Goal: Task Accomplishment & Management: Use online tool/utility

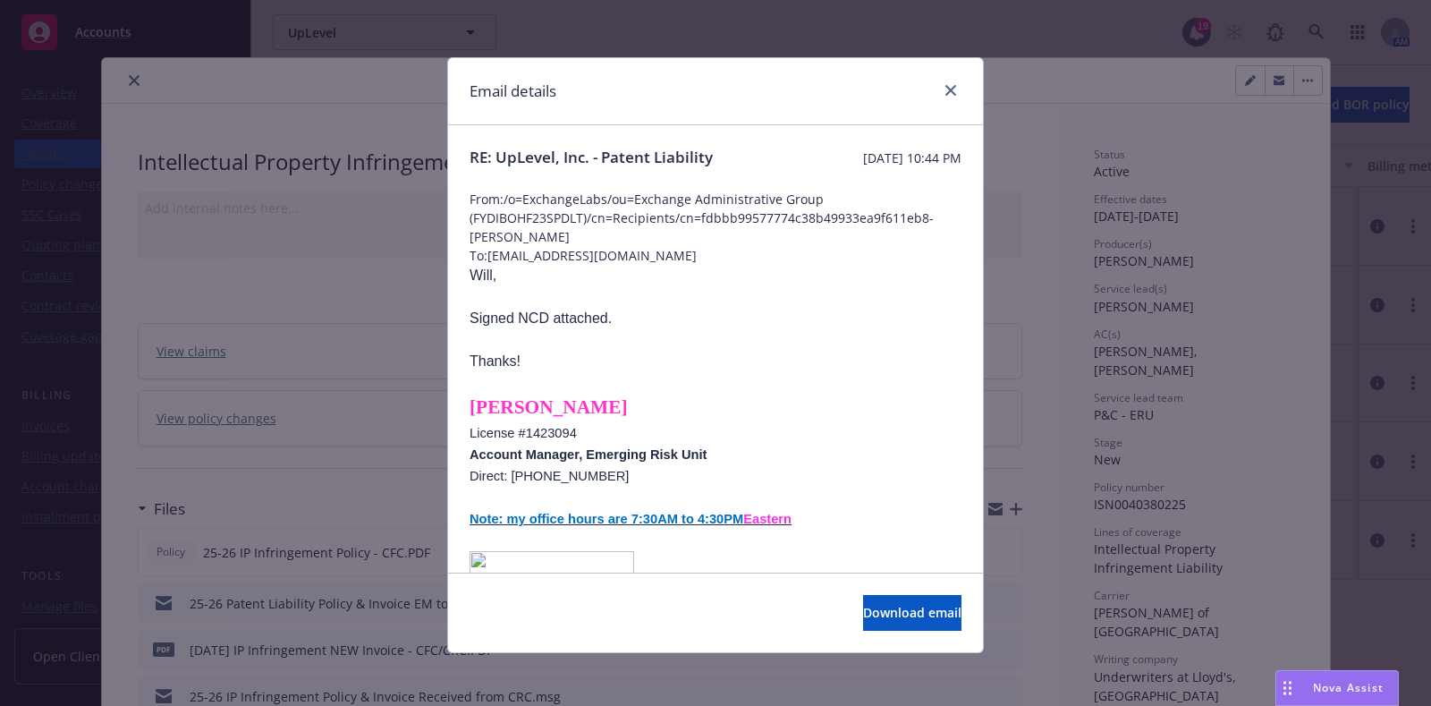
scroll to position [567, 0]
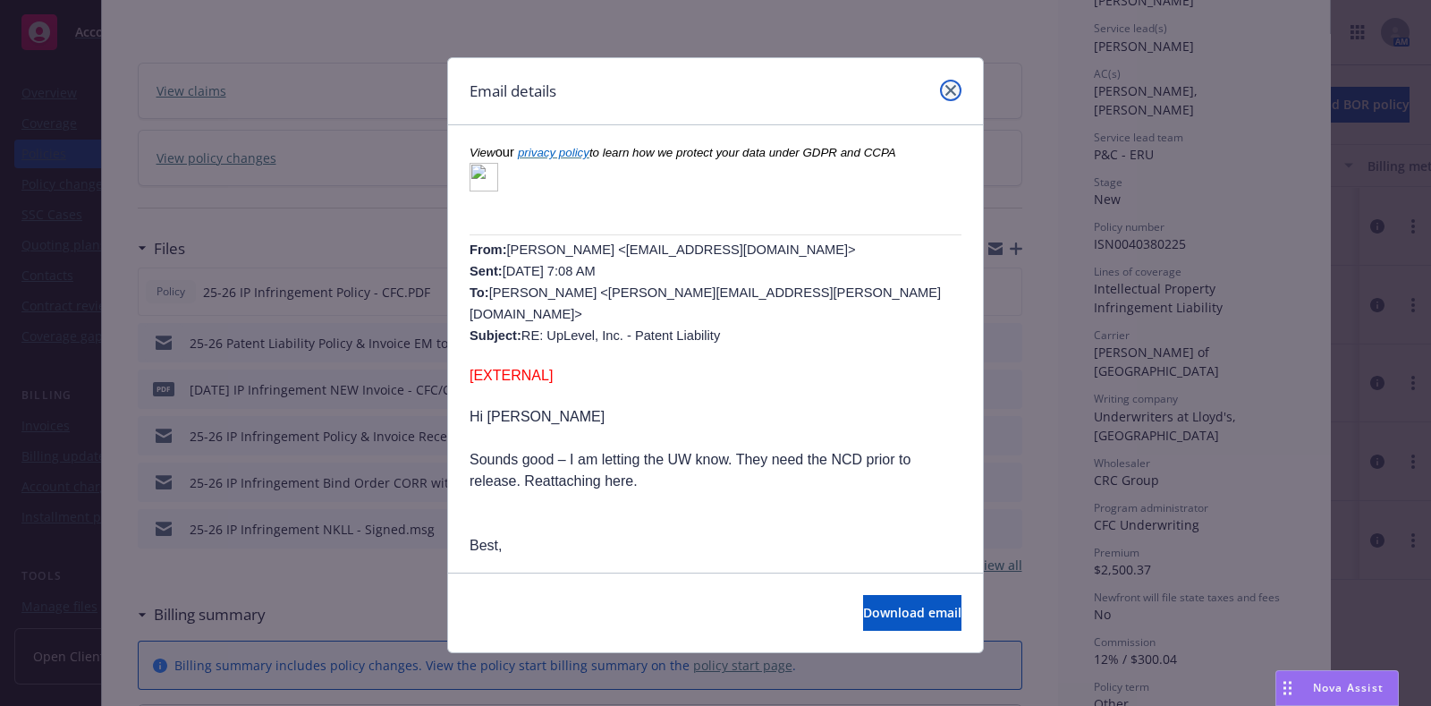
click at [940, 92] on link "close" at bounding box center [950, 90] width 21 height 21
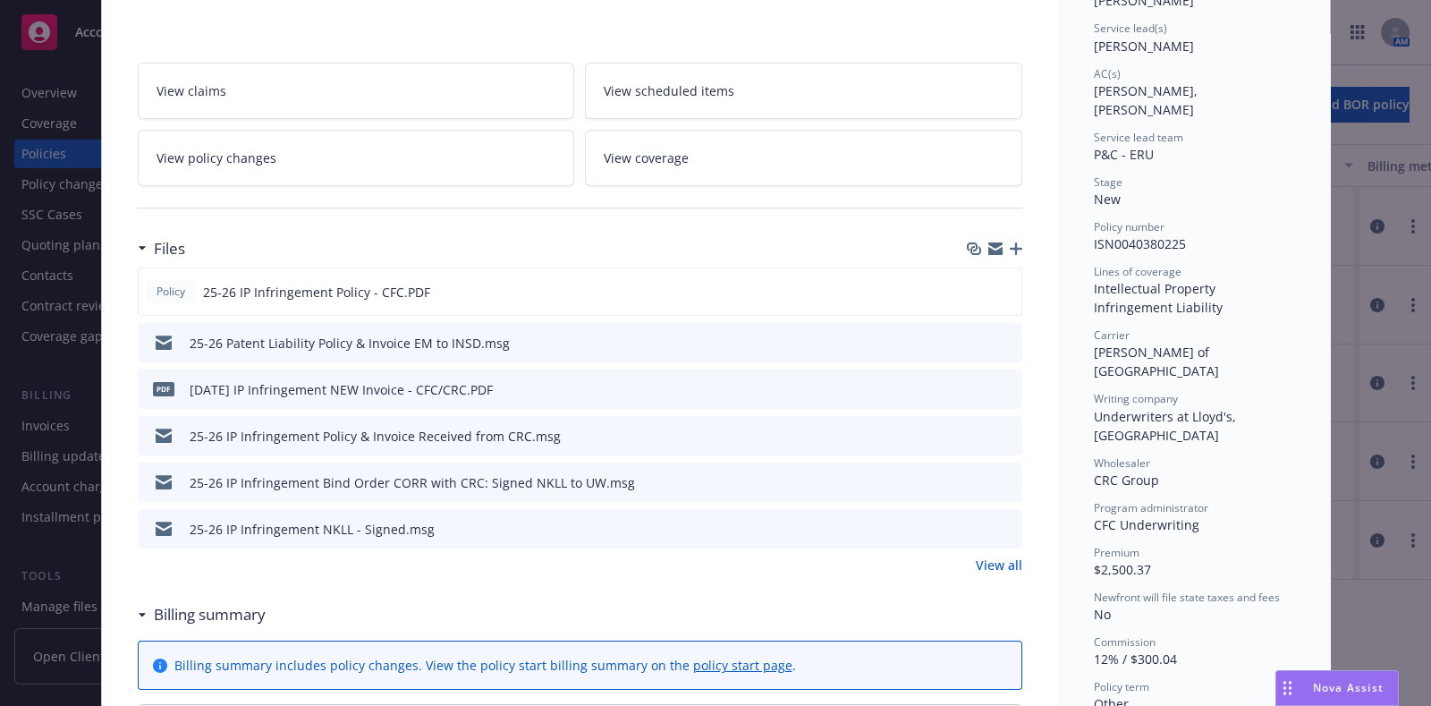
scroll to position [0, 0]
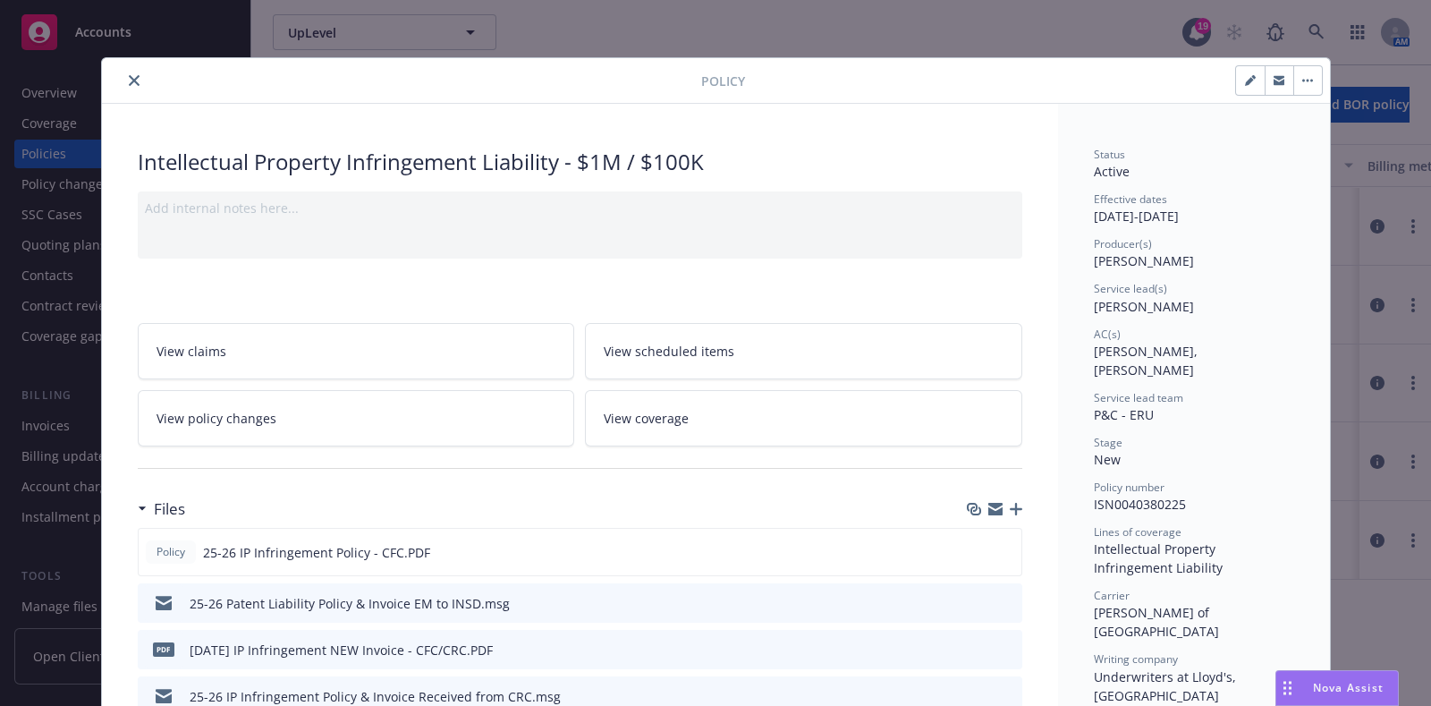
click at [133, 86] on button "close" at bounding box center [133, 80] width 21 height 21
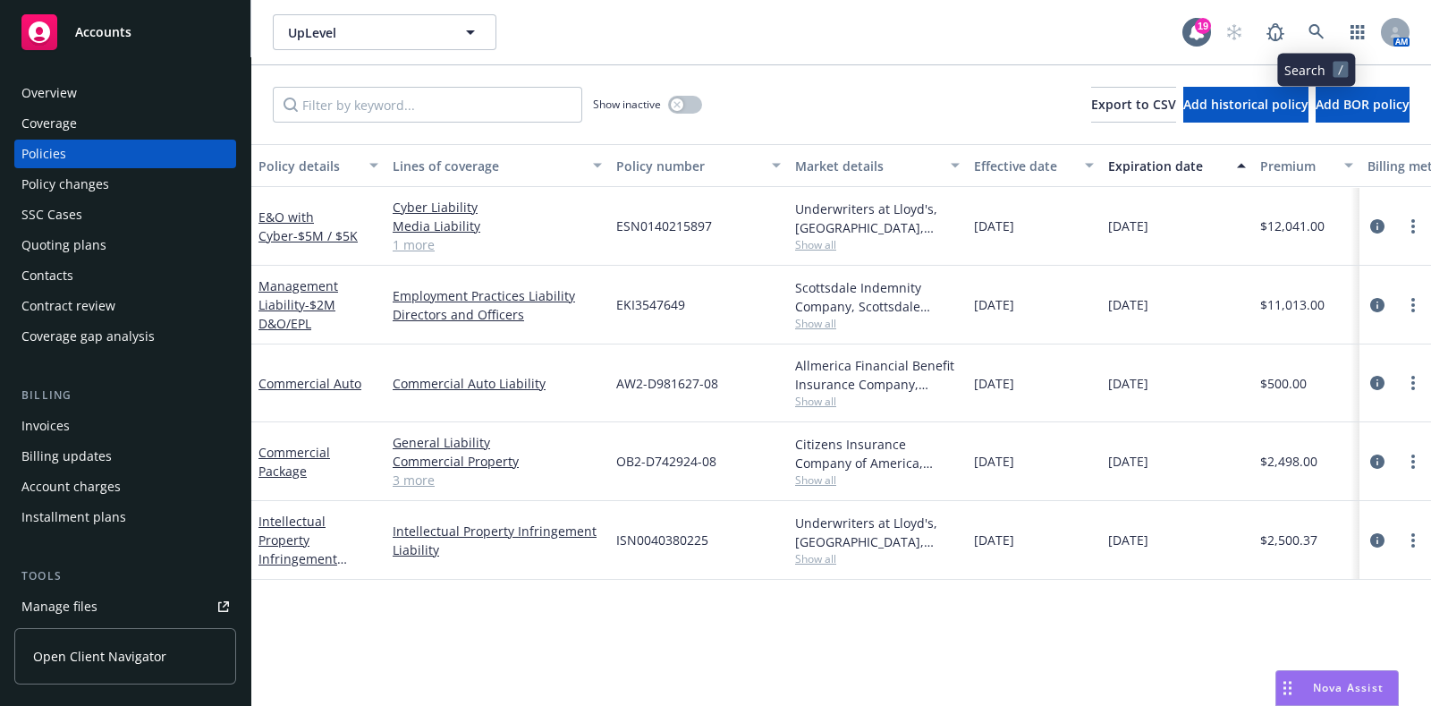
click at [1328, 38] on div "AM" at bounding box center [1312, 32] width 193 height 36
click at [1328, 38] on link at bounding box center [1317, 32] width 36 height 36
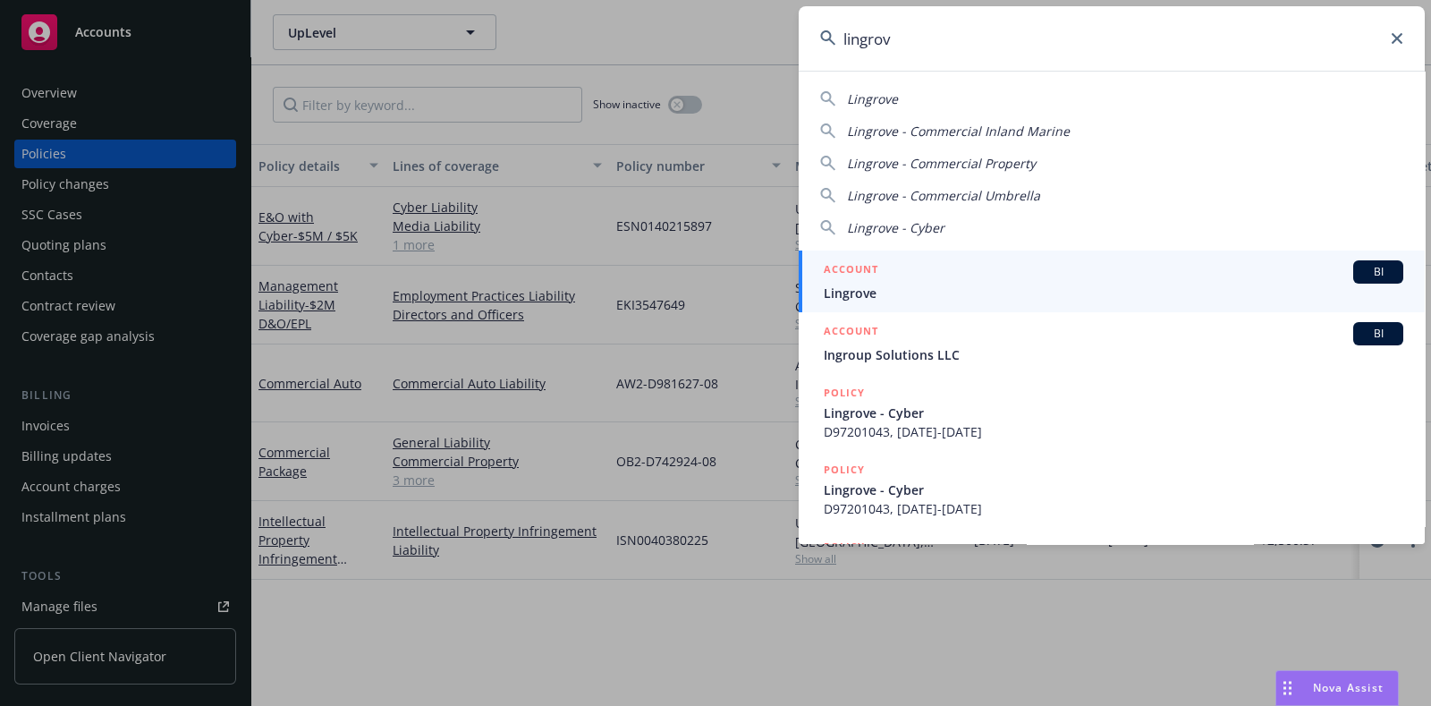
type input "lingrov"
click at [849, 278] on h5 "ACCOUNT" at bounding box center [851, 270] width 55 height 21
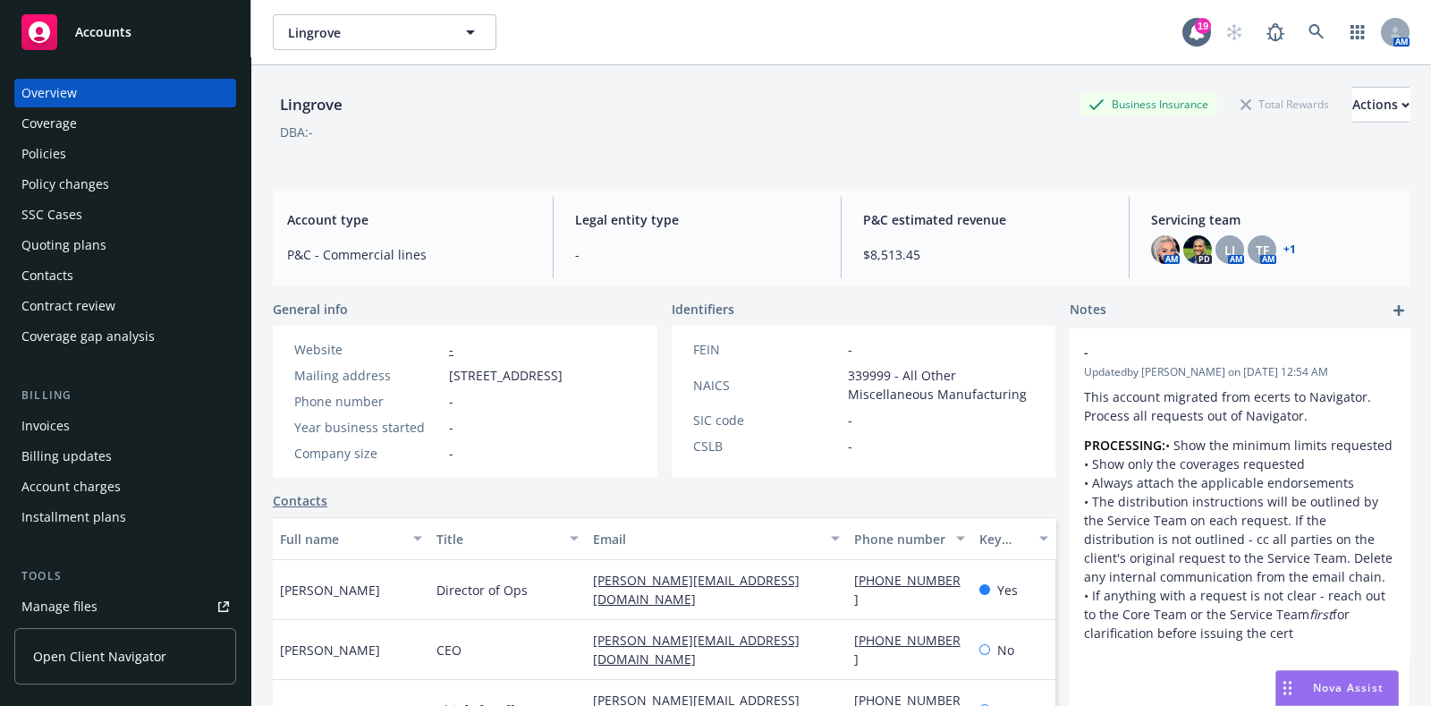
click at [106, 156] on div "Policies" at bounding box center [125, 154] width 208 height 29
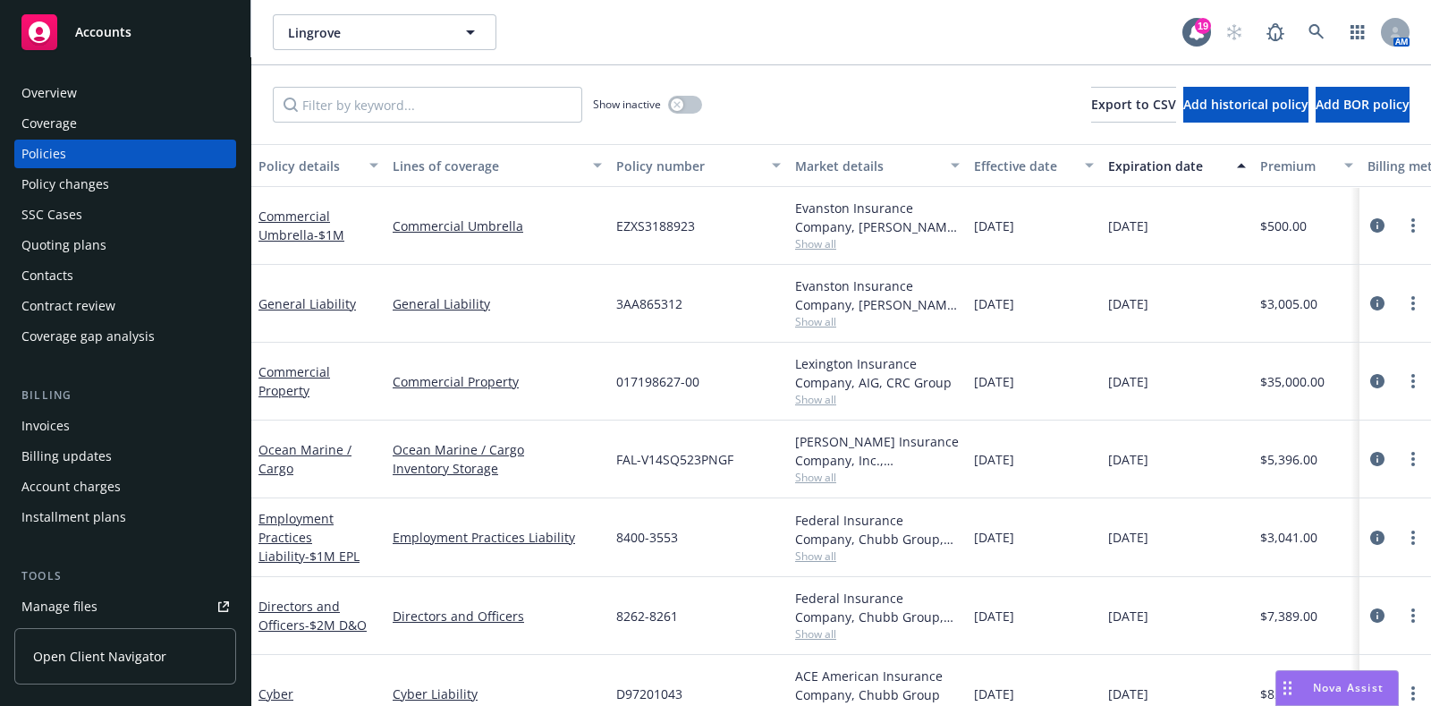
scroll to position [42, 0]
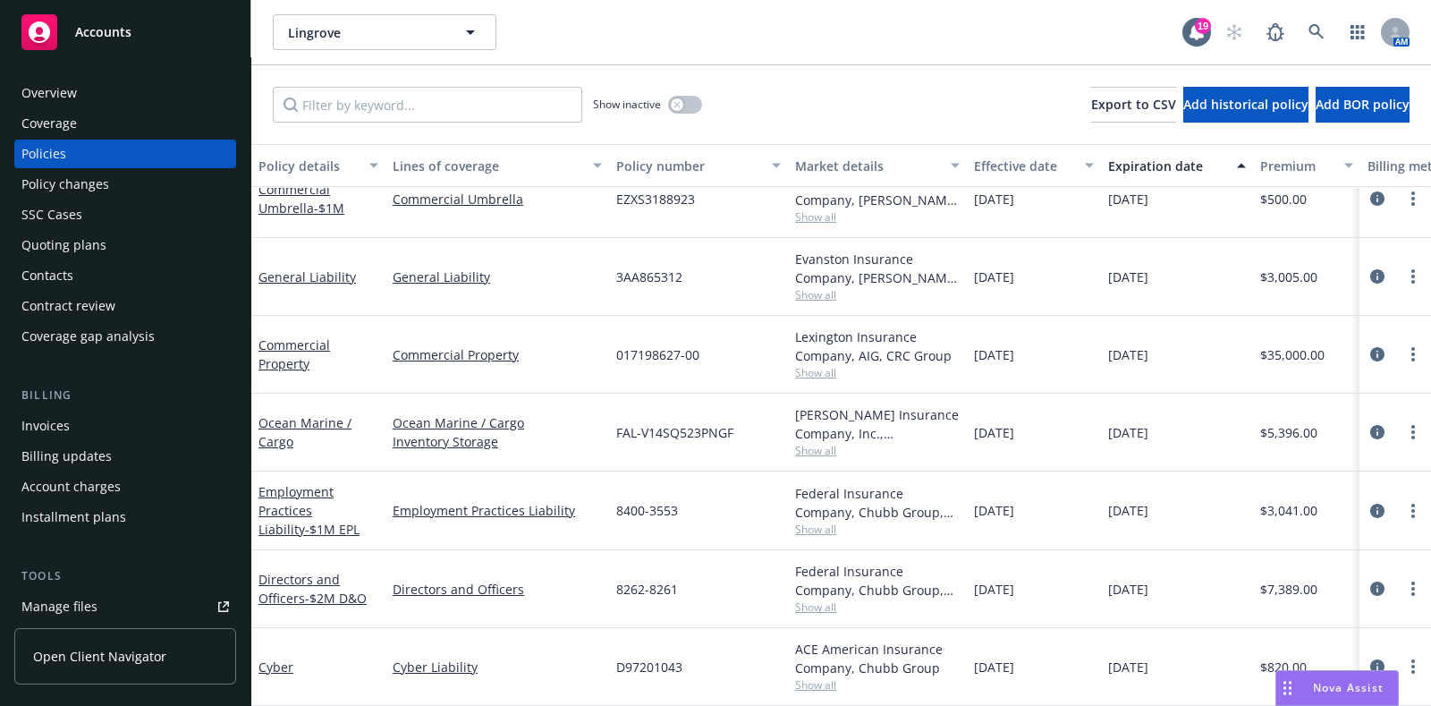
click at [160, 238] on div "Quoting plans" at bounding box center [125, 245] width 208 height 29
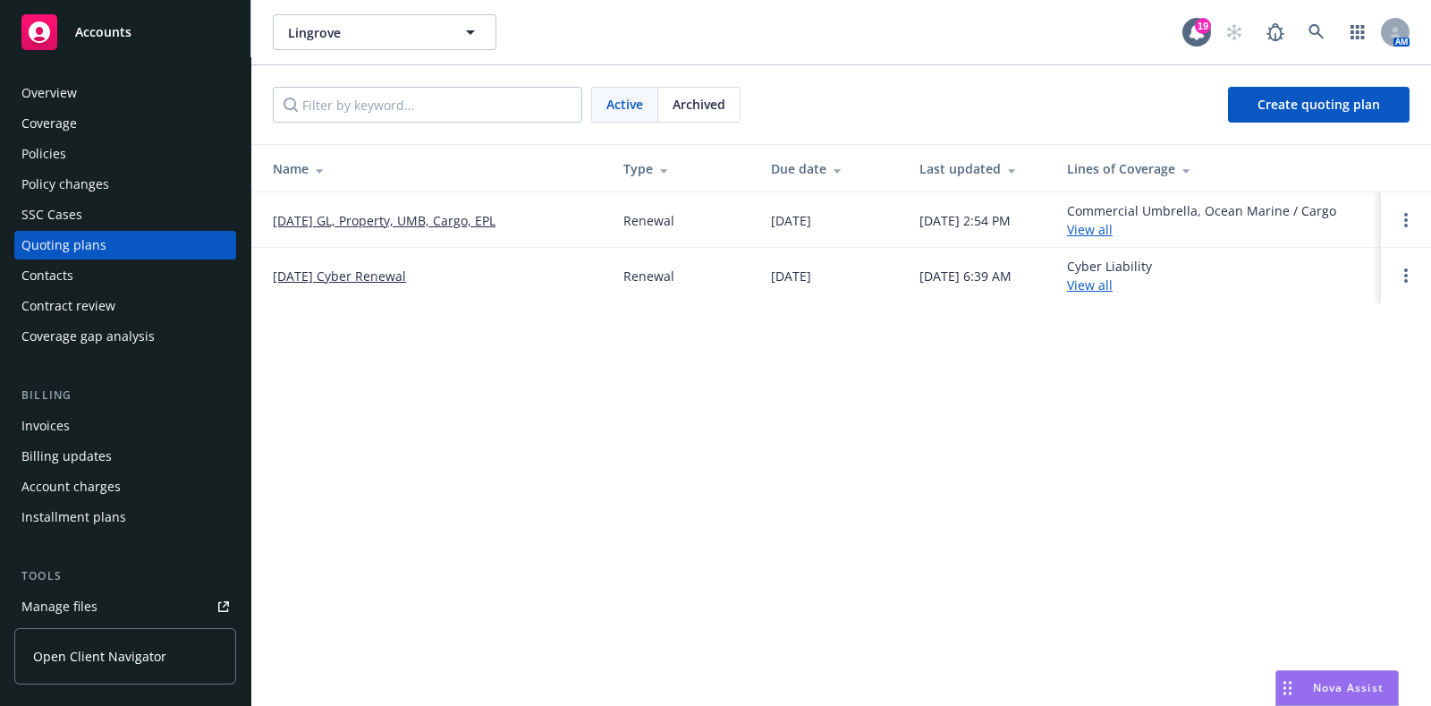
click at [363, 221] on link "09/15/25 GL, Property, UMB, Cargo, EPL" at bounding box center [384, 220] width 223 height 19
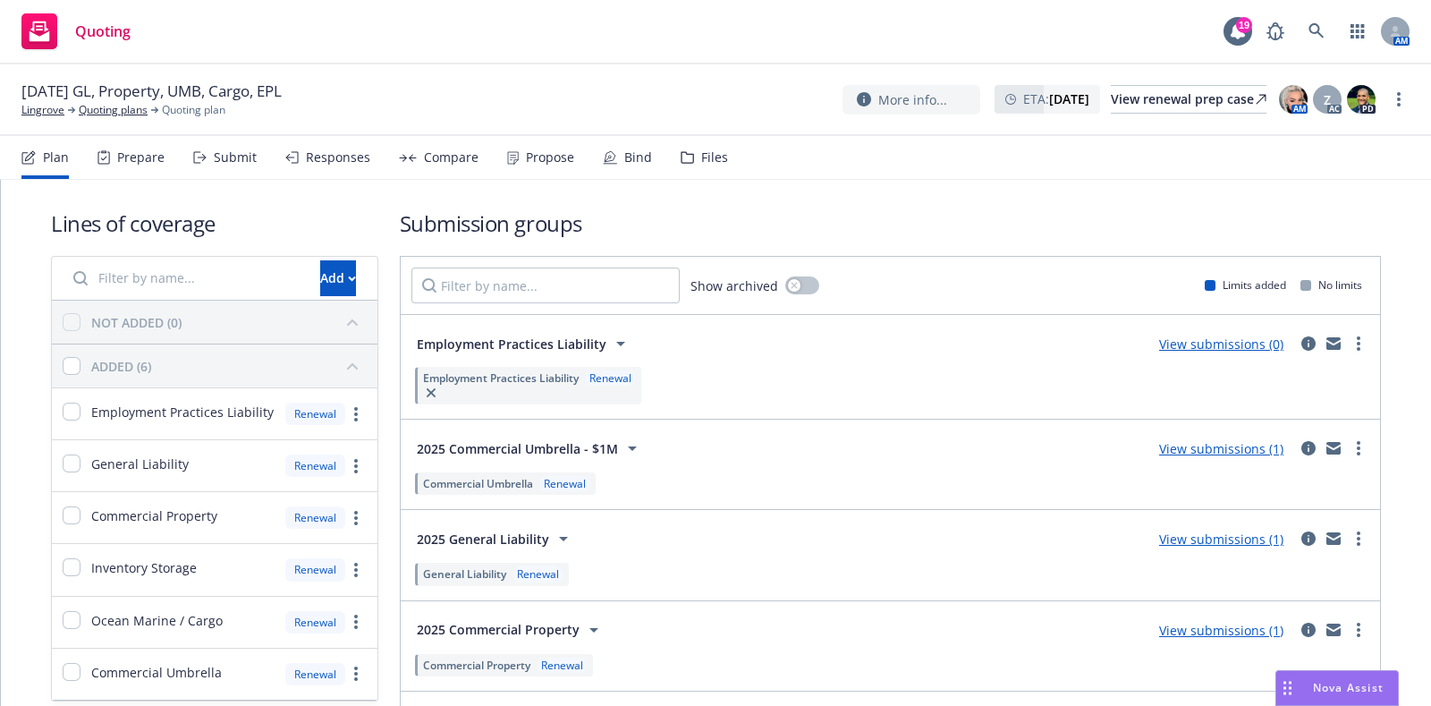
click at [693, 165] on div "Files" at bounding box center [704, 157] width 47 height 43
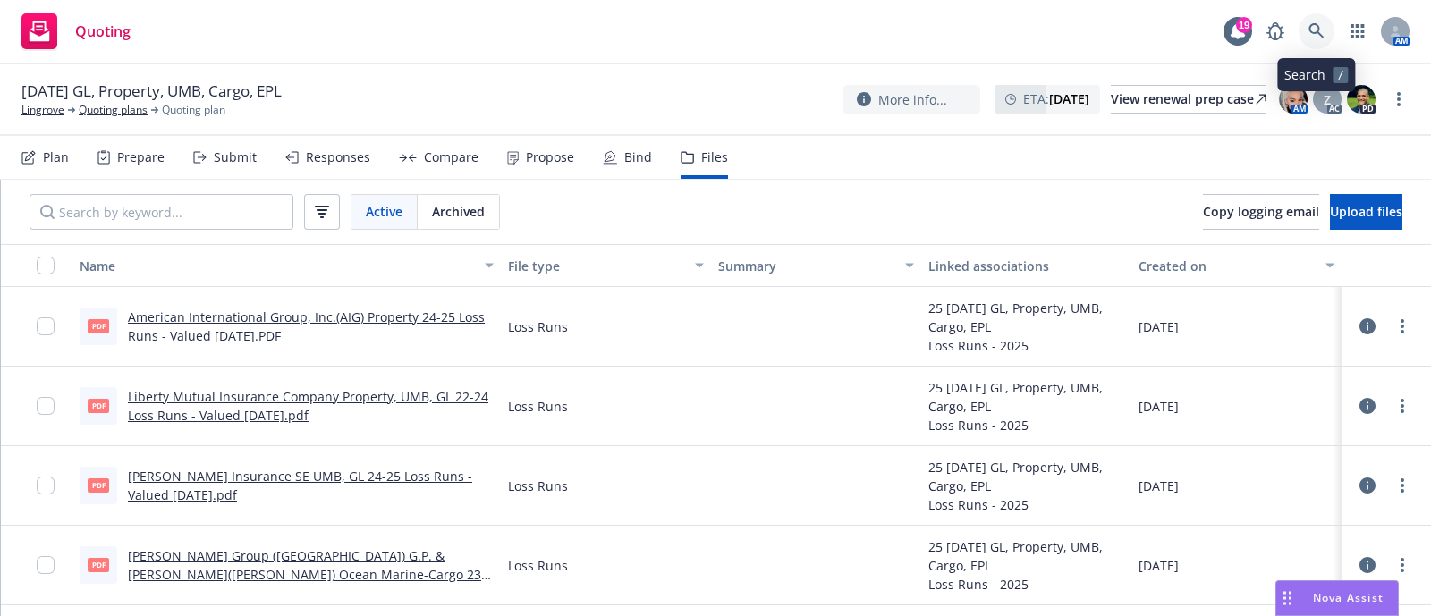
click at [1311, 46] on link at bounding box center [1317, 31] width 36 height 36
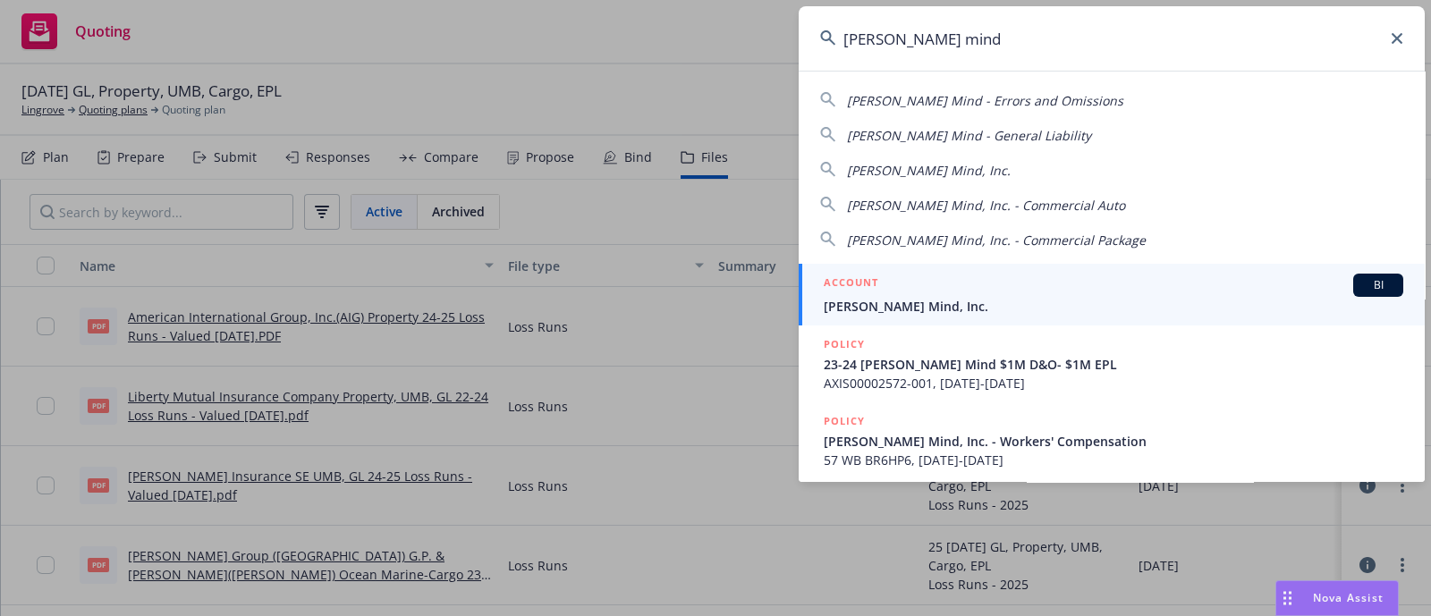
type input "merlyn mind"
click at [1006, 294] on div "ACCOUNT BI" at bounding box center [1114, 285] width 580 height 23
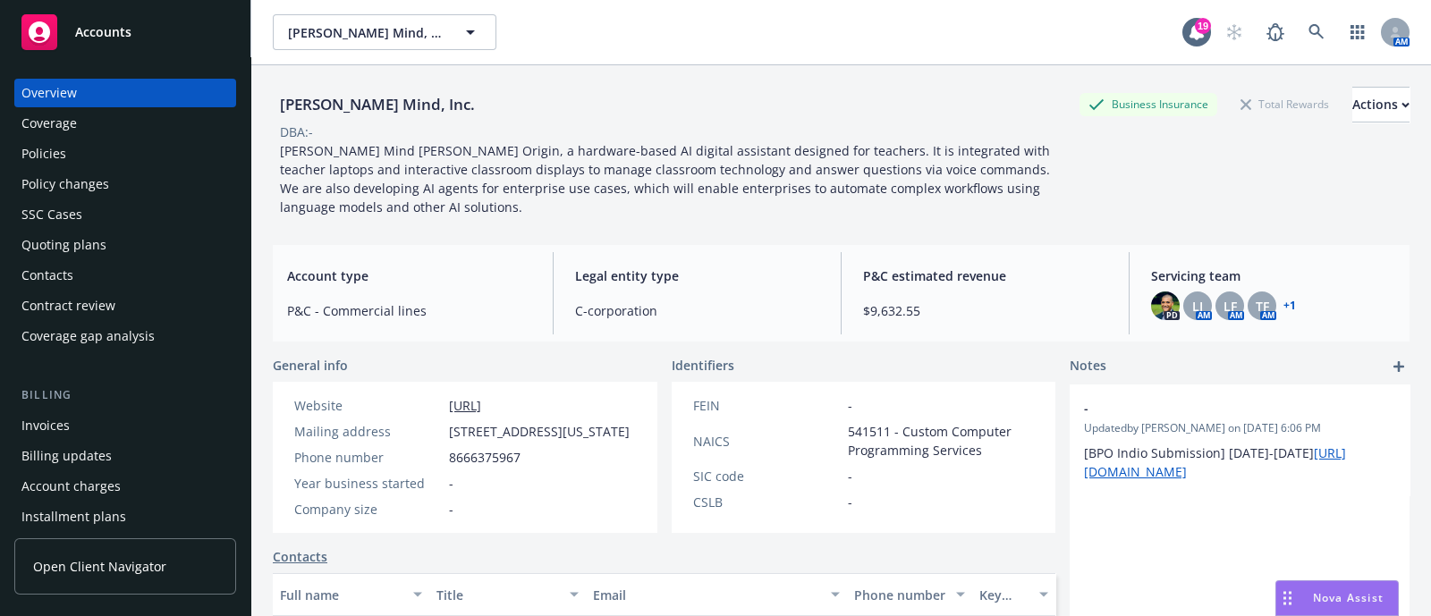
click at [117, 158] on div "Policies" at bounding box center [125, 154] width 208 height 29
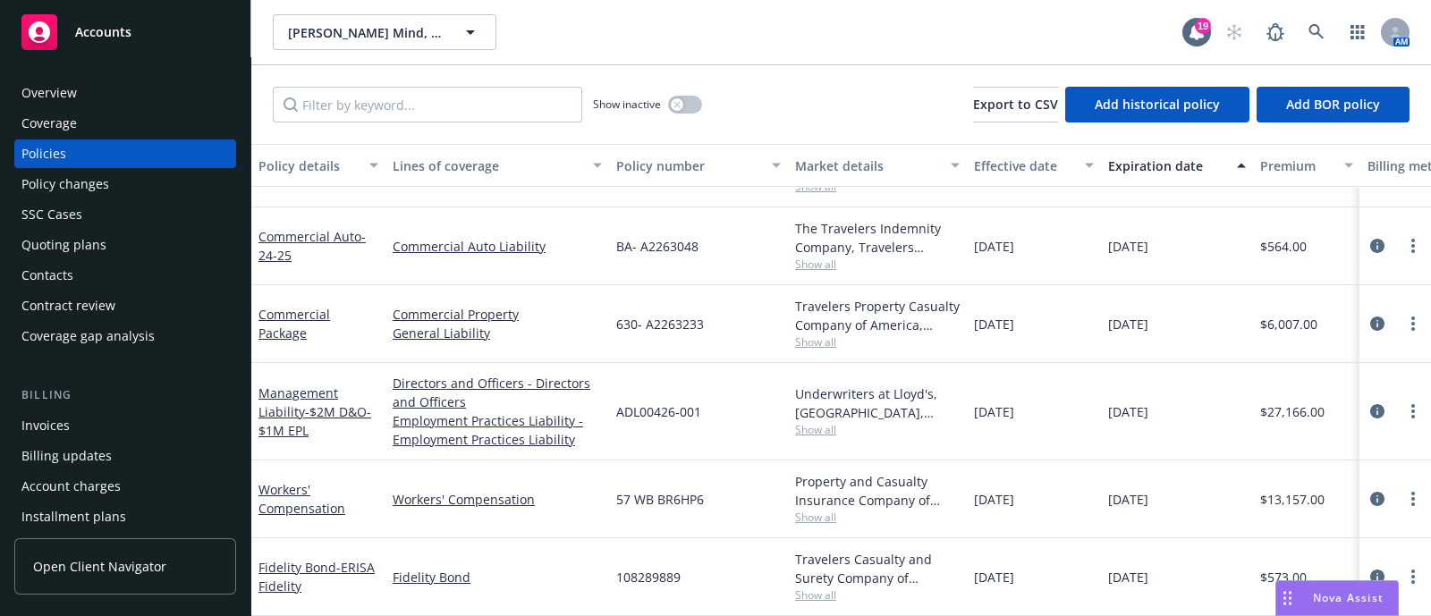
scroll to position [215, 0]
click at [22, 233] on div "Quoting plans" at bounding box center [63, 245] width 85 height 29
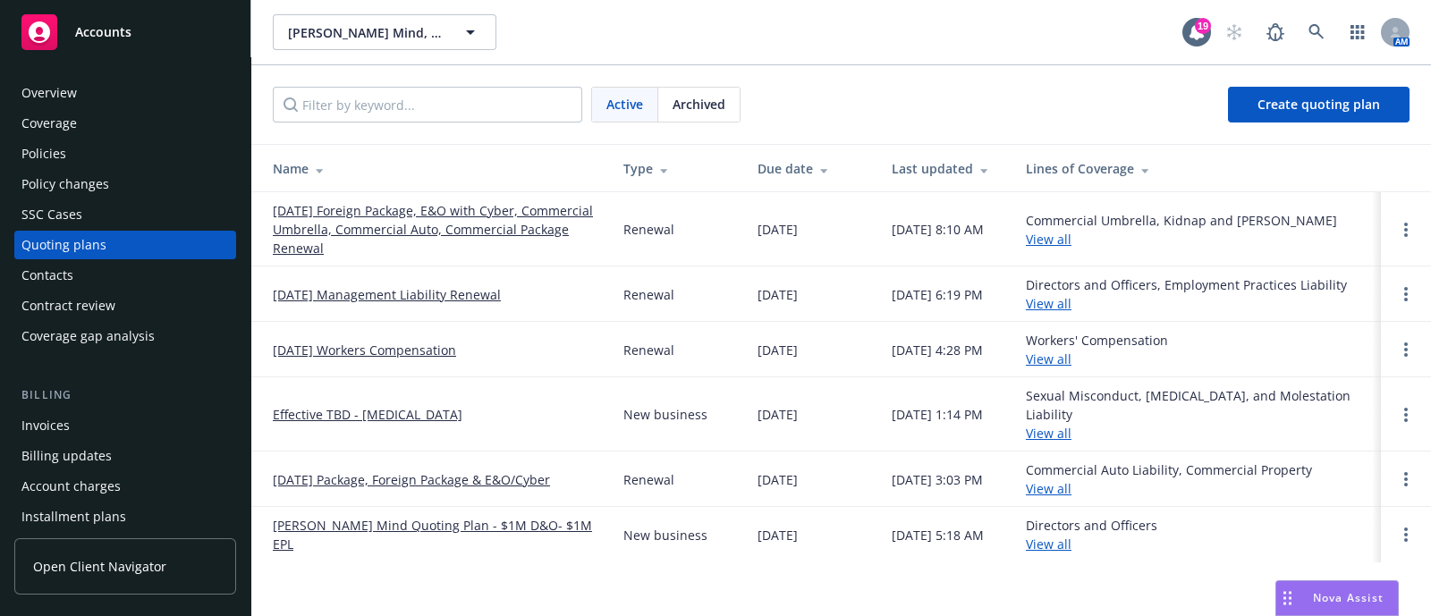
click at [394, 293] on link "11/01/25 Management Liability Renewal" at bounding box center [387, 294] width 228 height 19
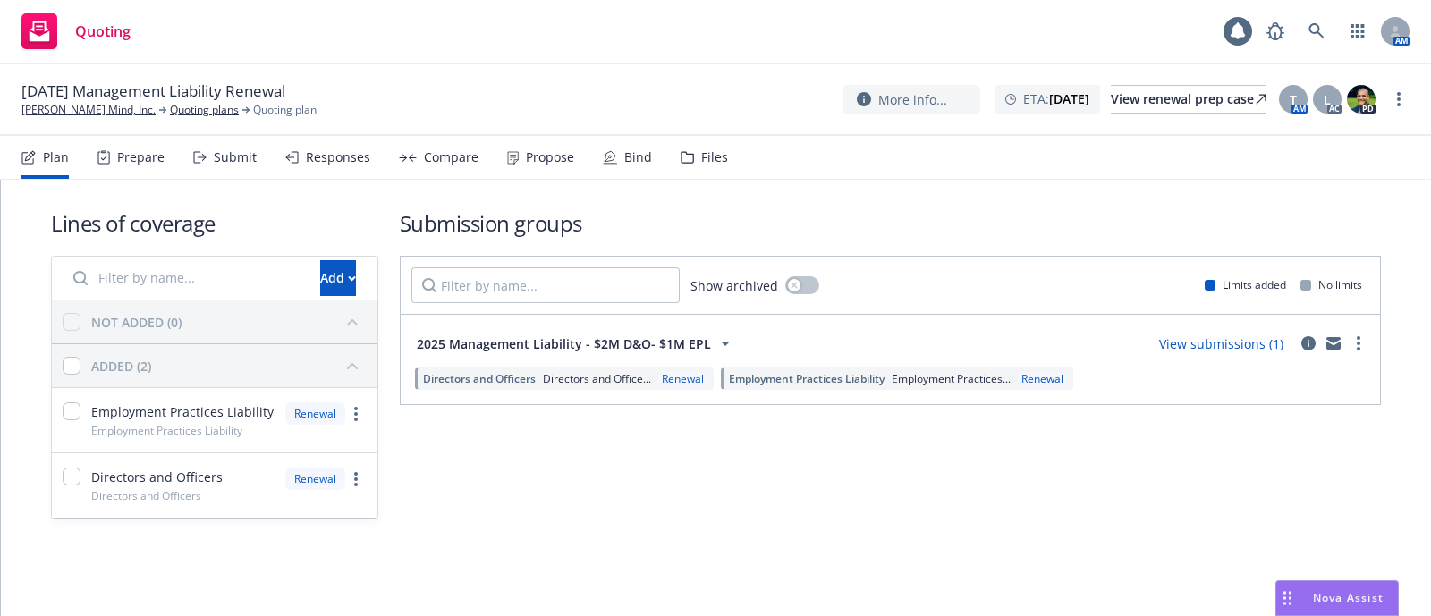
click at [236, 148] on div "Submit" at bounding box center [225, 157] width 64 height 43
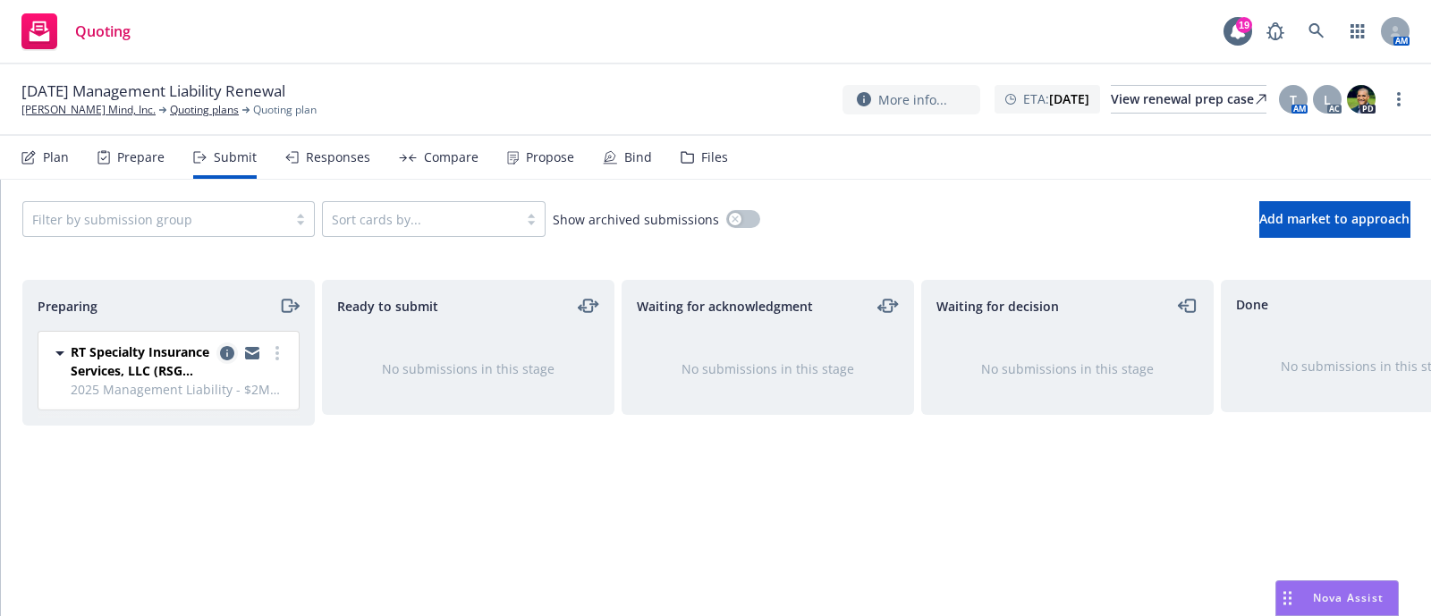
click at [231, 353] on icon "copy logging email" at bounding box center [227, 353] width 14 height 14
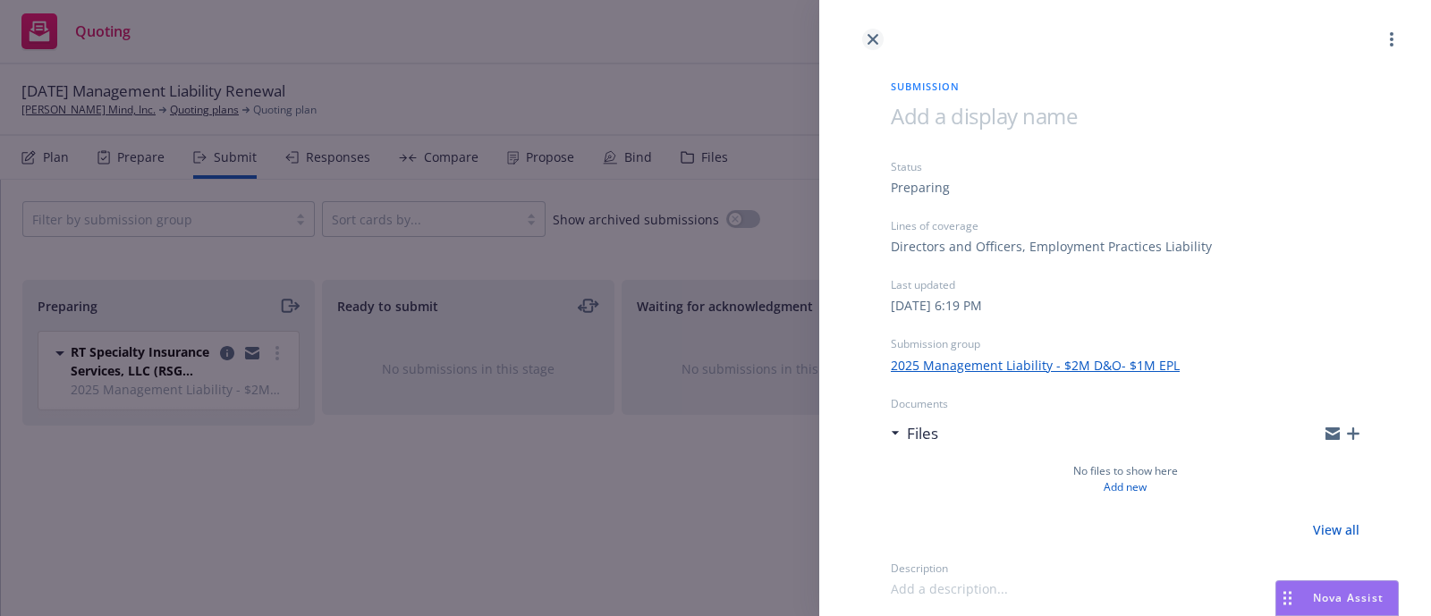
click at [872, 34] on icon "close" at bounding box center [873, 39] width 11 height 11
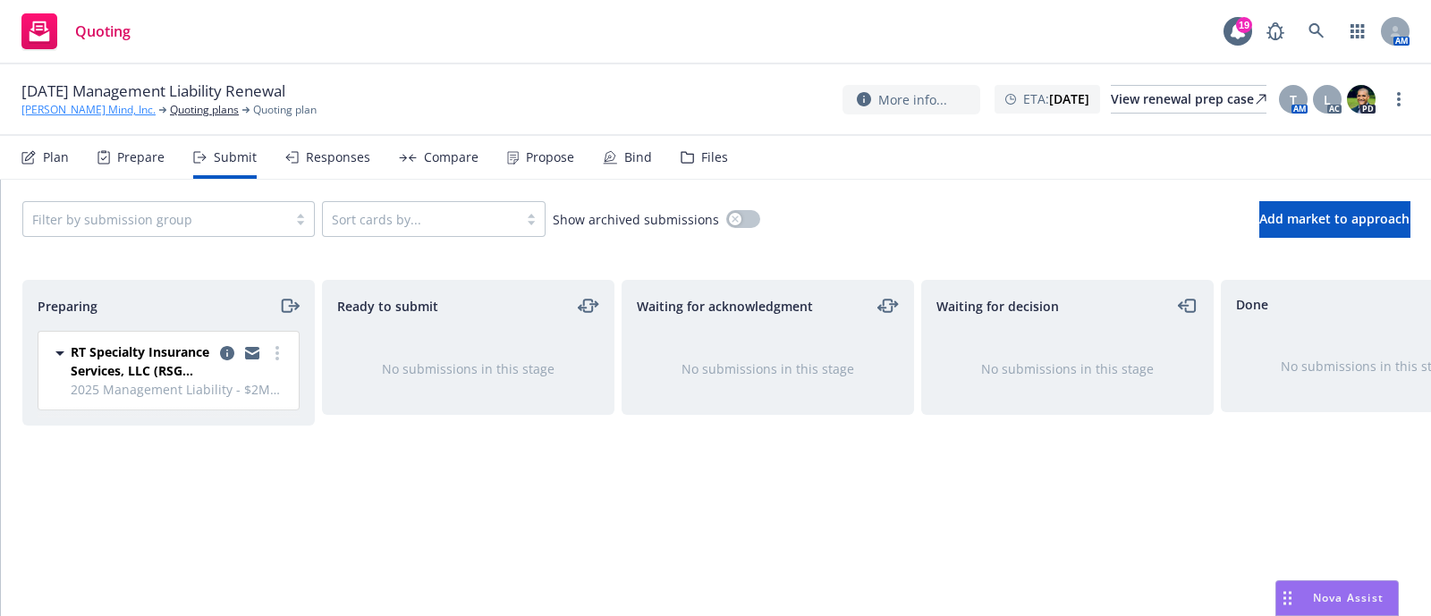
click at [86, 107] on link "[PERSON_NAME] Mind, Inc." at bounding box center [88, 110] width 134 height 16
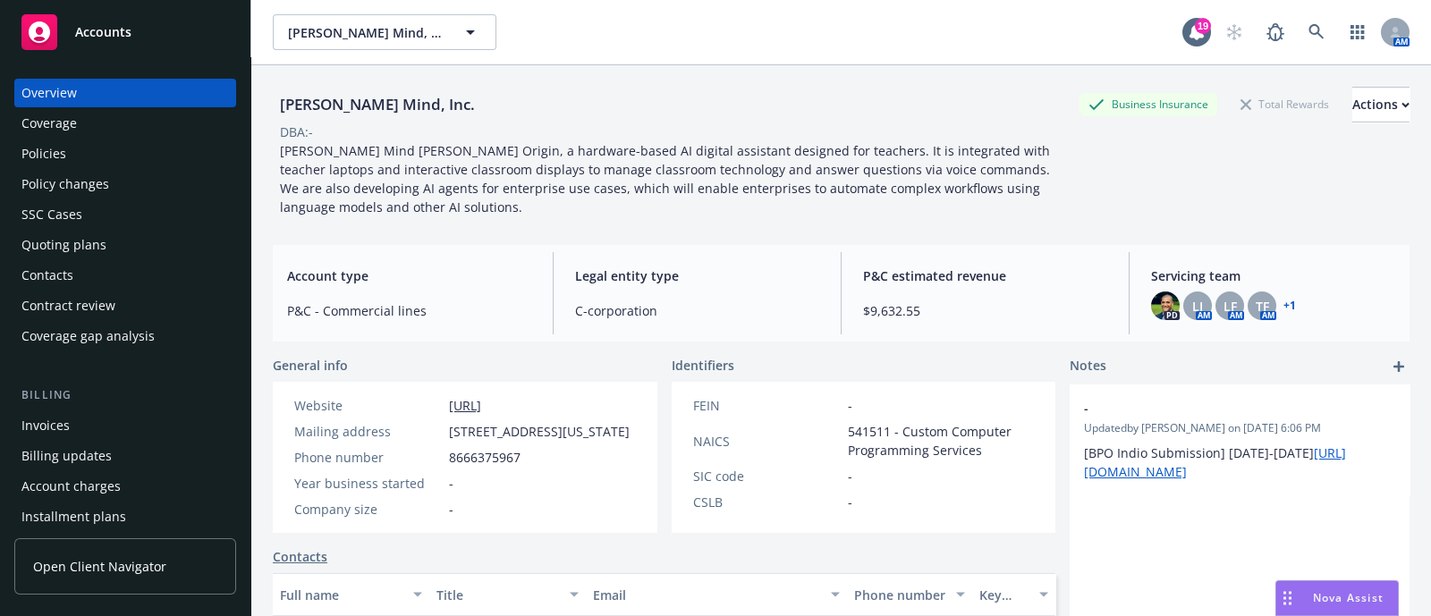
click at [57, 234] on div "Quoting plans" at bounding box center [63, 245] width 85 height 29
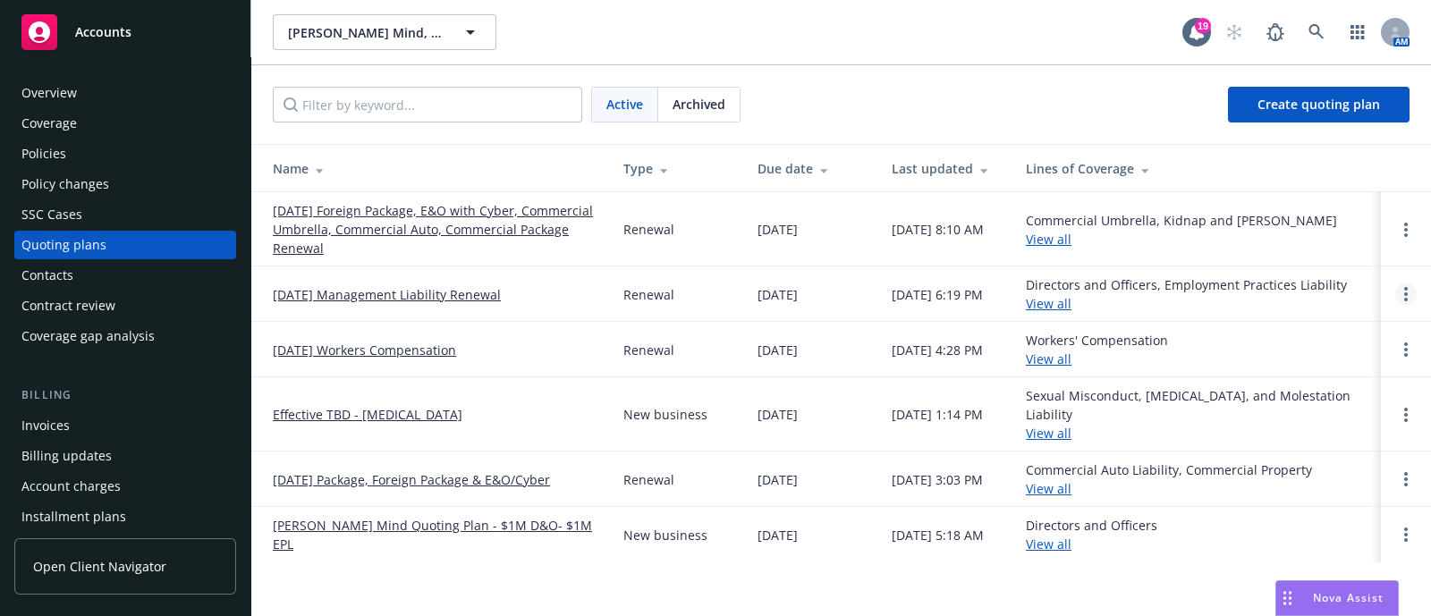
click at [1408, 298] on link "Open options" at bounding box center [1405, 294] width 21 height 21
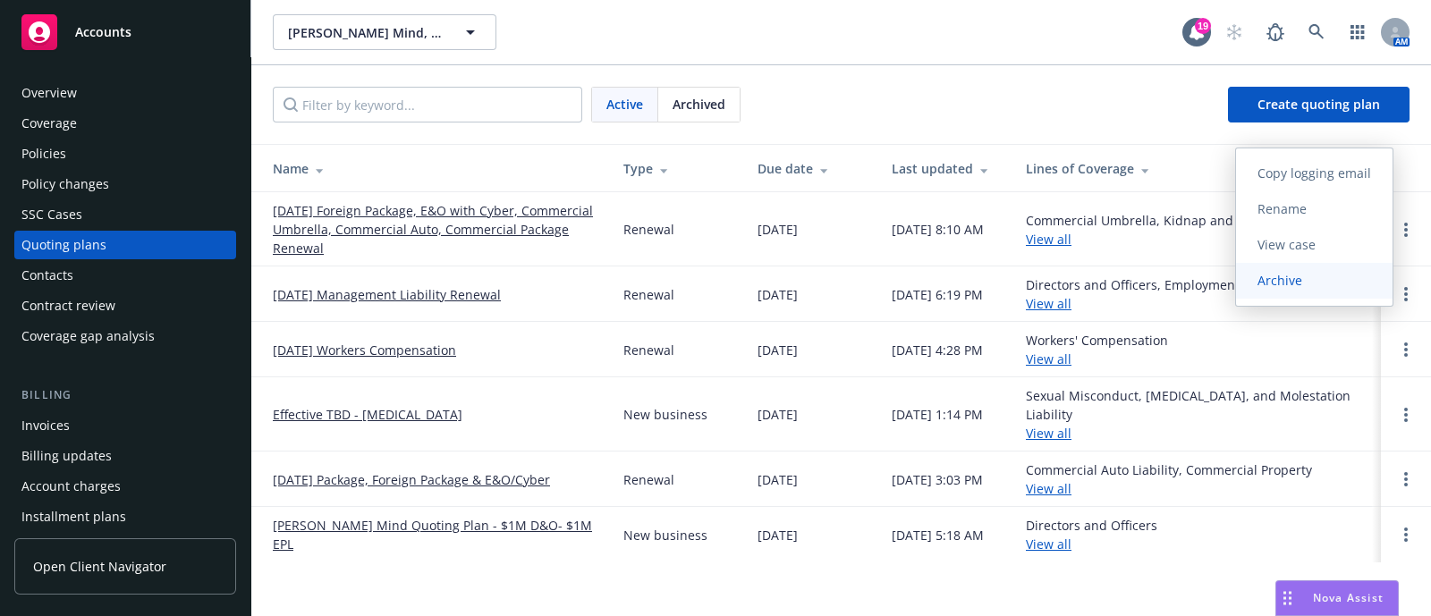
click at [1319, 264] on link "Archive" at bounding box center [1314, 281] width 157 height 36
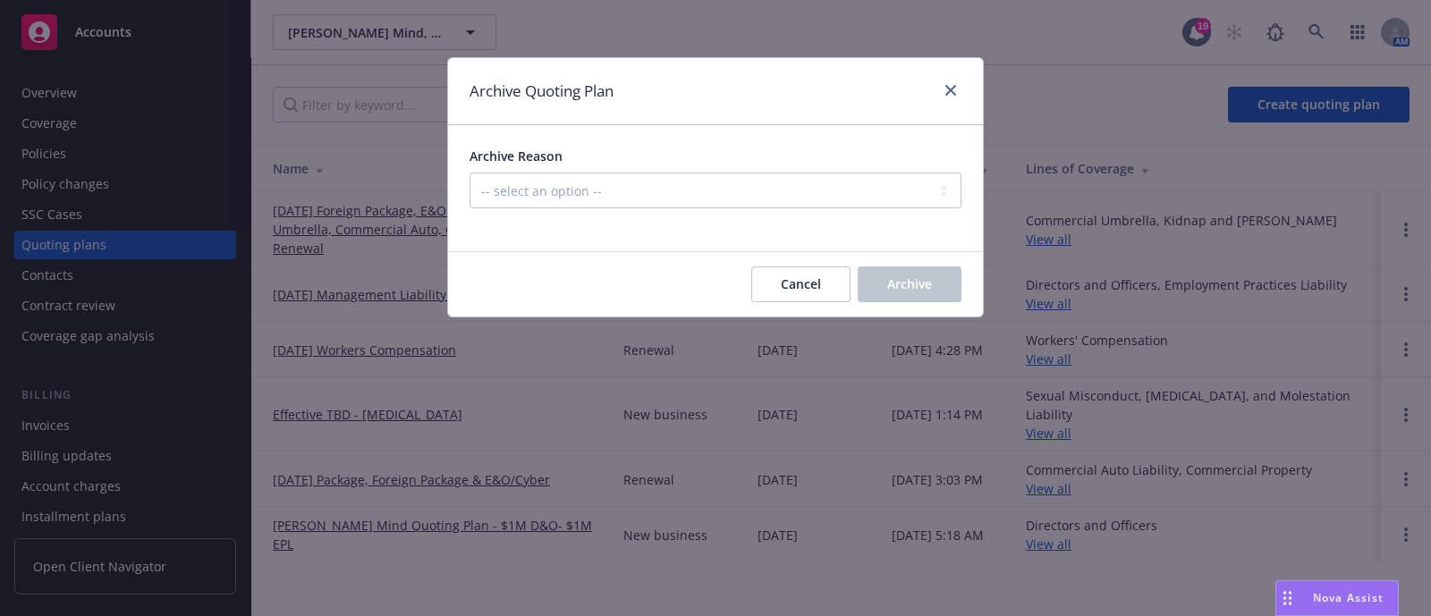
click at [769, 216] on div at bounding box center [716, 218] width 492 height 21
click at [756, 200] on select "-- select an option -- All policies in this renewal plan are auto-renewed Creat…" at bounding box center [716, 191] width 492 height 36
select select "ARCHIVED_DUPLICATE"
click at [470, 173] on select "-- select an option -- All policies in this renewal plan are auto-renewed Creat…" at bounding box center [716, 191] width 492 height 36
click at [896, 286] on span "Archive" at bounding box center [909, 283] width 45 height 17
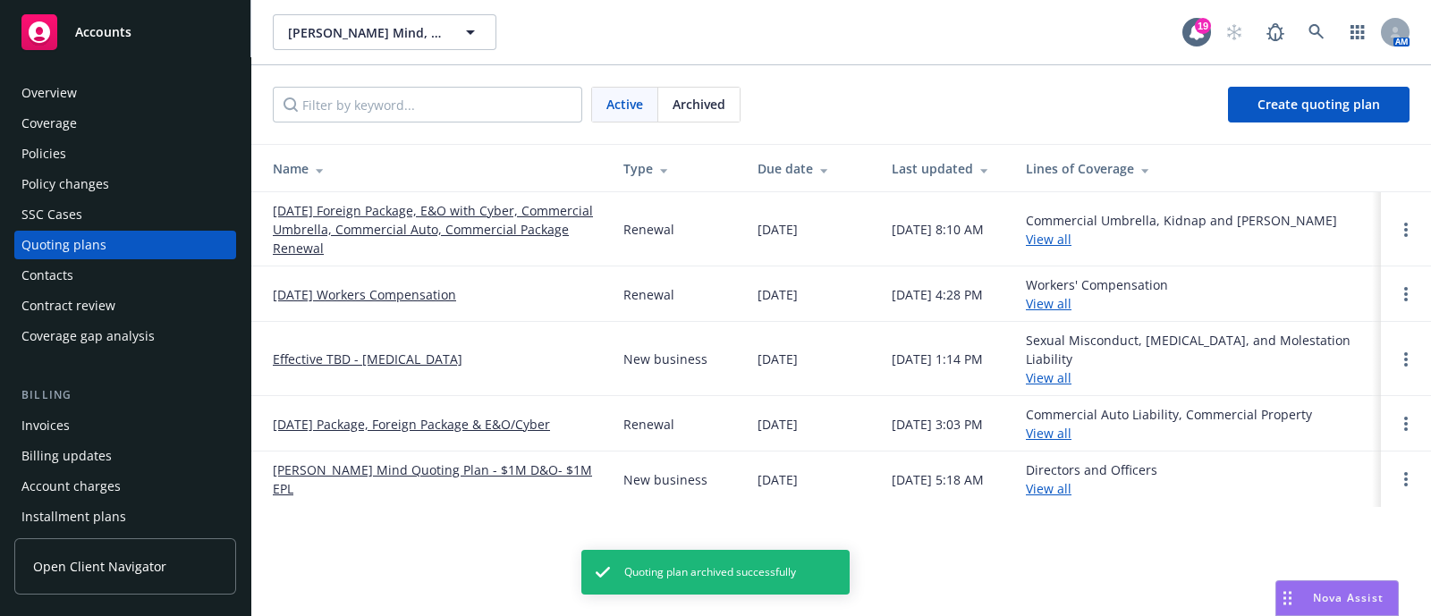
click at [376, 225] on link "11/01/25 Foreign Package, E&O with Cyber, Commercial Umbrella, Commercial Auto,…" at bounding box center [434, 229] width 322 height 56
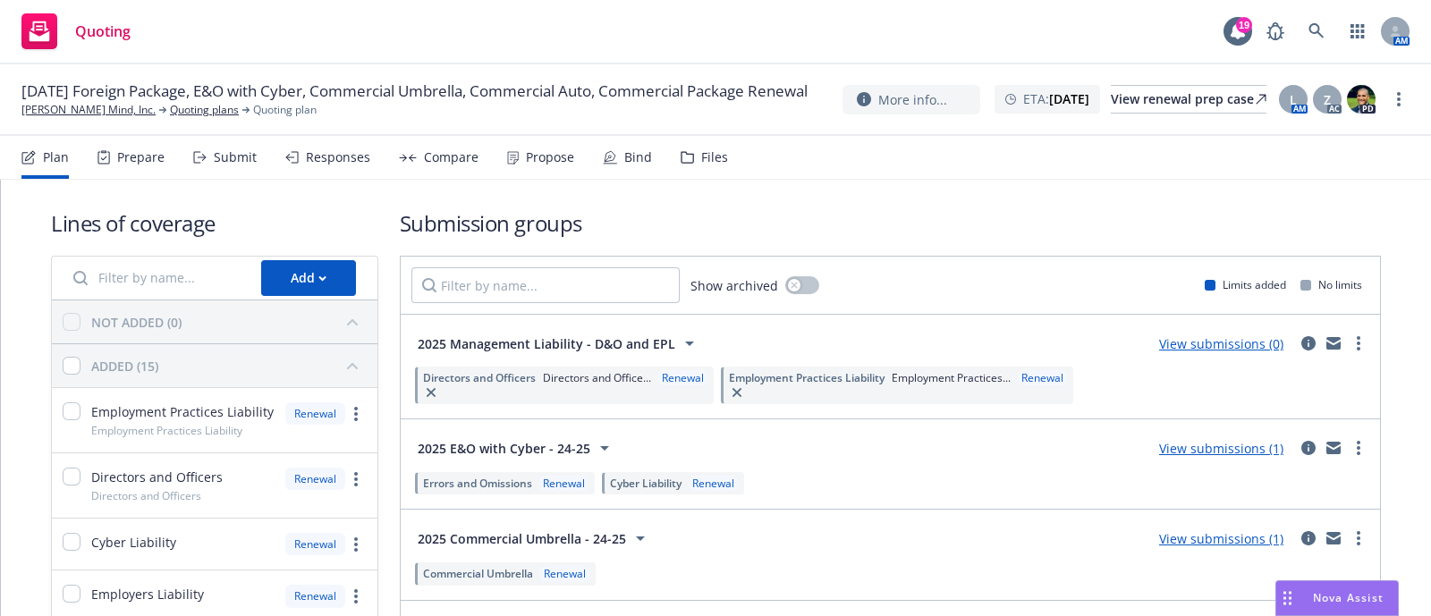
click at [410, 83] on span "[DATE] Foreign Package, E&O with Cyber, Commercial Umbrella, Commercial Auto, C…" at bounding box center [414, 91] width 786 height 21
click at [438, 81] on span "[DATE] Foreign Package, E&O with Cyber, Commercial Umbrella, Commercial Auto, C…" at bounding box center [414, 91] width 786 height 21
click at [156, 99] on span "[DATE] Foreign Package, E&O with Cyber, Commercial Umbrella, Commercial Auto, C…" at bounding box center [414, 91] width 786 height 21
click at [1394, 97] on link "more" at bounding box center [1398, 99] width 21 height 21
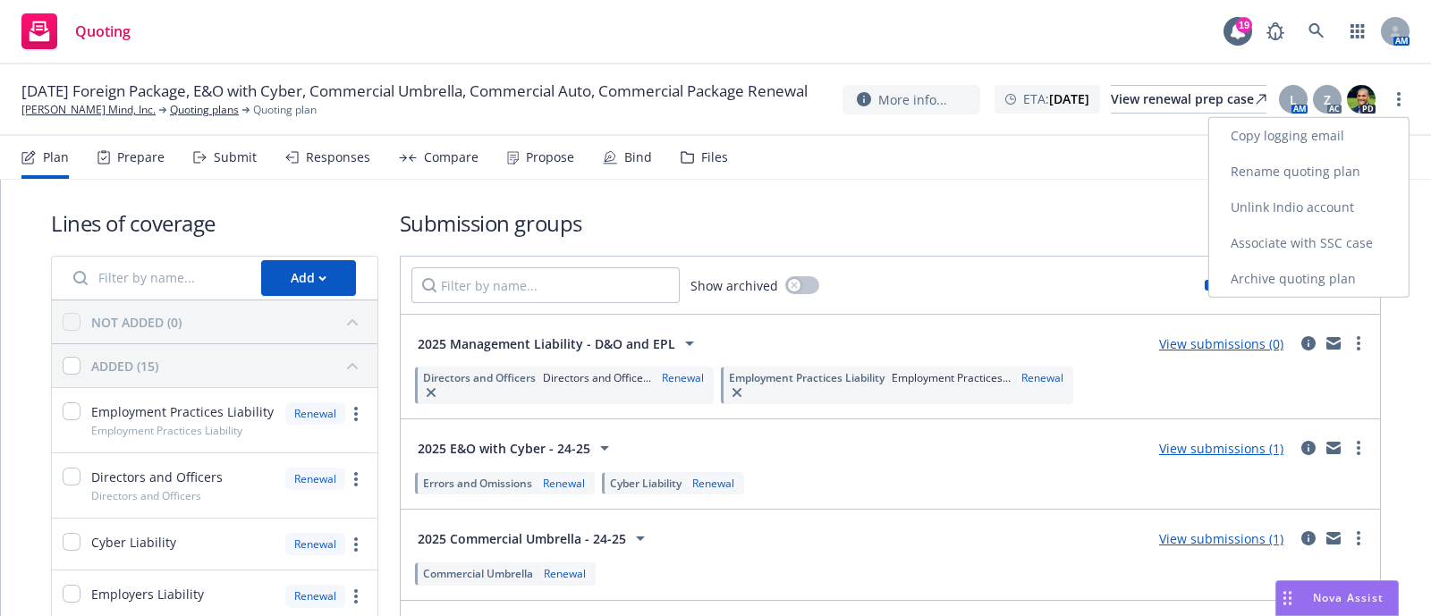
click at [1354, 158] on link "Rename quoting plan" at bounding box center [1308, 172] width 199 height 36
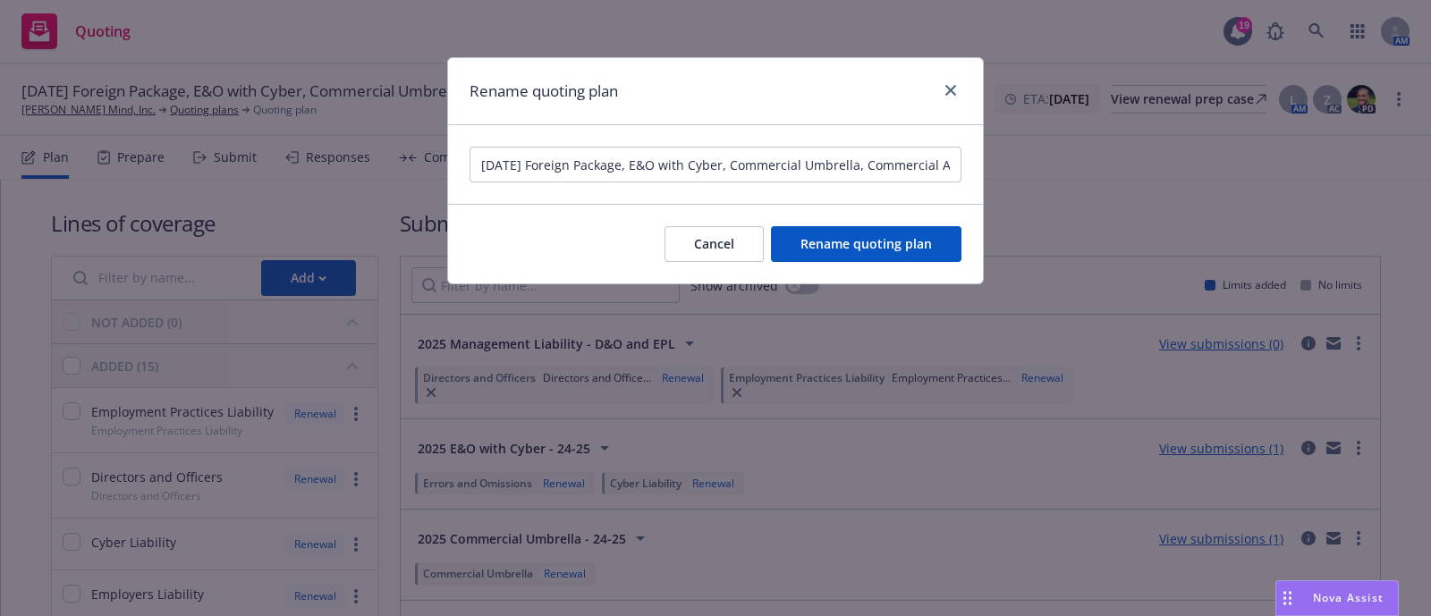
scroll to position [0, 199]
click at [895, 162] on input "11/01/25 Foreign Package, E&O with Cyber, Commercial Umbrella, Commercial Auto,…" at bounding box center [716, 165] width 492 height 36
type input "11/01/25 Foreign Package, E&O with Cyber, Commercial Umbrella, Commercial Auto,…"
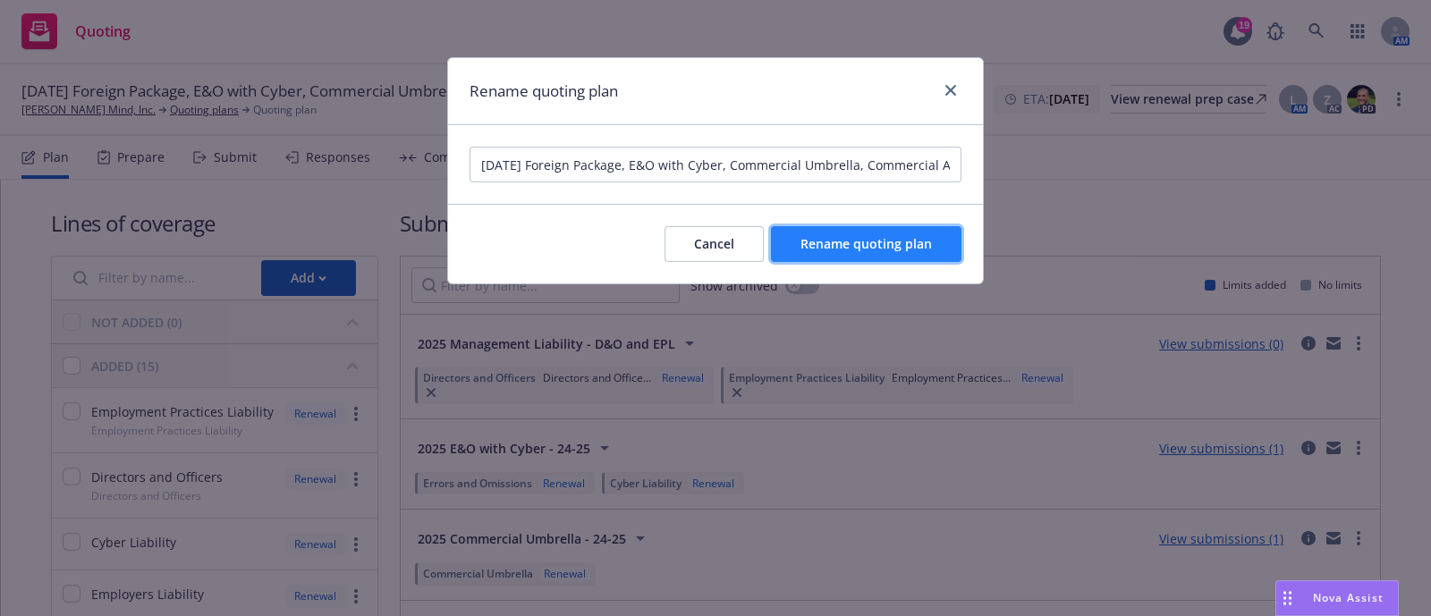
click at [901, 226] on button "Rename quoting plan" at bounding box center [866, 244] width 191 height 36
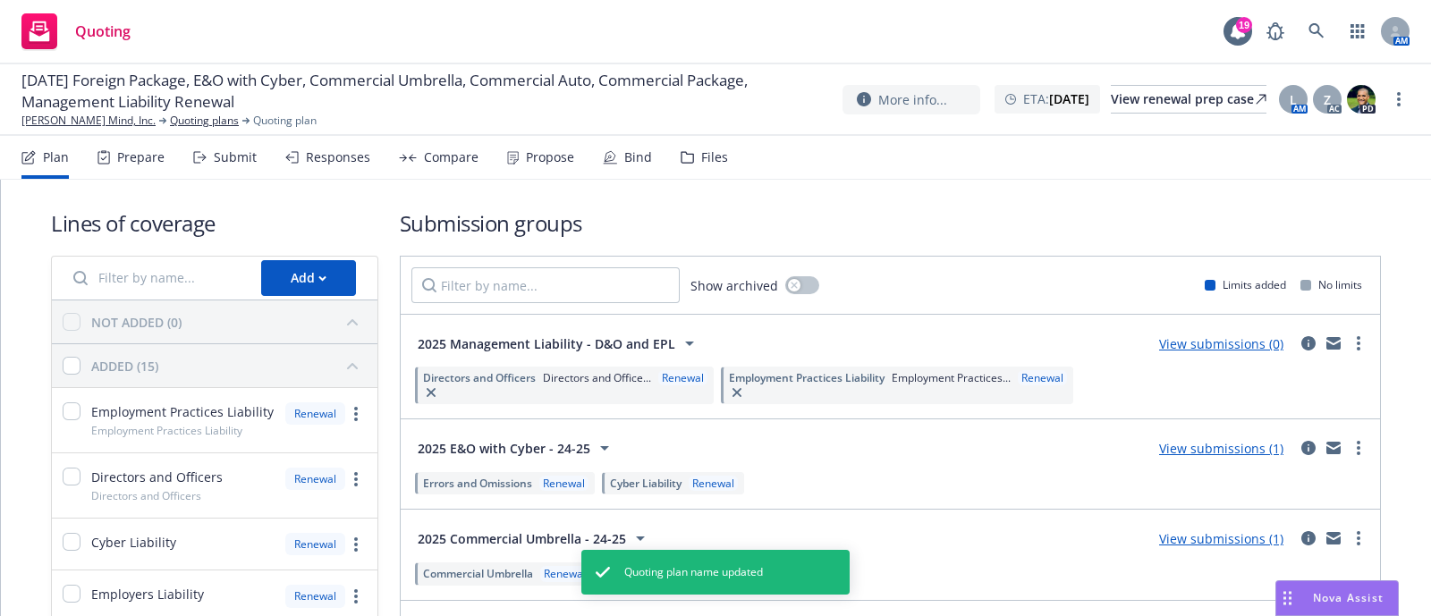
click at [255, 147] on div "Plan Prepare Submit Responses Compare Propose Bind Files" at bounding box center [374, 157] width 707 height 43
drag, startPoint x: 255, startPoint y: 146, endPoint x: 244, endPoint y: 171, distance: 27.2
click at [244, 171] on div "Plan Prepare Submit Responses Compare Propose Bind Files" at bounding box center [374, 157] width 707 height 43
click at [244, 171] on div "Submit" at bounding box center [225, 157] width 64 height 43
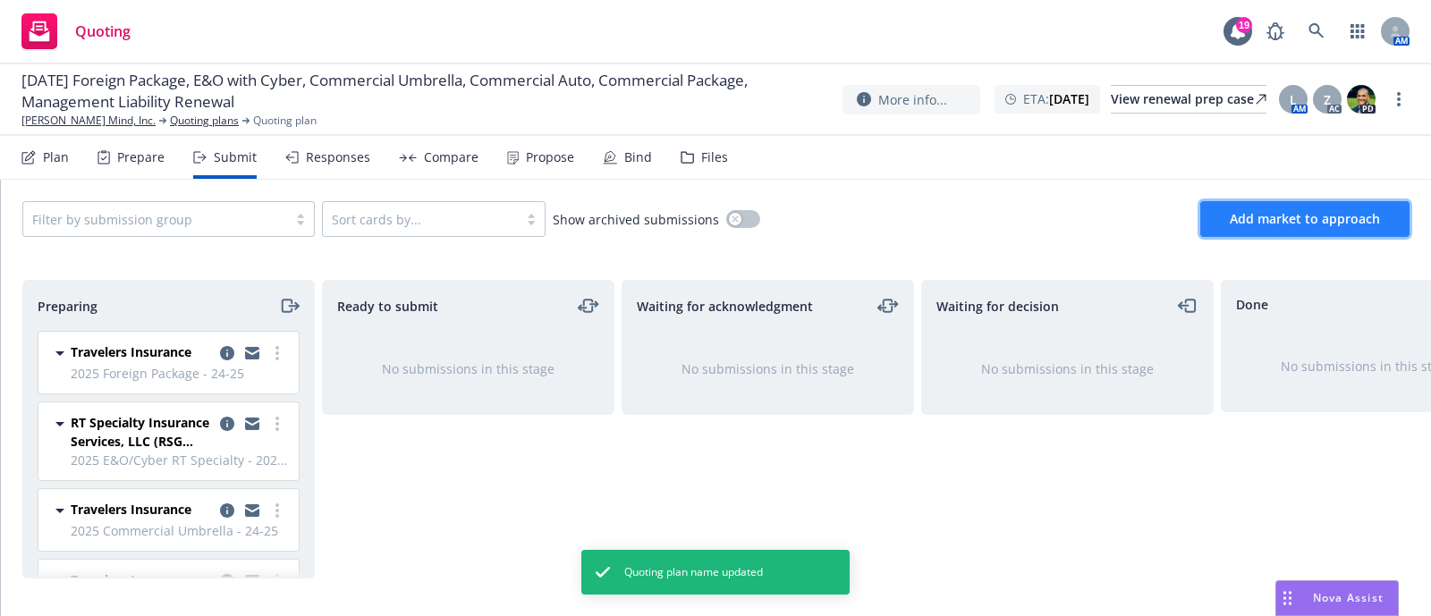
click at [1239, 205] on button "Add market to approach" at bounding box center [1304, 219] width 209 height 36
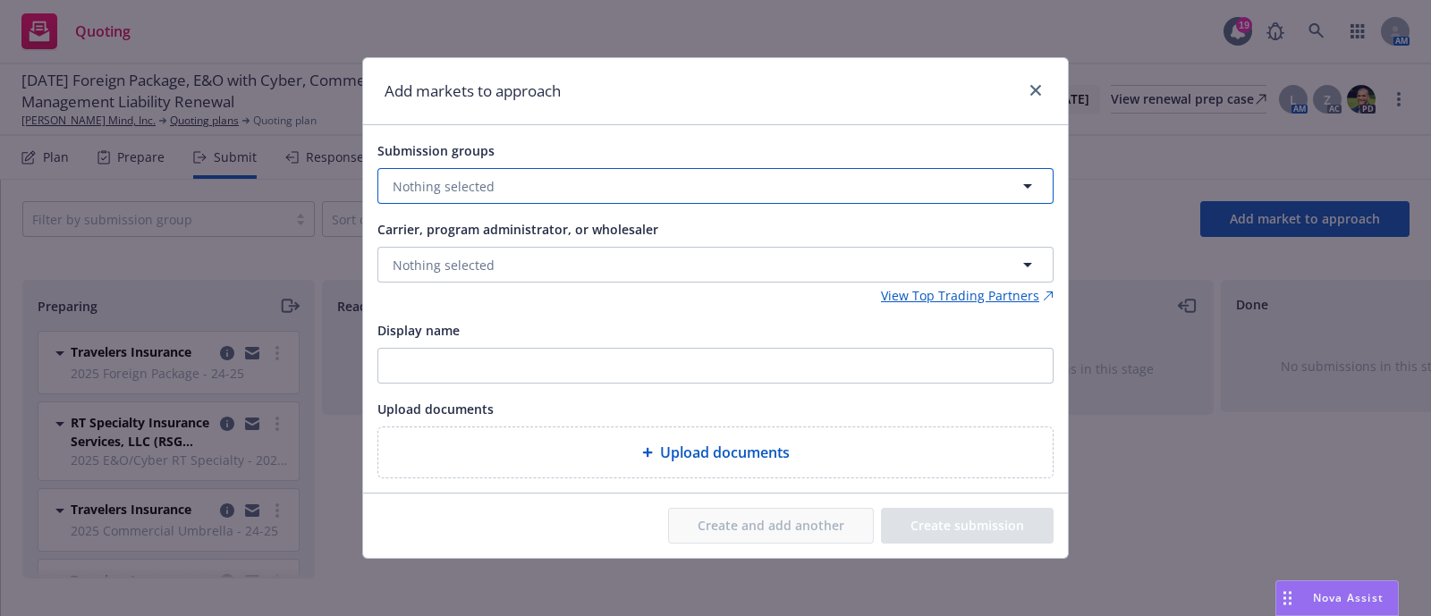
click at [518, 184] on button "Nothing selected" at bounding box center [715, 186] width 676 height 36
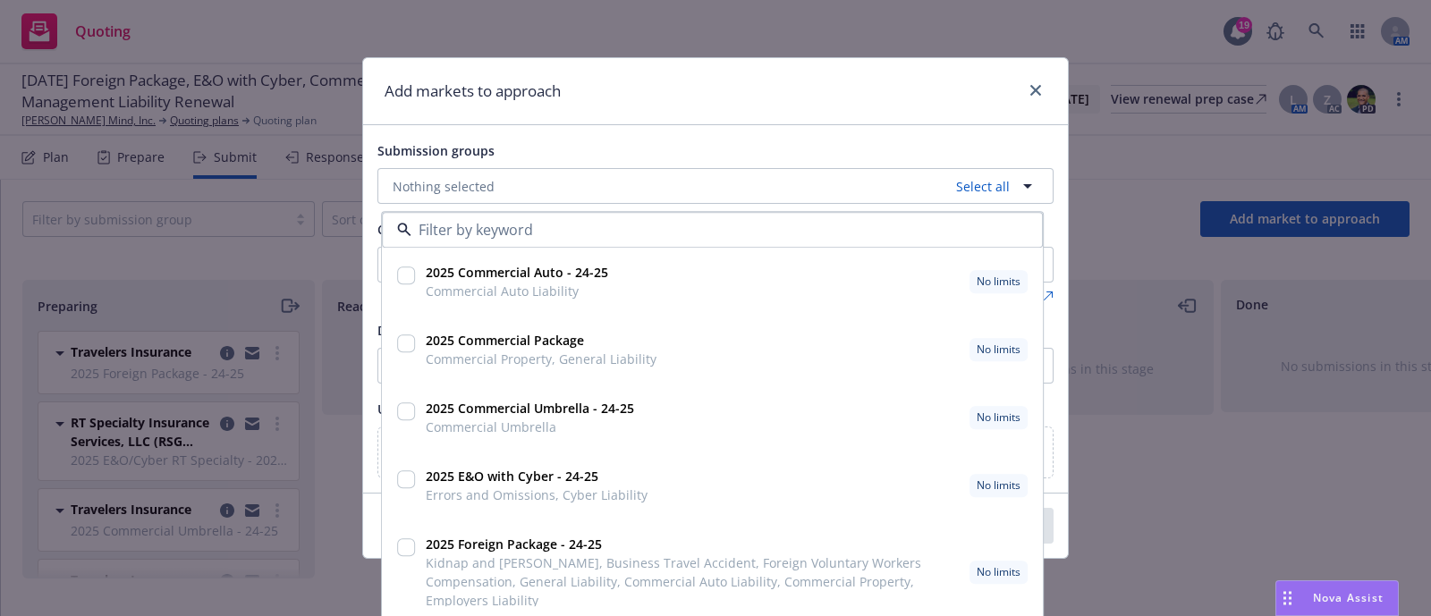
scroll to position [58, 0]
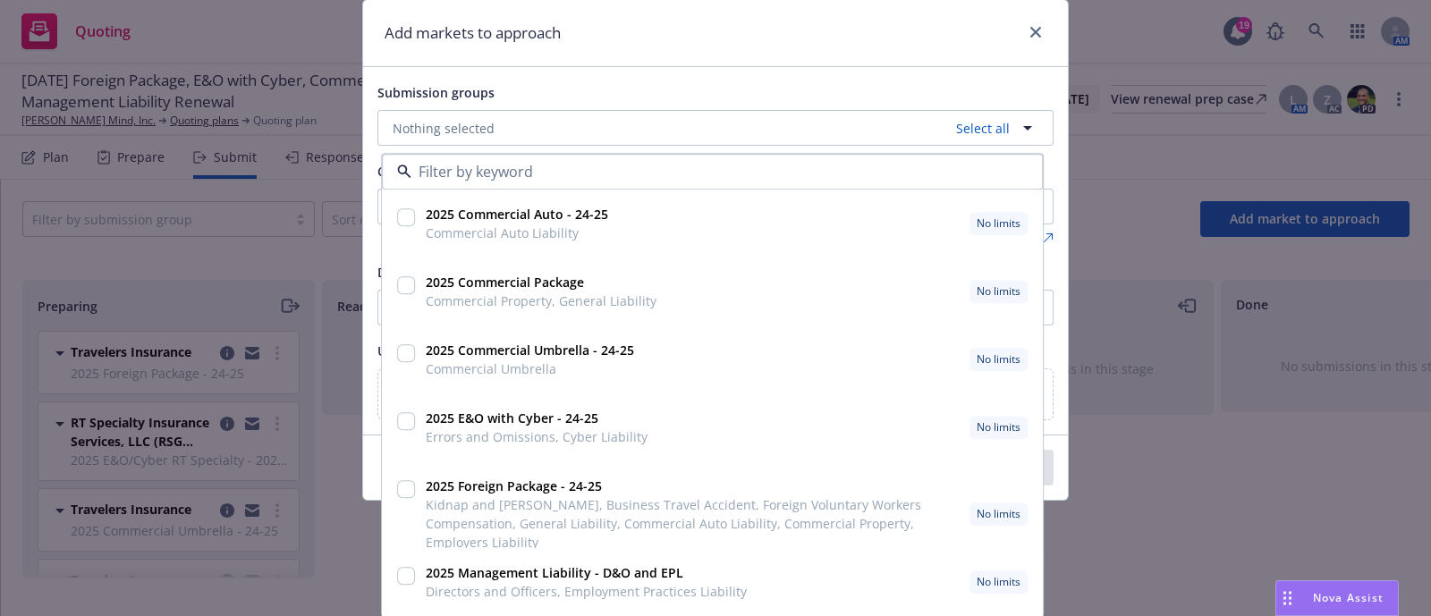
click at [403, 573] on input "checkbox" at bounding box center [406, 577] width 18 height 18
checkbox input "true"
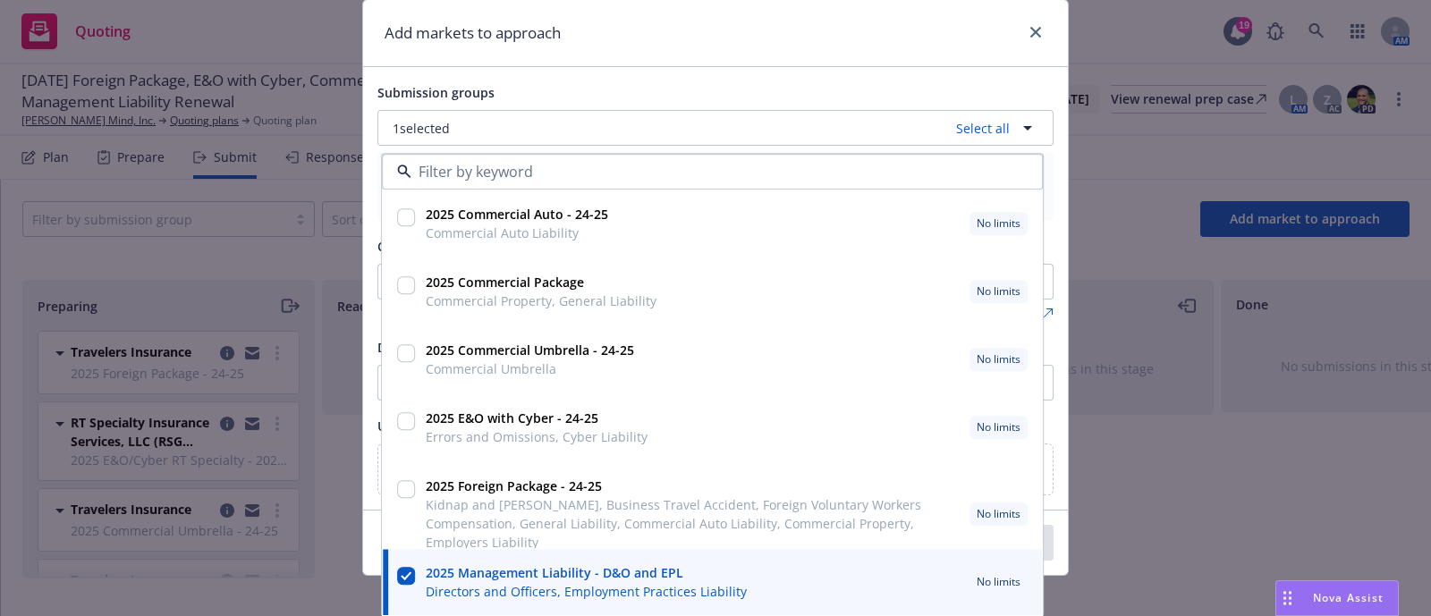
click at [720, 75] on div "Submission groups 1 selected Select all 2025 Commercial Auto - 24-25 Commercial…" at bounding box center [715, 288] width 705 height 443
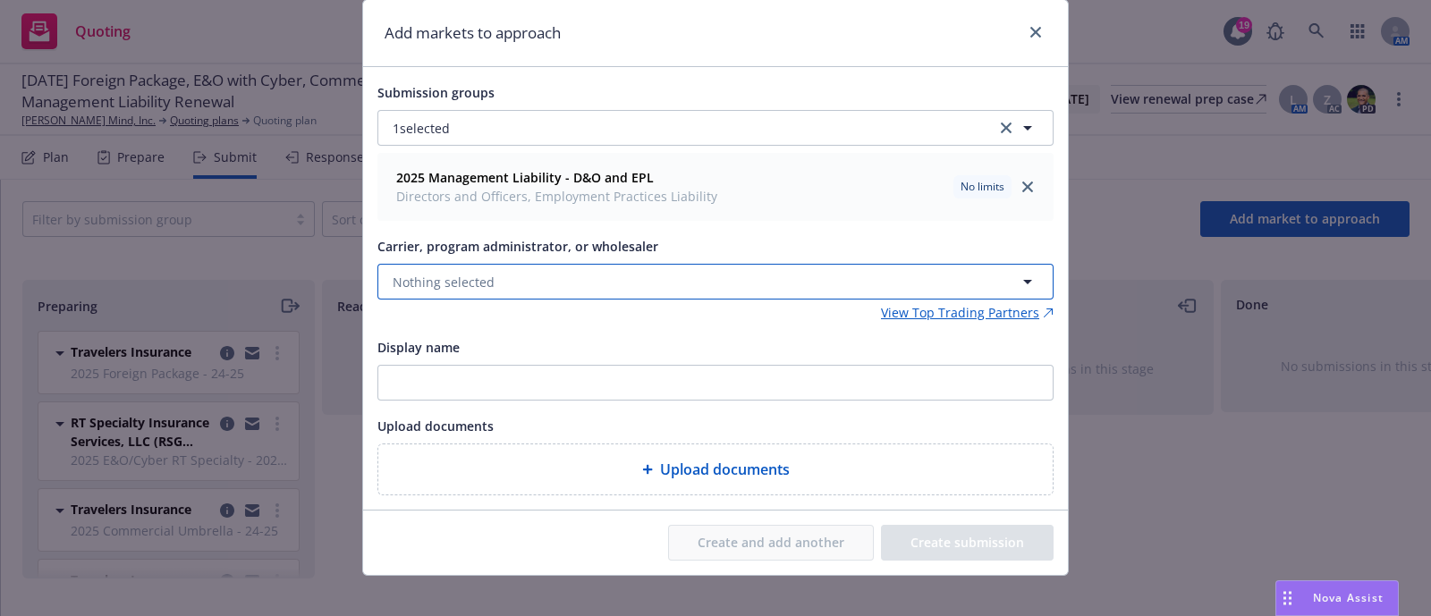
click at [473, 278] on span "Nothing selected" at bounding box center [444, 282] width 102 height 19
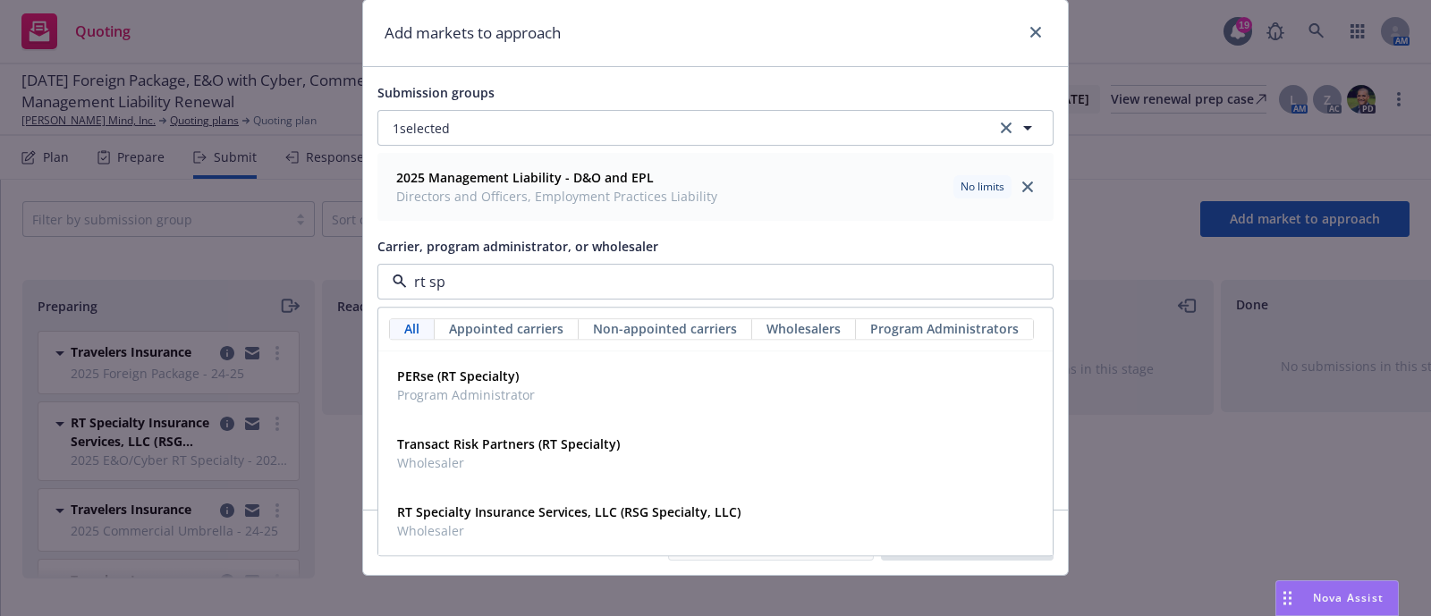
type input "rt spe"
click at [487, 504] on strong "RT Specialty Insurance Services, LLC (RSG Specialty, LLC)" at bounding box center [568, 512] width 343 height 17
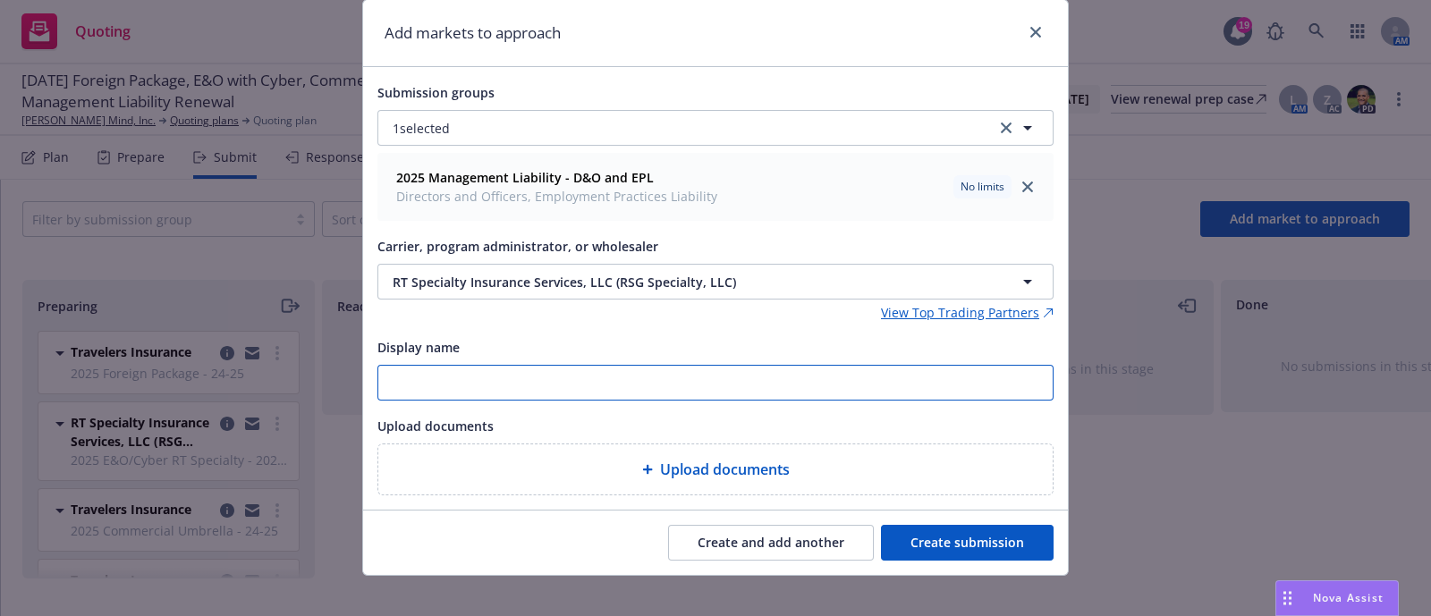
click at [505, 376] on input "Display name" at bounding box center [715, 383] width 674 height 34
type input "2025 Management Liability"
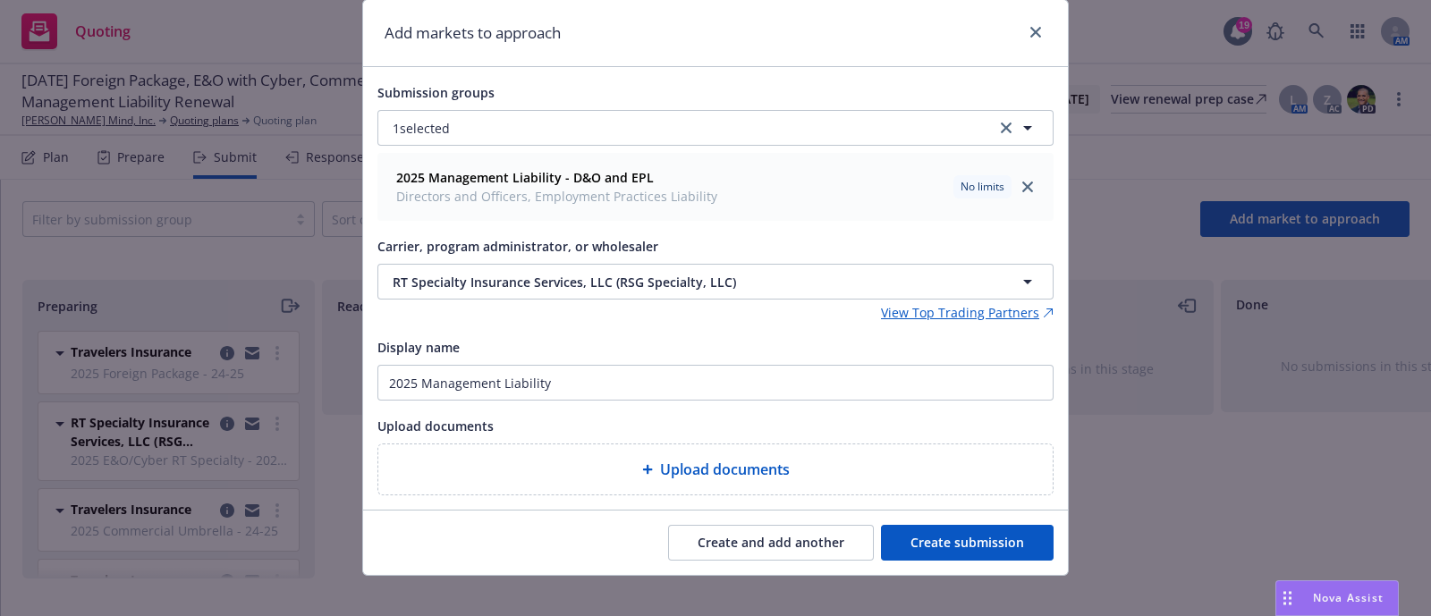
click at [924, 538] on button "Create submission" at bounding box center [967, 543] width 173 height 36
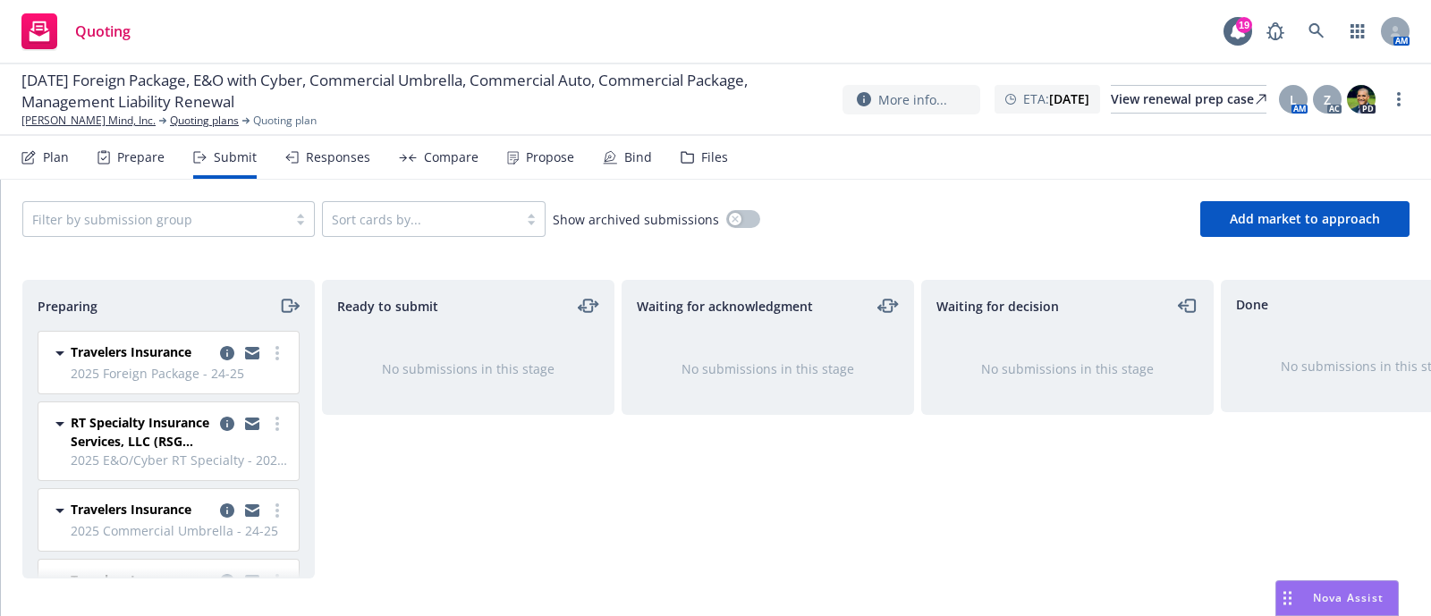
scroll to position [231, 0]
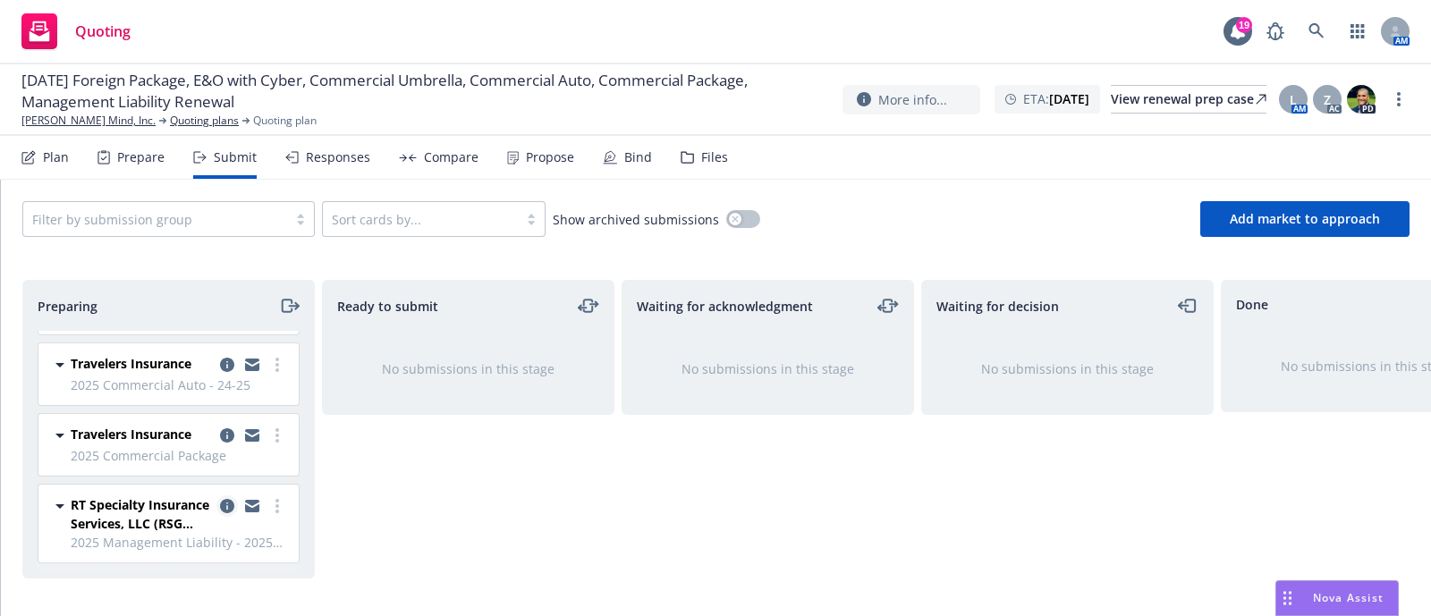
click at [220, 499] on icon "copy logging email" at bounding box center [227, 506] width 14 height 14
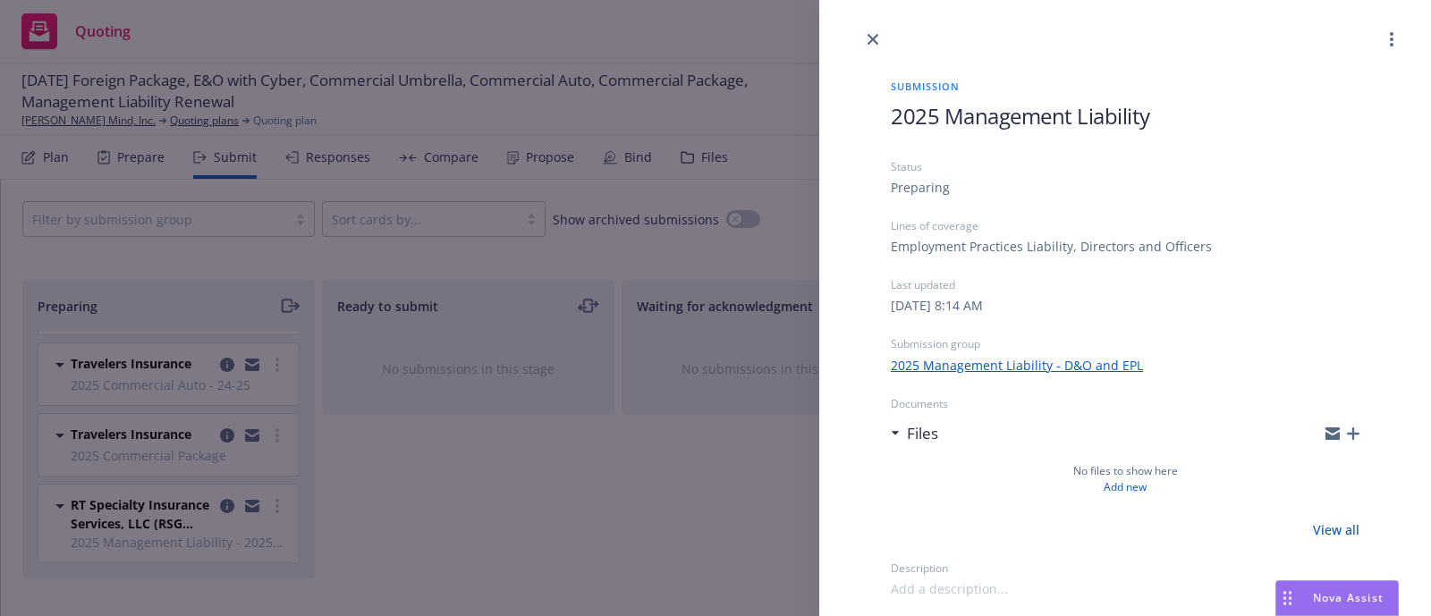
click at [1357, 432] on icon "button" at bounding box center [1353, 434] width 13 height 13
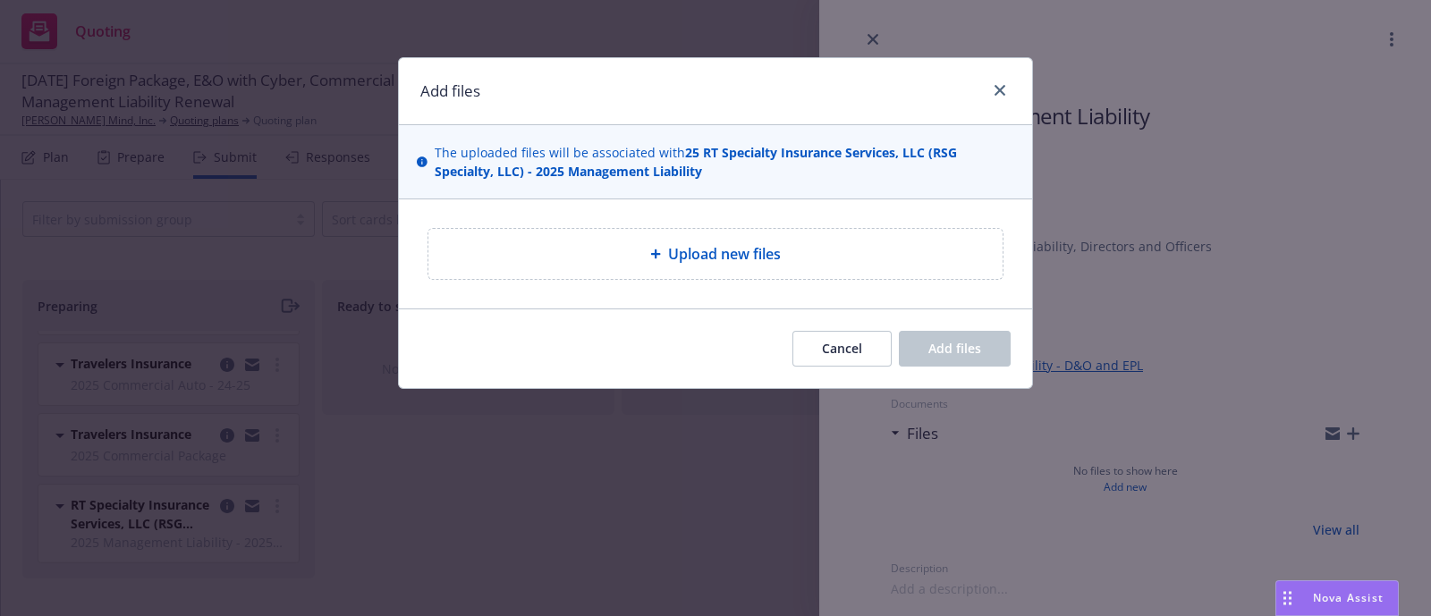
click at [776, 254] on span "Upload new files" at bounding box center [724, 253] width 113 height 21
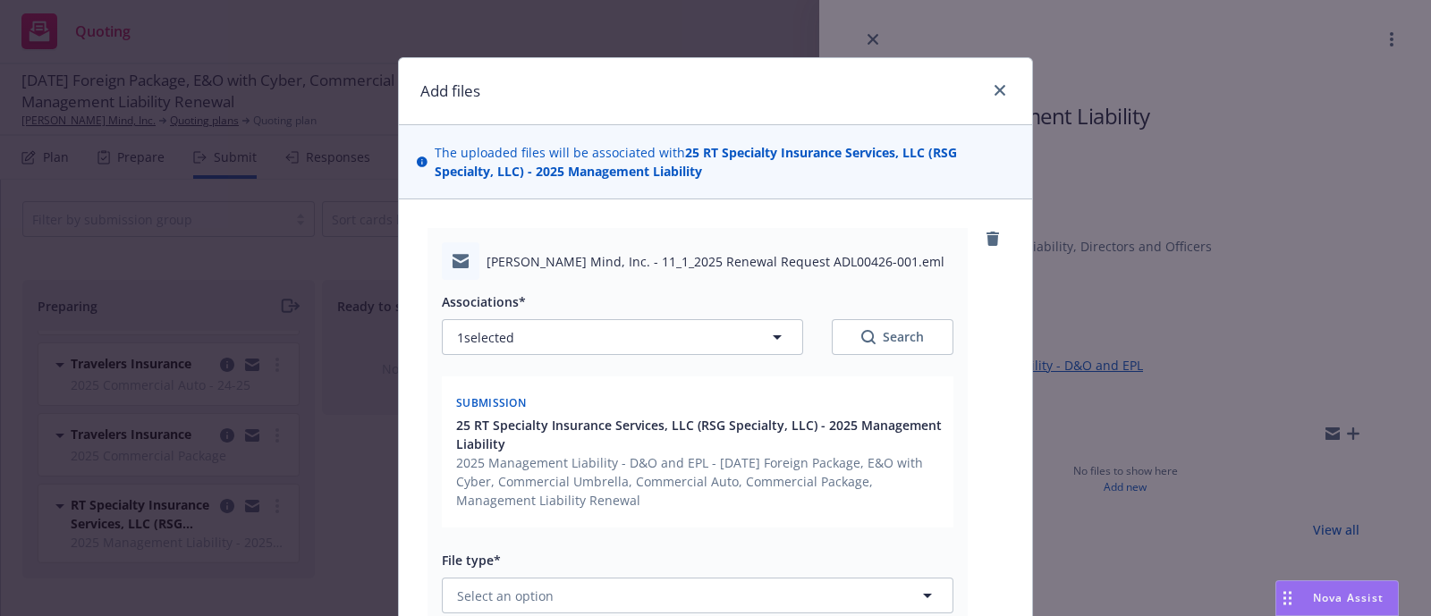
scroll to position [120, 0]
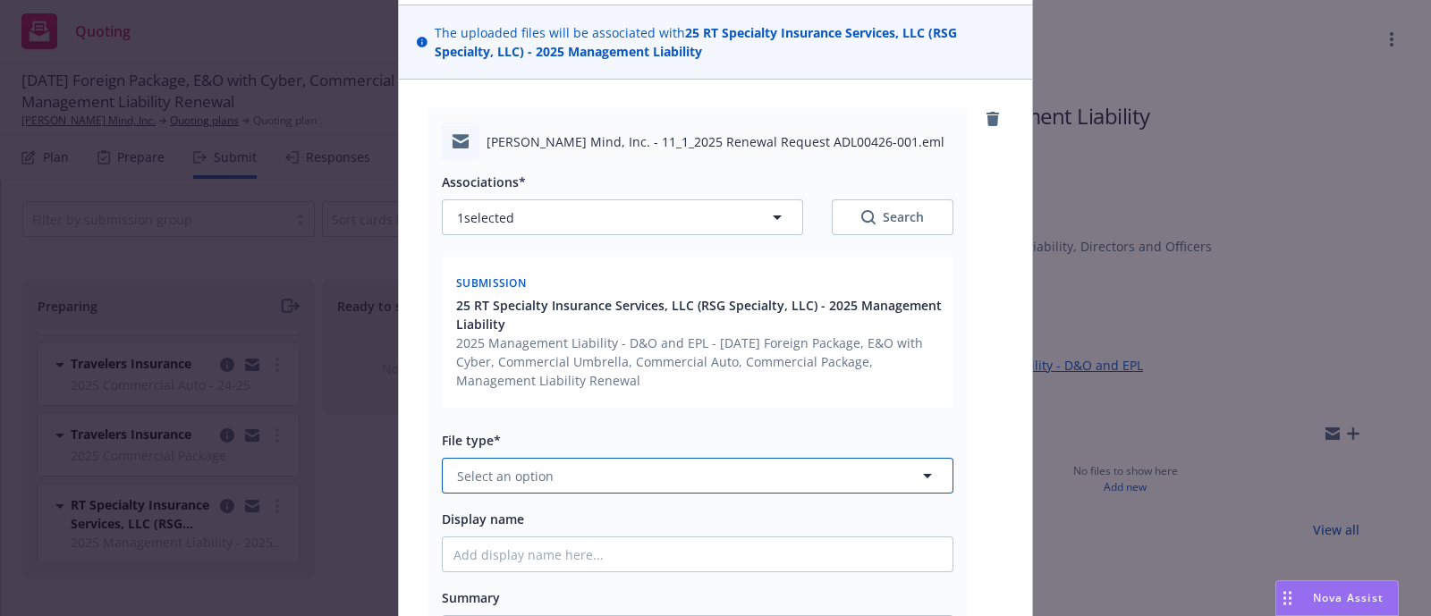
click at [534, 479] on span "Select an option" at bounding box center [505, 476] width 97 height 19
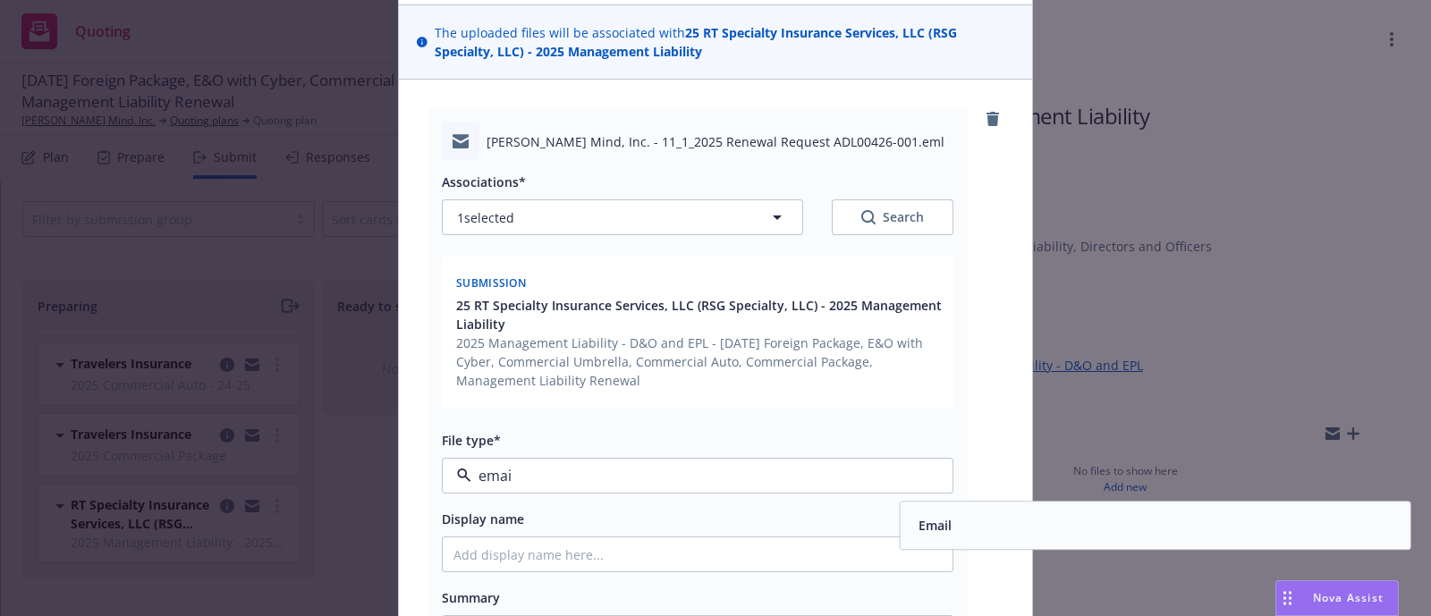
type input "email"
click at [918, 503] on div "Email" at bounding box center [1156, 526] width 510 height 47
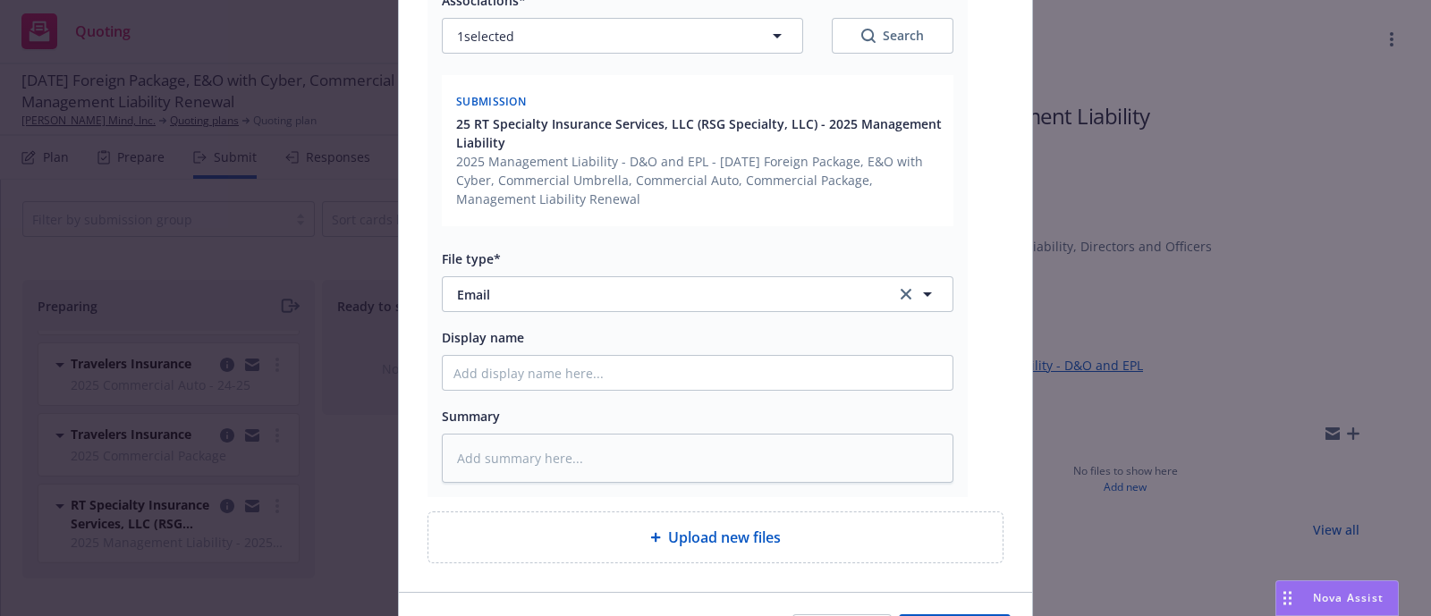
scroll to position [306, 0]
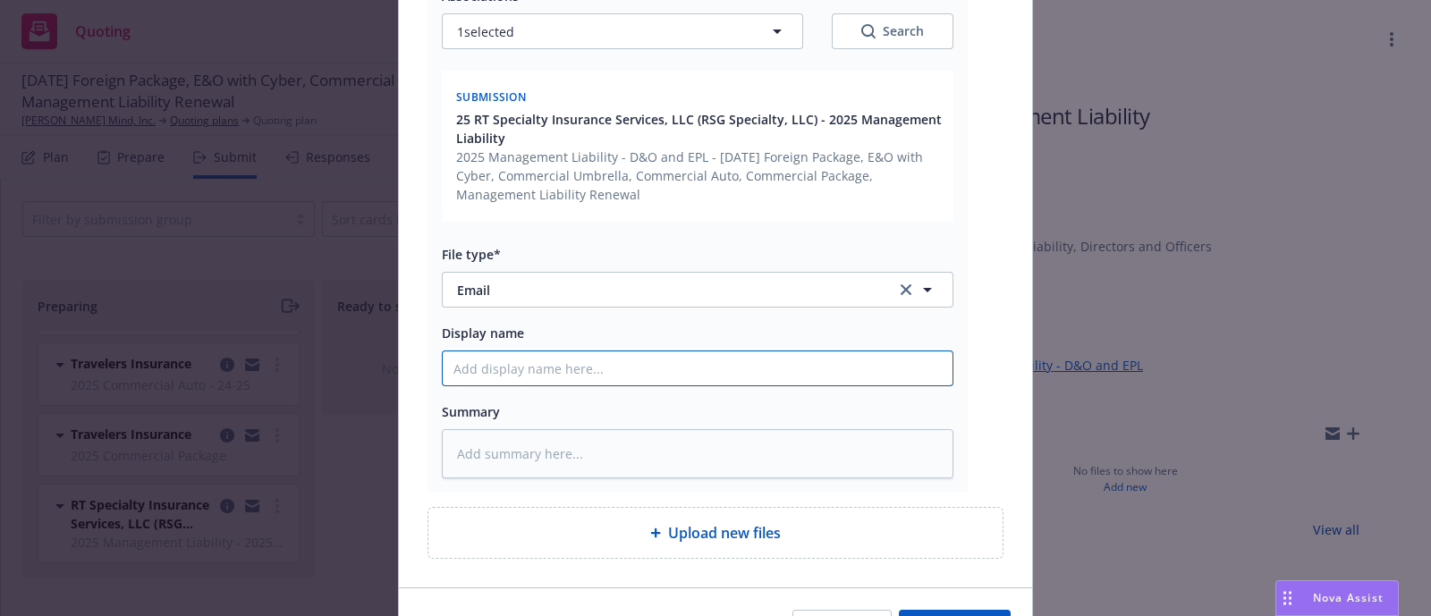
click at [508, 367] on input "Display name" at bounding box center [698, 369] width 510 height 34
paste input "[YR] [POLICY TYPE] Request for Renewal Requirements to [UNDERWRITER/COMPANY]"
type textarea "x"
type input "[YR] [POLICY TYPE] Request for Renewal Requirements to [UNDERWRITER/COMPANY]"
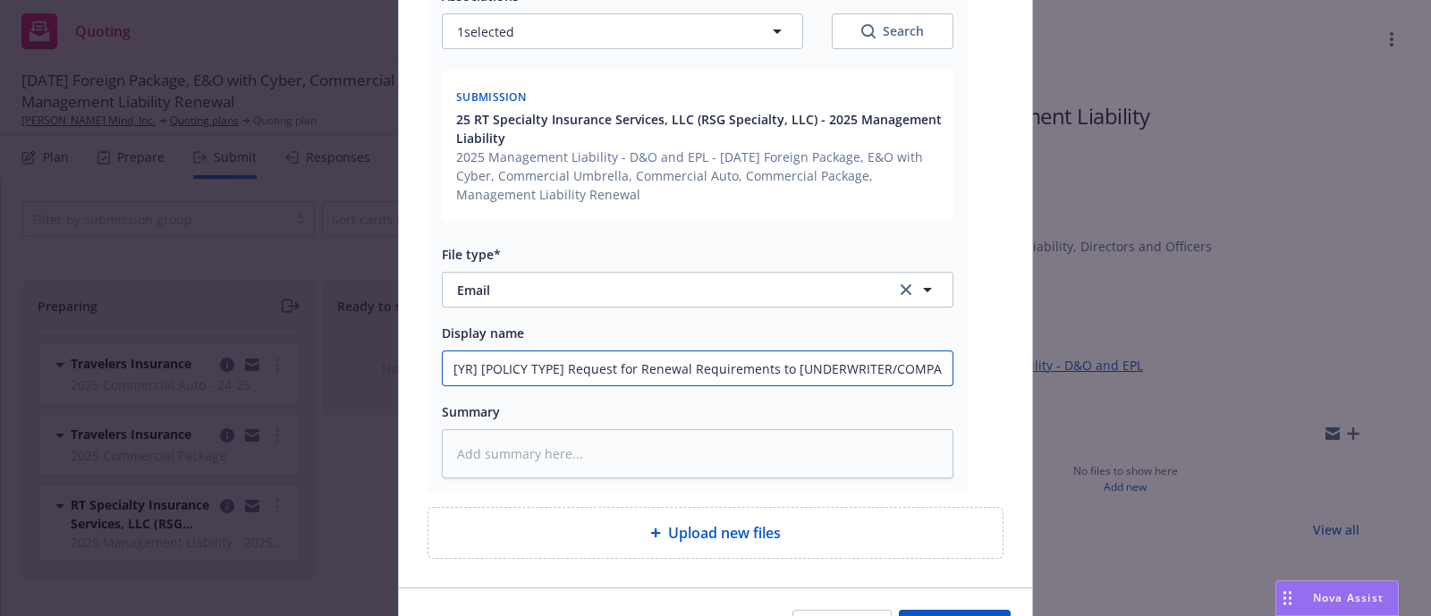
drag, startPoint x: 551, startPoint y: 369, endPoint x: 299, endPoint y: 363, distance: 252.3
click at [299, 363] on div "Add files The uploaded files will be associated with 25 RT Specialty Insurance …" at bounding box center [715, 308] width 1431 height 616
type textarea "x"
type input "2Request for Renewal Requirements to [UNDERWRITER/COMPANY]"
type textarea "x"
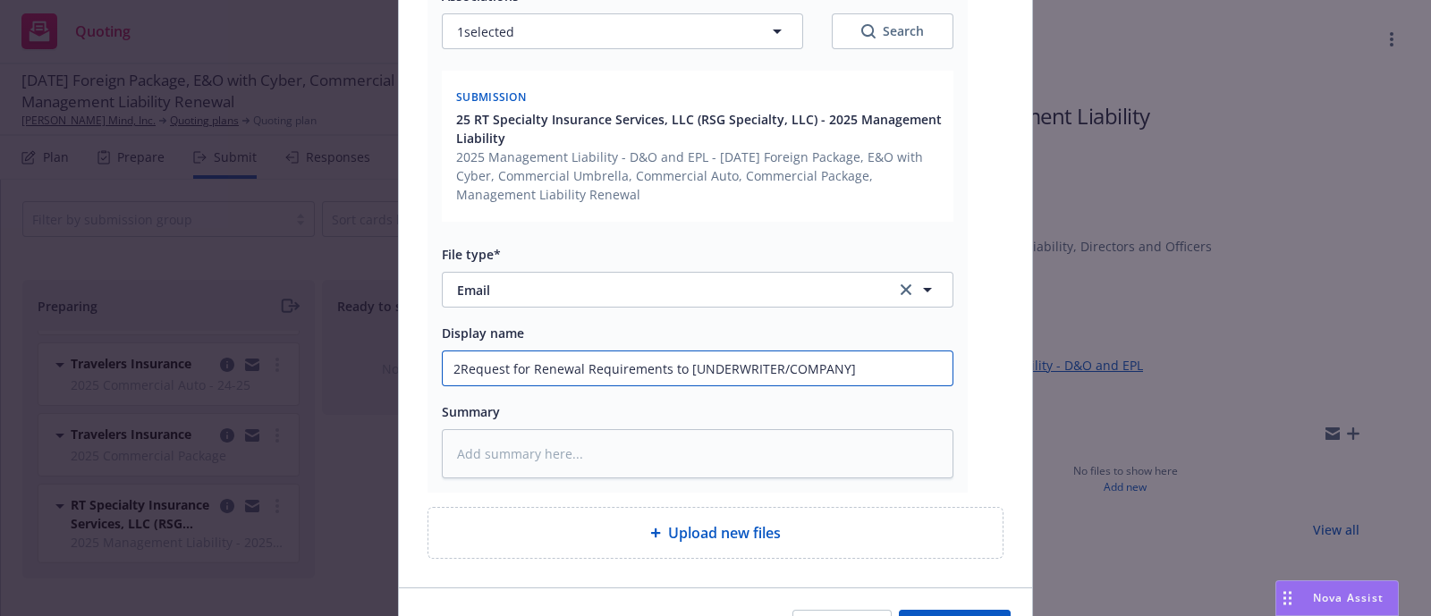
type input "20Request for Renewal Requirements to [UNDERWRITER/COMPANY]"
type textarea "x"
type input "202Request for Renewal Requirements to [UNDERWRITER/COMPANY]"
type textarea "x"
type input "2025Request for Renewal Requirements to [UNDERWRITER/COMPANY]"
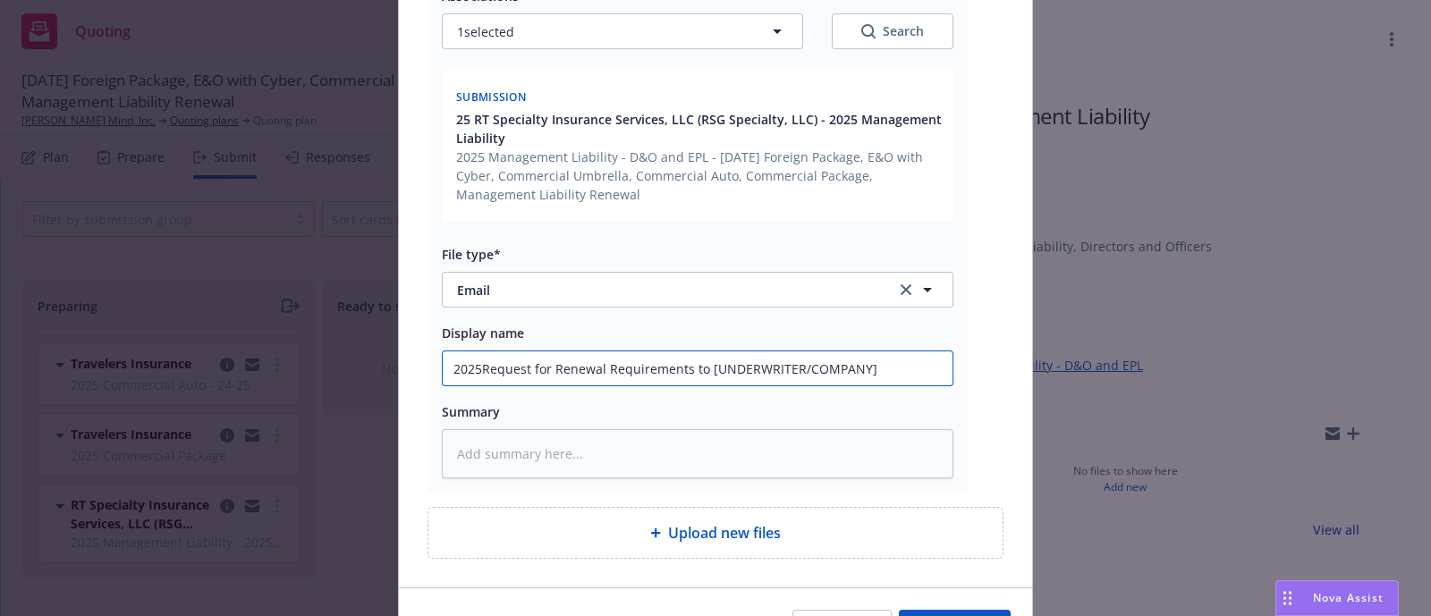
type textarea "x"
type input "2025 Request for Renewal Requirements to [UNDERWRITER/COMPANY]"
type textarea "x"
type input "2025 MRequest for Renewal Requirements to [UNDERWRITER/COMPANY]"
type textarea "x"
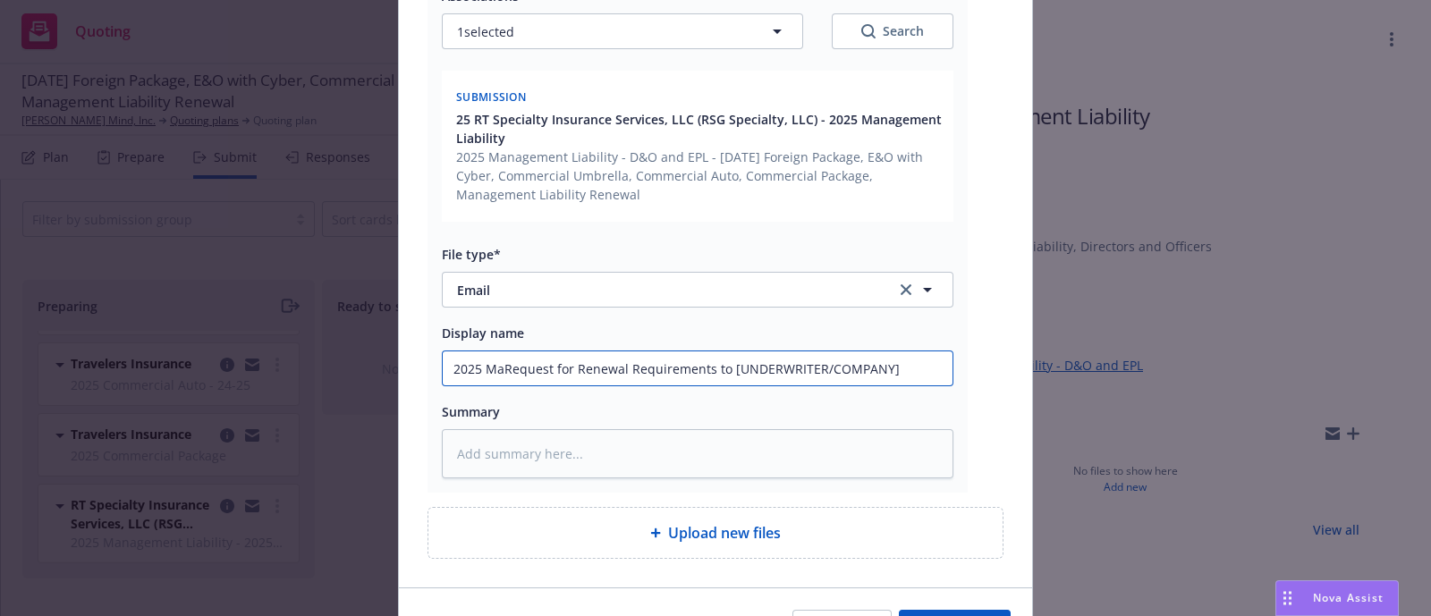
type input "2025 ManRequest for Renewal Requirements to [UNDERWRITER/COMPANY]"
type textarea "x"
type input "2025 ManaRequest for Renewal Requirements to [UNDERWRITER/COMPANY]"
type textarea "x"
type input "2025 ManageRequest for Renewal Requirements to [UNDERWRITER/COMPANY]"
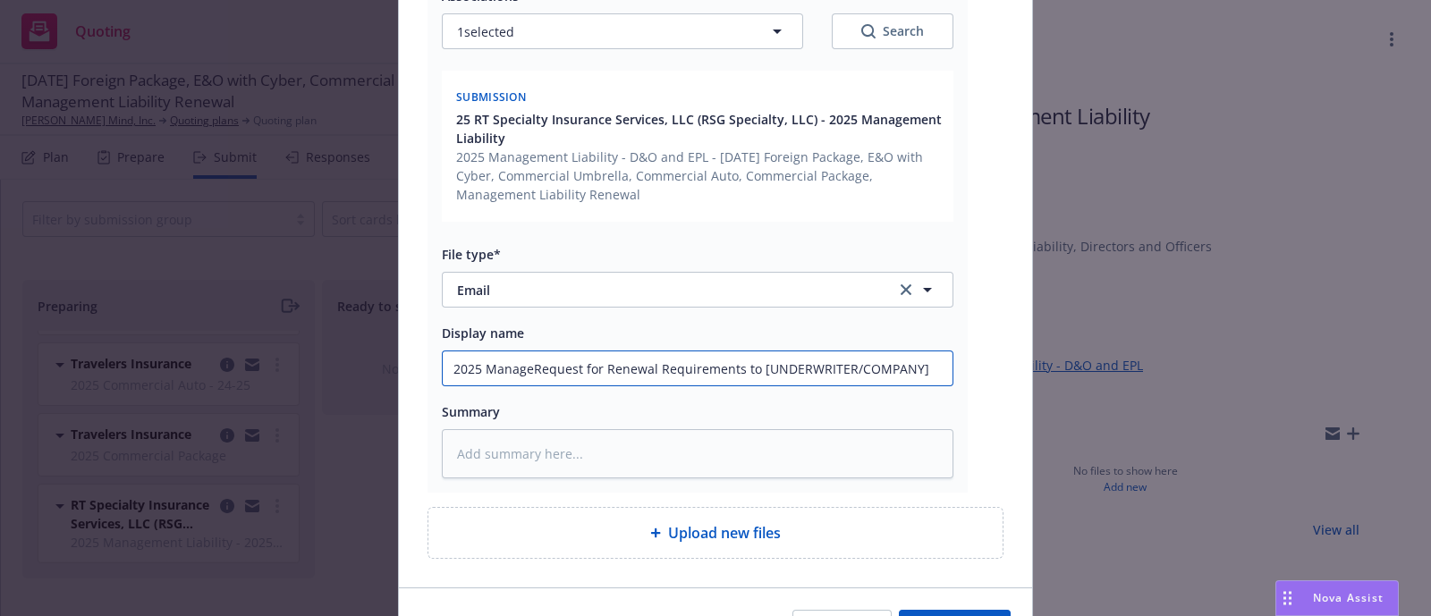
type textarea "x"
type input "2025 ManagemRequest for Renewal Requirements to [UNDERWRITER/COMPANY]"
type textarea "x"
type input "2025 ManagemeRequest for Renewal Requirements to [UNDERWRITER/COMPANY]"
type textarea "x"
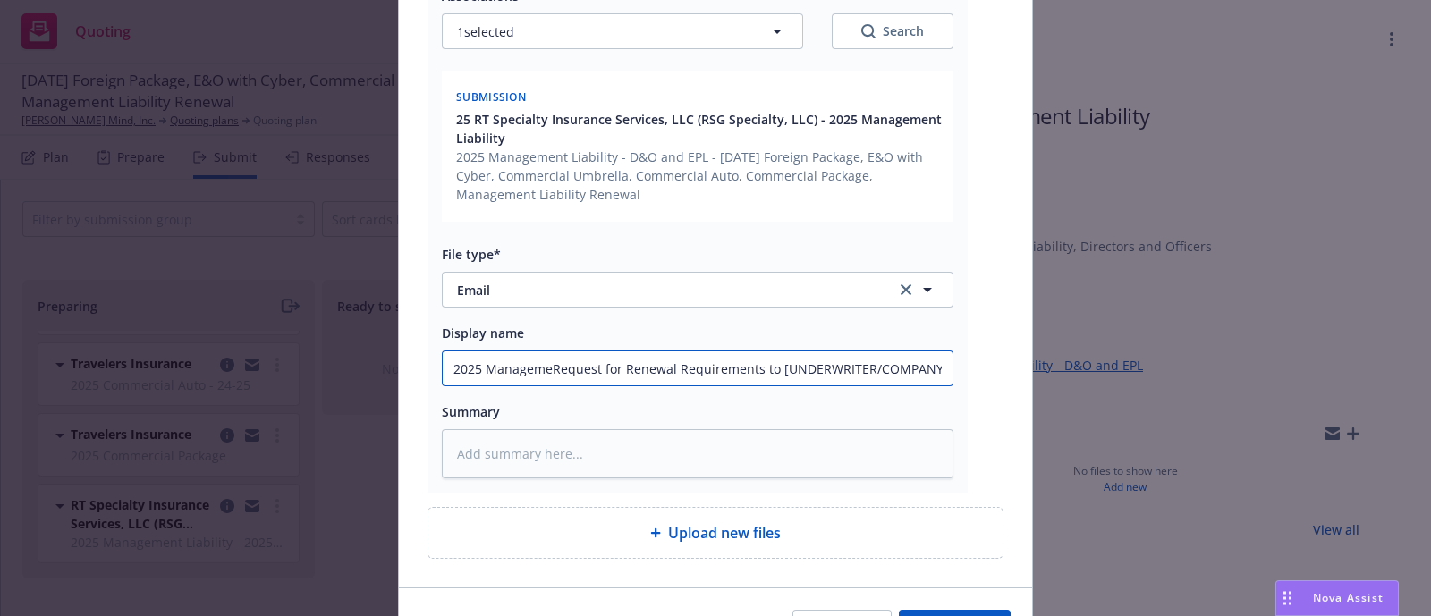
type input "2025 ManagemenRequest for Renewal Requirements to [UNDERWRITER/COMPANY]"
type textarea "x"
type input "2025 ManagementRequest for Renewal Requirements to [UNDERWRITER/COMPANY]"
type textarea "x"
type input "2025 Management Request for Renewal Requirements to [UNDERWRITER/COMPANY]"
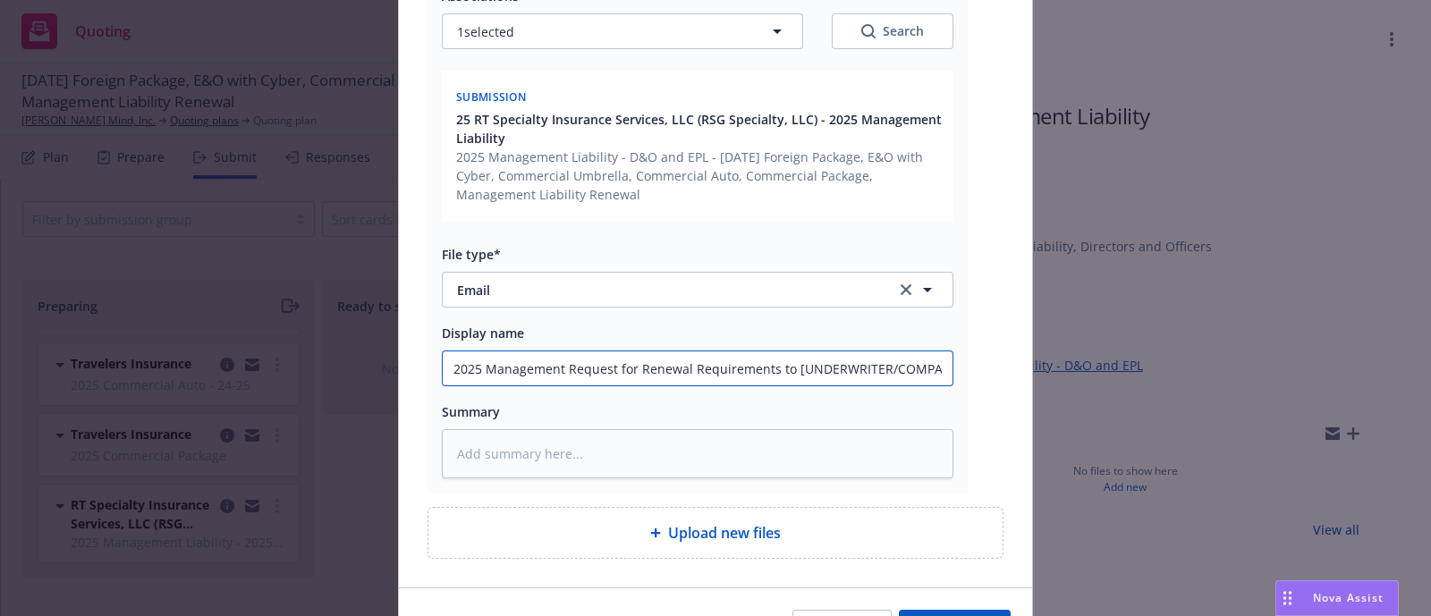
type textarea "x"
type input "2025 Management LRequest for Renewal Requirements to [UNDERWRITER/COMPANY]"
type textarea "x"
type input "2025 Management LiRequest for Renewal Requirements to [UNDERWRITER/COMPANY]"
type textarea "x"
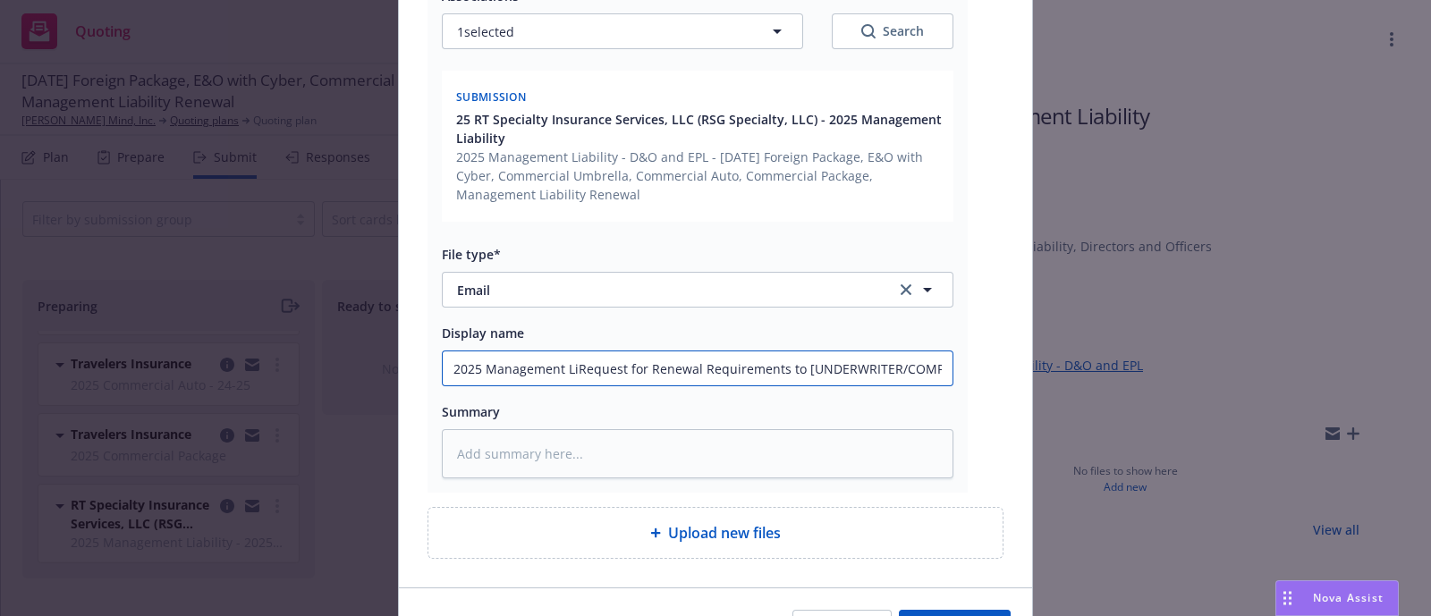
type input "2025 Management LiaRequest for Renewal Requirements to [UNDERWRITER/COMPANY]"
type textarea "x"
type input "2025 Management LiabiRequest for Renewal Requirements to [UNDERWRITER/COMPANY]"
type textarea "x"
type input "2025 Management LiabilRequest for Renewal Requirements to [UNDERWRITER/COMPANY]"
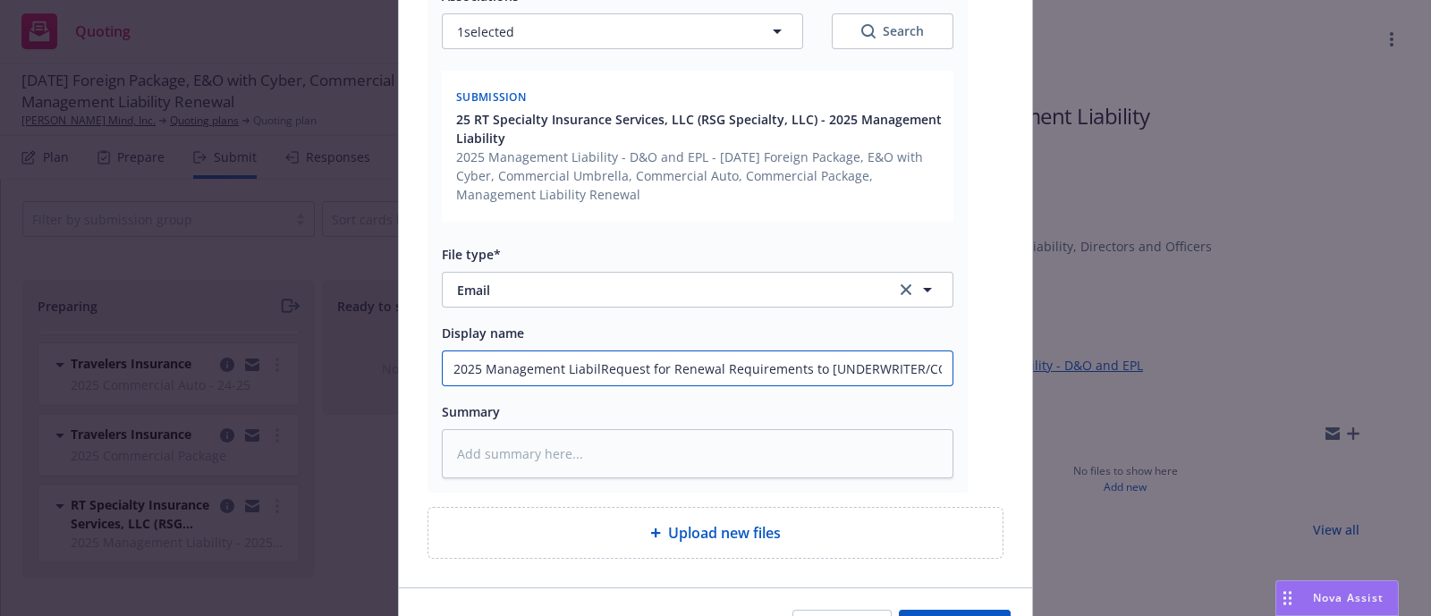
type textarea "x"
type input "2025 Management LiabiliRequest for Renewal Requirements to [UNDERWRITER/COMPANY]"
type textarea "x"
type input "2025 Management LiabilitRequest for Renewal Requirements to [UNDERWRITER/COMPAN…"
type textarea "x"
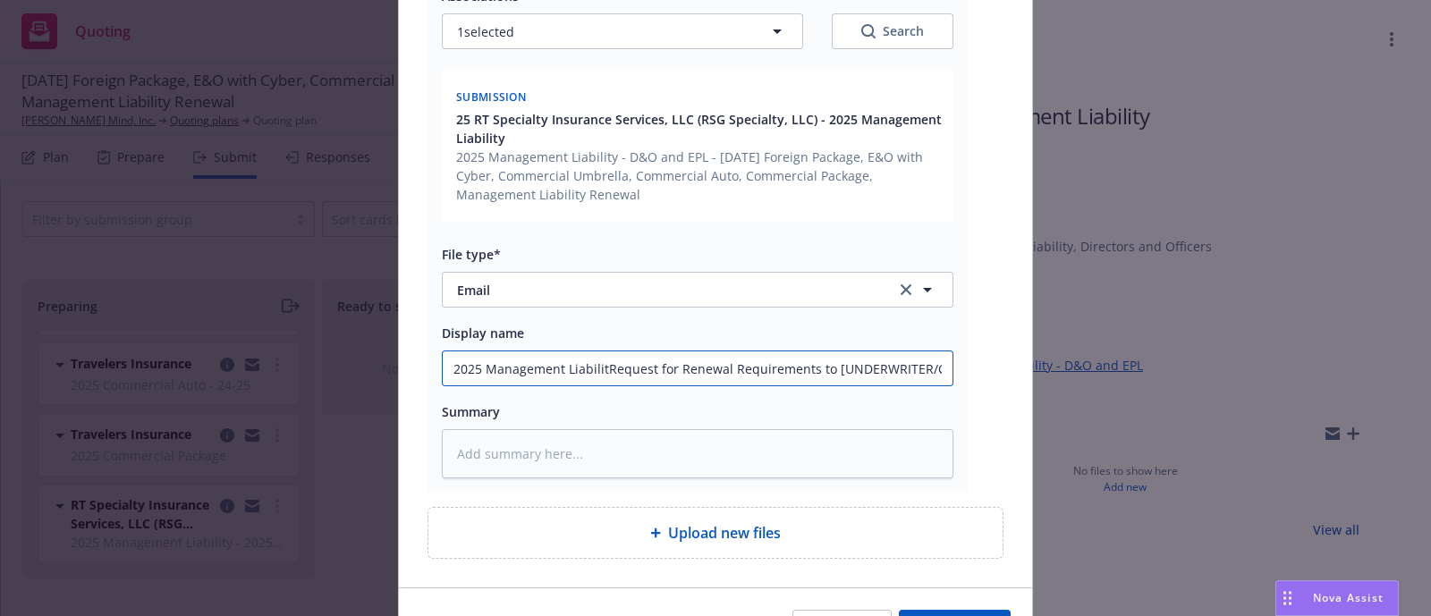
type input "2025 Management LiabilityRequest for Renewal Requirements to [UNDERWRITER/COMPA…"
type textarea "x"
type input "2025 Management Liability Request for Renewal Requirements to [UNDERWRITER/COMP…"
drag, startPoint x: 831, startPoint y: 364, endPoint x: 1205, endPoint y: 359, distance: 373.9
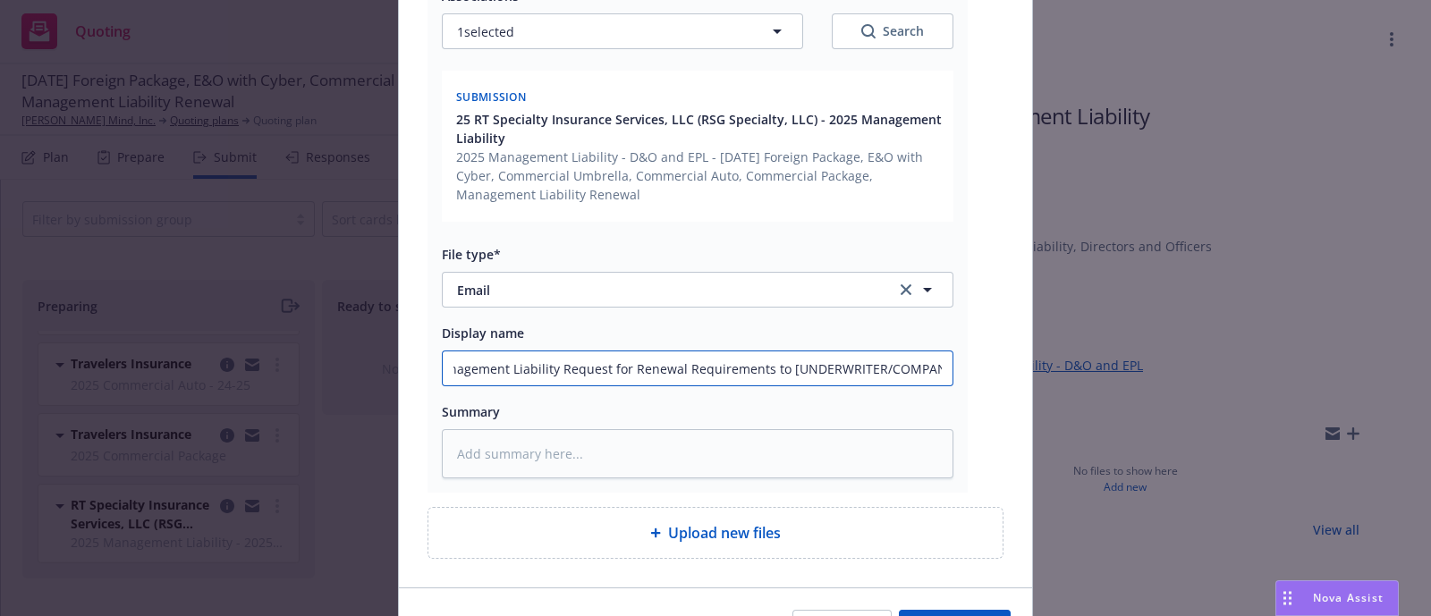
click at [1205, 359] on div "Add files The uploaded files will be associated with 25 RT Specialty Insurance …" at bounding box center [715, 308] width 1431 height 616
type textarea "x"
type input "2025 Management Liability Request for Renewal Requirements to R"
type textarea "x"
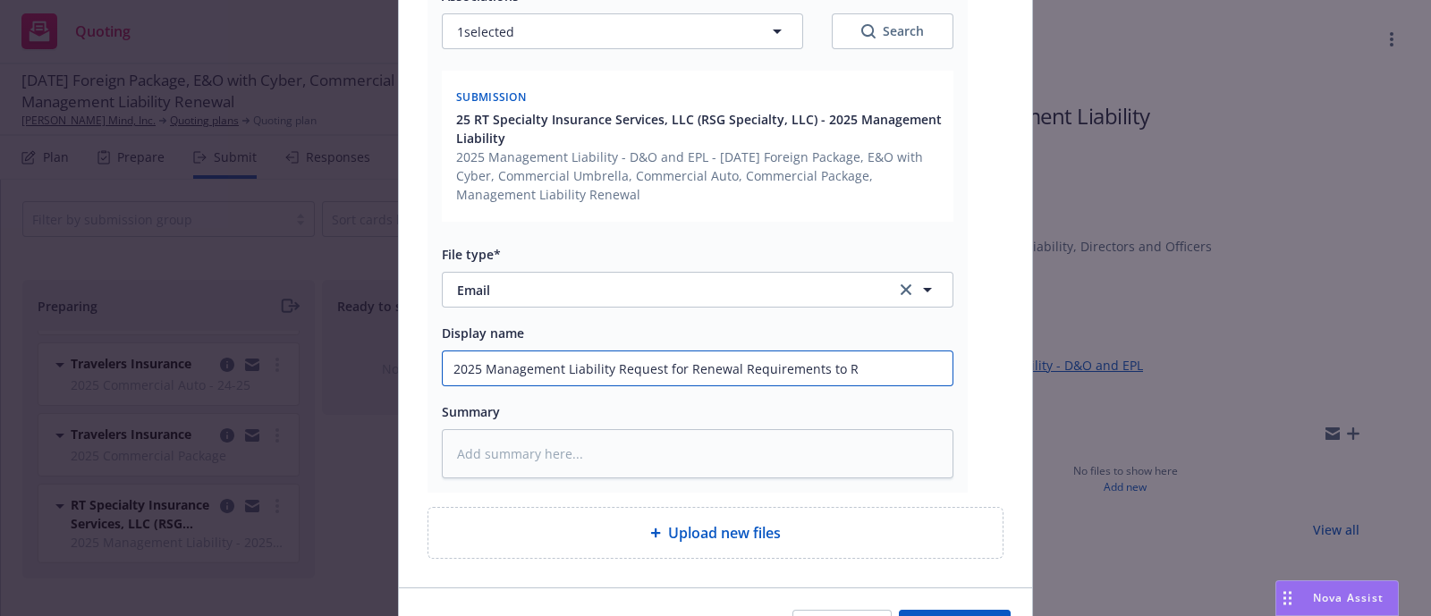
type input "2025 Management Liability Request for Renewal Requirements to RT"
type textarea "x"
type input "2025 Management Liability Request for Renewal Requirements to RT"
type textarea "x"
type input "2025 Management Liability Request for Renewal Requirements to RT S"
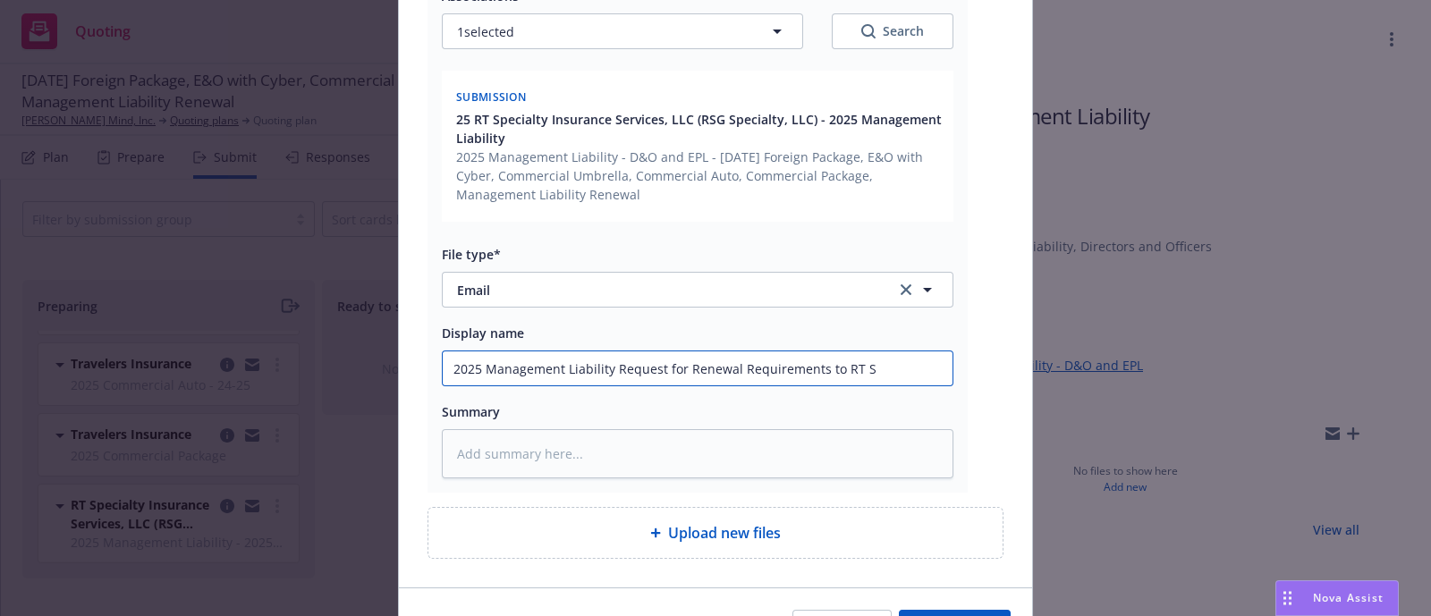
type textarea "x"
type input "2025 Management Liability Request for Renewal Requirements to RT Sp"
type textarea "x"
type input "2025 Management Liability Request for Renewal Requirements to RT Spe"
type textarea "x"
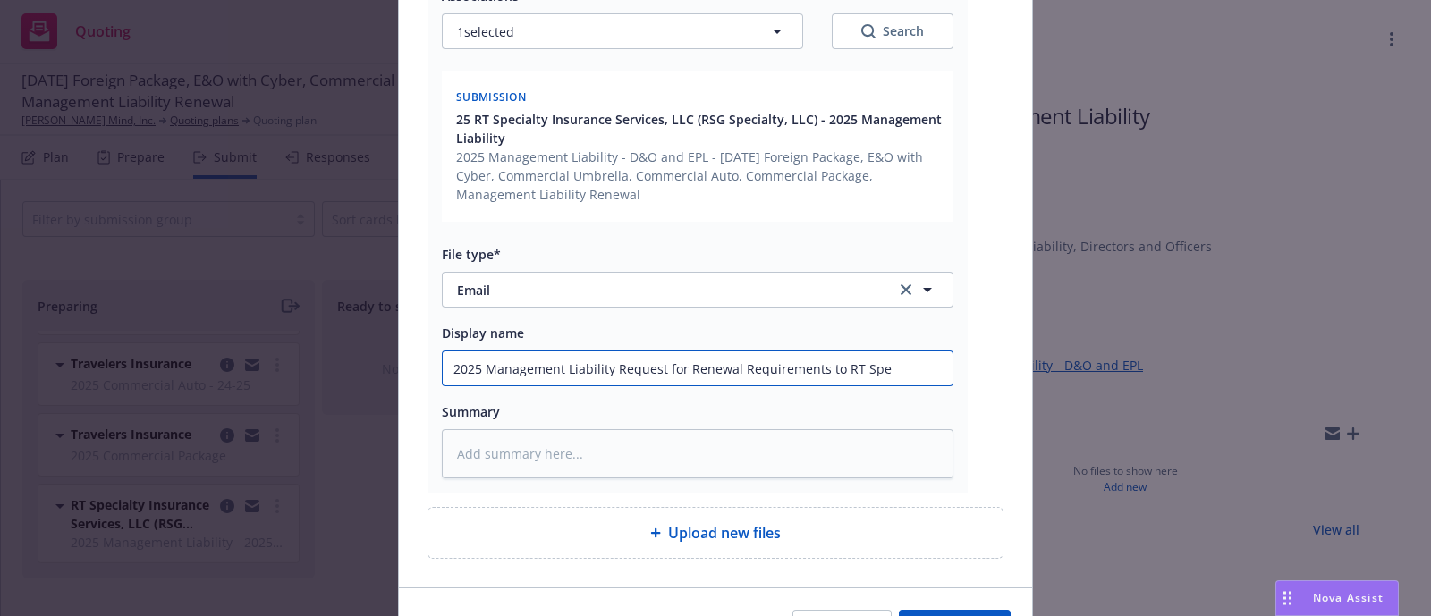
type input "2025 Management Liability Request for Renewal Requirements to RT Spec"
type textarea "x"
type input "2025 Management Liability Request for Renewal Requirements to RT Speci"
type textarea "x"
type input "2025 Management Liability Request for Renewal Requirements to RT Specia"
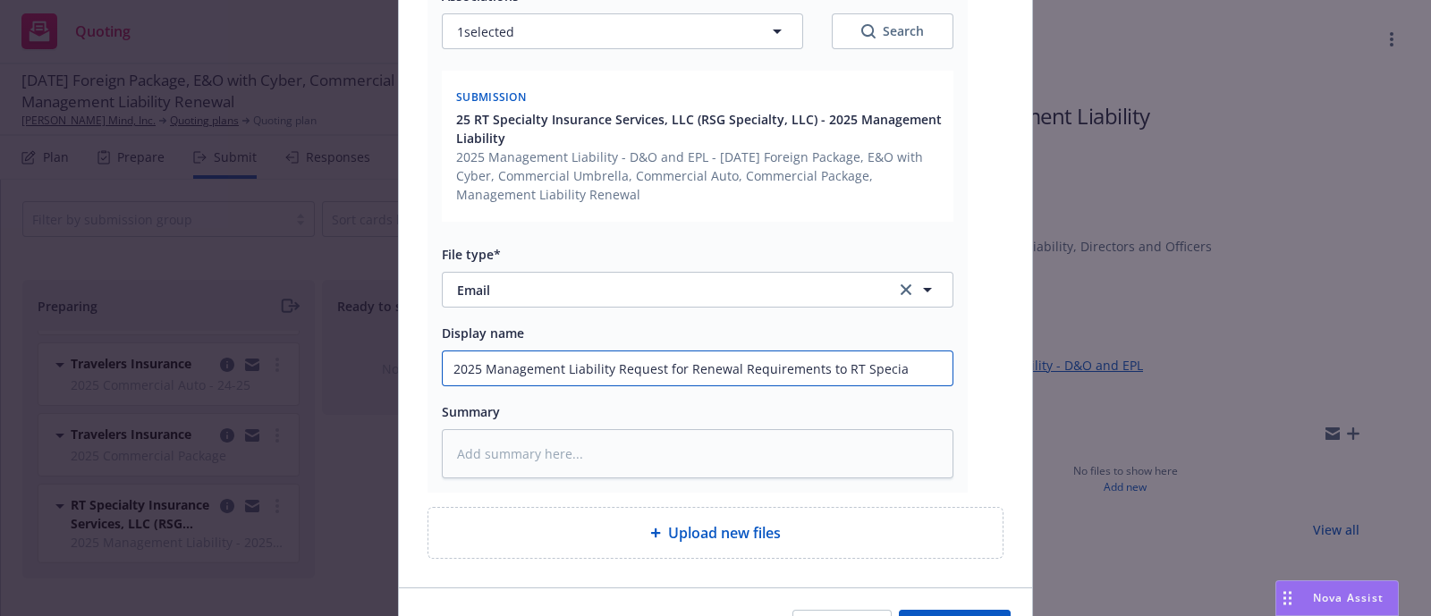
type textarea "x"
type input "2025 Management Liability Request for Renewal Requirements to RT Special"
type textarea "x"
type input "2025 Management Liability Request for Renewal Requirements to RT Specialt"
type textarea "x"
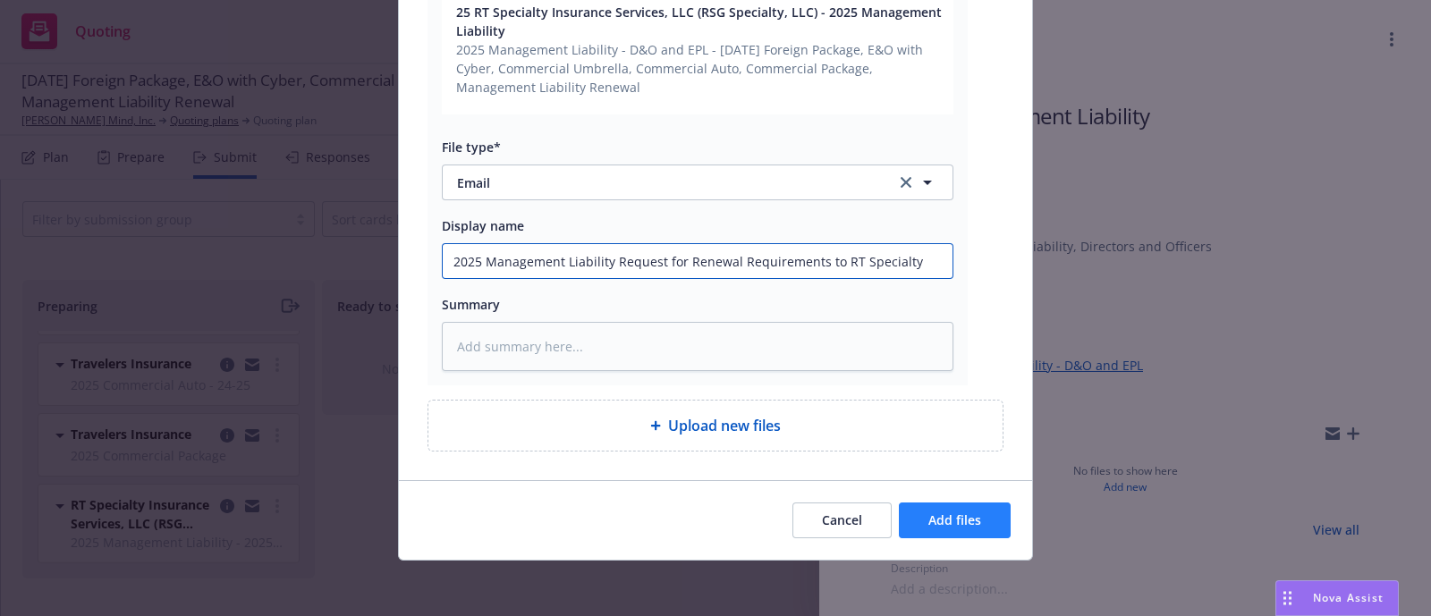
type input "2025 Management Liability Request for Renewal Requirements to RT Specialty"
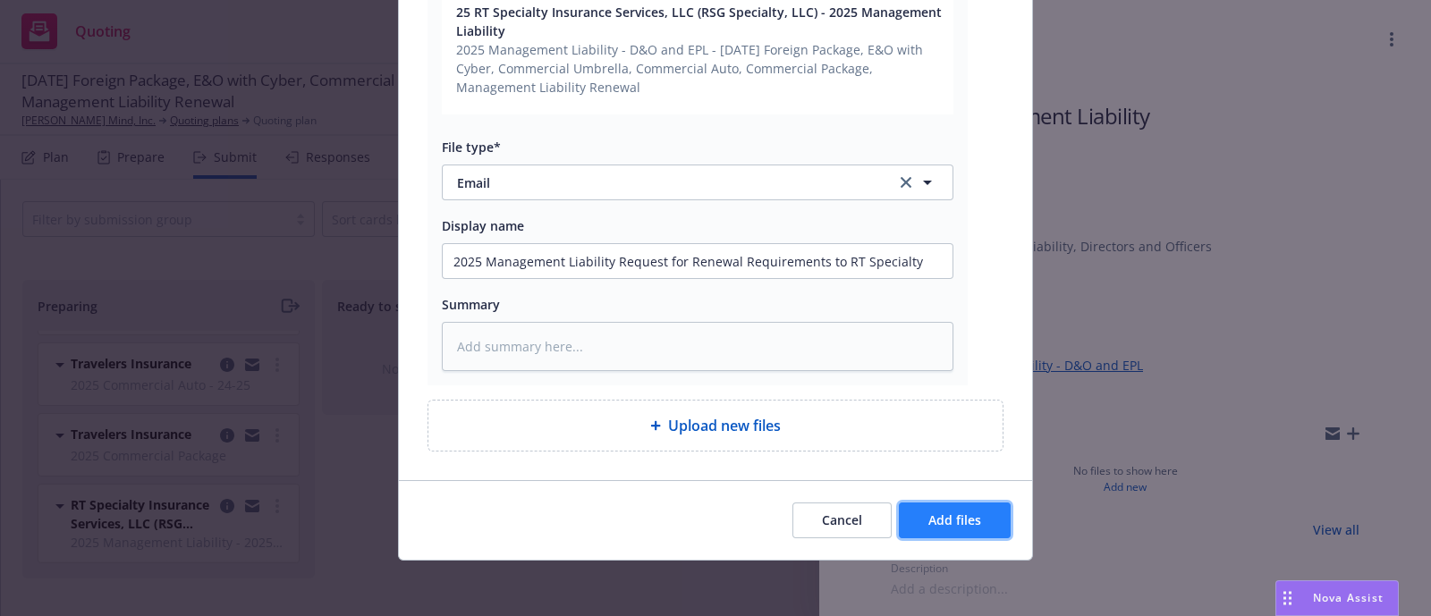
click at [978, 521] on button "Add files" at bounding box center [955, 521] width 112 height 36
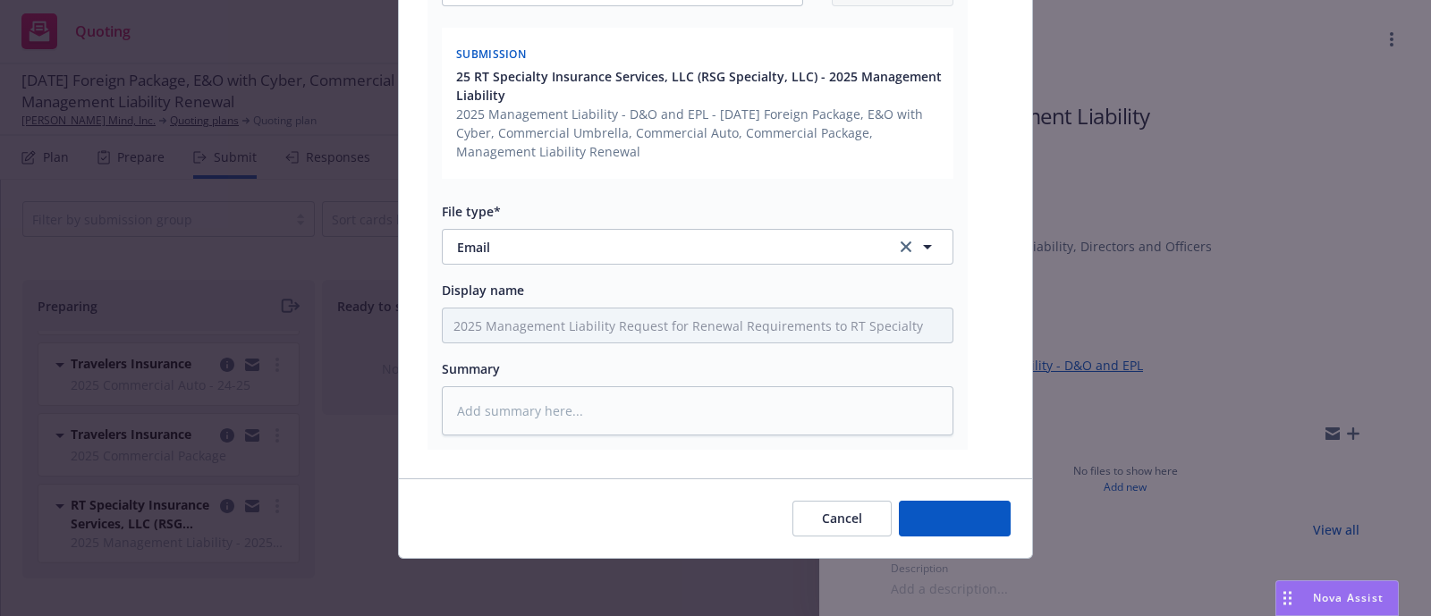
scroll to position [348, 0]
type textarea "x"
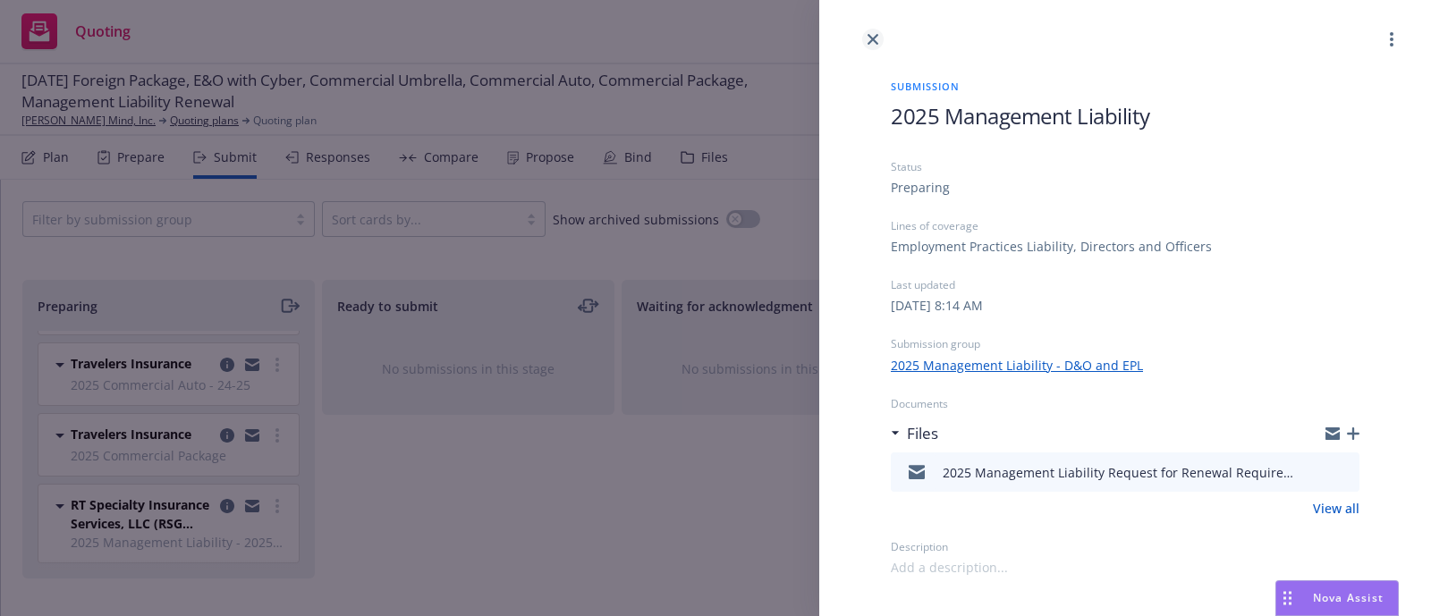
click at [880, 30] on link "close" at bounding box center [872, 39] width 21 height 21
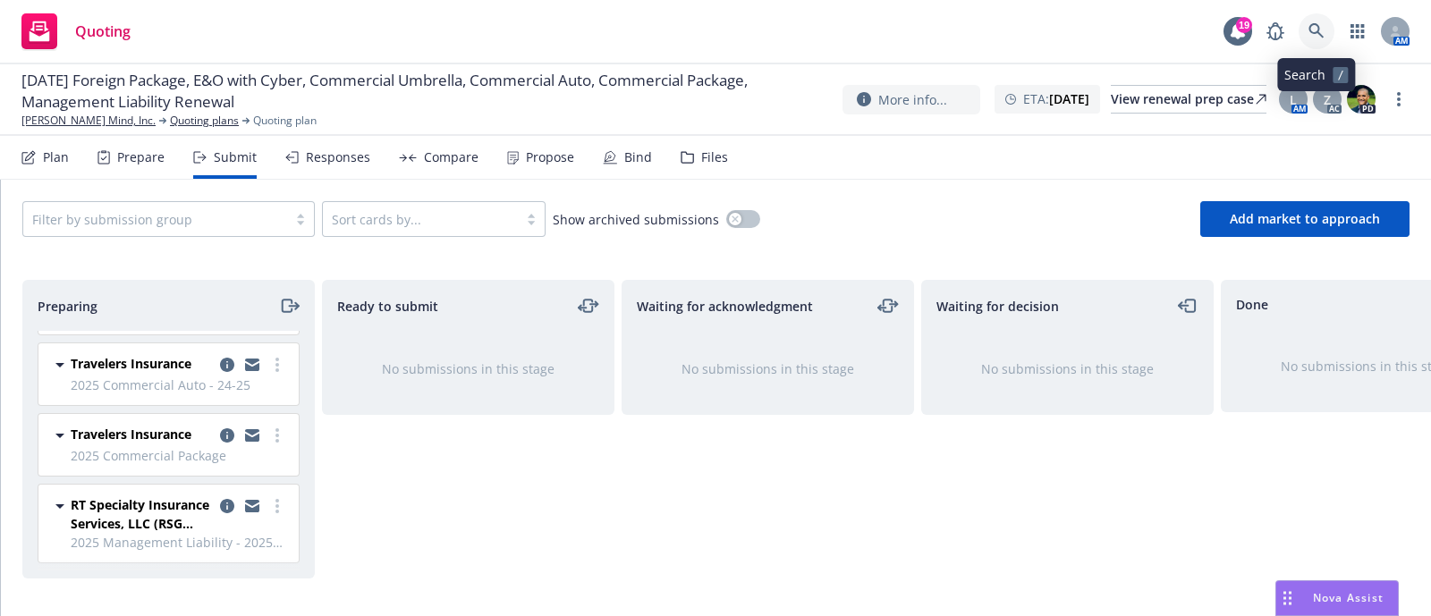
click at [1310, 47] on link at bounding box center [1317, 31] width 36 height 36
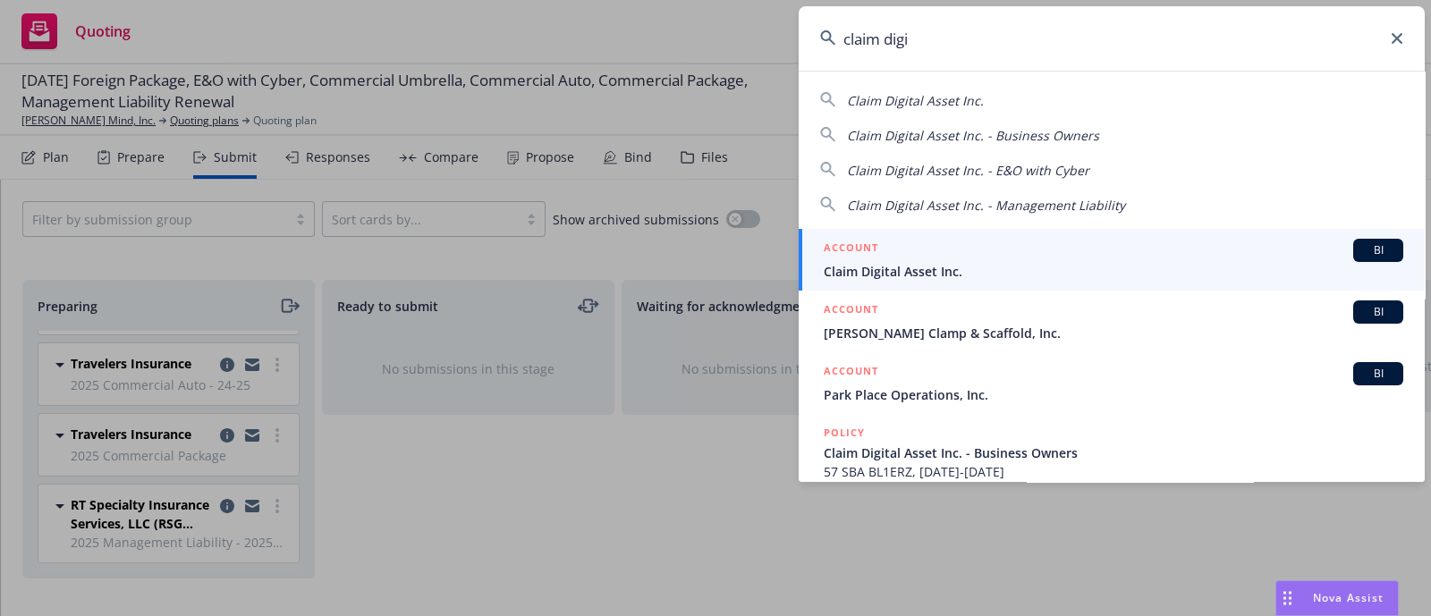
type input "claim digi"
click at [978, 260] on div "ACCOUNT BI" at bounding box center [1114, 250] width 580 height 23
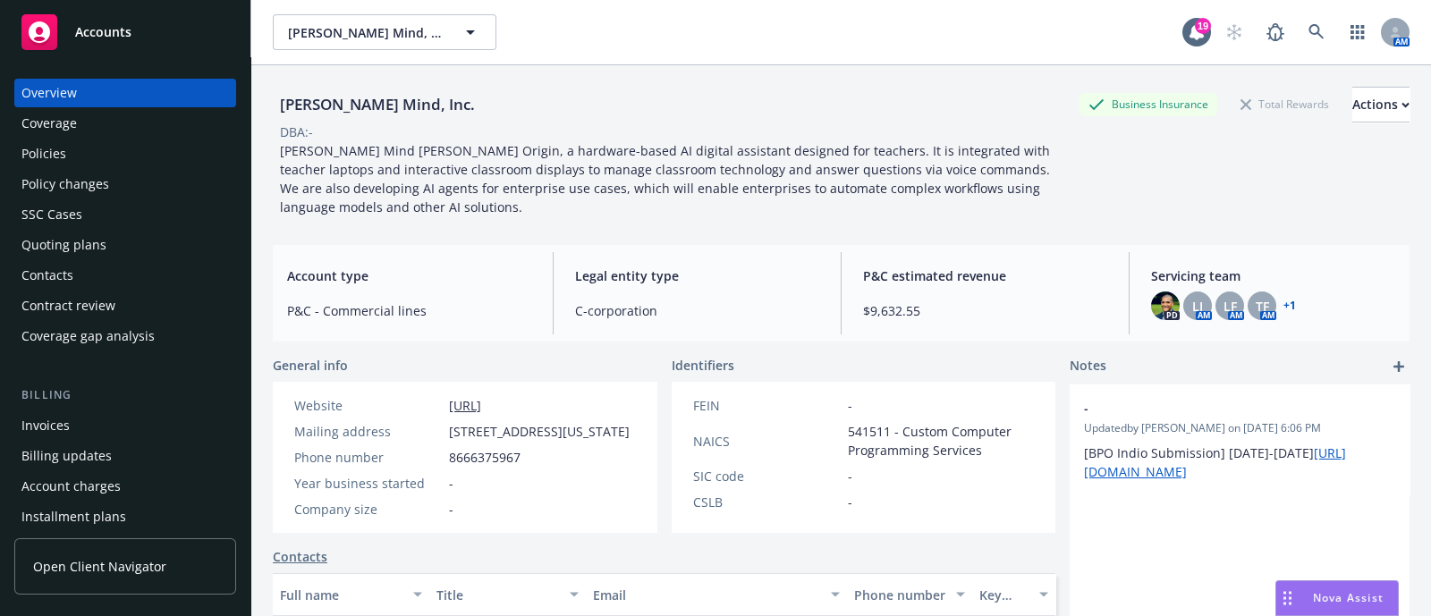
click at [147, 149] on div "Policies" at bounding box center [125, 154] width 208 height 29
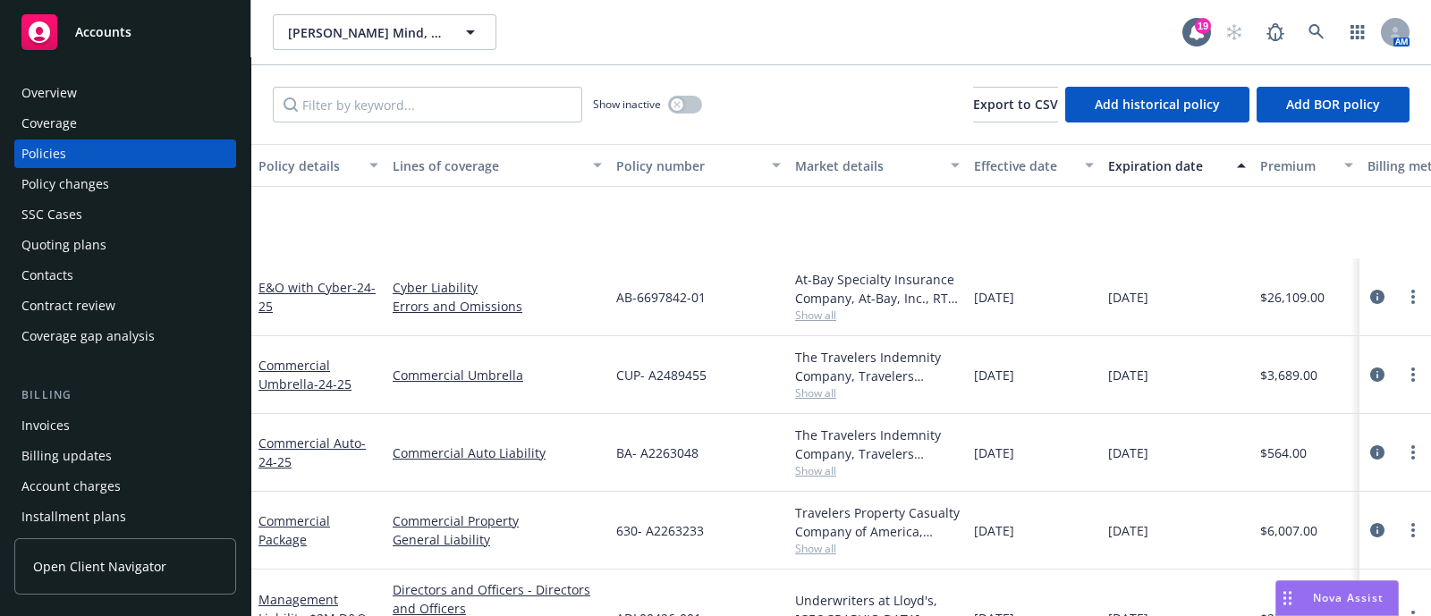
scroll to position [216, 0]
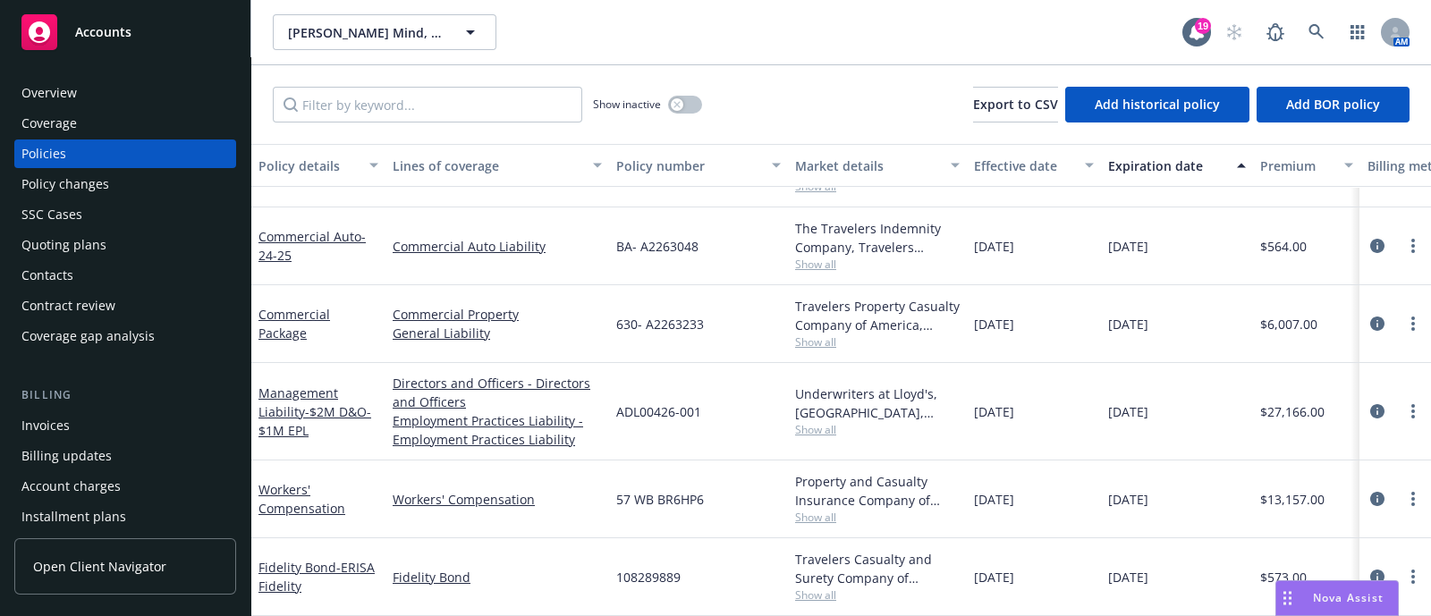
click at [819, 404] on div "Underwriters at Lloyd's, London, Lloyd's of London, RT Specialty Insurance Serv…" at bounding box center [877, 404] width 165 height 38
click at [821, 422] on span "Show all" at bounding box center [877, 429] width 165 height 15
click at [1369, 401] on div at bounding box center [1395, 411] width 57 height 21
click at [1370, 404] on icon "circleInformation" at bounding box center [1377, 411] width 14 height 14
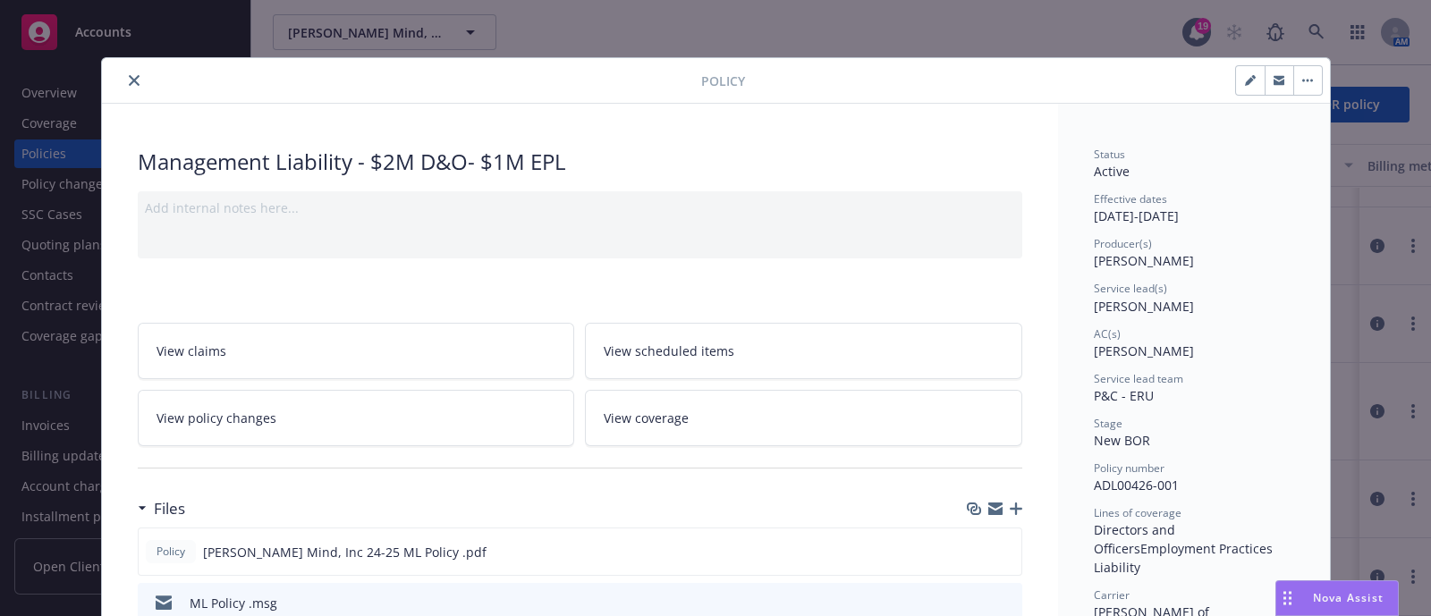
scroll to position [314, 0]
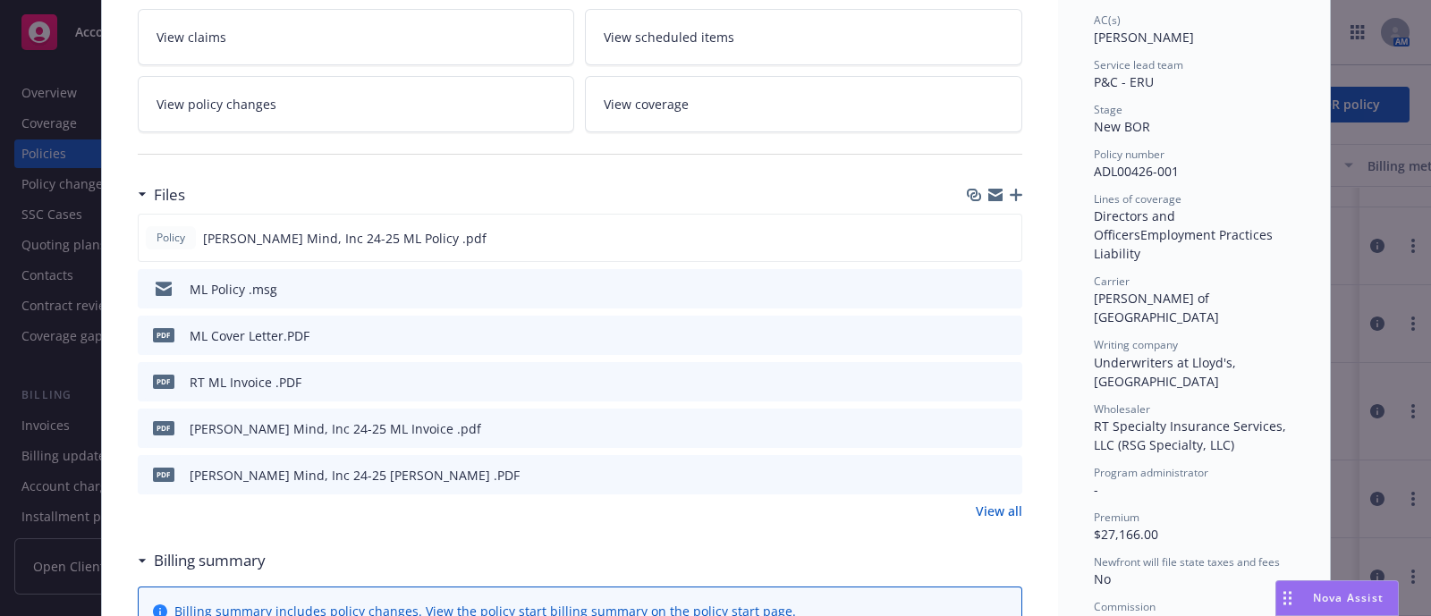
click at [999, 430] on icon "preview file" at bounding box center [1005, 427] width 16 height 13
click at [980, 503] on link "View all" at bounding box center [999, 511] width 47 height 19
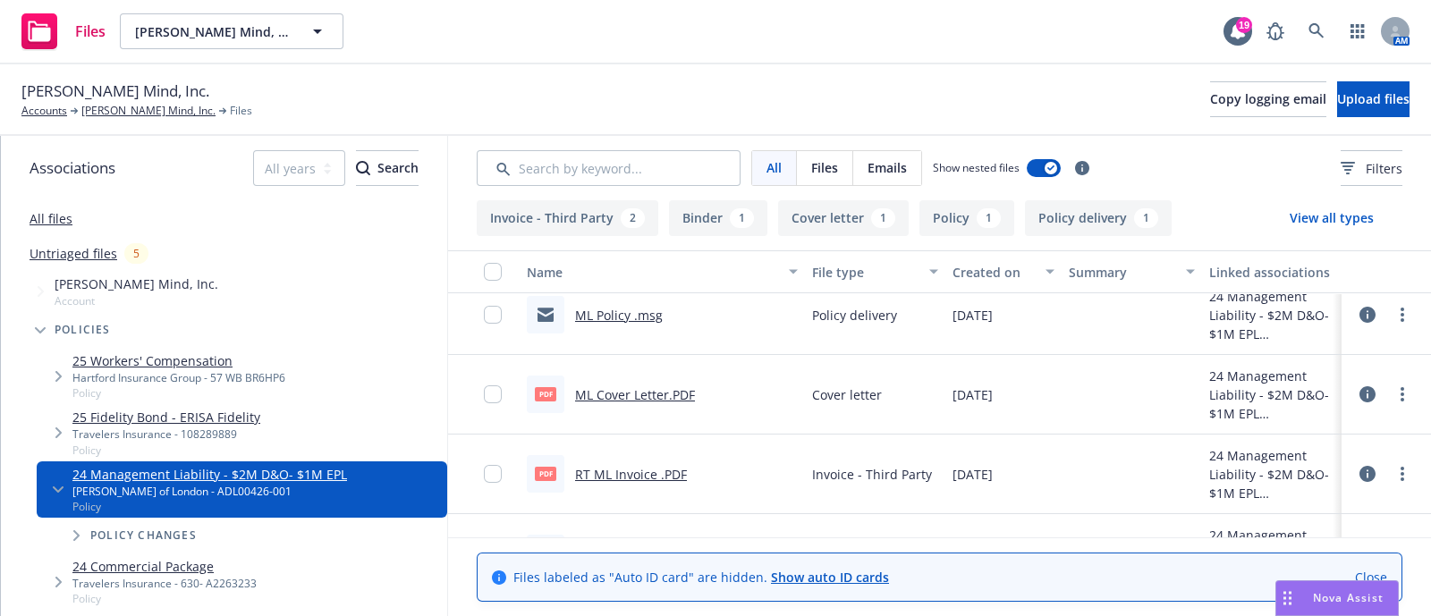
scroll to position [17, 0]
click at [669, 398] on link "ML Cover Letter.PDF" at bounding box center [635, 395] width 120 height 17
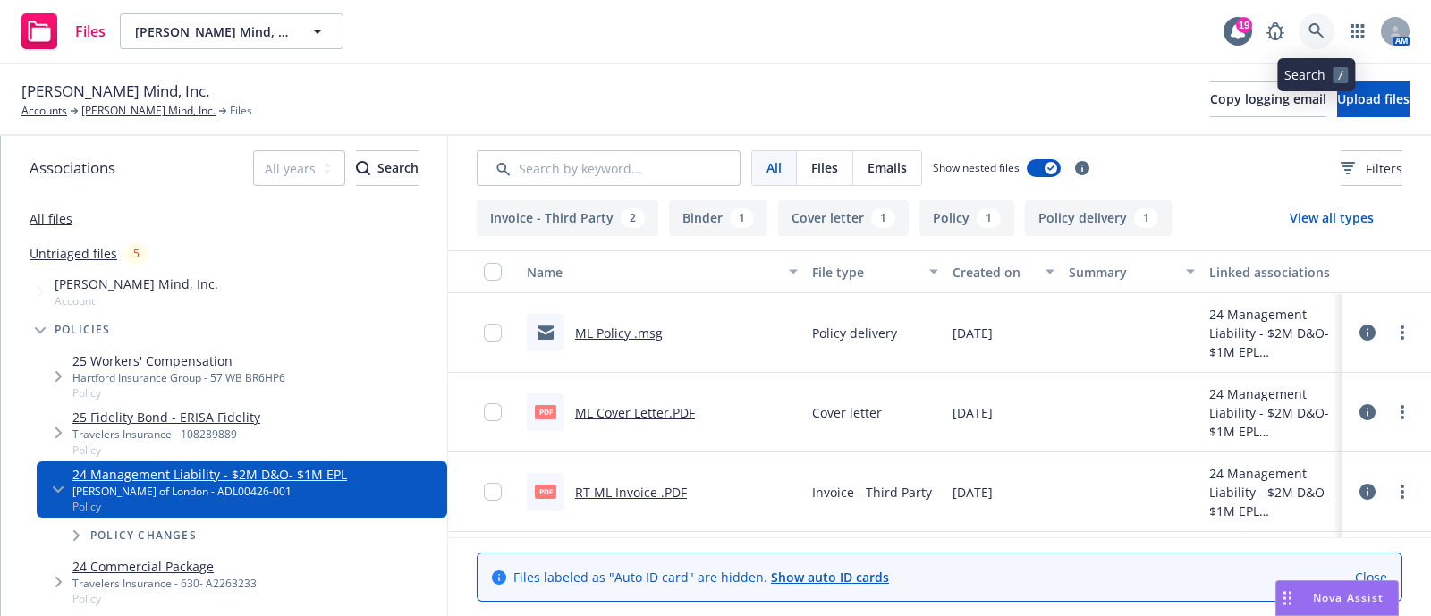
click at [1312, 38] on icon at bounding box center [1317, 31] width 16 height 16
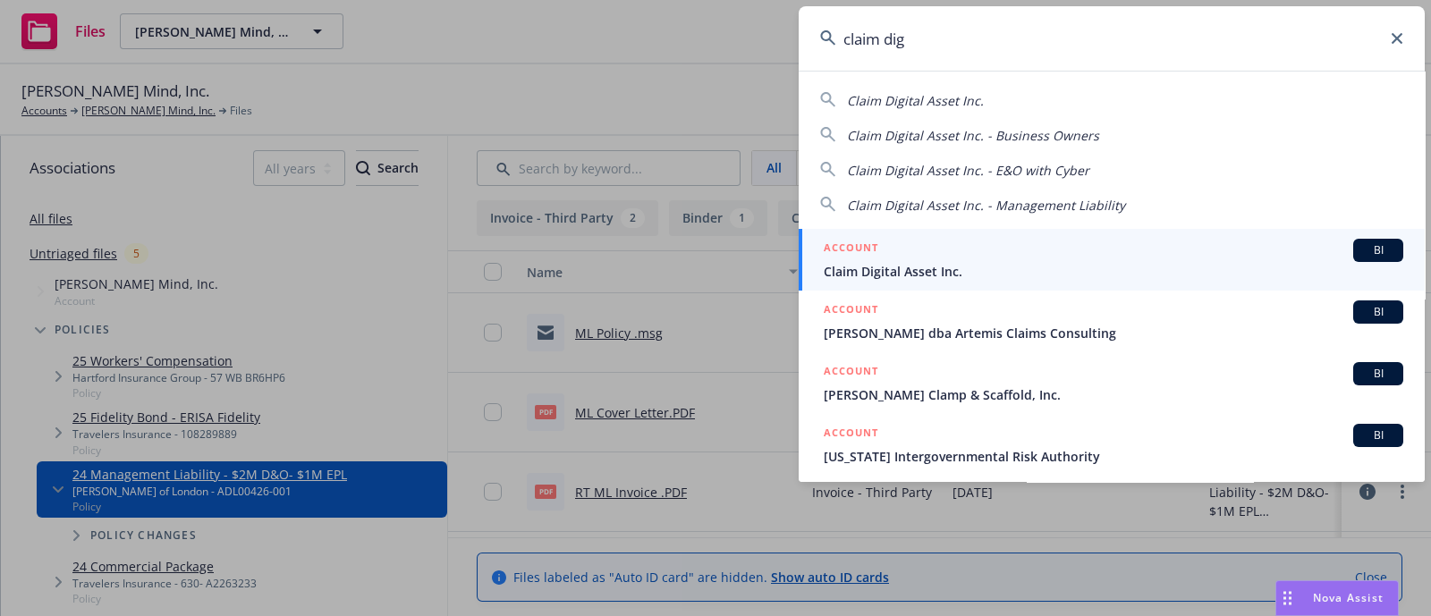
type input "claim dig"
click at [935, 260] on div "ACCOUNT BI" at bounding box center [1114, 250] width 580 height 23
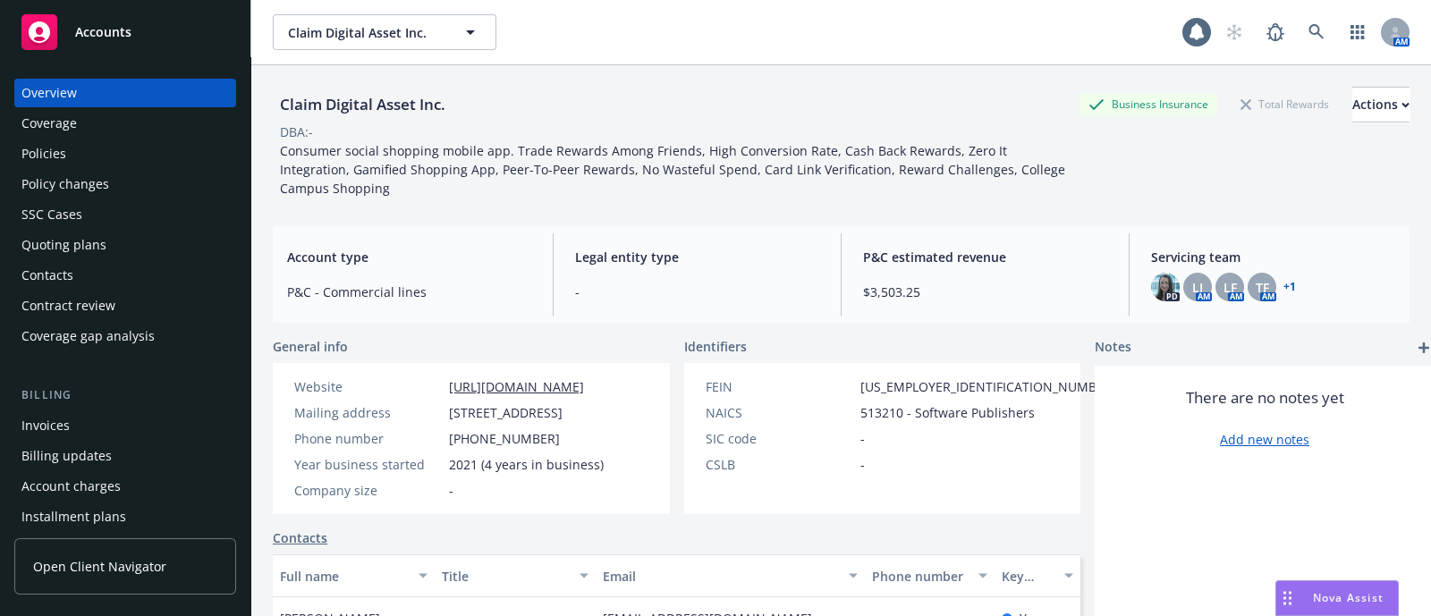
click at [77, 154] on div "Policies" at bounding box center [125, 154] width 208 height 29
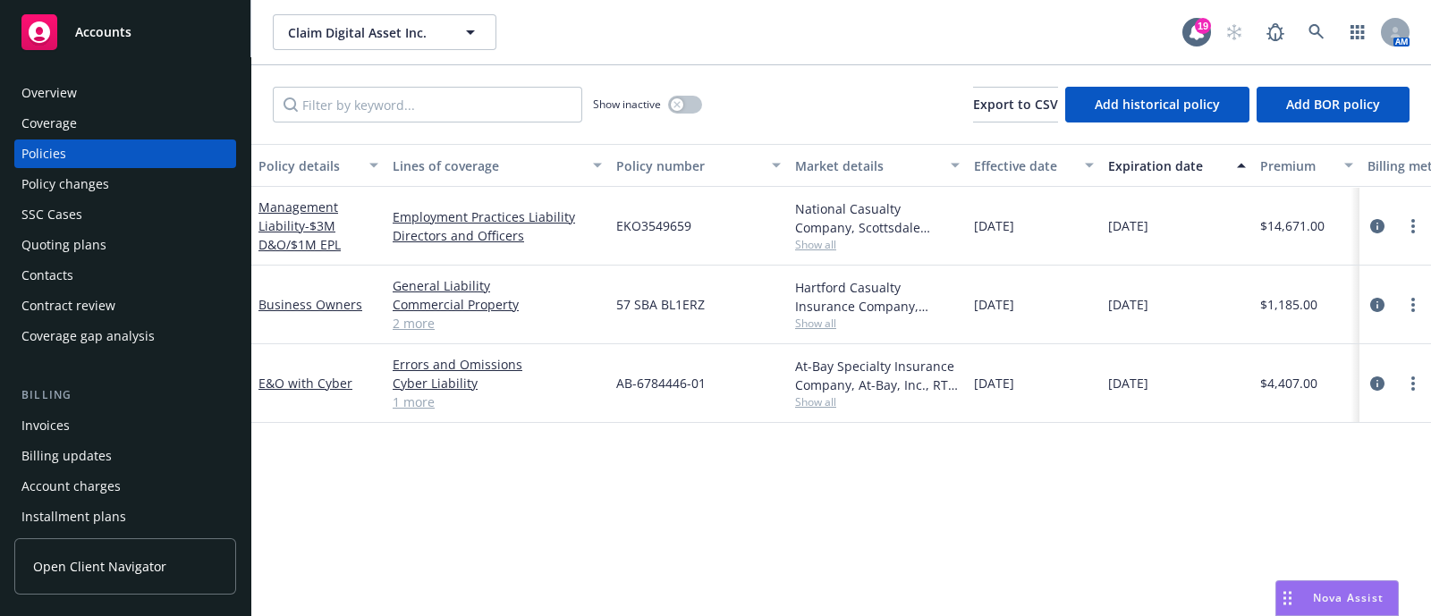
click at [94, 243] on div "Quoting plans" at bounding box center [63, 245] width 85 height 29
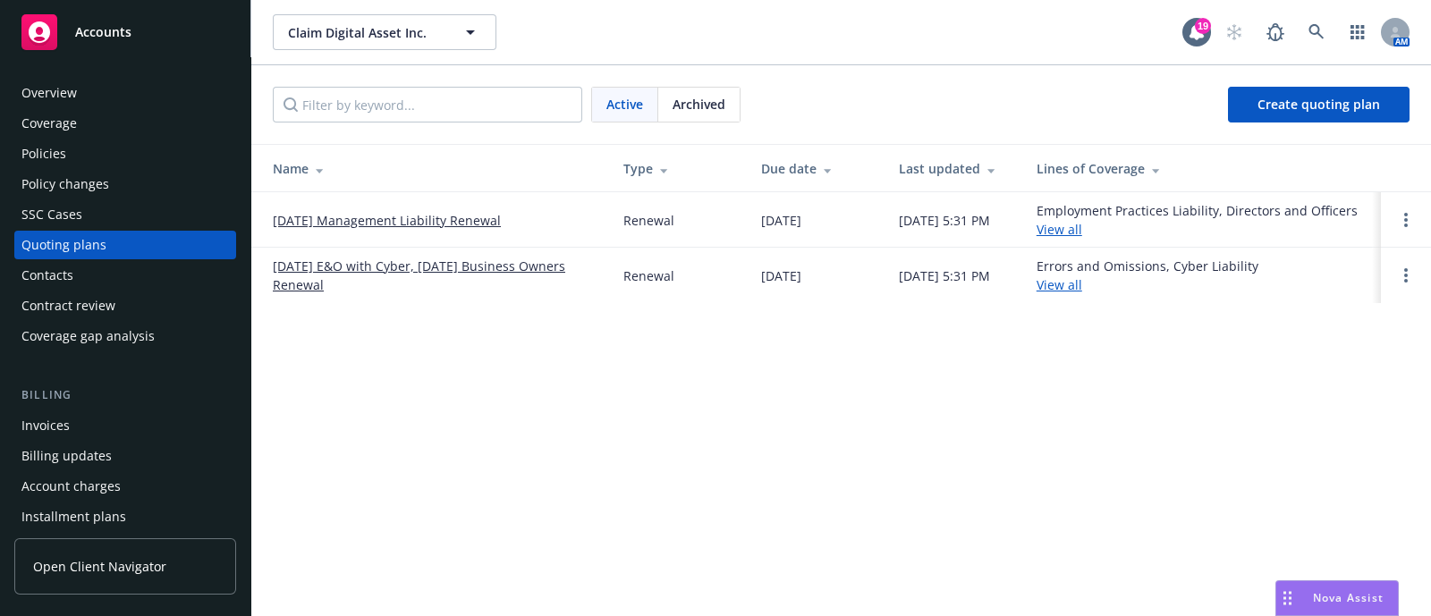
click at [375, 272] on link "[DATE] E&O with Cyber, [DATE] Business Owners Renewal" at bounding box center [434, 276] width 322 height 38
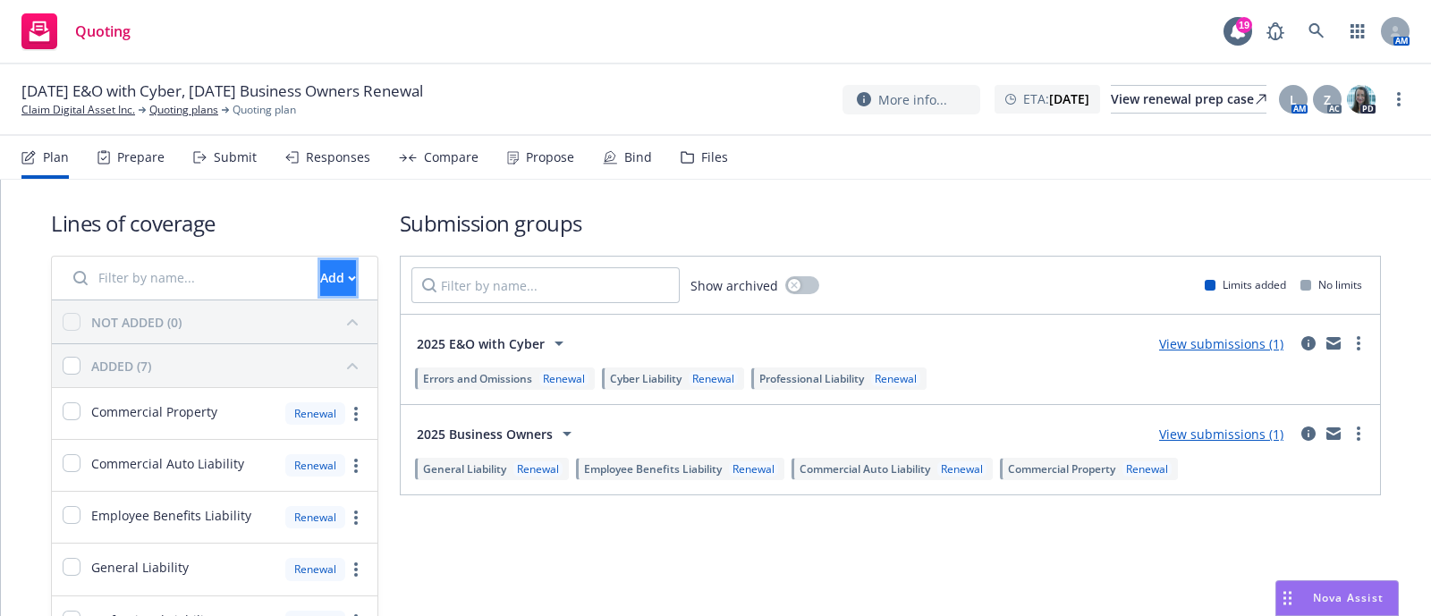
click at [320, 288] on div "Add" at bounding box center [338, 278] width 36 height 34
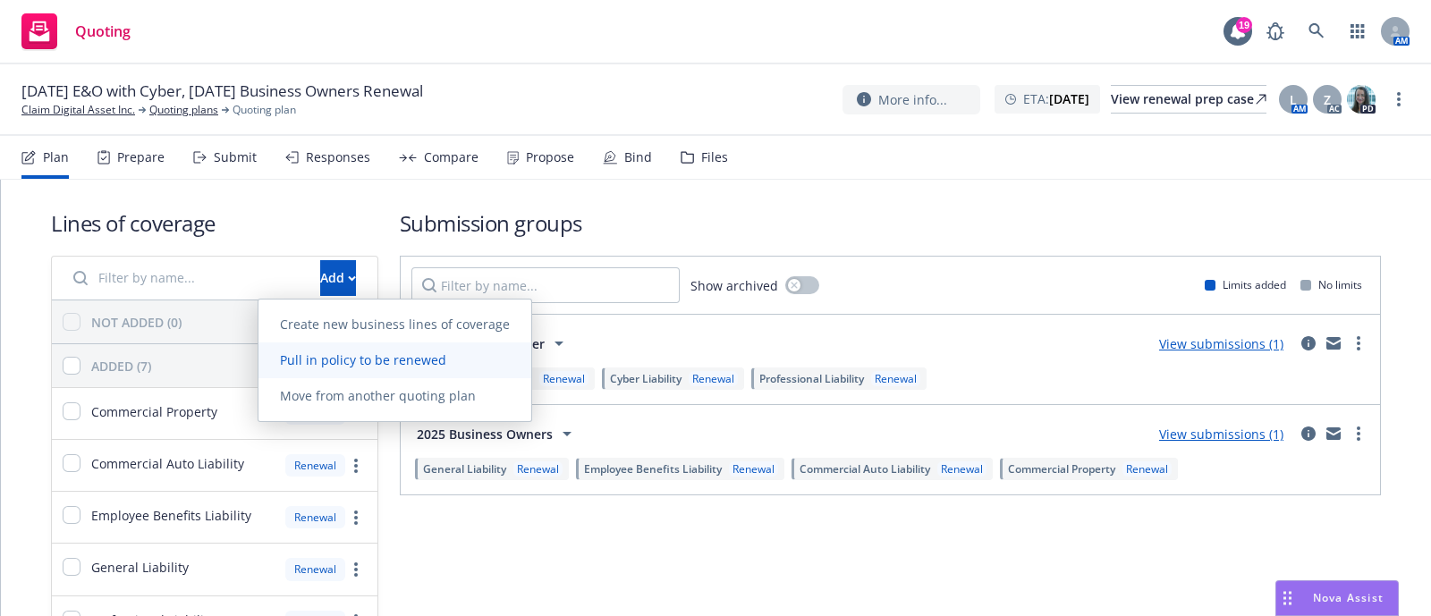
click at [349, 370] on link "Pull in policy to be renewed" at bounding box center [395, 361] width 273 height 36
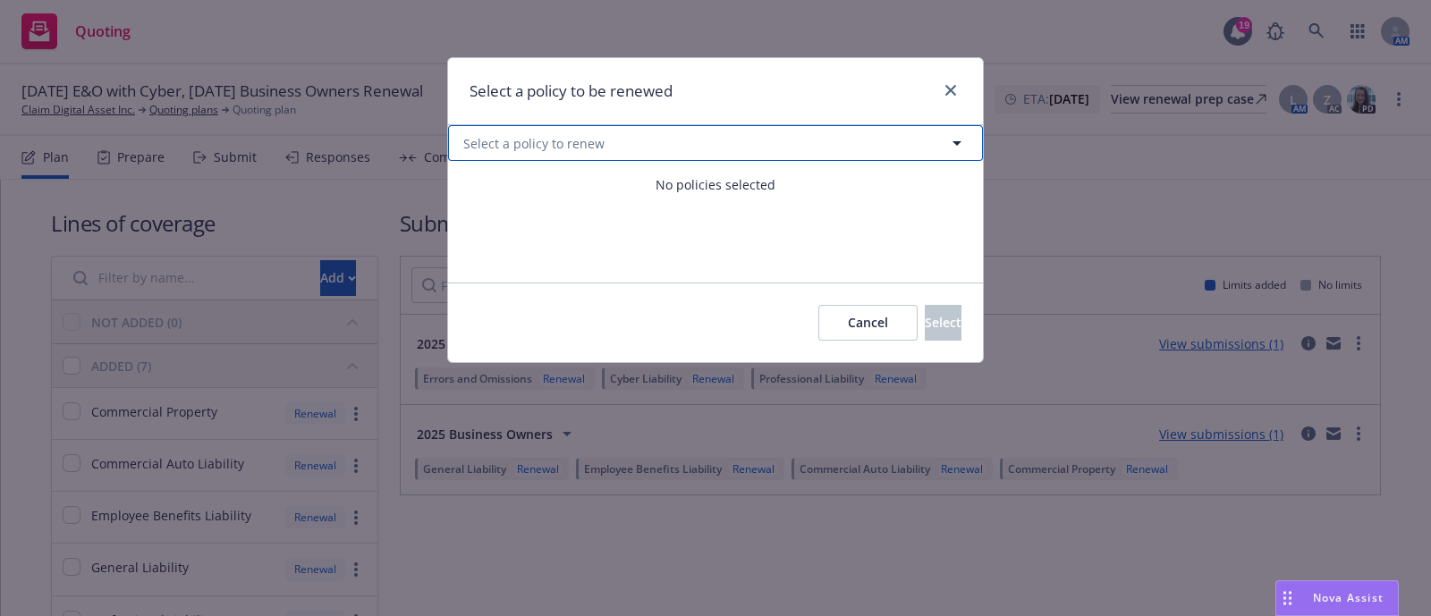
click at [671, 136] on button "Select a policy to renew" at bounding box center [715, 143] width 535 height 36
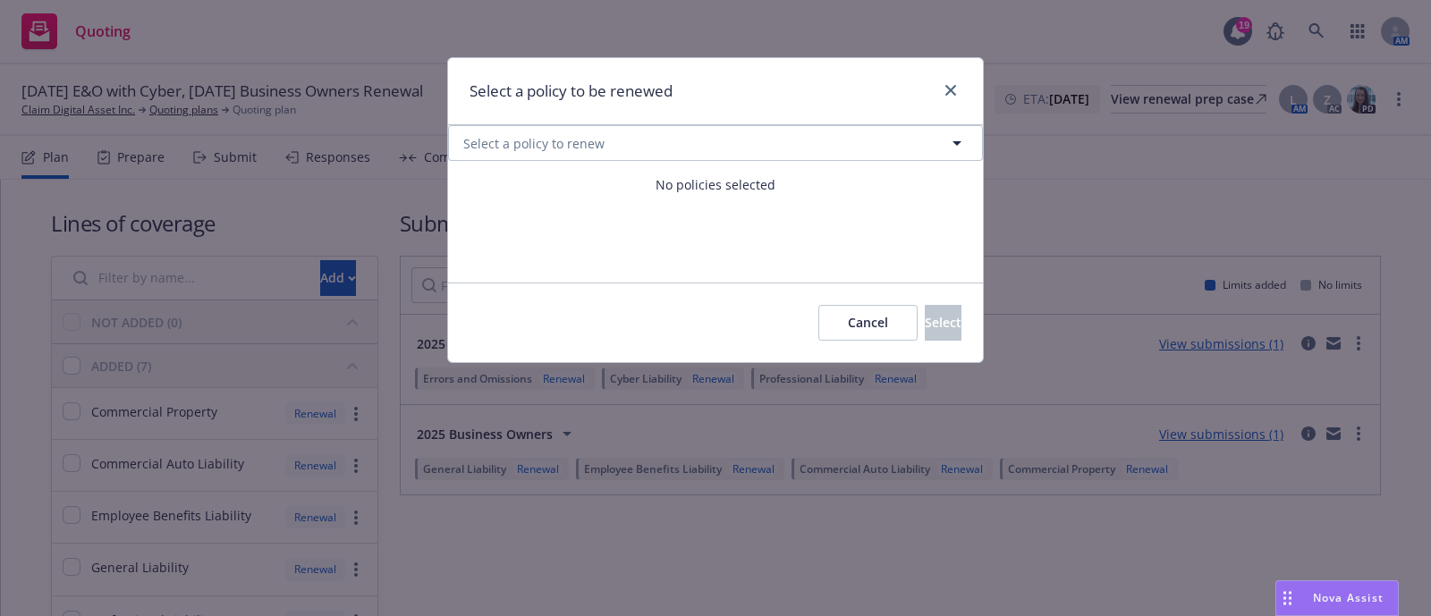
select select "ACTIVE"
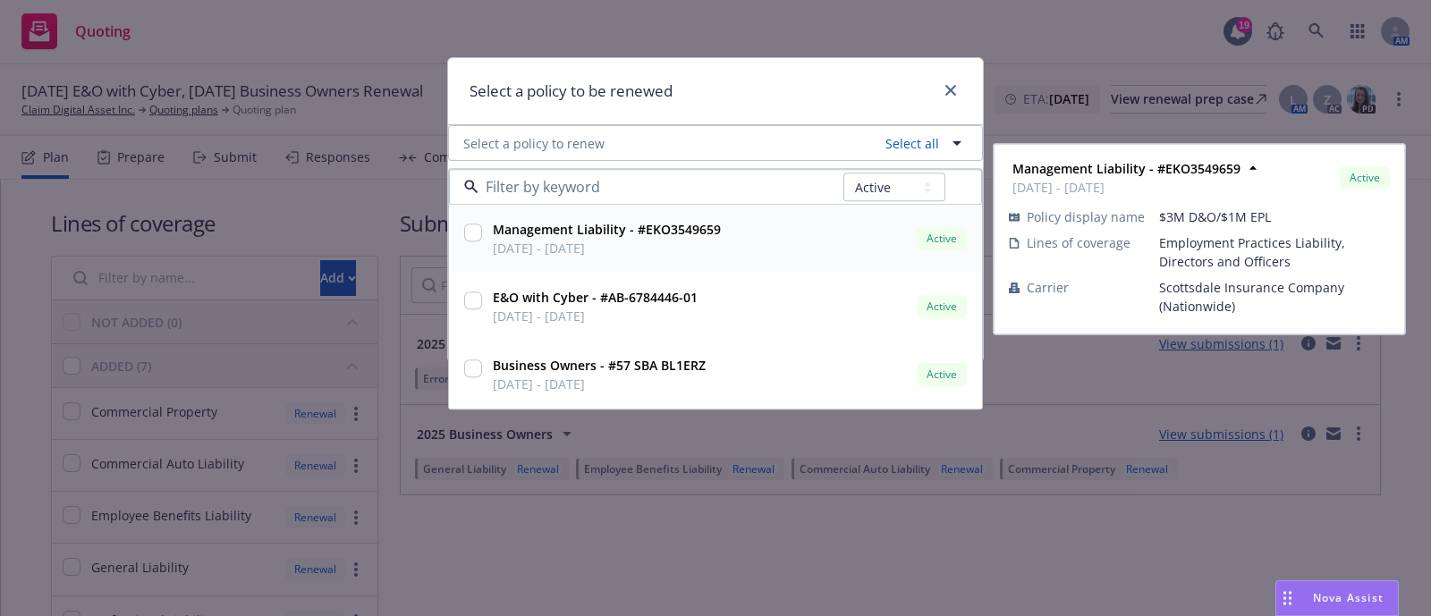
click at [466, 243] on div at bounding box center [473, 235] width 18 height 21
checkbox input "true"
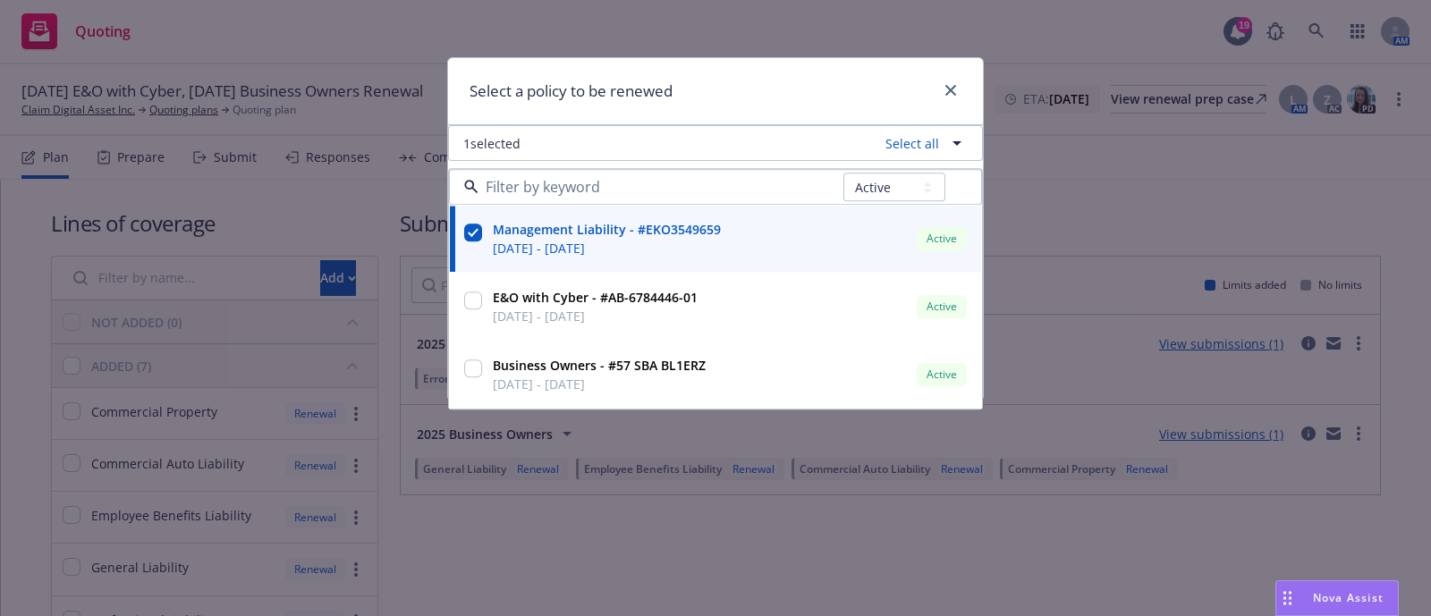
click at [774, 100] on div "Select a policy to be renewed" at bounding box center [715, 91] width 535 height 67
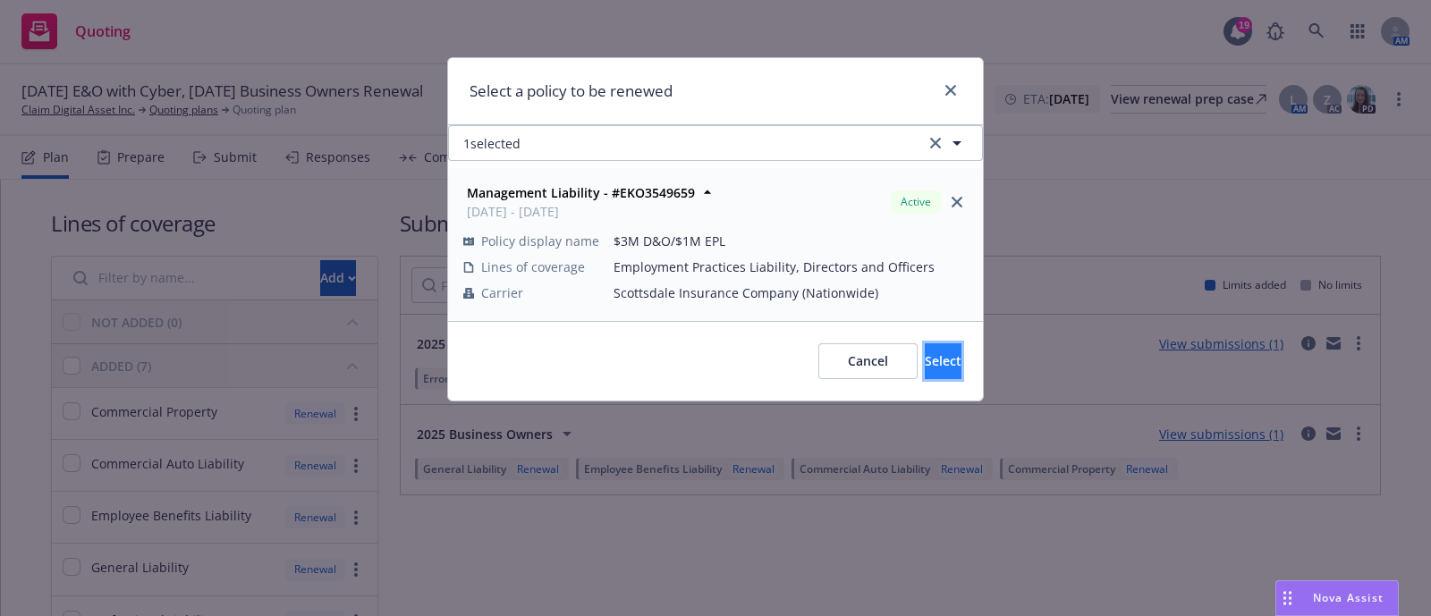
click at [925, 355] on button "Select" at bounding box center [943, 361] width 37 height 36
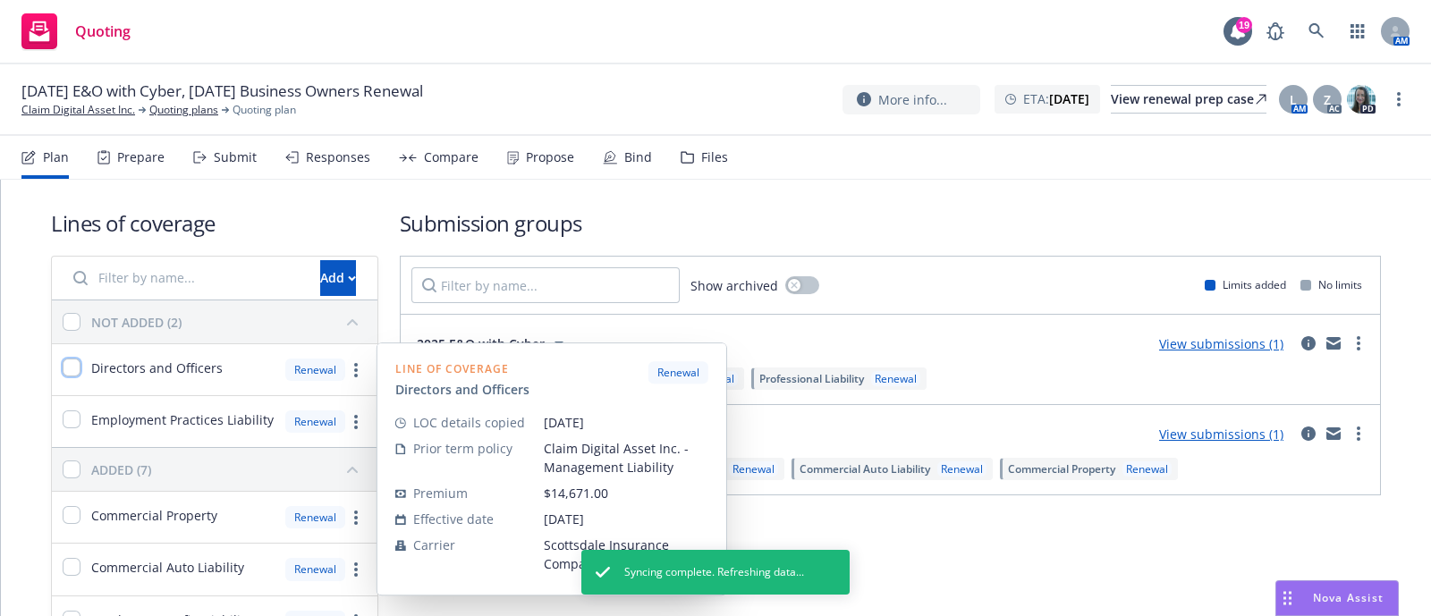
click at [78, 369] on input "checkbox" at bounding box center [72, 368] width 18 height 18
checkbox input "true"
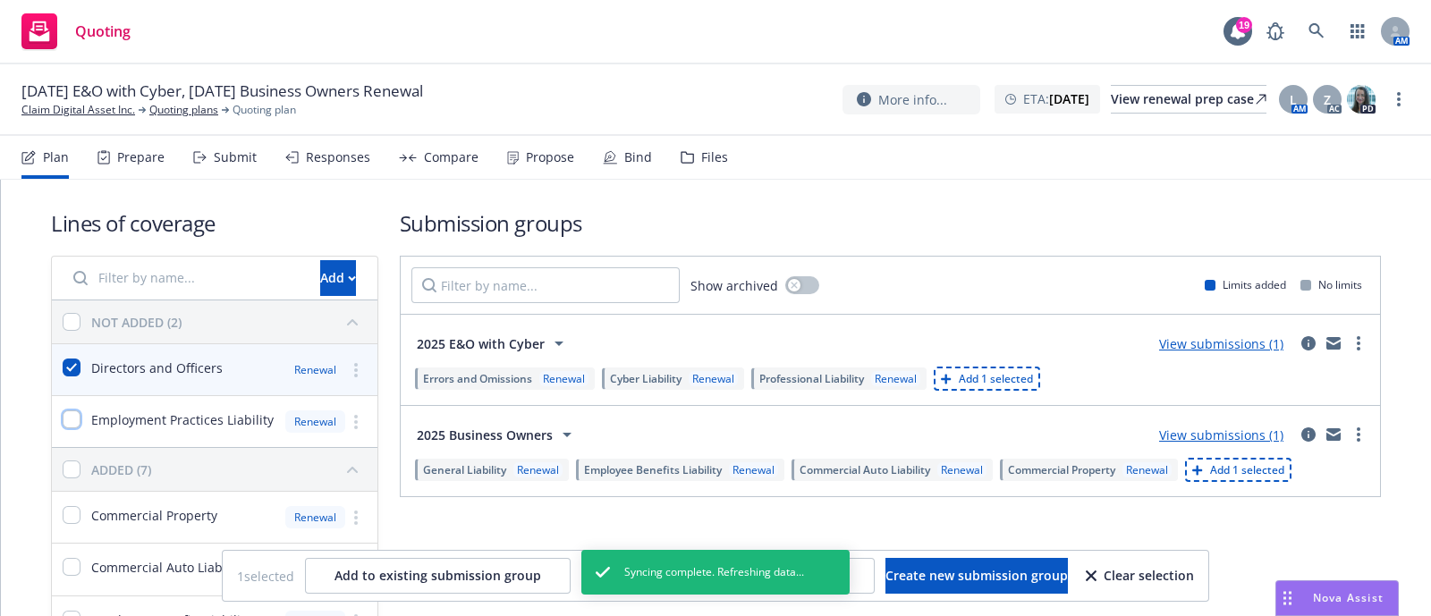
click at [80, 412] on input "checkbox" at bounding box center [72, 420] width 18 height 18
checkbox input "true"
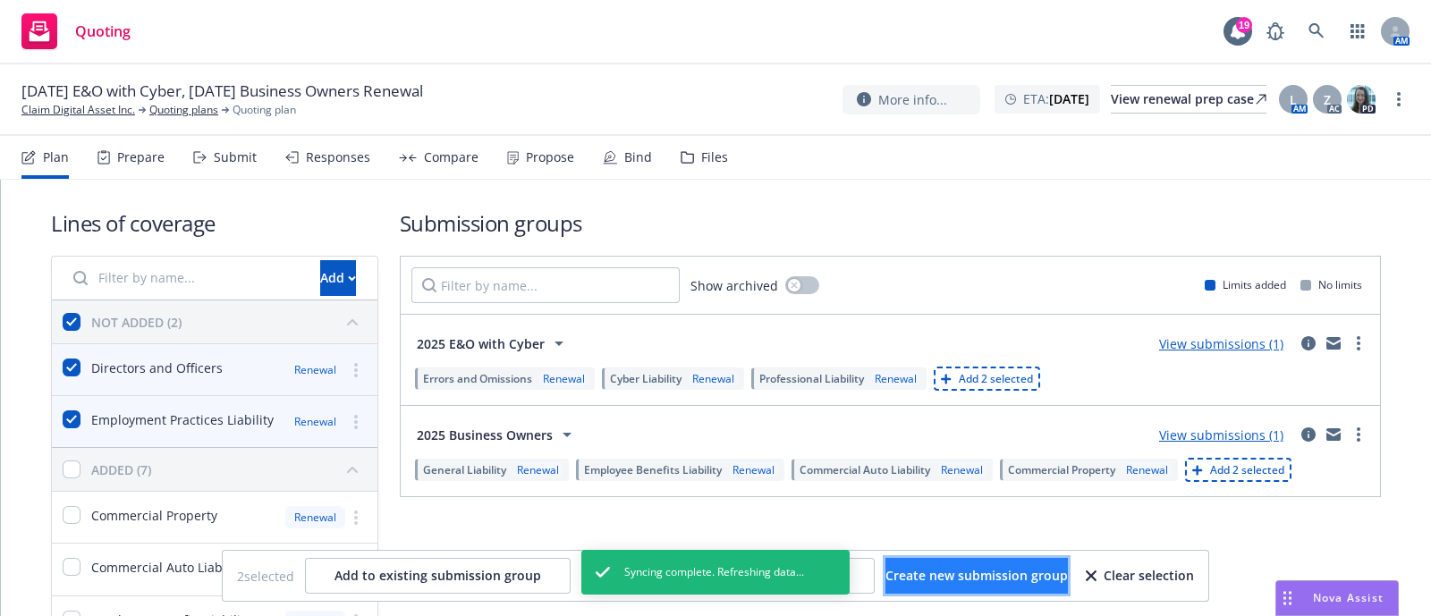
click at [886, 562] on button "Create new submission group" at bounding box center [977, 576] width 182 height 36
checkbox input "false"
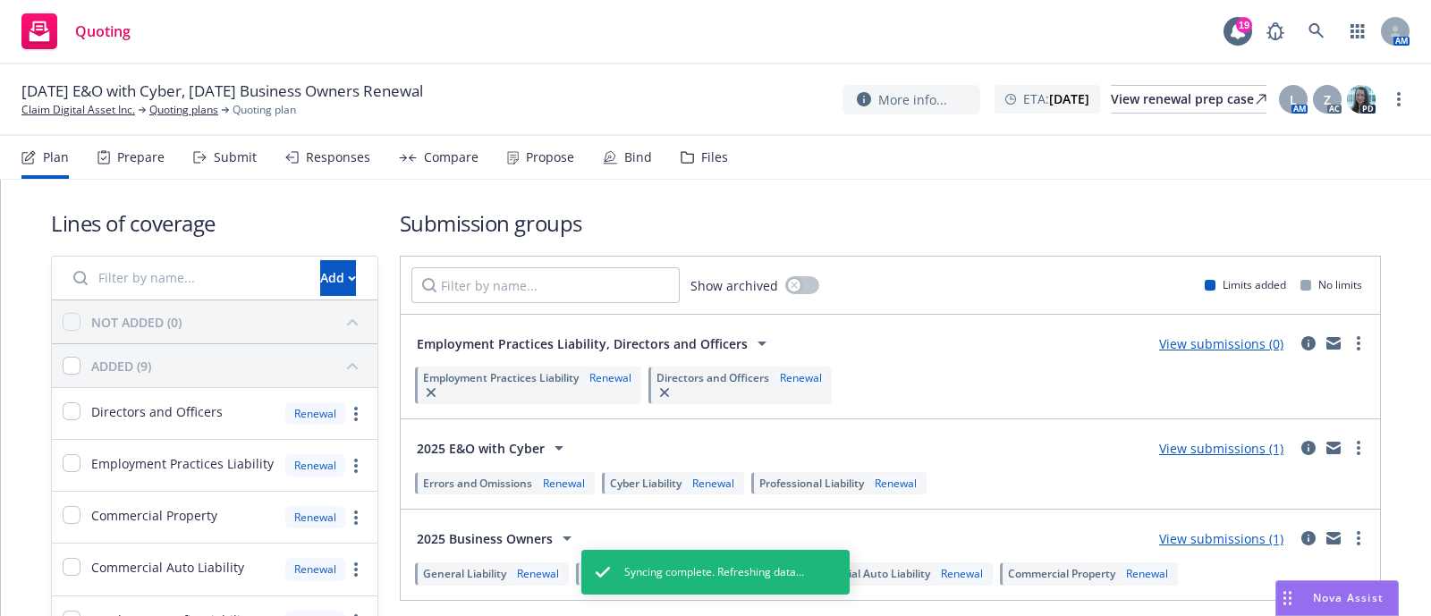
click at [626, 342] on span "Employment Practices Liability, Directors and Officers" at bounding box center [582, 344] width 331 height 19
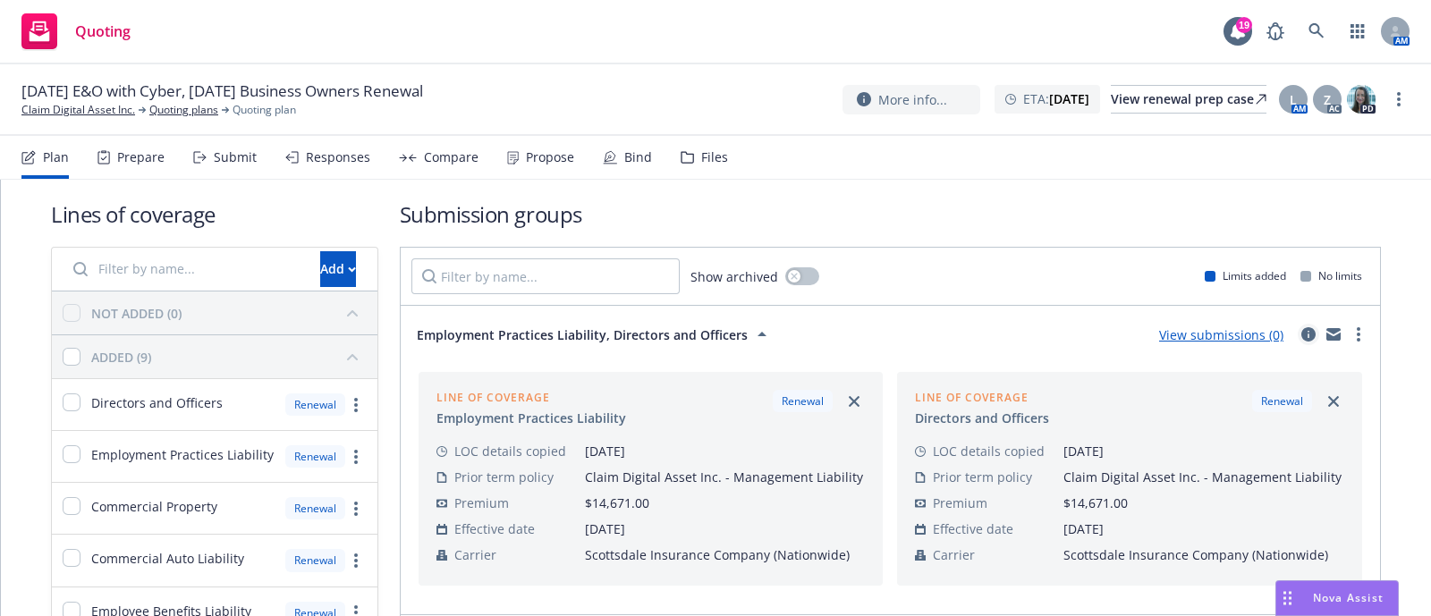
scroll to position [2, 0]
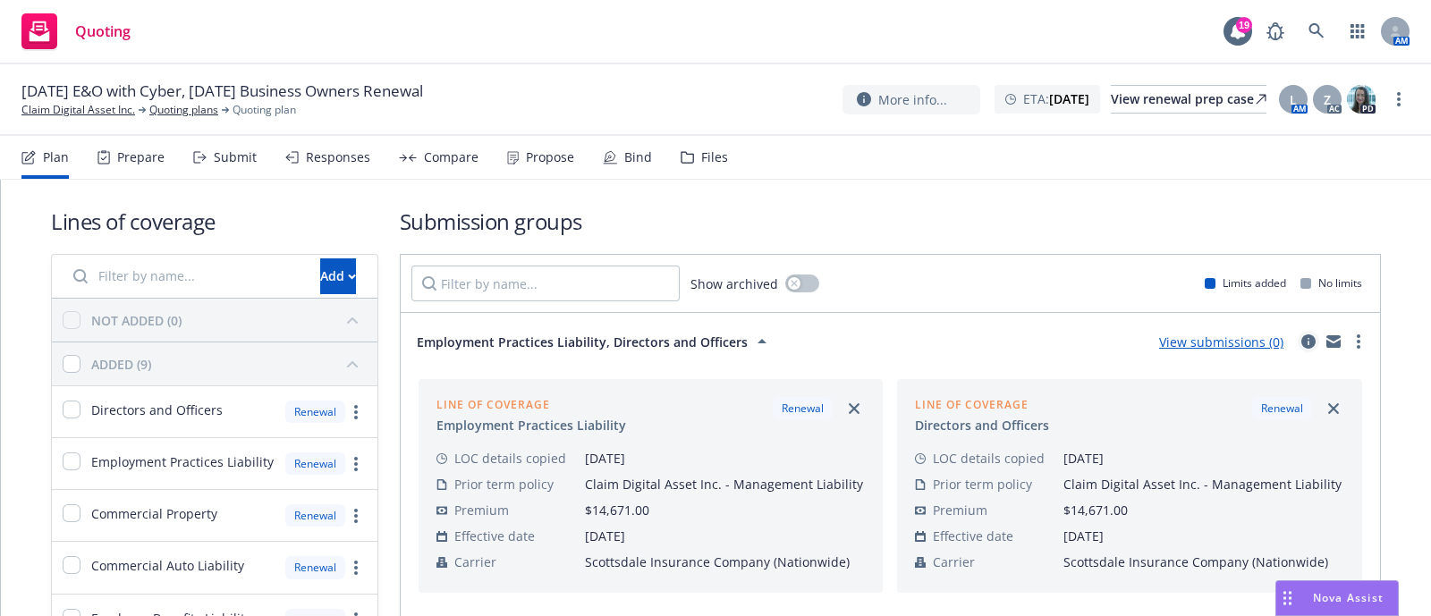
click at [1301, 336] on icon "circleInformation" at bounding box center [1308, 342] width 14 height 14
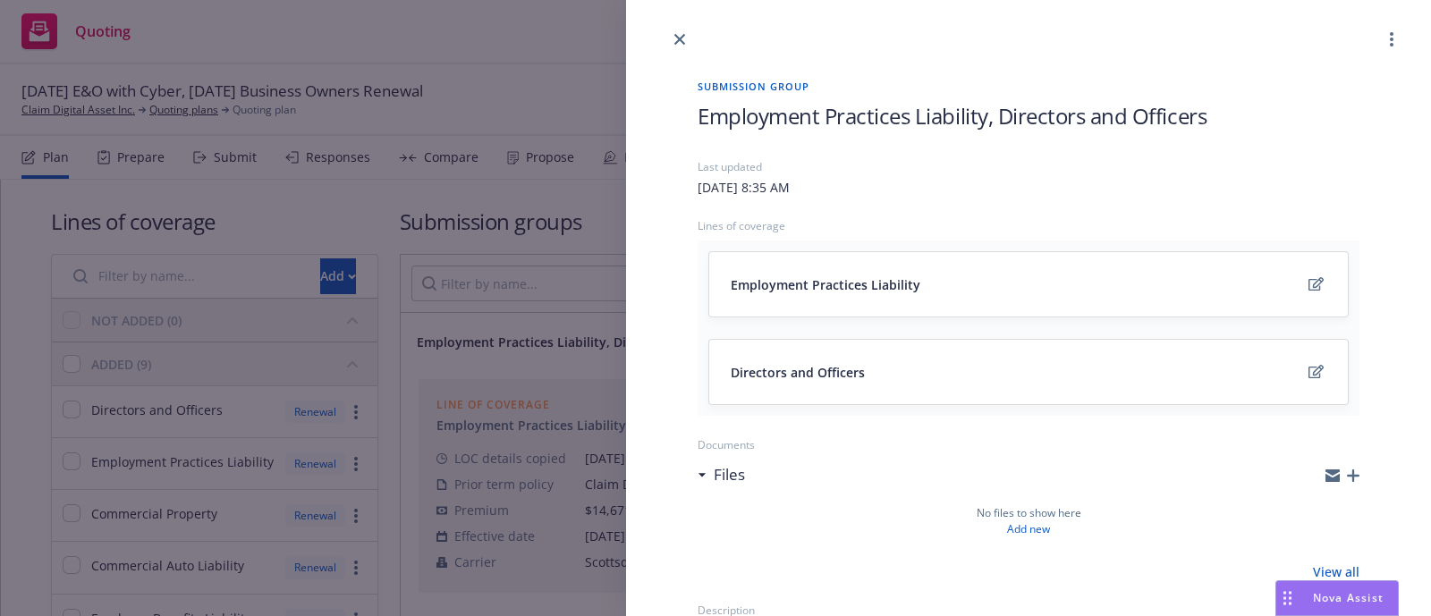
click at [822, 109] on span "Employment Practices Liability, Directors and Officers" at bounding box center [952, 116] width 509 height 30
click at [590, 97] on div "Submission group 2025 Management Liability Last updated Thursday, August 14, 20…" at bounding box center [715, 308] width 1431 height 616
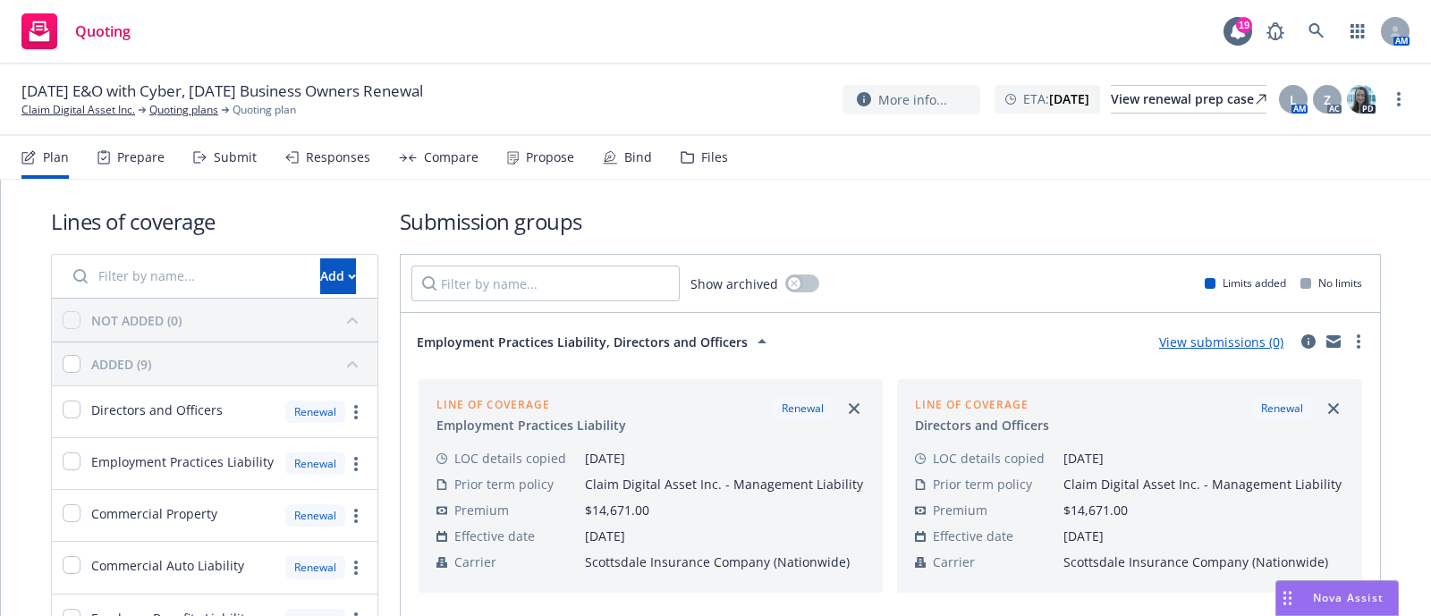
drag, startPoint x: 165, startPoint y: 149, endPoint x: 210, endPoint y: 152, distance: 44.8
click at [210, 152] on div "Plan Prepare Submit Responses Compare Propose Bind Files" at bounding box center [374, 157] width 707 height 43
click at [210, 152] on div "Submit" at bounding box center [225, 157] width 64 height 43
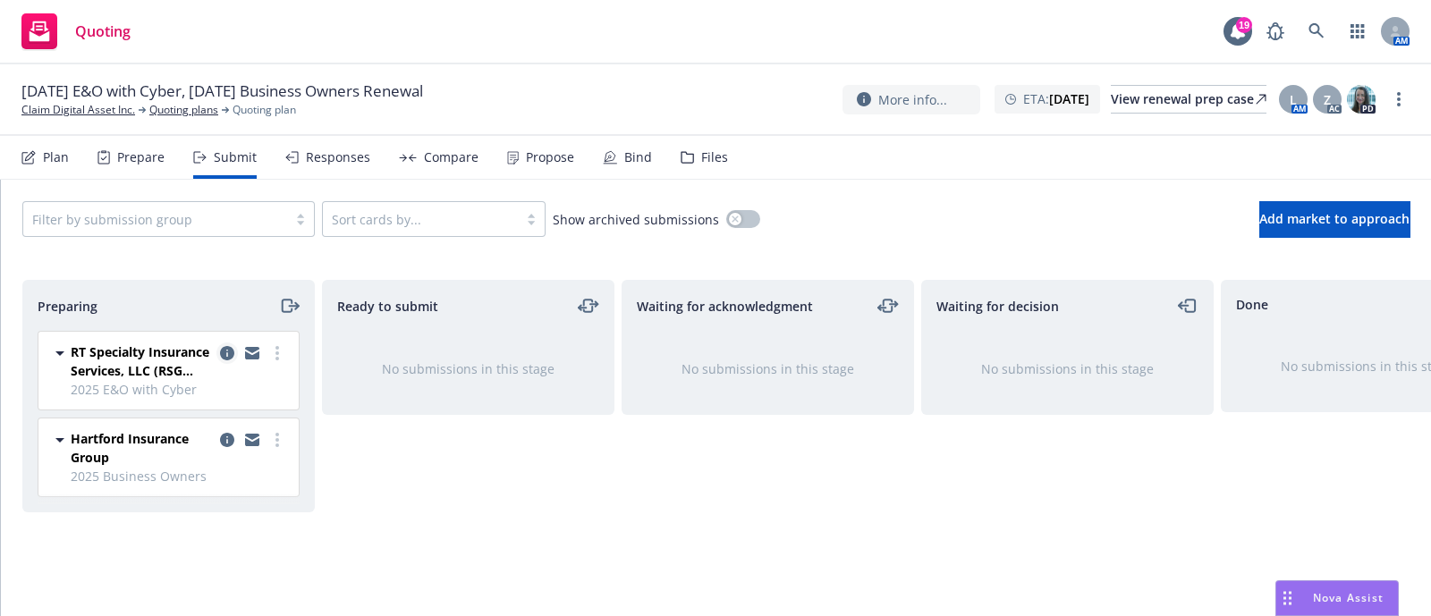
click at [226, 348] on icon "copy logging email" at bounding box center [227, 353] width 14 height 14
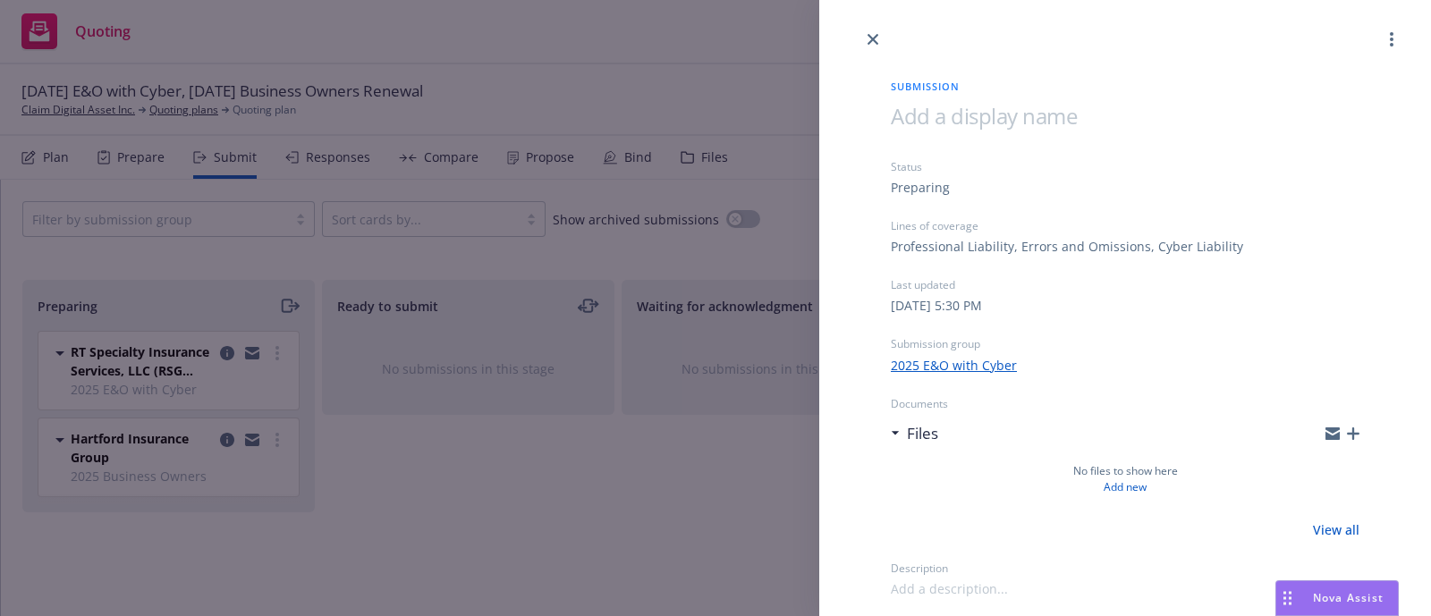
click at [1351, 438] on icon "button" at bounding box center [1353, 434] width 13 height 13
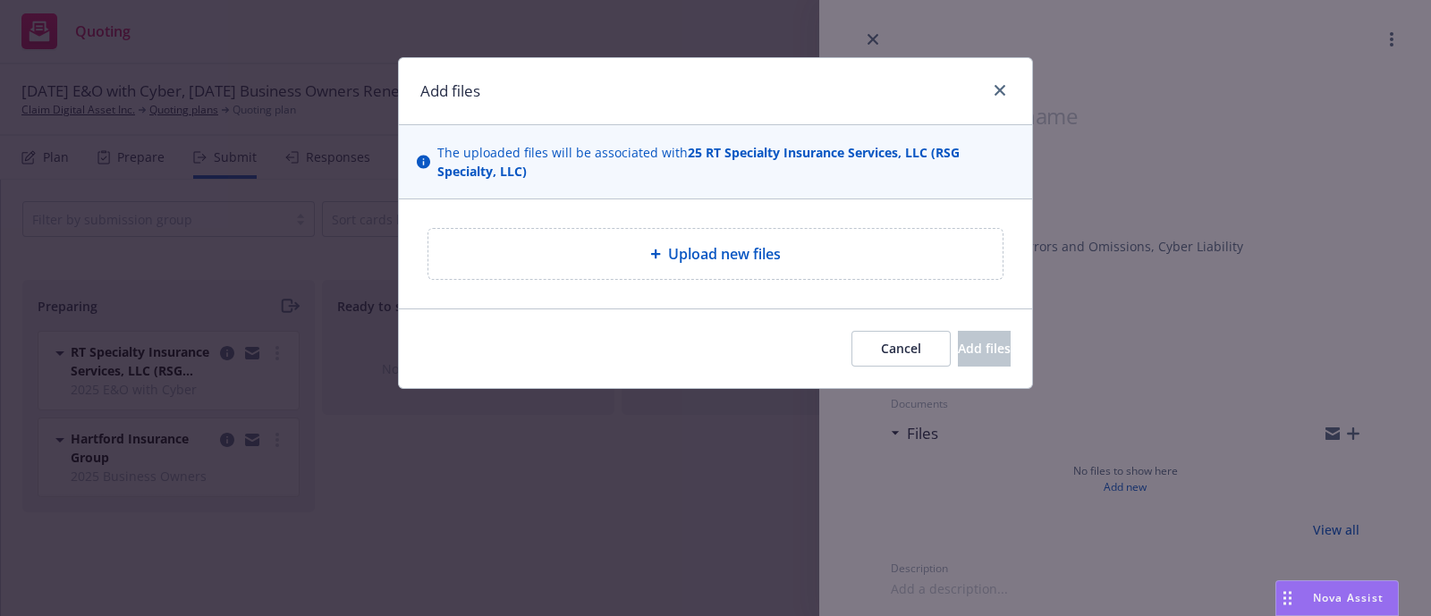
click at [708, 255] on span "Upload new files" at bounding box center [724, 253] width 113 height 21
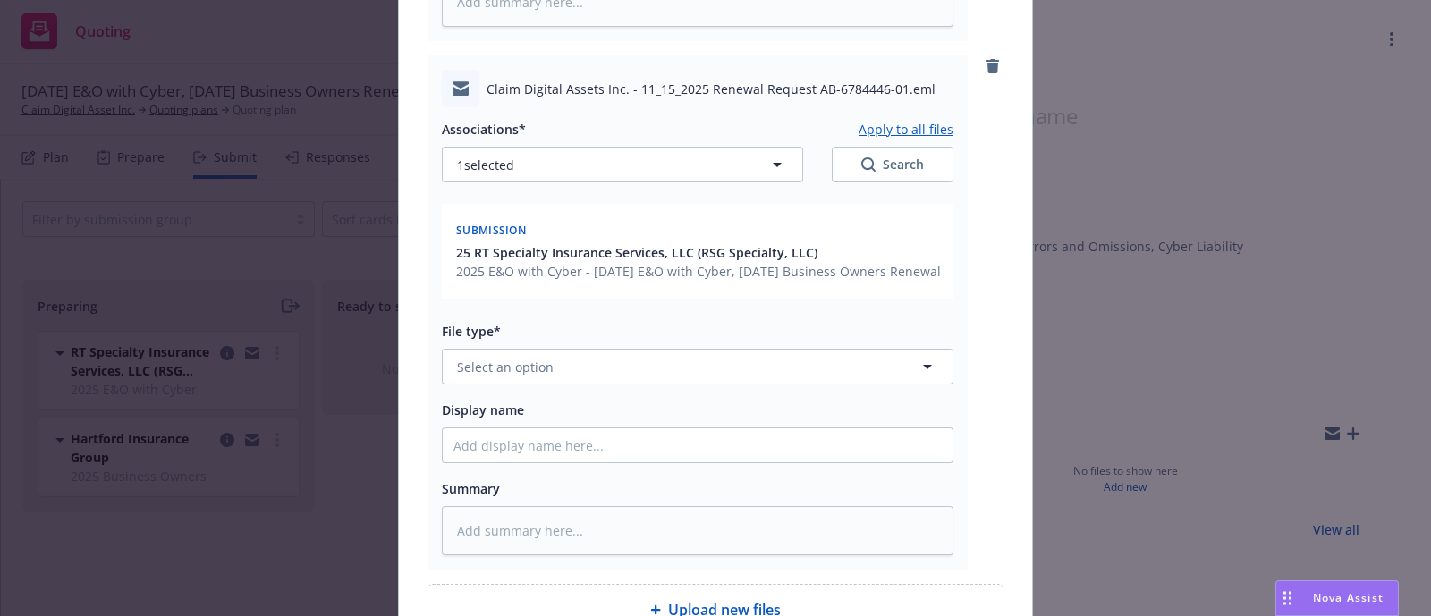
scroll to position [706, 0]
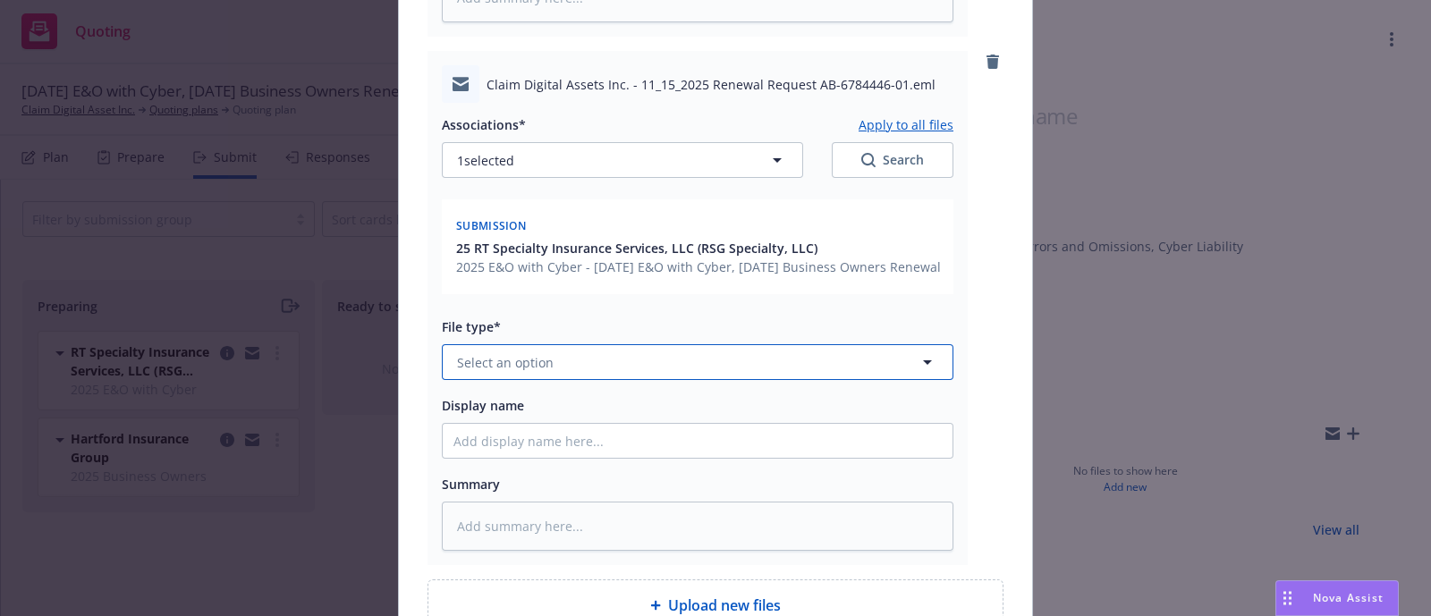
click at [488, 372] on span "Select an option" at bounding box center [505, 362] width 97 height 19
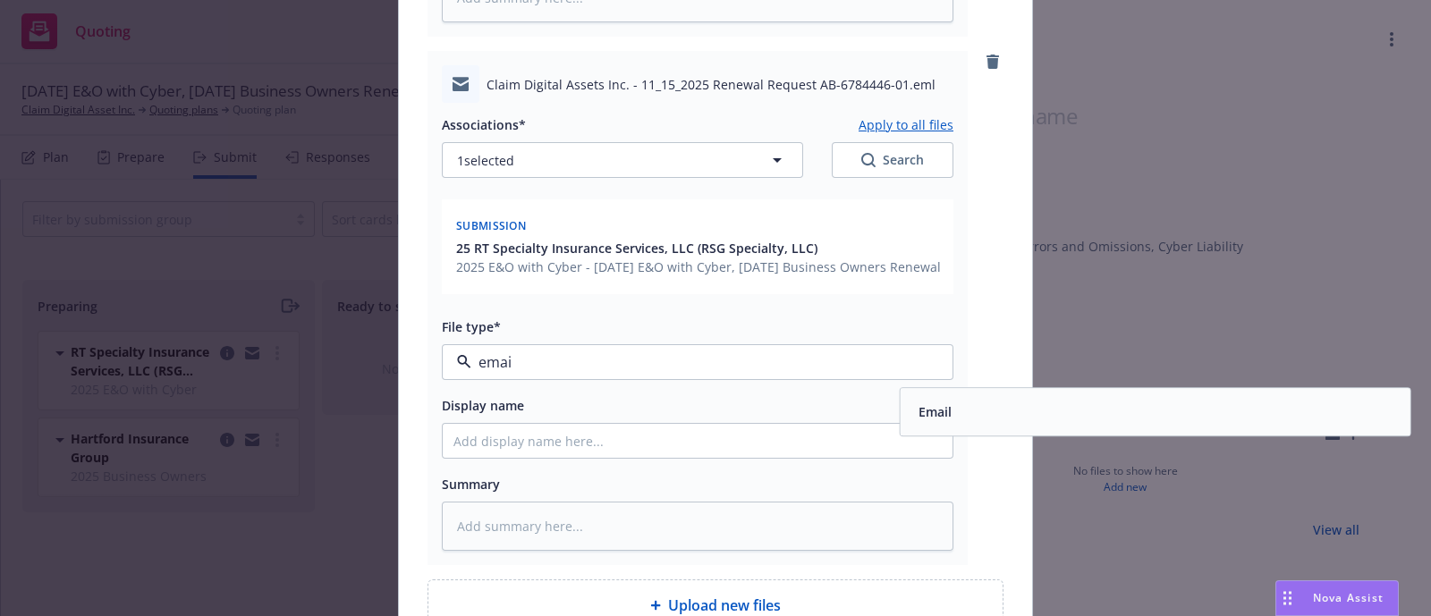
type input "email"
click at [919, 425] on div "Email" at bounding box center [933, 412] width 44 height 26
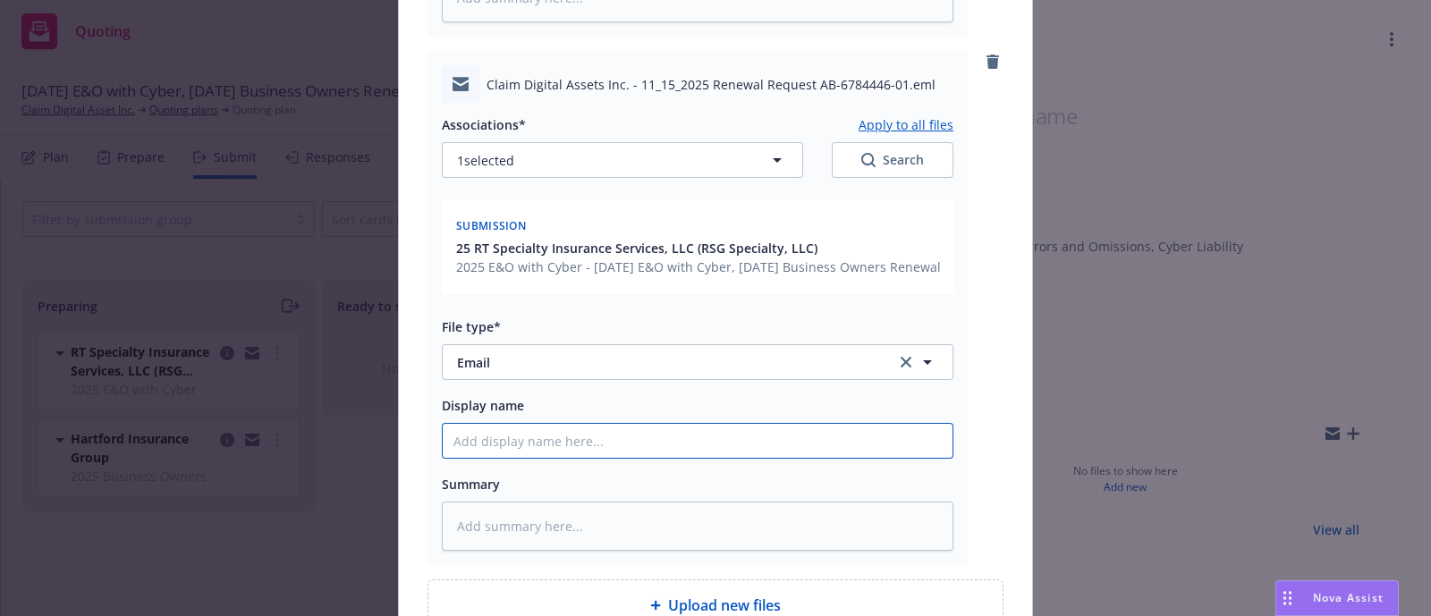
paste input "[YR] [POLICY TYPE] Request for Renewal Requirements to [UNDERWRITER/COMPANY]"
type textarea "x"
type input "[YR] [POLICY TYPE] Request for Renewal Requirements to [UNDERWRITER/COMPANY]"
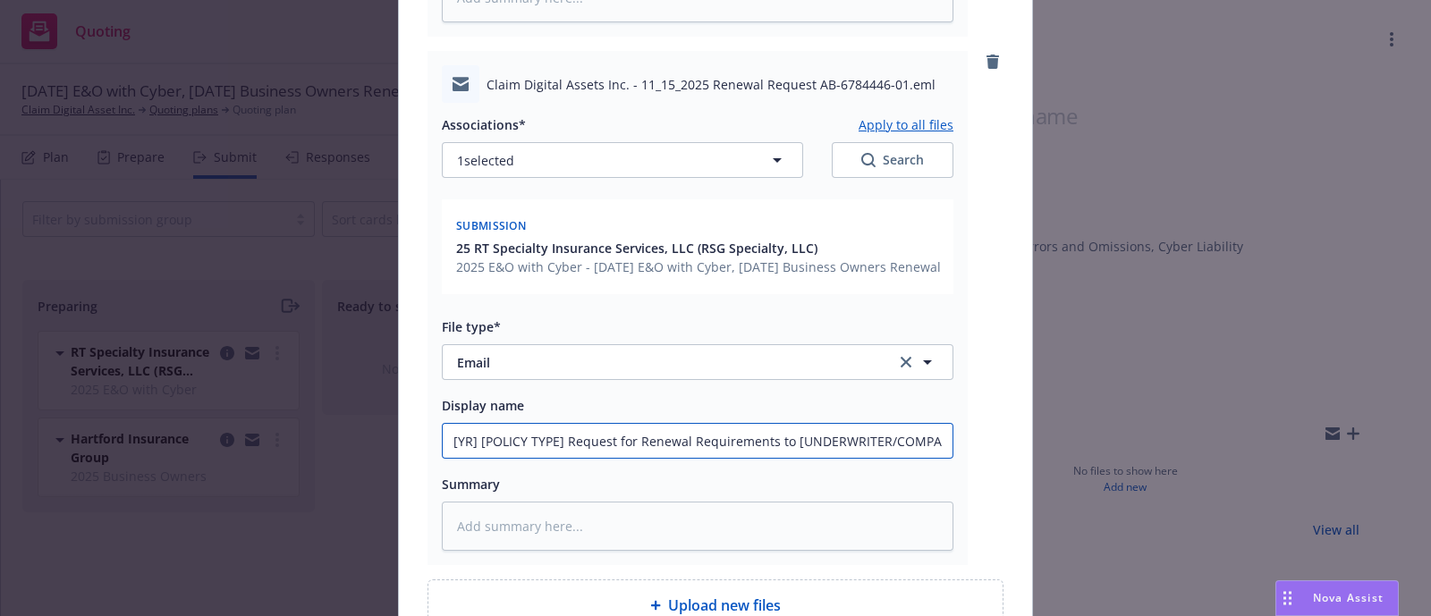
drag, startPoint x: 543, startPoint y: 482, endPoint x: 376, endPoint y: 484, distance: 167.3
click at [376, 484] on div "Add files The uploaded files will be associated with 25 RT Specialty Insurance …" at bounding box center [715, 308] width 1431 height 616
type textarea "x"
type input "] Request for Renewal Requirements to [UNDERWRITER/COMPANY]"
type textarea "x"
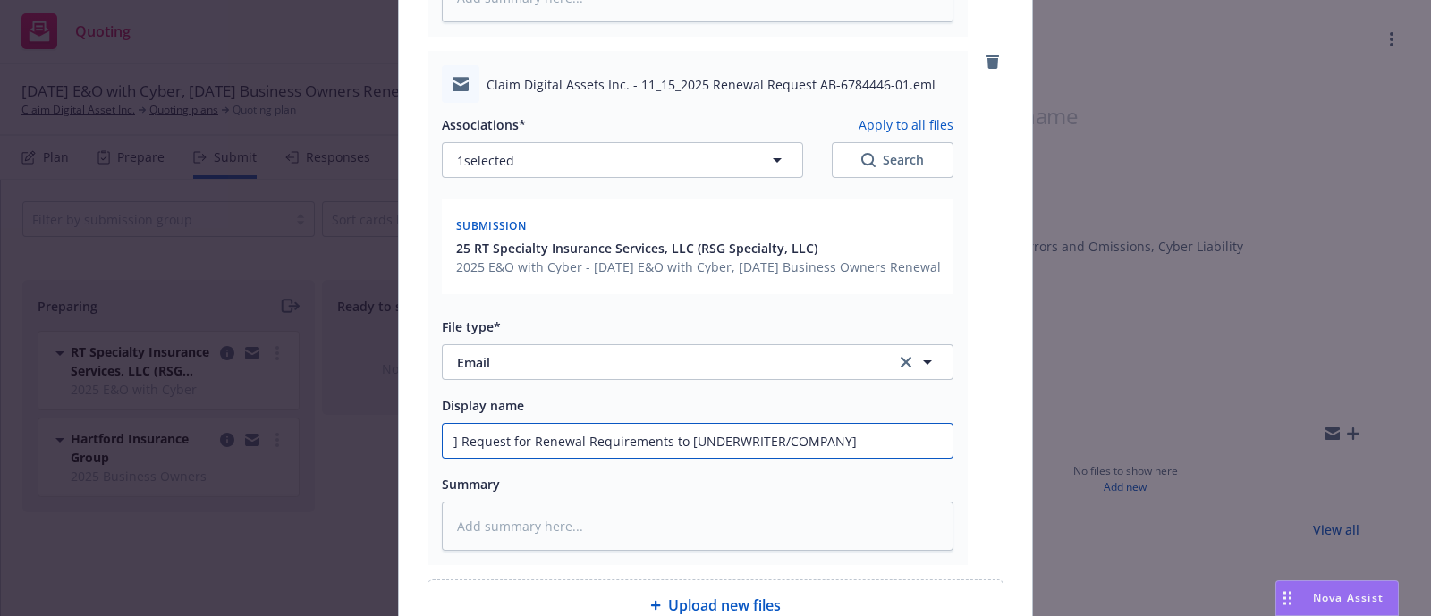
type input "Request for Renewal Requirements to [UNDERWRITER/COMPANY]"
type textarea "x"
type input "2 Request for Renewal Requirements to [UNDERWRITER/COMPANY]"
type textarea "x"
type input "20 Request for Renewal Requirements to [UNDERWRITER/COMPANY]"
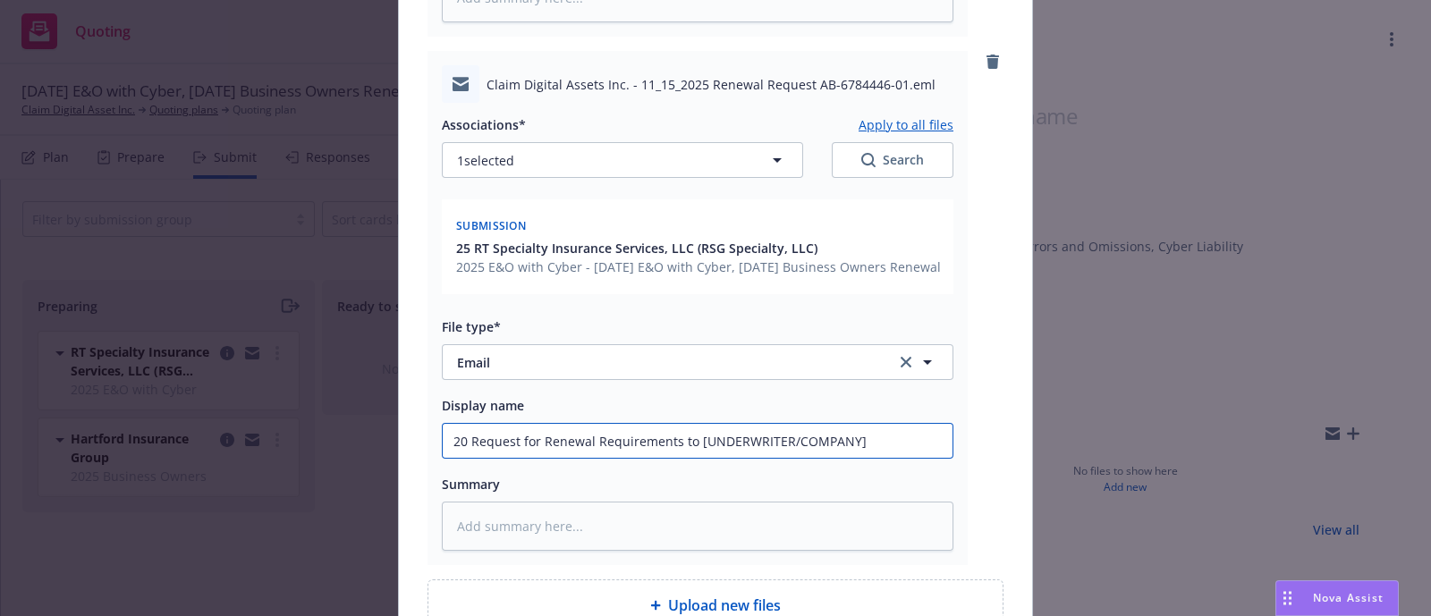
type textarea "x"
type input "202 Request for Renewal Requirements to [UNDERWRITER/COMPANY]"
type textarea "x"
type input "2025 Request for Renewal Requirements to [UNDERWRITER/COMPANY]"
type textarea "x"
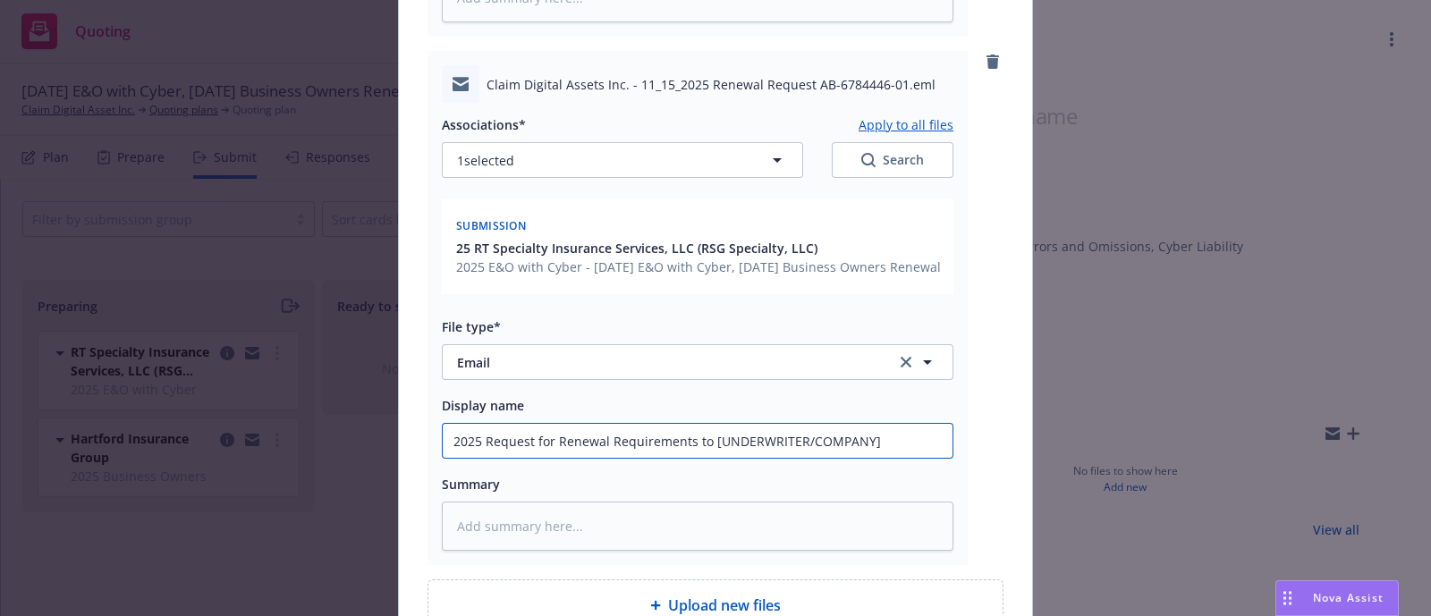
type input "2025 Request for Renewal Requirements to [UNDERWRITER/COMPANY]"
type textarea "x"
type input "2025 E Request for Renewal Requirements to [UNDERWRITER/COMPANY]"
type textarea "x"
type input "2025 E& Request for Renewal Requirements to [UNDERWRITER/COMPANY]"
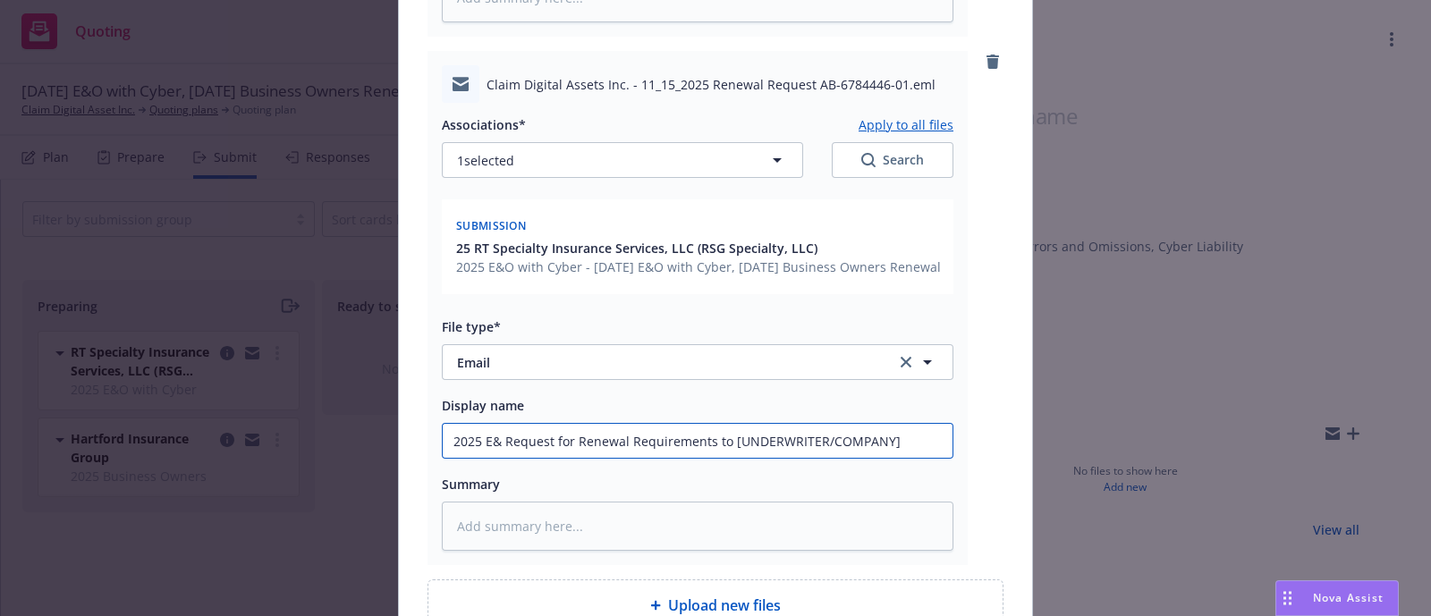
type textarea "x"
type input "2025 E&O Request for Renewal Requirements to [UNDERWRITER/COMPANY]"
type textarea "x"
type input "2025 E&O/ Request for Renewal Requirements to [UNDERWRITER/COMPANY]"
type textarea "x"
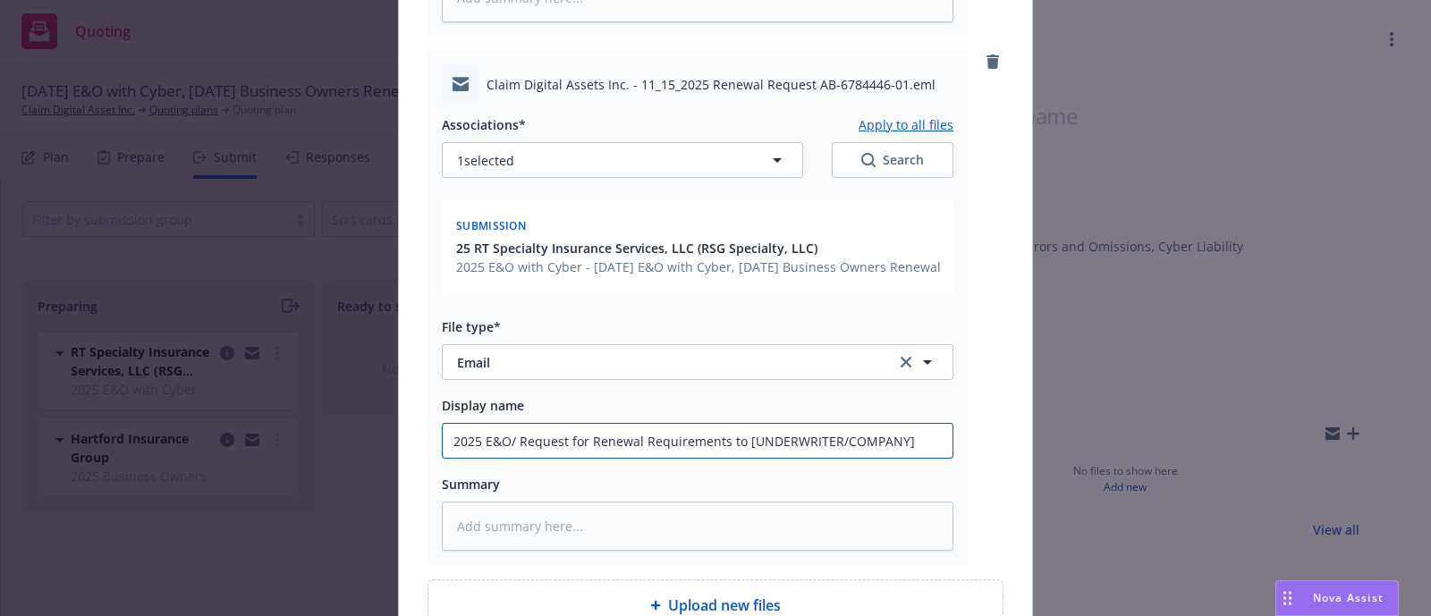
type input "2025 E&O/C Request for Renewal Requirements to [UNDERWRITER/COMPANY]"
type textarea "x"
type input "2025 E&O/Cy Request for Renewal Requirements to [UNDERWRITER/COMPANY]"
type textarea "x"
type input "2025 E&O/Cyb Request for Renewal Requirements to [UNDERWRITER/COMPANY]"
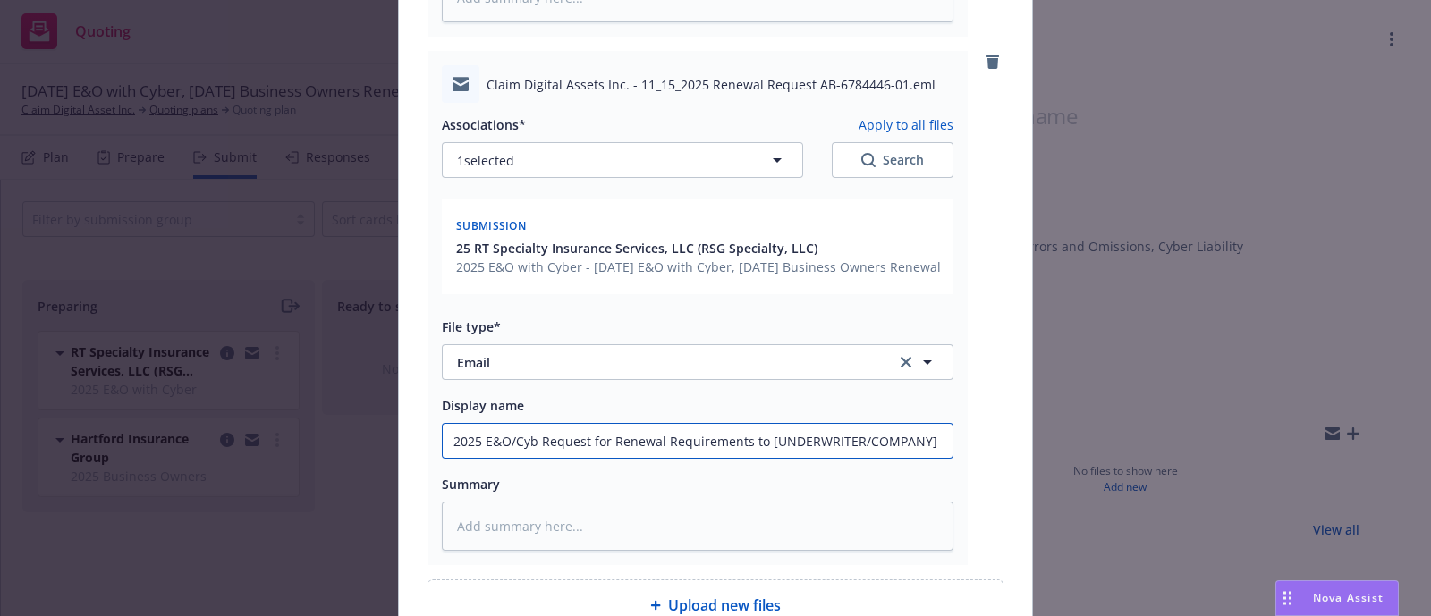
type textarea "x"
type input "2025 E&O/Cyber Request for Renewal Requirements to [UNDERWRITER/COMPANY]"
type textarea "x"
type input "2025 E&O/Cyber Request for Renewal Requirements to [UNDERWRITER/COMPANY"
type textarea "x"
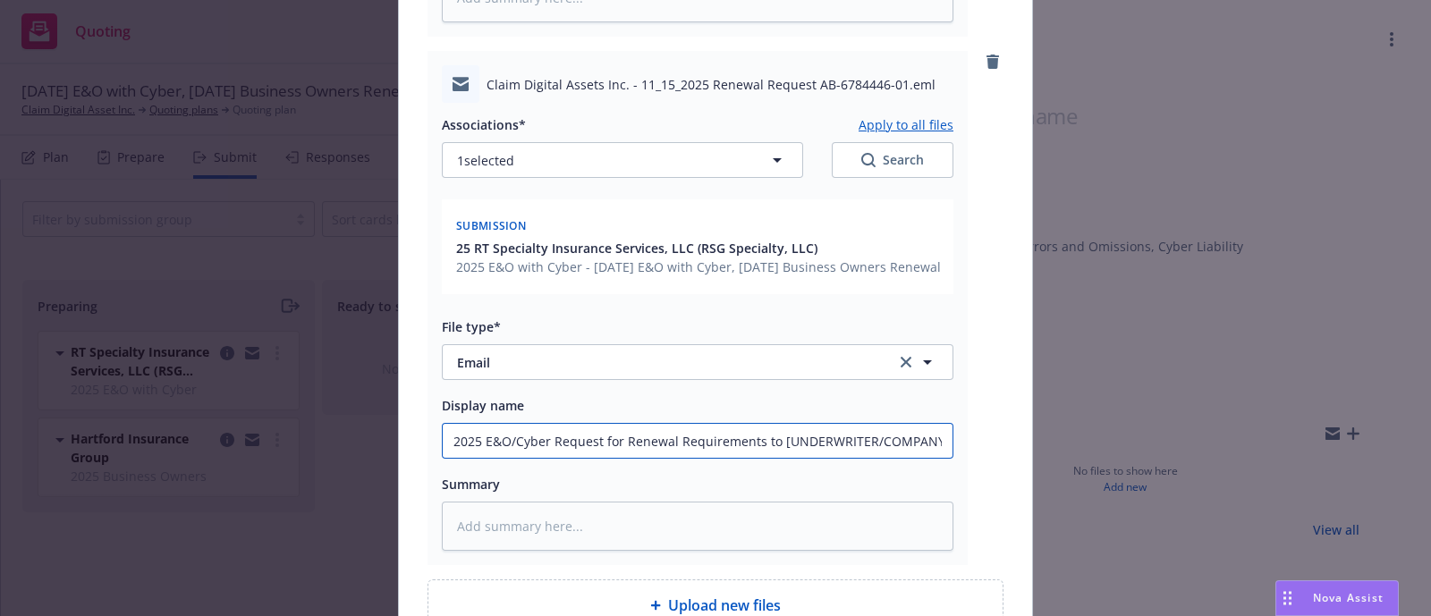
type input "2025 E&O/Cyber Request for Renewal Requirements to [UNDERWRITER/COMPAN"
type textarea "x"
type input "2025 E&O/Cyber Request for Renewal Requirements to [UNDERWRITER/COMPA"
type textarea "x"
type input "2025 E&O/Cyber Request for Renewal Requirements to [UNDERWRITER/COMP"
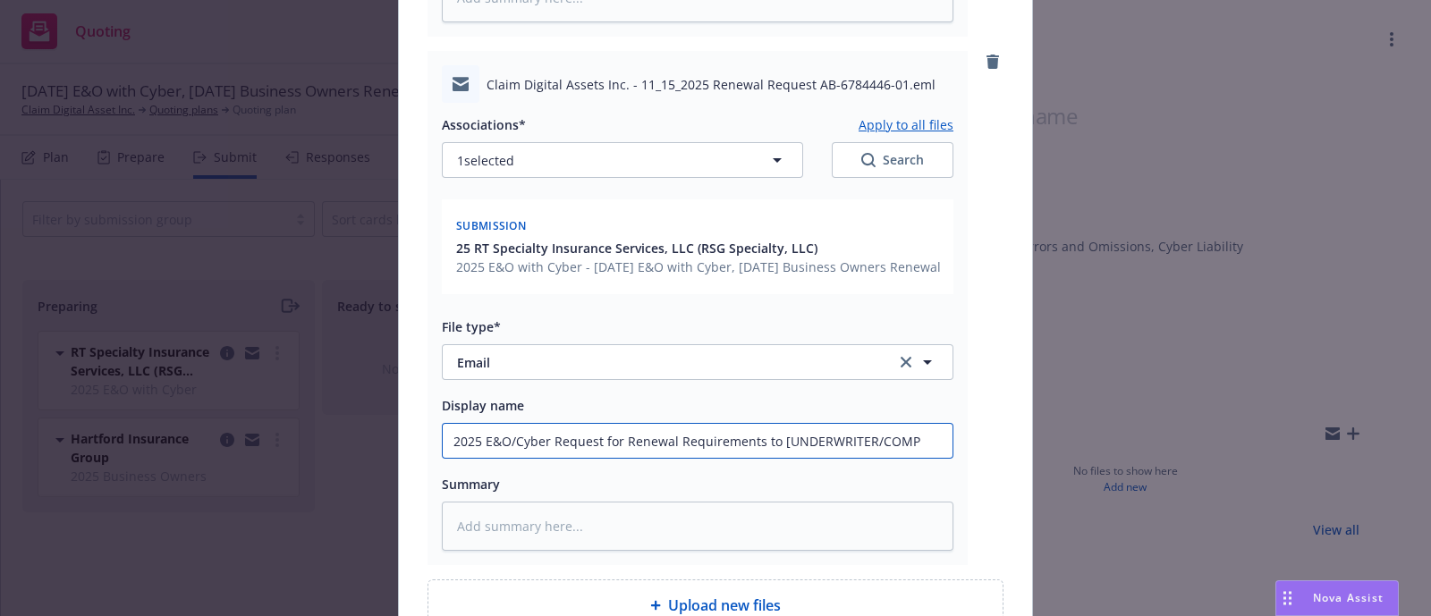
type textarea "x"
type input "2025 E&O/Cyber Request for Renewal Requirements to [UNDERWRITER/COM"
type textarea "x"
type input "2025 E&O/Cyber Request for Renewal Requirements to [UNDERWRITER/CO"
type textarea "x"
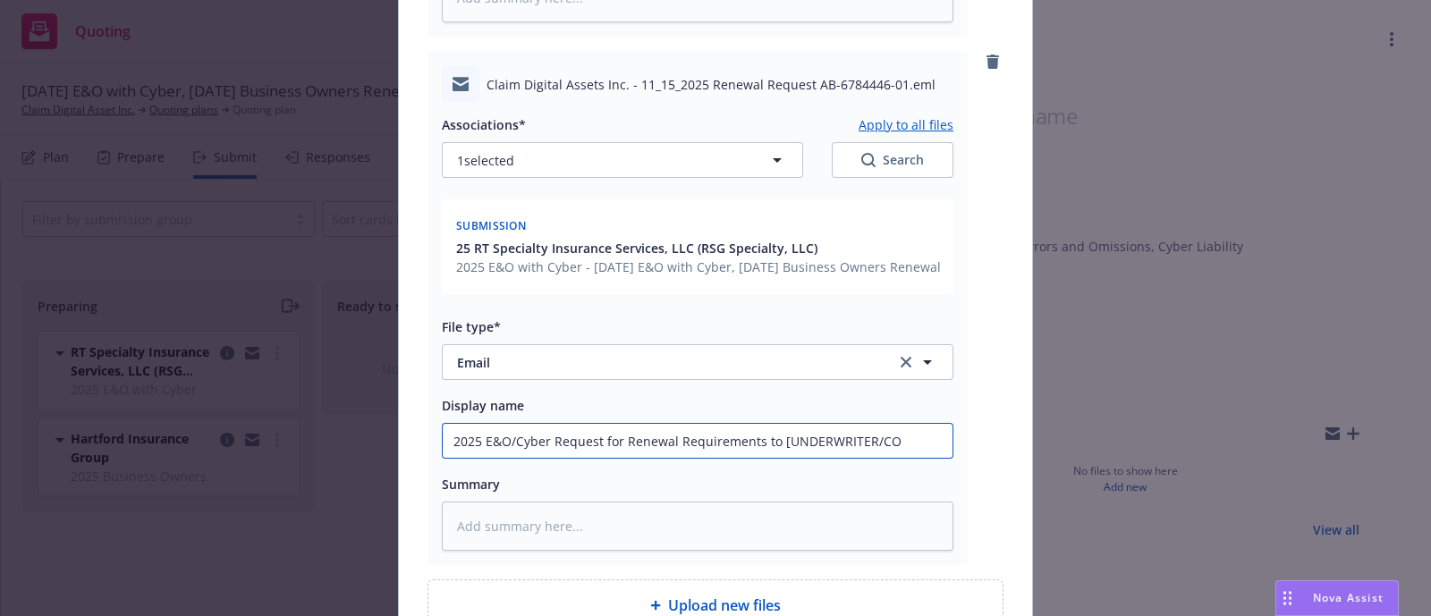
type input "2025 E&O/Cyber Request for Renewal Requirements to [UNDERWRITER/C"
type textarea "x"
type input "2025 E&O/Cyber Request for Renewal Requirements to [UNDERWRITER/"
type textarea "x"
type input "2025 E&O/Cyber Request for Renewal Requirements to [UNDERWRITER"
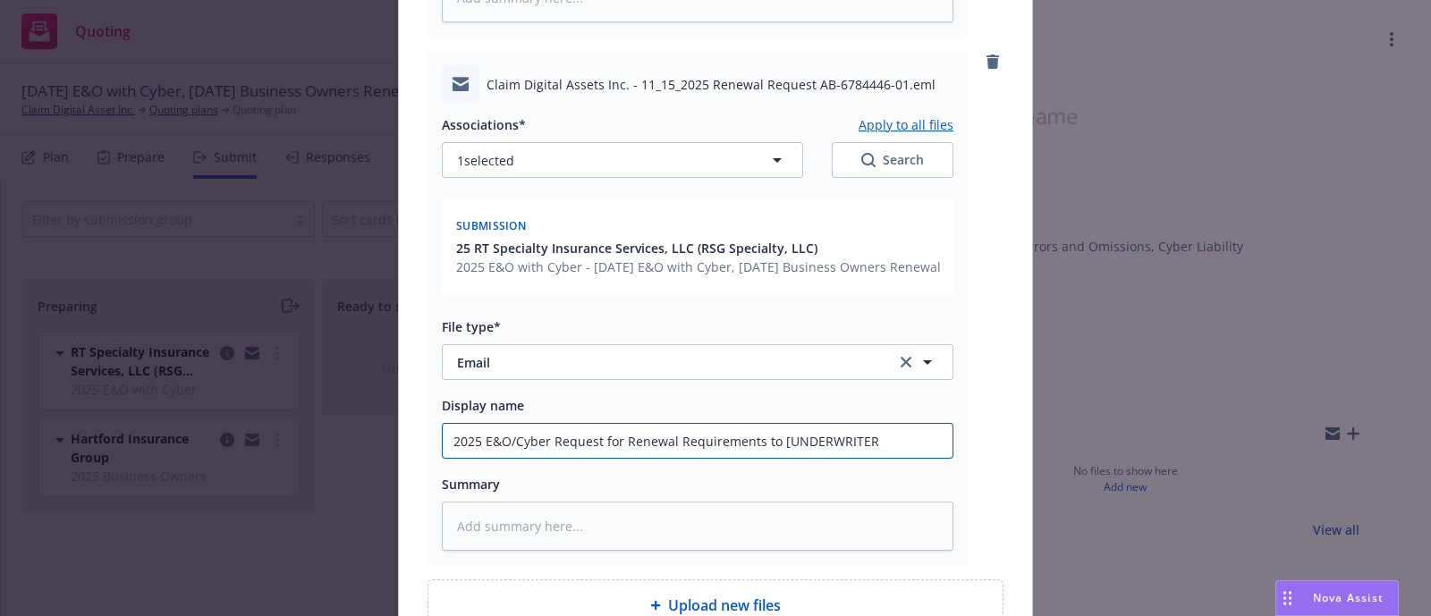
type textarea "x"
type input "2025 E&O/Cyber Request for Renewal Requirements to [UNDERWRITE"
type textarea "x"
type input "2025 E&O/Cyber Request for Renewal Requirements to [UNDERWRIT"
type textarea "x"
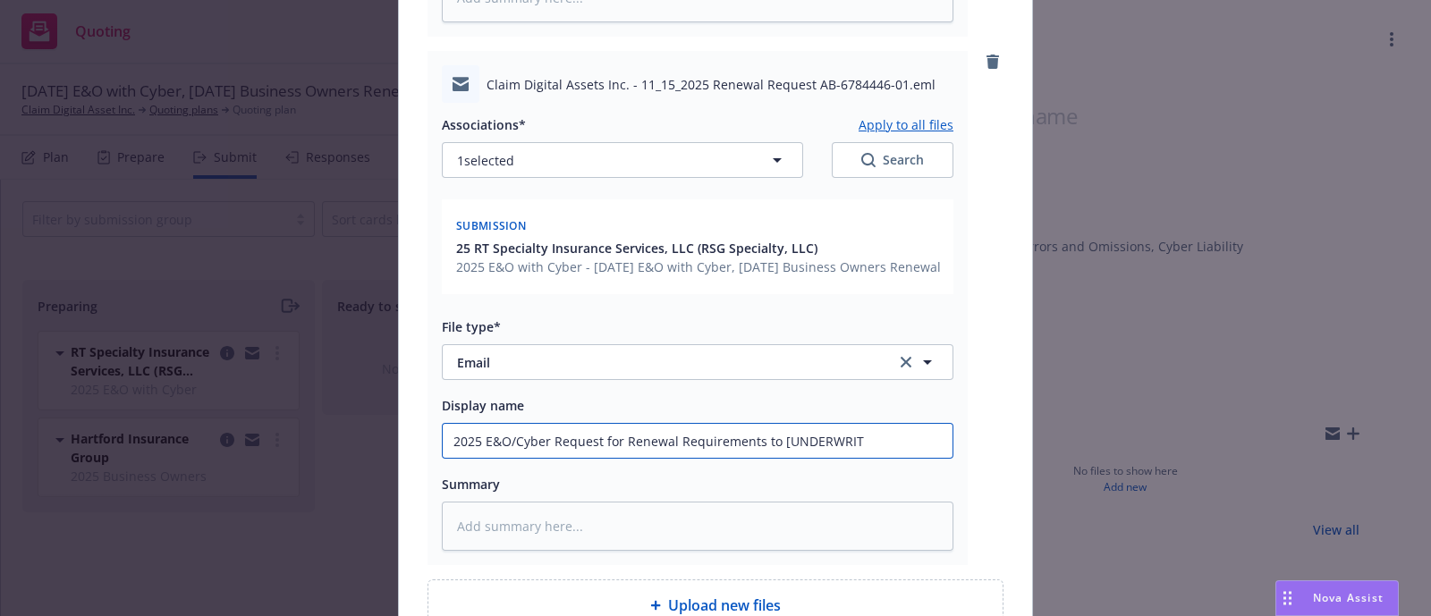
type input "2025 E&O/Cyber Request for Renewal Requirements to [UNDERWRI"
type textarea "x"
type input "2025 E&O/Cyber Request for Renewal Requirements to [UNDERWR"
type textarea "x"
type input "2025 E&O/Cyber Request for Renewal Requirements to [UNDERW"
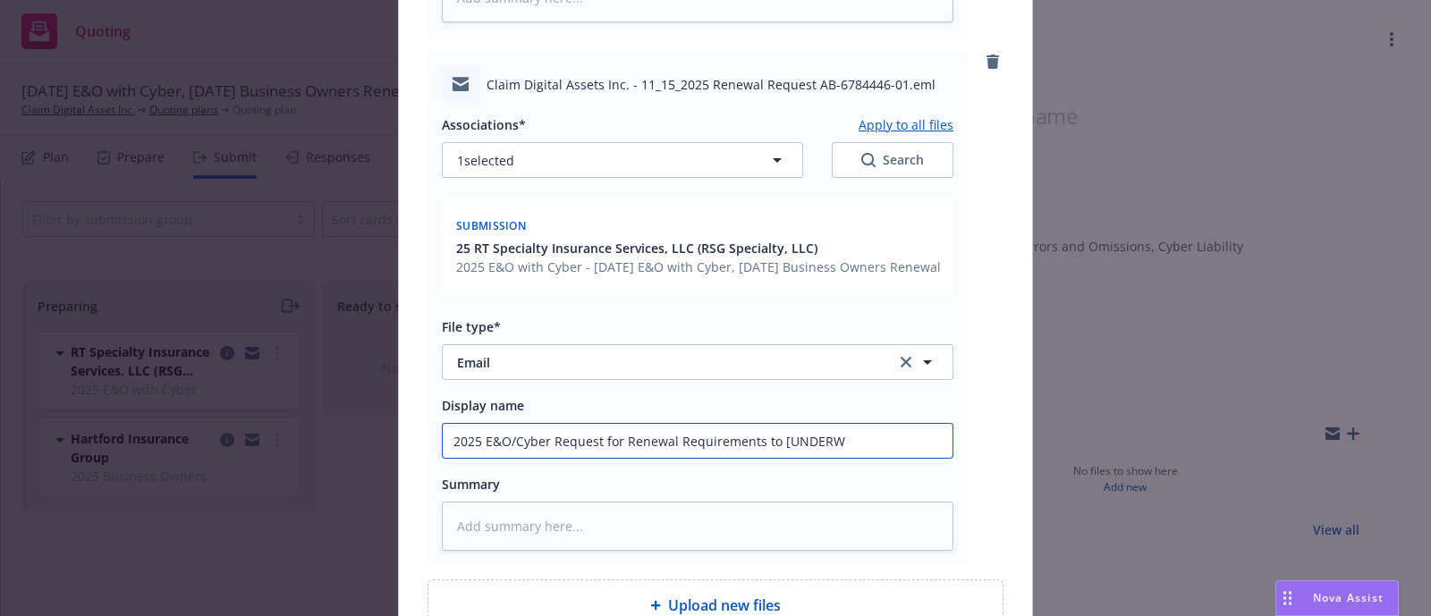
type textarea "x"
type input "2025 E&O/Cyber Request for Renewal Requirements to [UNDER"
type textarea "x"
type input "2025 E&O/Cyber Request for Renewal Requirements to [UNDE"
type textarea "x"
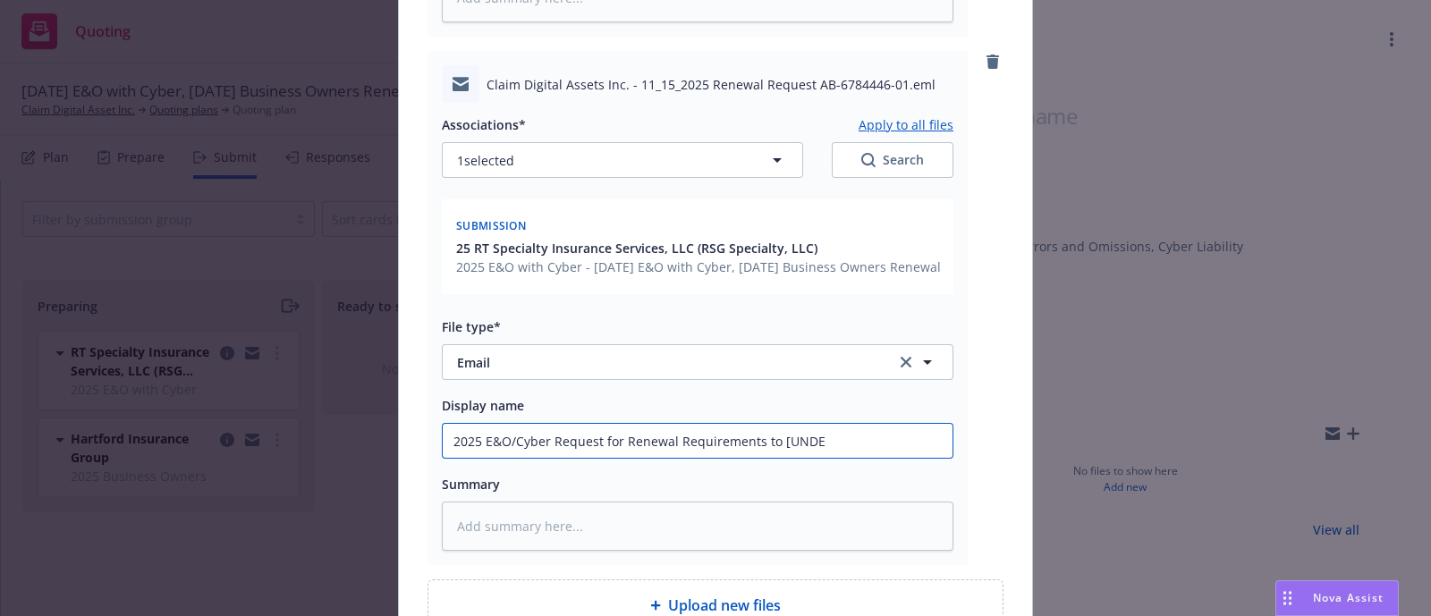
type input "2025 E&O/Cyber Request for Renewal Requirements to [UND"
type textarea "x"
type input "2025 E&O/Cyber Request for Renewal Requirements to [UN"
type textarea "x"
type input "2025 E&O/Cyber Request for Renewal Requirements to [U"
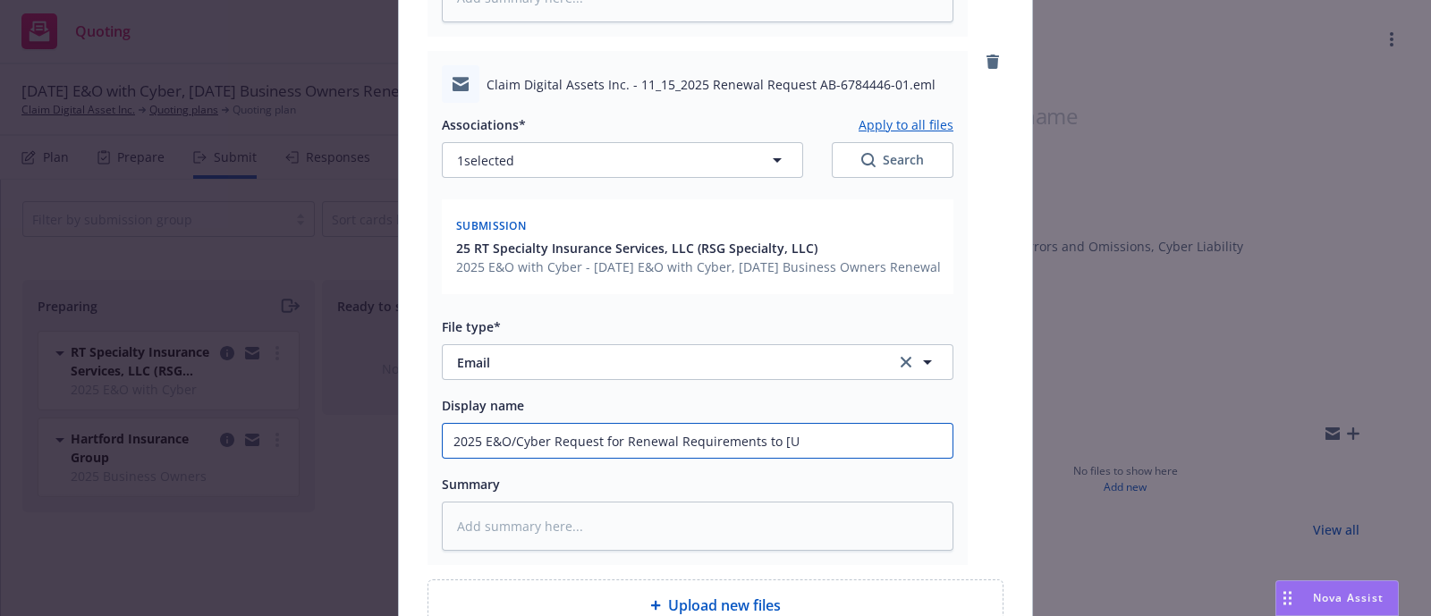
type textarea "x"
type input "2025 E&O/Cyber Request for Renewal Requirements to ["
type textarea "x"
type input "2025 E&O/Cyber Request for Renewal Requirements to"
type textarea "x"
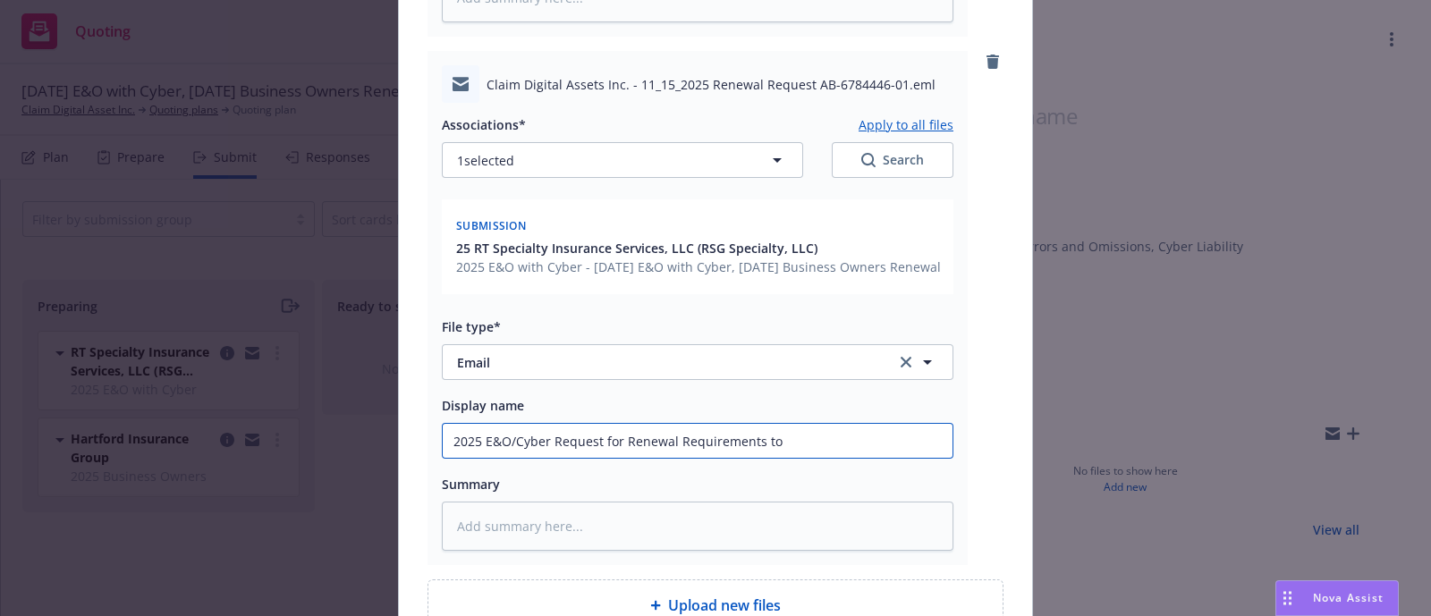
type input "2025 E&O/Cyber Request for Renewal Requirements to R"
type textarea "x"
type input "2025 E&O/Cyber Request for Renewal Requirements to RT"
type textarea "x"
type input "2025 E&O/Cyber Request for Renewal Requirements to RT"
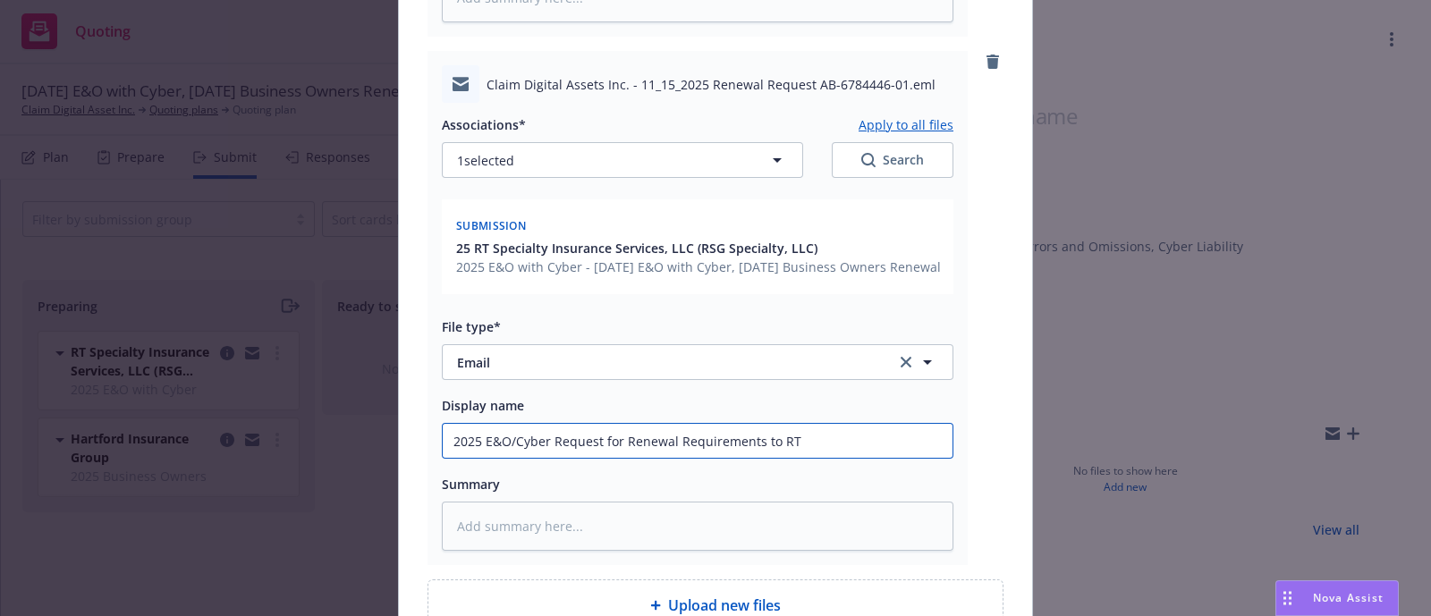
type textarea "x"
type input "2025 E&O/Cyber Request for Renewal Requirements to RT S"
type textarea "x"
type input "2025 E&O/Cyber Request for Renewal Requirements to RT Sp"
type textarea "x"
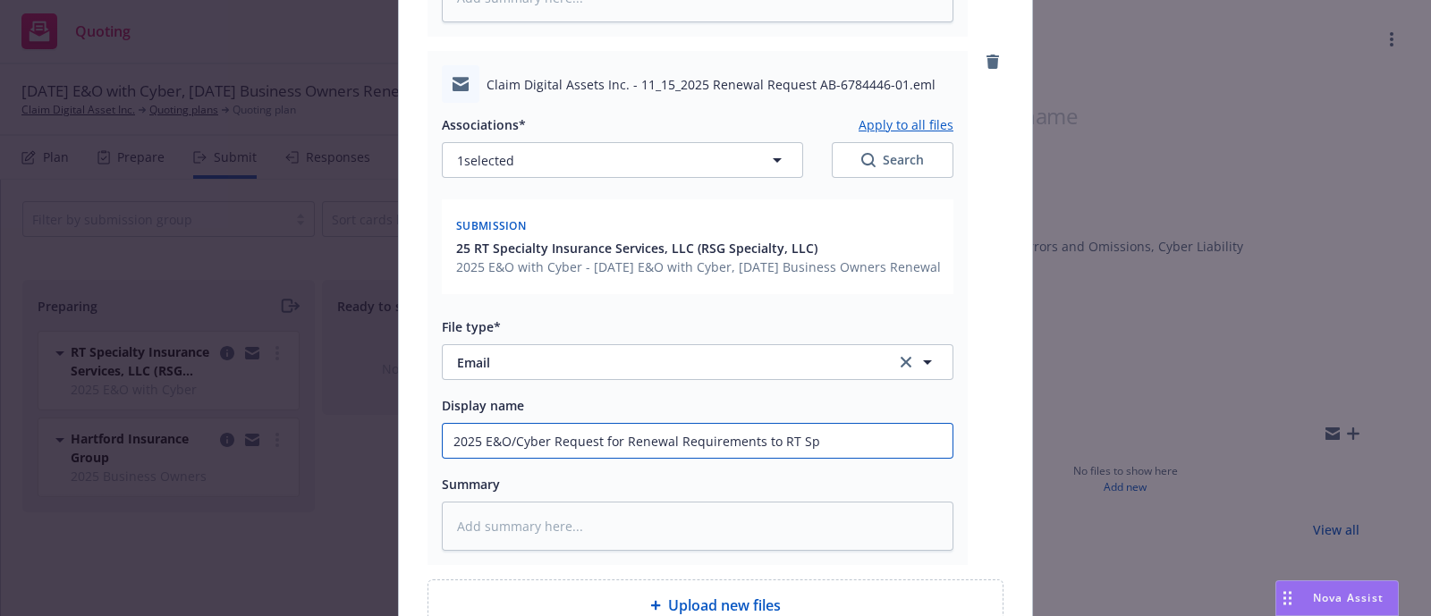
type input "2025 E&O/Cyber Request for Renewal Requirements to RT Spe"
type textarea "x"
type input "2025 E&O/Cyber Request for Renewal Requirements to RT Speci"
type textarea "x"
type input "2025 E&O/Cyber Request for Renewal Requirements to RT Specia"
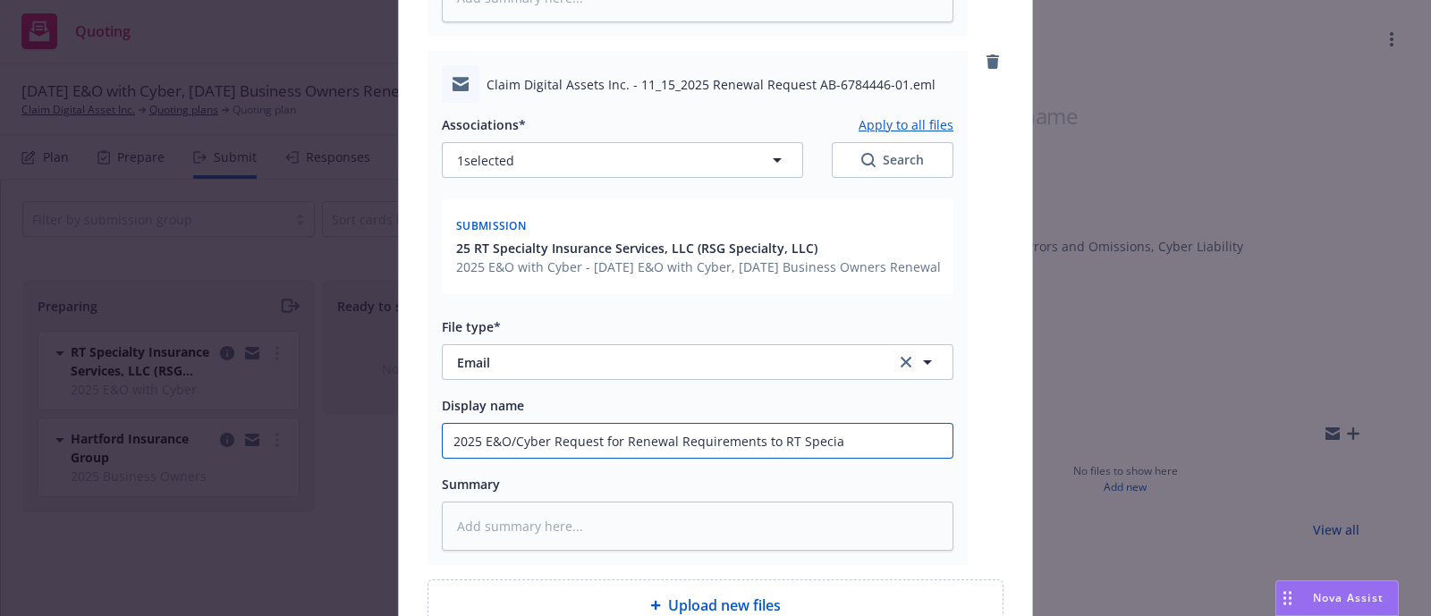
type textarea "x"
type input "2025 E&O/Cyber Request for Renewal Requirements to RT Special"
type textarea "x"
type input "2025 E&O/Cyber Request for Renewal Requirements to RT Specialt"
type textarea "x"
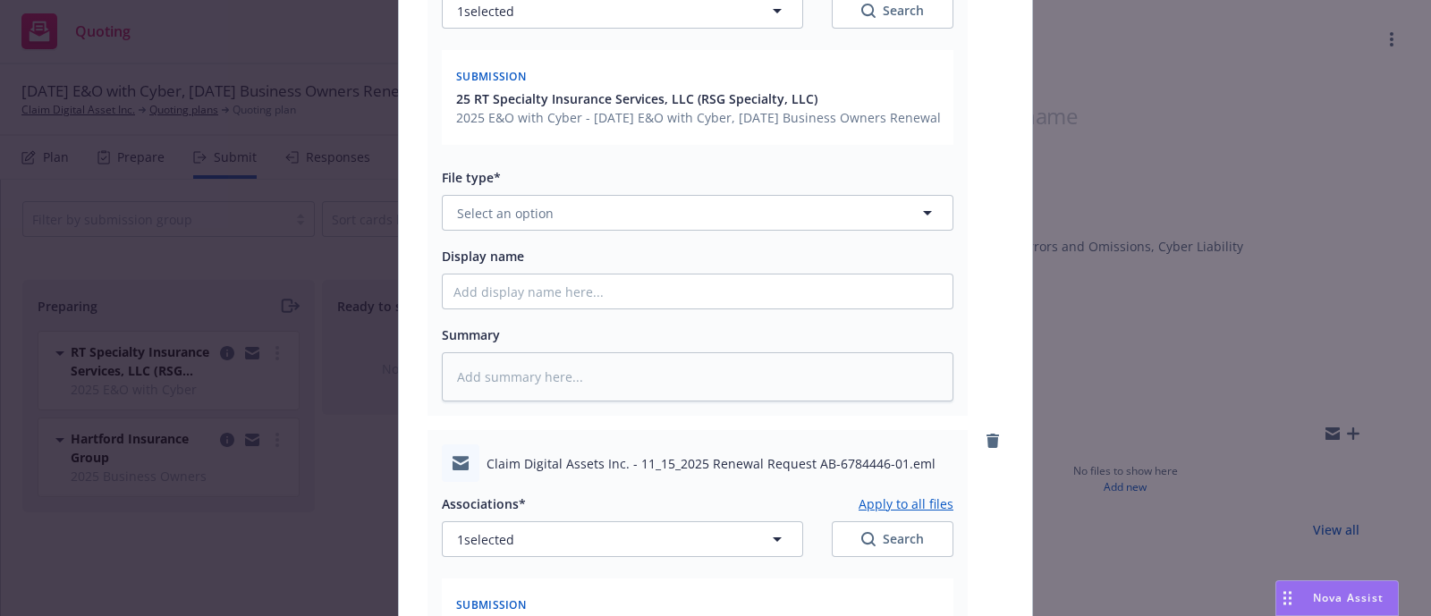
scroll to position [322, 0]
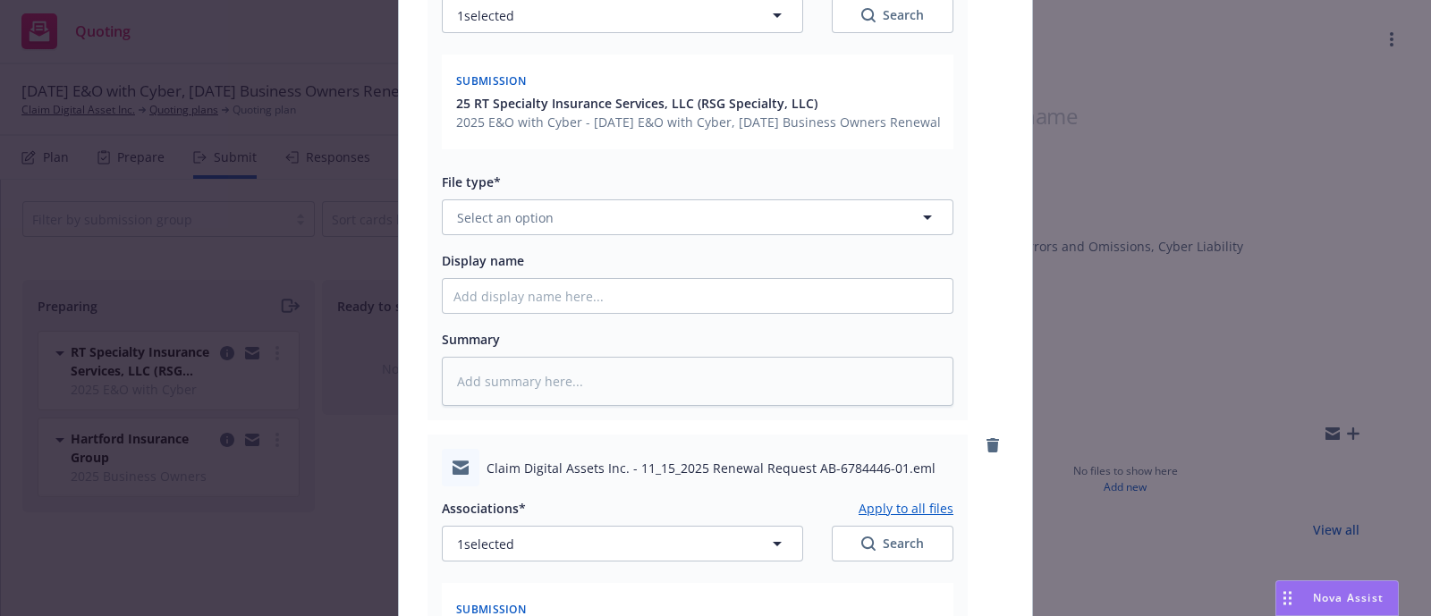
type input "2025 E&O/Cyber Request for Renewal Requirements to RT Specialty"
click at [545, 233] on button "Select an option" at bounding box center [698, 217] width 512 height 36
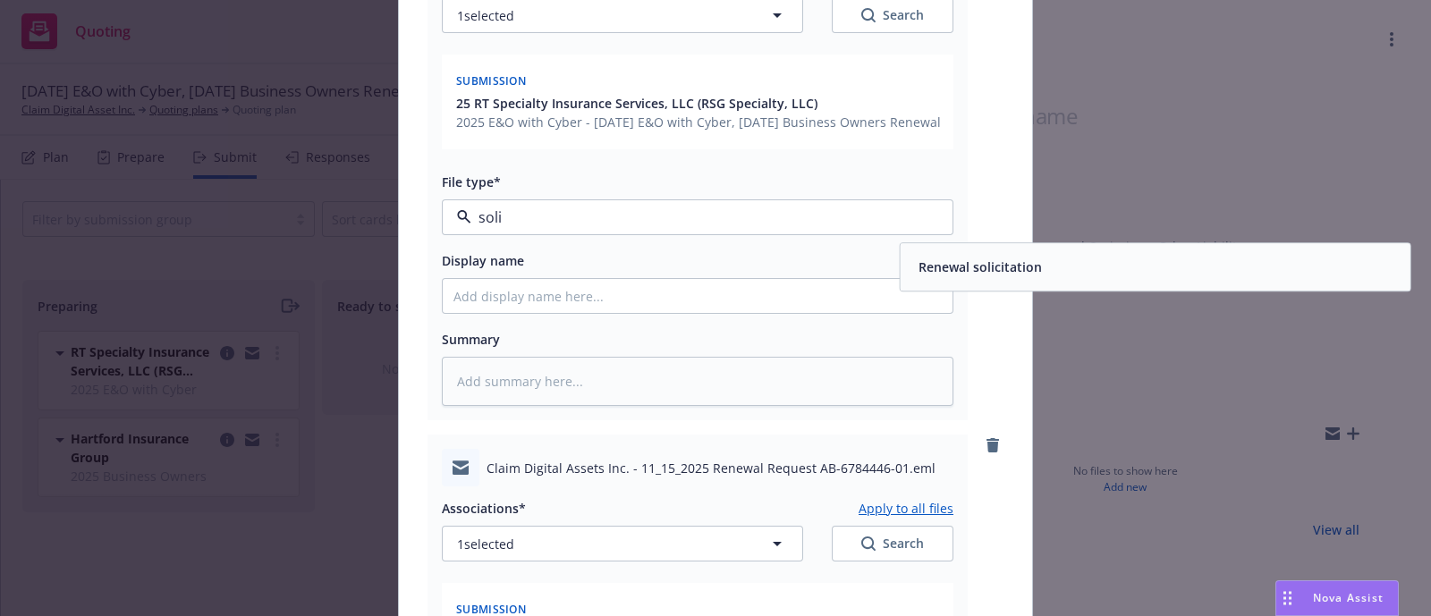
type input "solic"
click at [920, 277] on span "Renewal solicitation" at bounding box center [980, 268] width 123 height 19
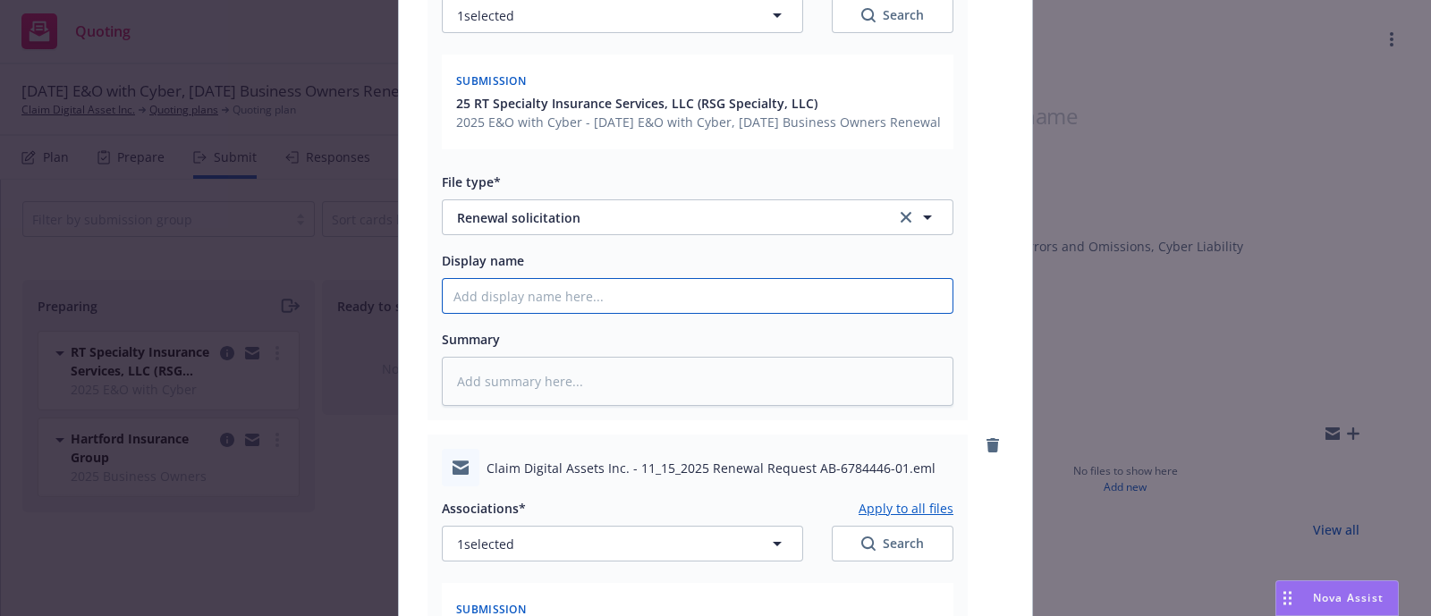
click at [531, 304] on input "Display name" at bounding box center [698, 296] width 510 height 34
paste input "[TERM] [POLICY TYPE] Renewal Solicit RCVD From [UNDERWRITER/COMPANY]"
type textarea "x"
type input "[TERM] [POLICY TYPE] Renewal Solicit RCVD From [UNDERWRITER/COMPANY]"
drag, startPoint x: 569, startPoint y: 313, endPoint x: 420, endPoint y: 301, distance: 148.9
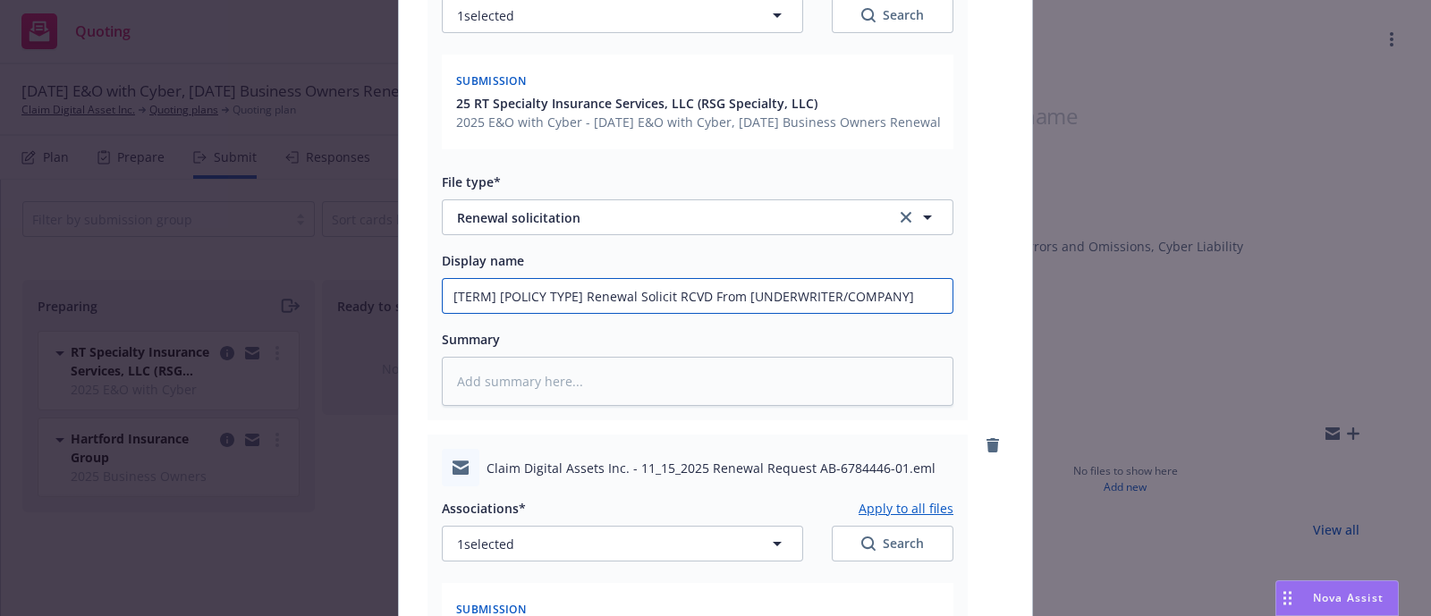
click at [428, 301] on div "RE_ (EXTERNAL) Claim Digital Assets Inc. - 11_15_2025 Renewal Request AB-678444…" at bounding box center [698, 163] width 540 height 514
type textarea "x"
type input "20 Renewal Solicit RCVD From [UNDERWRITER/COMPANY]"
type textarea "x"
type input "202 Renewal Solicit RCVD From [UNDERWRITER/COMPANY]"
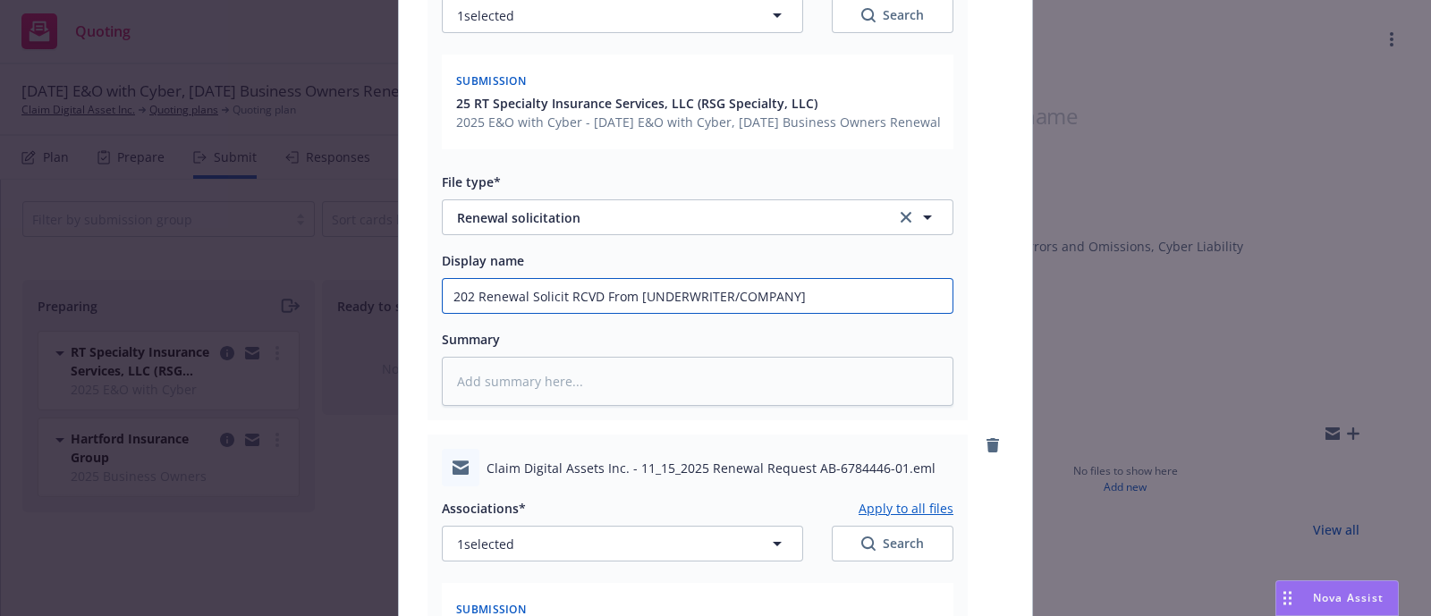
type textarea "x"
type input "2025 Renewal Solicit RCVD From [UNDERWRITER/COMPANY]"
type textarea "x"
type input "2025 Renewal Solicit RCVD From [UNDERWRITER/COMPANY]"
type textarea "x"
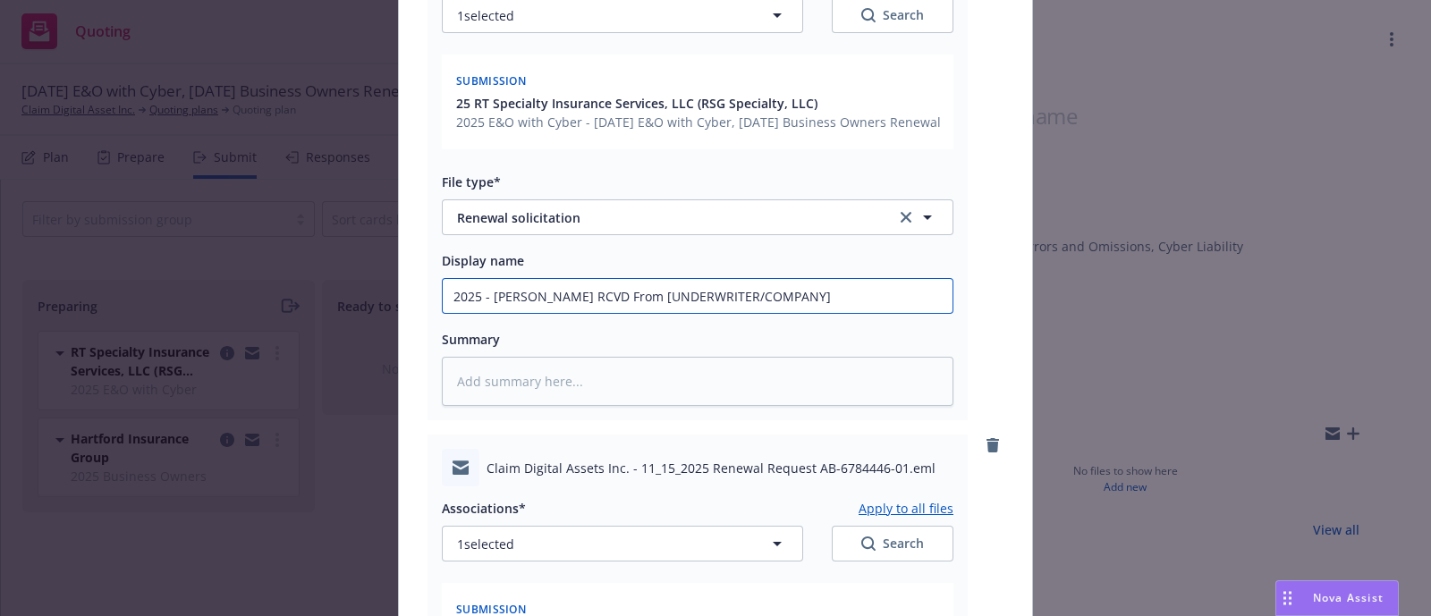
type input "2025 - Renewal Solicit RCVD From [UNDERWRITER/COMPANY]"
type textarea "x"
type input "2025 - 2 Renewal Solicit RCVD From [UNDERWRITER/COMPANY]"
type textarea "x"
type input "2025 - 20 Renewal Solicit RCVD From [UNDERWRITER/COMPANY]"
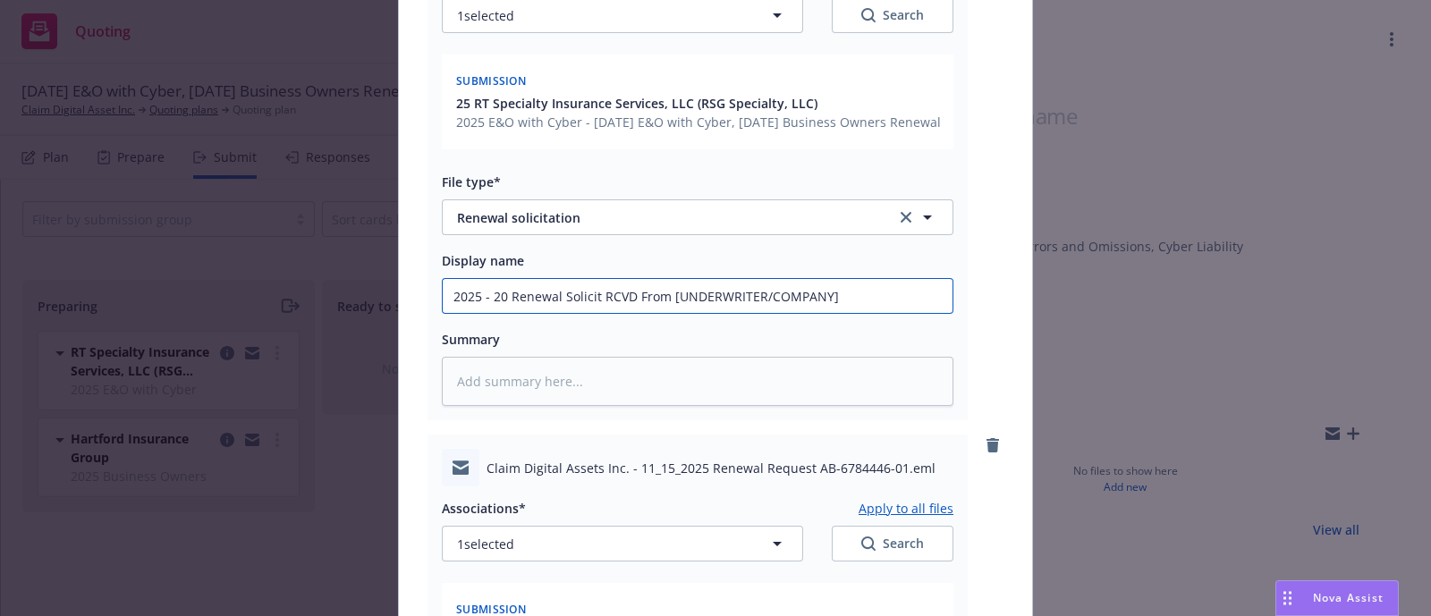
type textarea "x"
type input "2025 - 202 Renewal Solicit RCVD From [UNDERWRITER/COMPANY]"
type textarea "x"
type input "2025 - 2026 Renewal Solicit RCVD From [UNDERWRITER/COMPANY]"
type textarea "x"
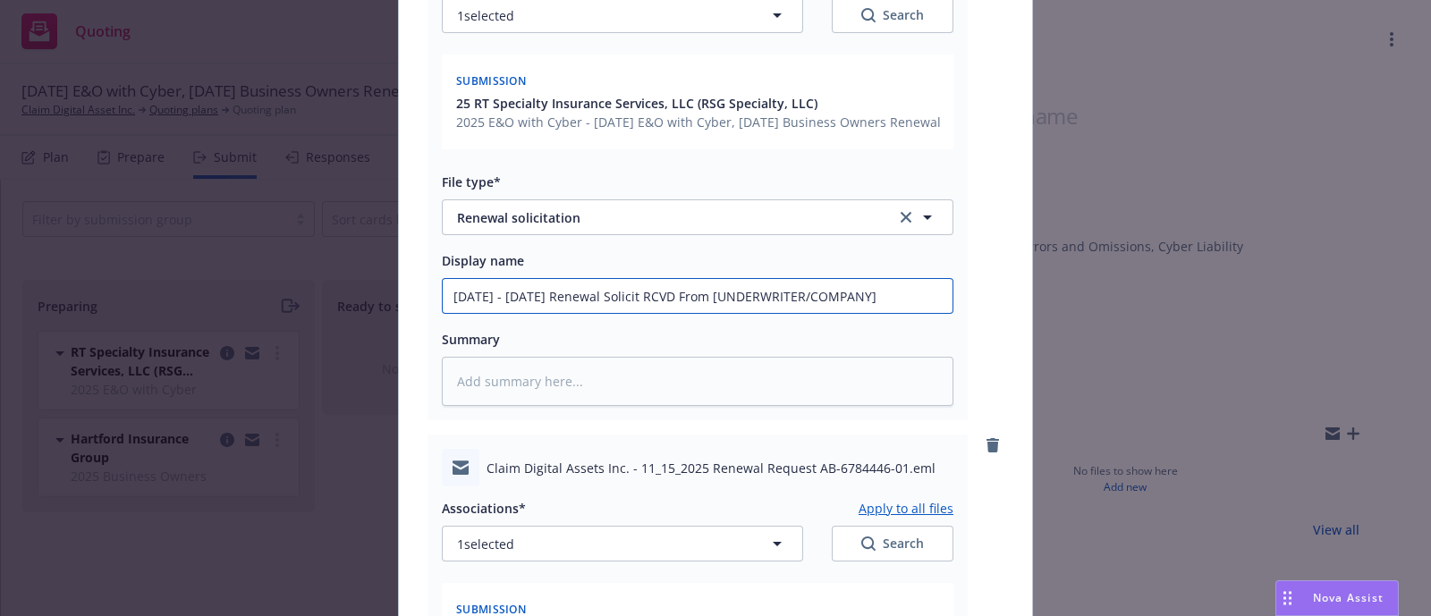
type input "2025 - 2026 Renewal Solicit RCVD From [UNDERWRITER/COMPANY]"
type textarea "x"
type input "2025 - 2026 E Renewal Solicit RCVD From [UNDERWRITER/COMPANY]"
type textarea "x"
type input "2025 - 2026 E& Renewal Solicit RCVD From [UNDERWRITER/COMPANY]"
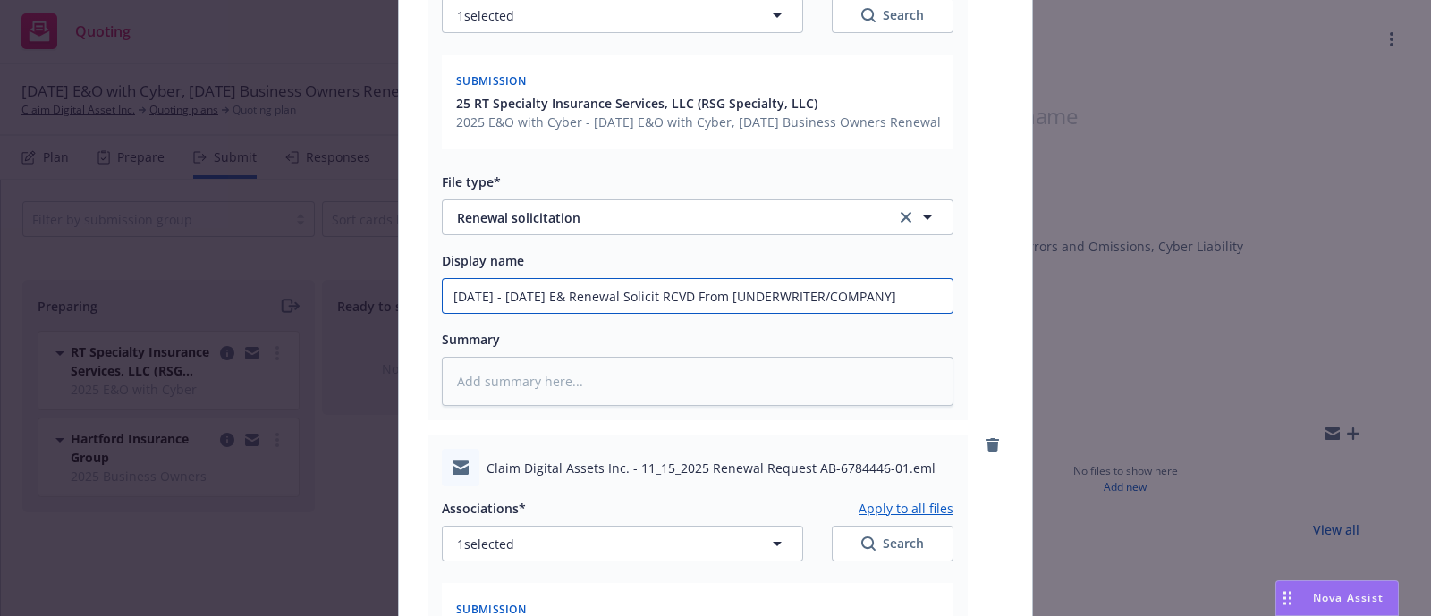
type textarea "x"
type input "2025 - 2026 E&O Renewal Solicit RCVD From [UNDERWRITER/COMPANY]"
type textarea "x"
type input "2025 - 2026 E&O/ Renewal Solicit RCVD From [UNDERWRITER/COMPANY]"
type textarea "x"
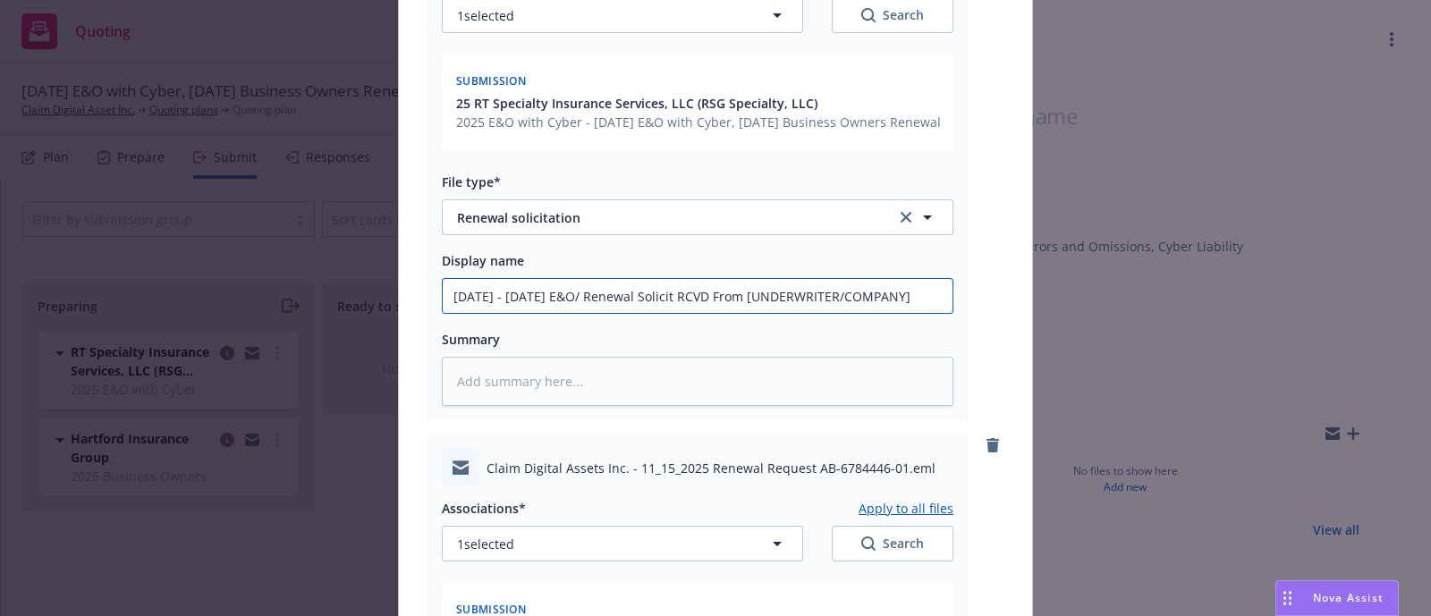
type input "2025 - 2026 E&O/C Renewal Solicit RCVD From [UNDERWRITER/COMPANY]"
type textarea "x"
type input "2025 - 2026 E&O/Cy Renewal Solicit RCVD From [UNDERWRITER/COMPANY]"
type textarea "x"
type input "2025 - 2026 E&O/Cyb Renewal Solicit RCVD From [UNDERWRITER/COMPANY]"
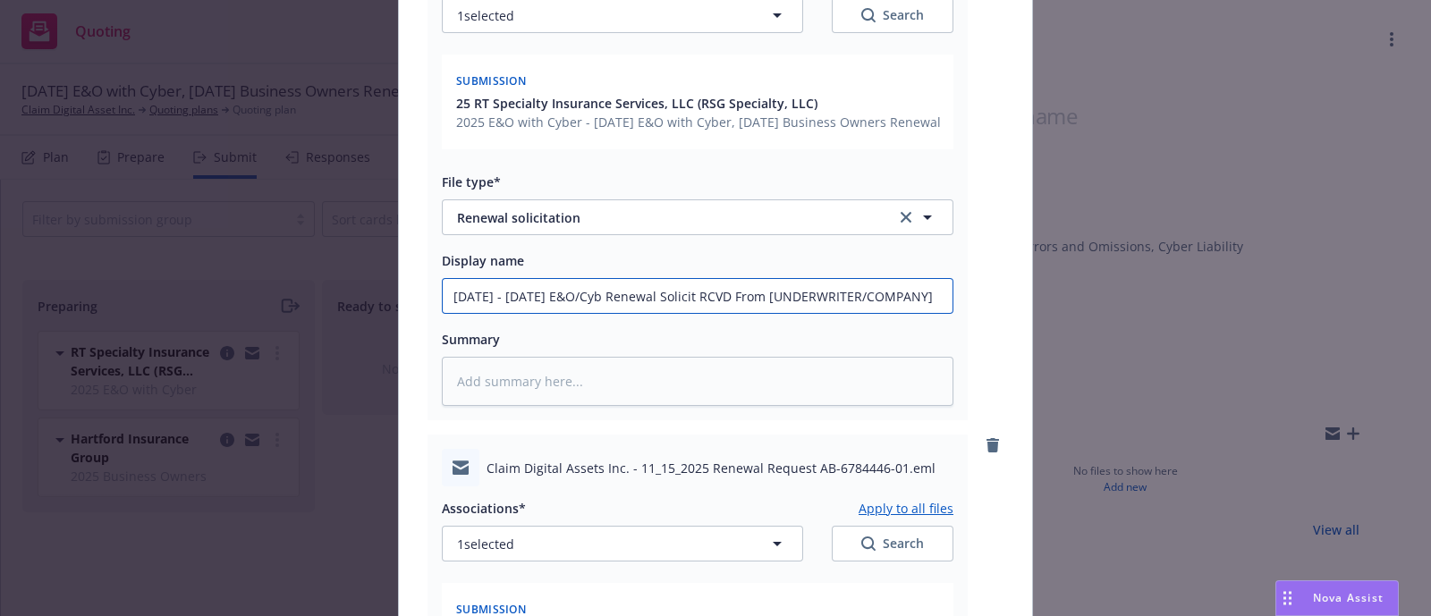
type textarea "x"
type input "2025 - 2026 E&O/Cybe Renewal Solicit RCVD From [UNDERWRITER/COMPANY]"
type textarea "x"
type input "2025 - 2026 E&O/Cyber Renewal Solicit RCVD From [UNDERWRITER/COMPANY]"
drag, startPoint x: 933, startPoint y: 307, endPoint x: 739, endPoint y: 305, distance: 194.1
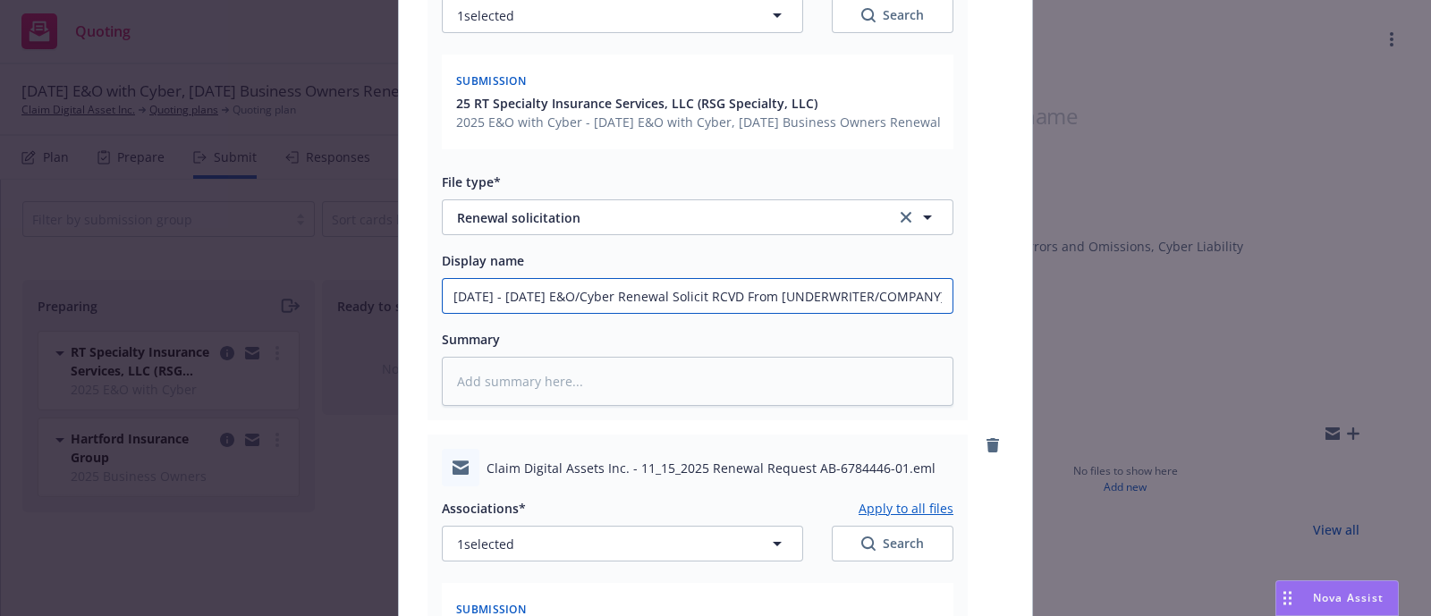
click at [739, 305] on input "2025 - 2026 E&O/Cyber Renewal Solicit RCVD From [UNDERWRITER/COMPANY]" at bounding box center [698, 296] width 510 height 34
type textarea "x"
type input "2025 - 2026 E&O/Cyber Renewal Solicit RCVD From"
type textarea "x"
type input "2025 - 2026 E&O/Cyber Renewal Solicit RCVD From"
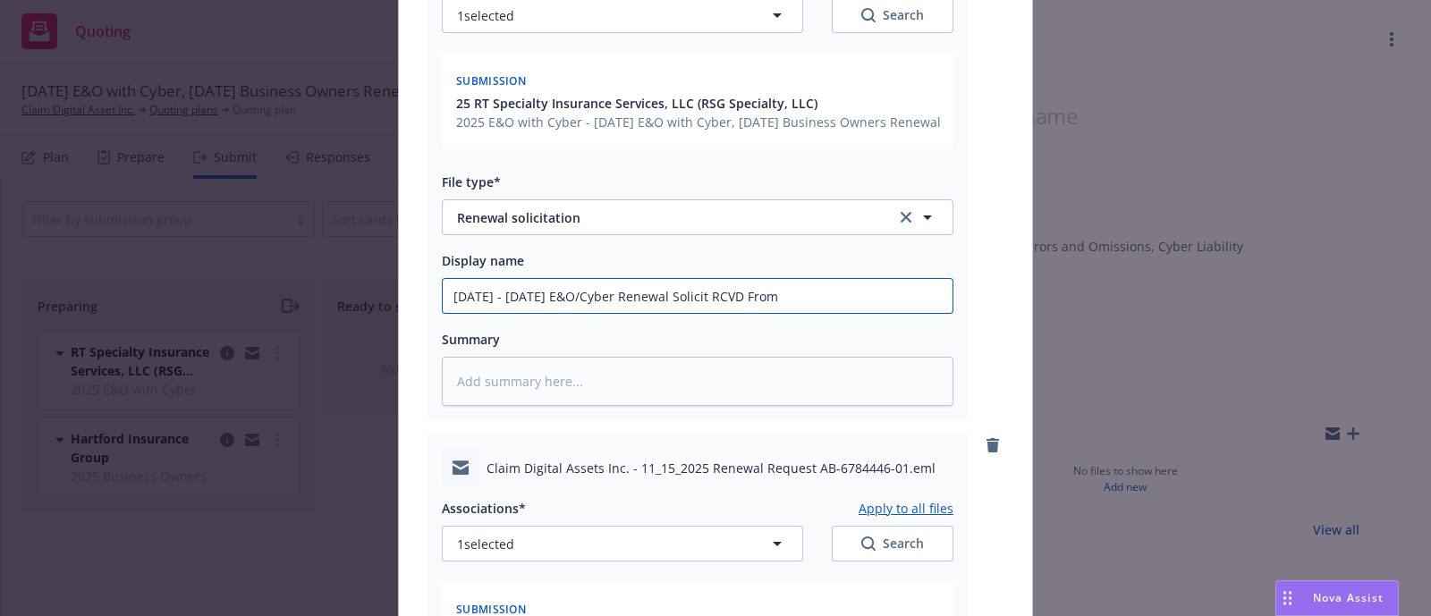
type textarea "x"
type input "2025 - 2026 E&O/Cyber Renewal Solicit RCVD From R"
type textarea "x"
type input "2025 - 2026 E&O/Cyber Renewal Solicit RCVD From RT"
type textarea "x"
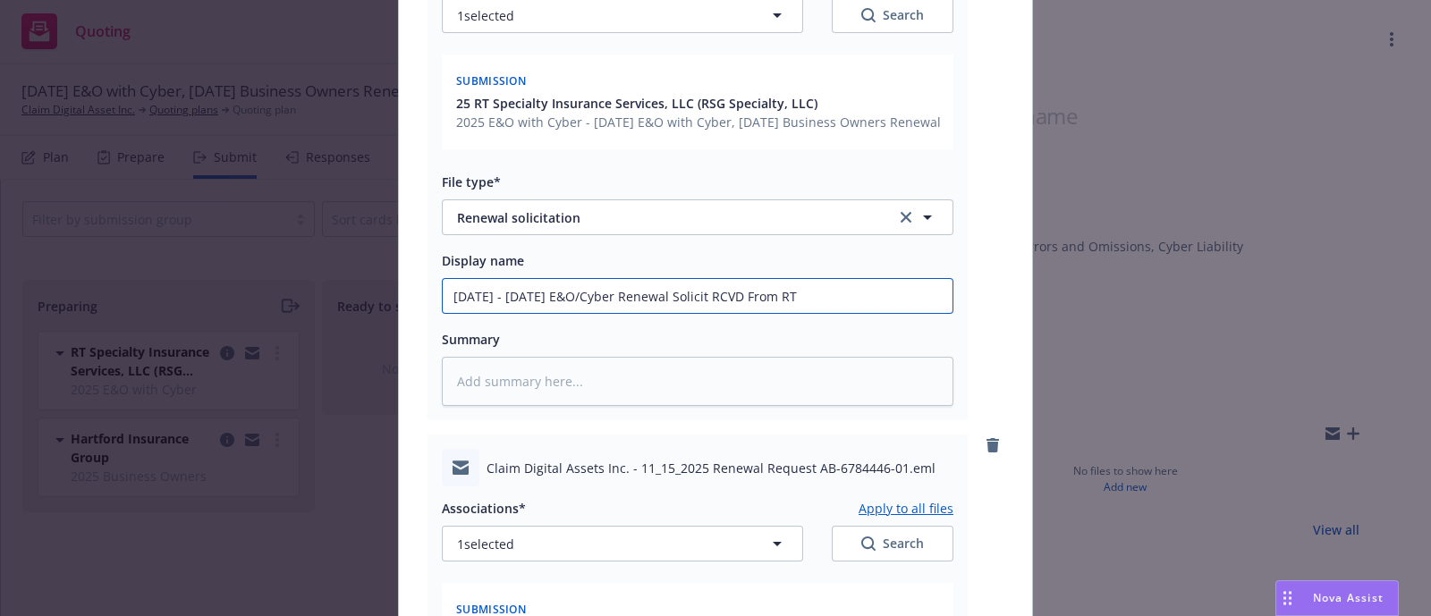
type input "2025 - 2026 E&O/Cyber Renewal Solicit RCVD From RT S"
type textarea "x"
type input "2025 - 2026 E&O/Cyber Renewal Solicit RCVD From RT Sp"
type textarea "x"
type input "2025 - 2026 E&O/Cyber Renewal Solicit RCVD From RT Spe"
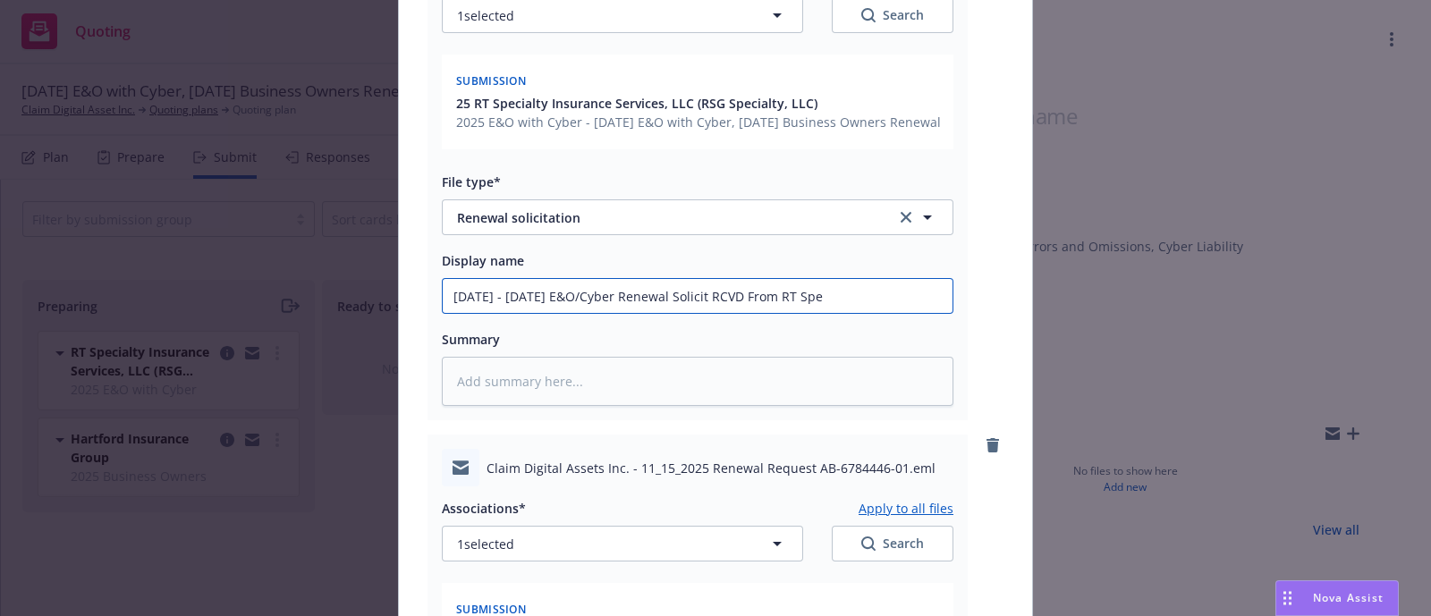
type textarea "x"
type input "2025 - 2026 E&O/Cyber Renewal Solicit RCVD From RT Spec"
type textarea "x"
type input "2025 - 2026 E&O/Cyber Renewal Solicit RCVD From RT Speca"
type textarea "x"
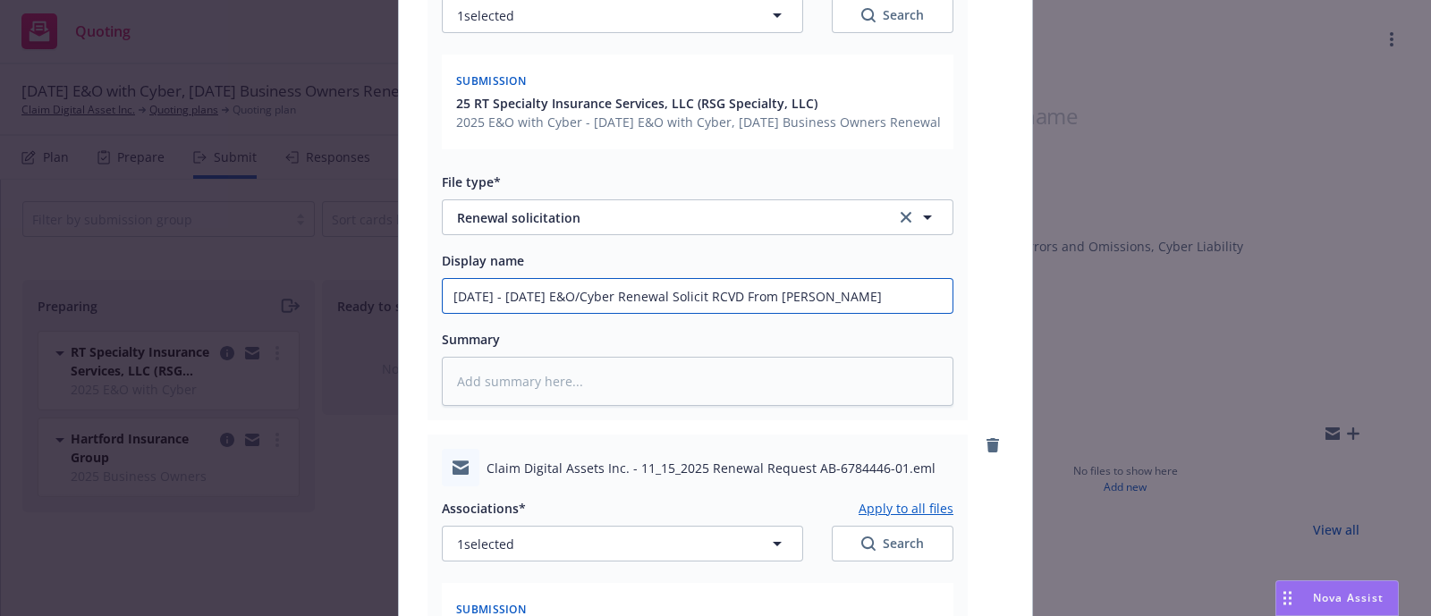
type input "2025 - 2026 E&O/Cyber Renewal Solicit RCVD From RT Spec"
type textarea "x"
type input "2025 - 2026 E&O/Cyber Renewal Solicit RCVD From RT Speci"
type textarea "x"
type input "2025 - 2026 E&O/Cyber Renewal Solicit RCVD From RT Specia"
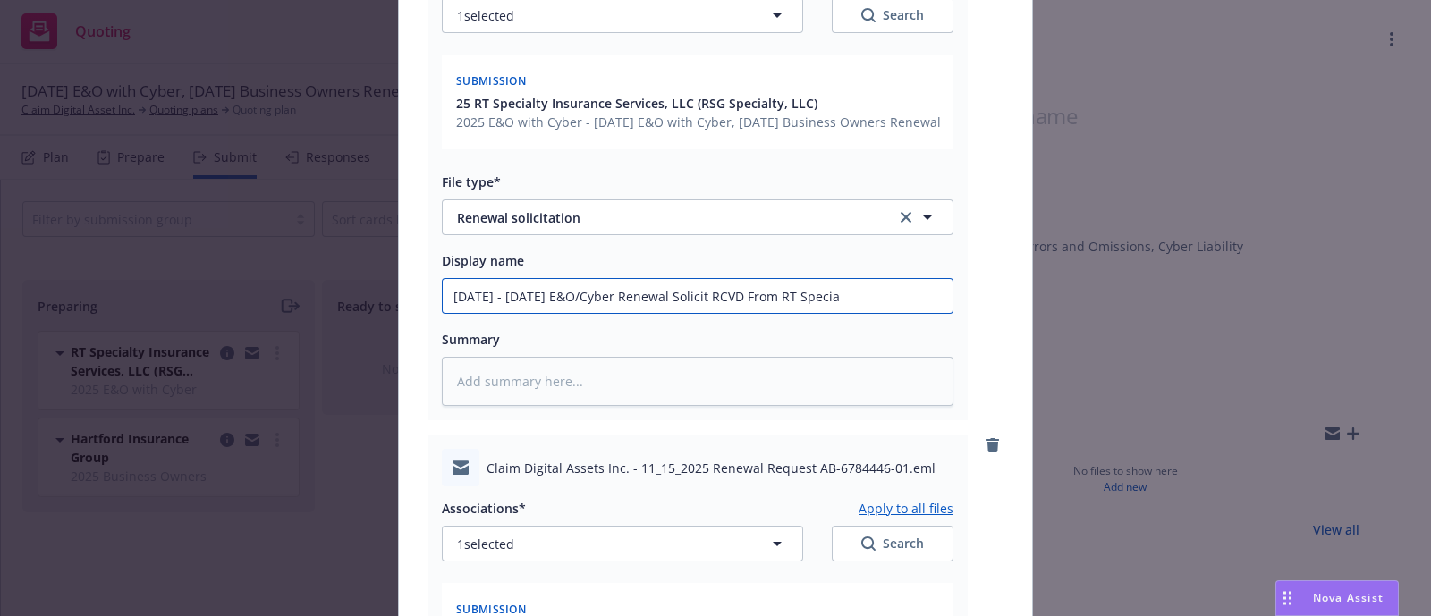
type textarea "x"
type input "2025 - 2026 E&O/Cyber Renewal Solicit RCVD From RT Special"
type textarea "x"
type input "2025 - 2026 E&O/Cyber Renewal Solicit RCVD From RT Specialt"
type textarea "x"
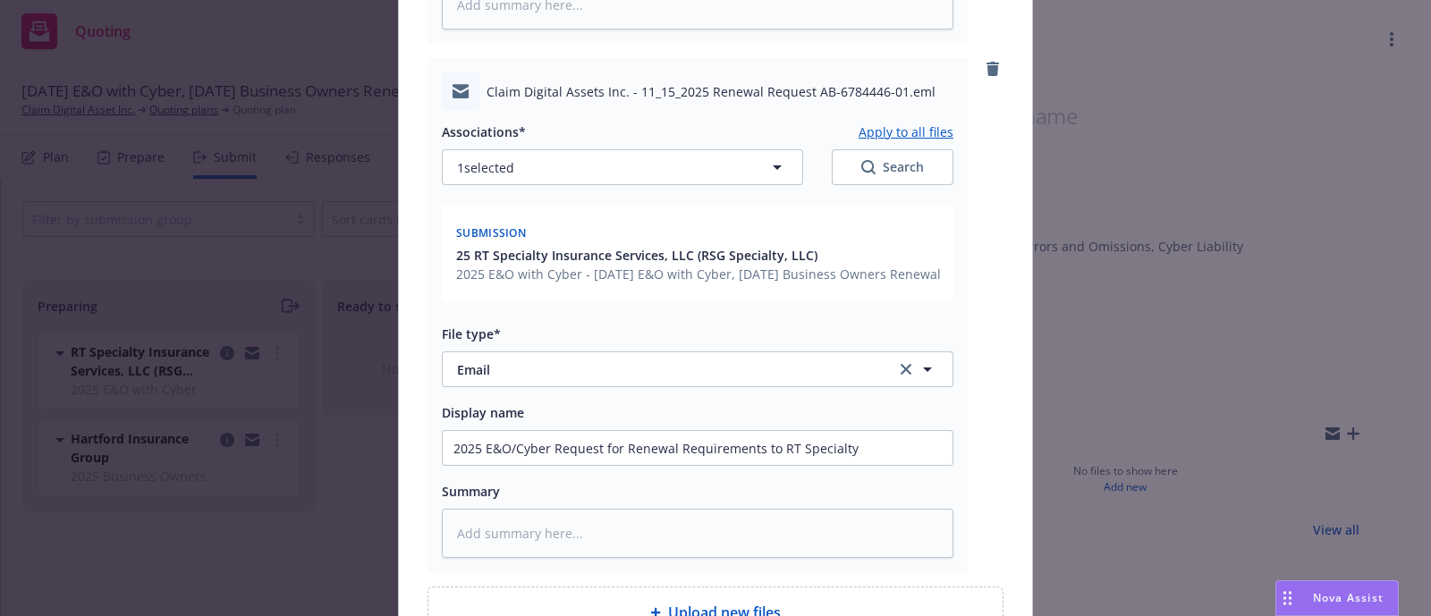
scroll to position [922, 0]
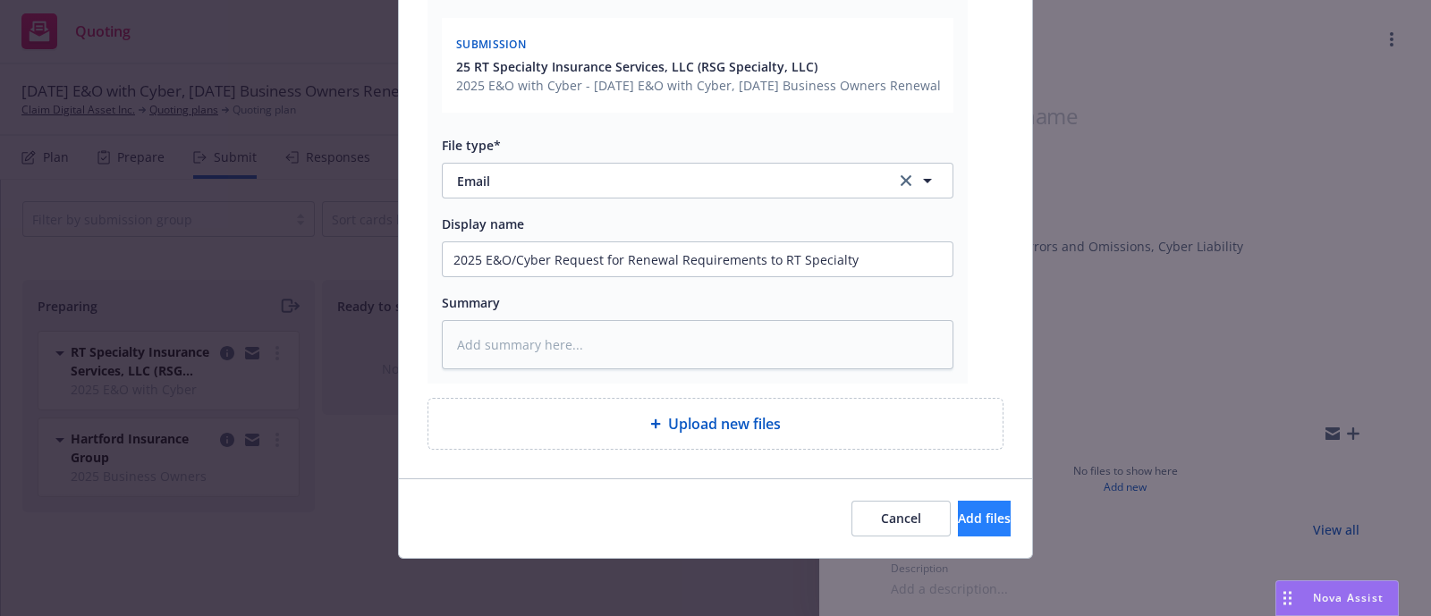
type input "2025 - 2026 E&O/Cyber Renewal Solicit RCVD From RT Specialty"
click at [967, 508] on button "Add files" at bounding box center [984, 519] width 53 height 36
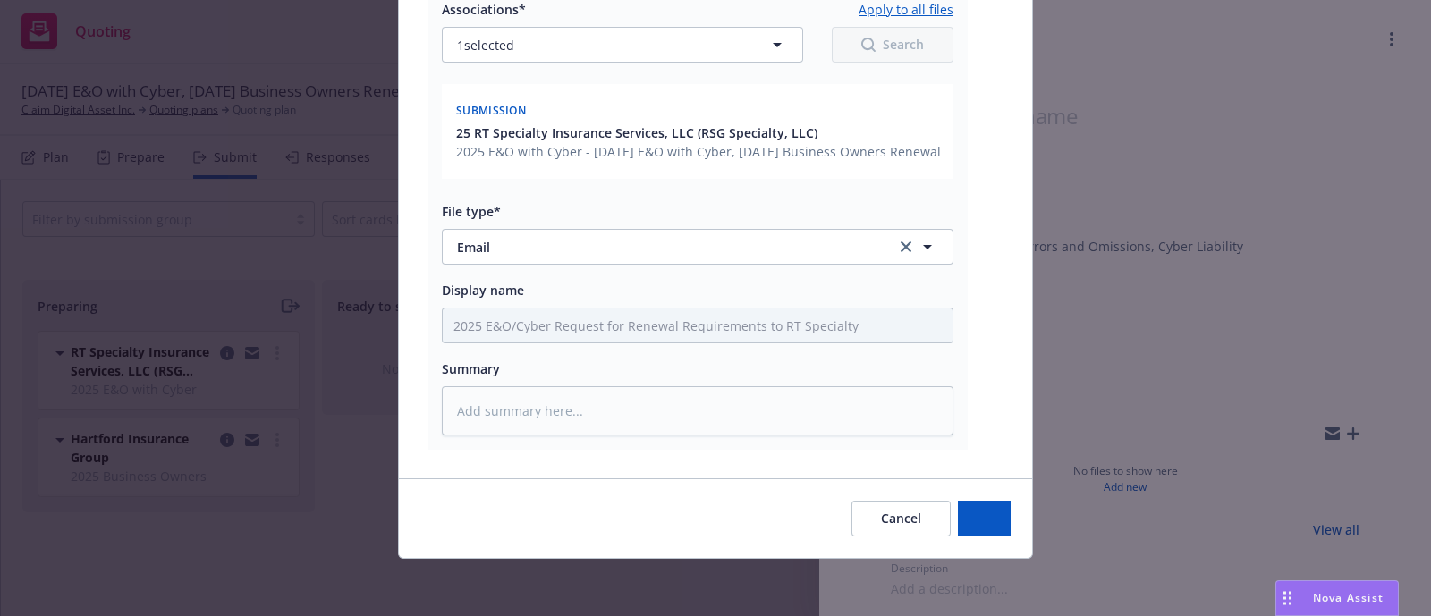
scroll to position [857, 0]
type textarea "x"
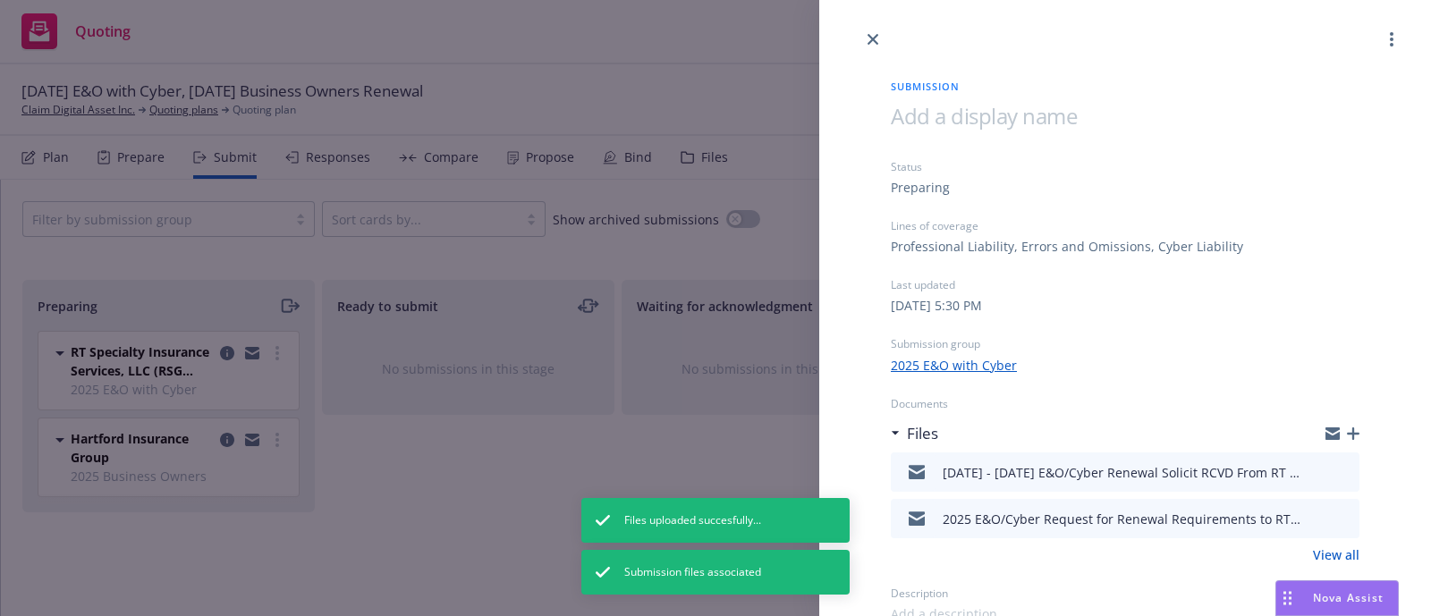
click at [541, 261] on div "Submission Status Preparing Lines of coverage Professional Liability, Errors an…" at bounding box center [715, 308] width 1431 height 616
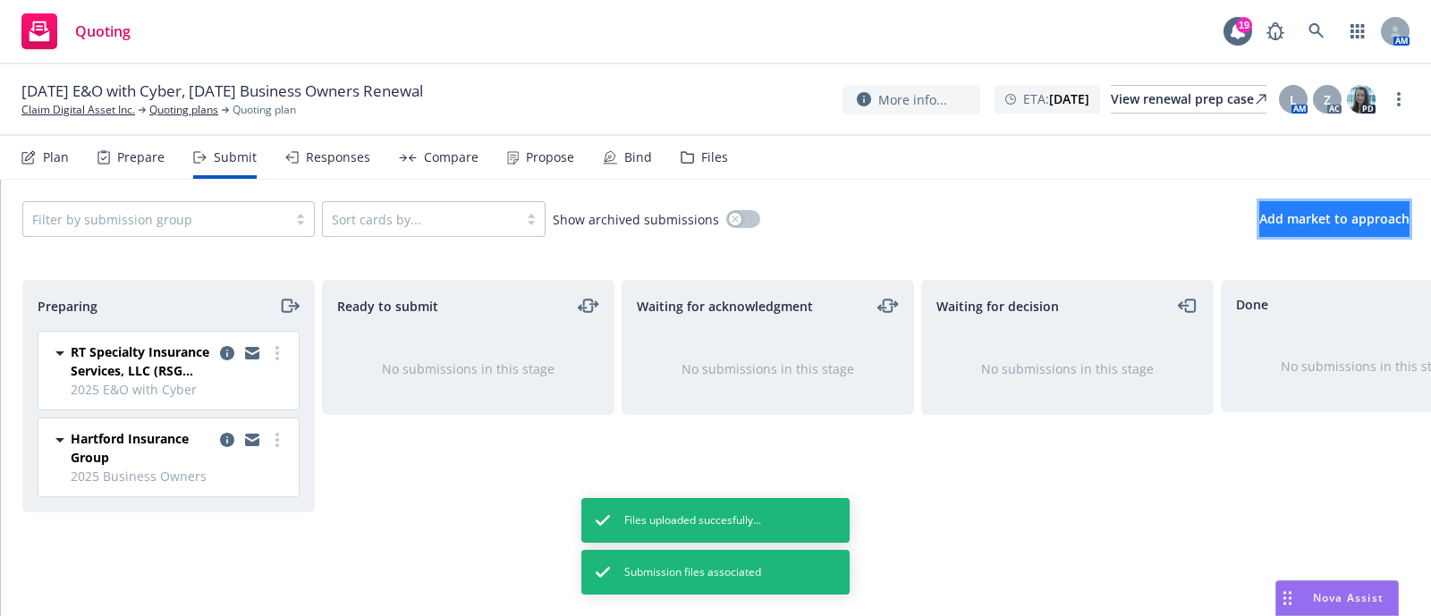
click at [1259, 215] on span "Add market to approach" at bounding box center [1334, 218] width 150 height 17
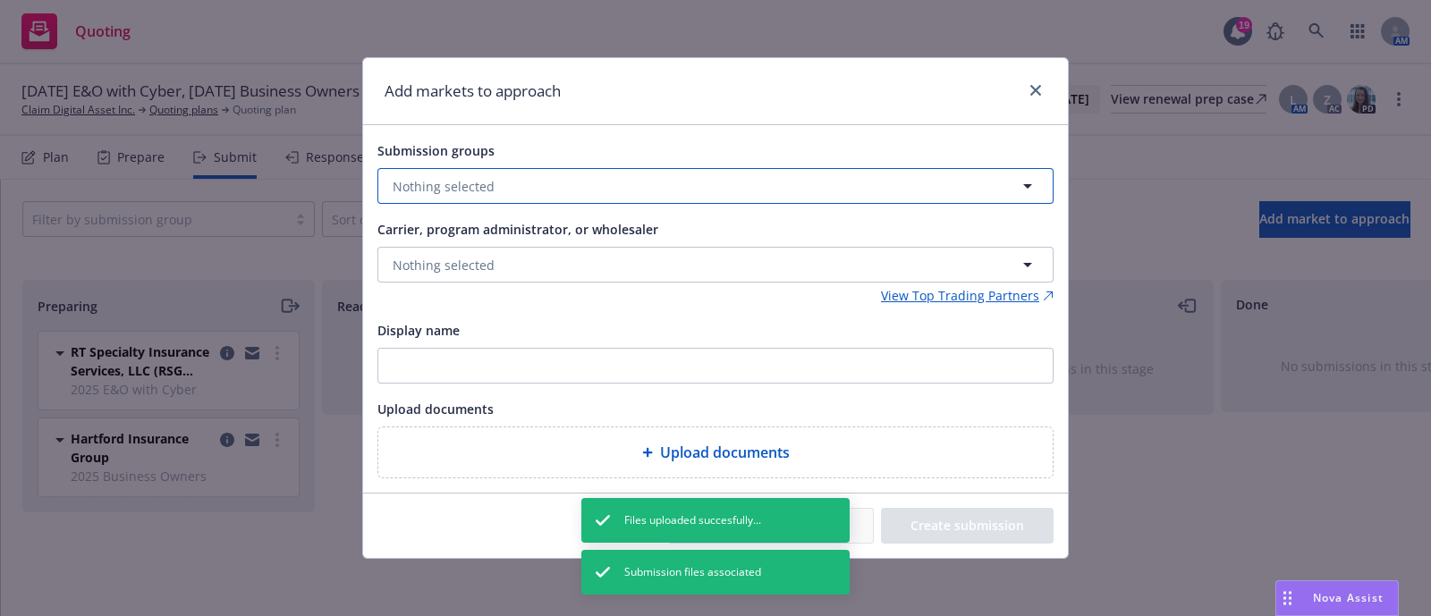
click at [800, 185] on button "Nothing selected" at bounding box center [715, 186] width 676 height 36
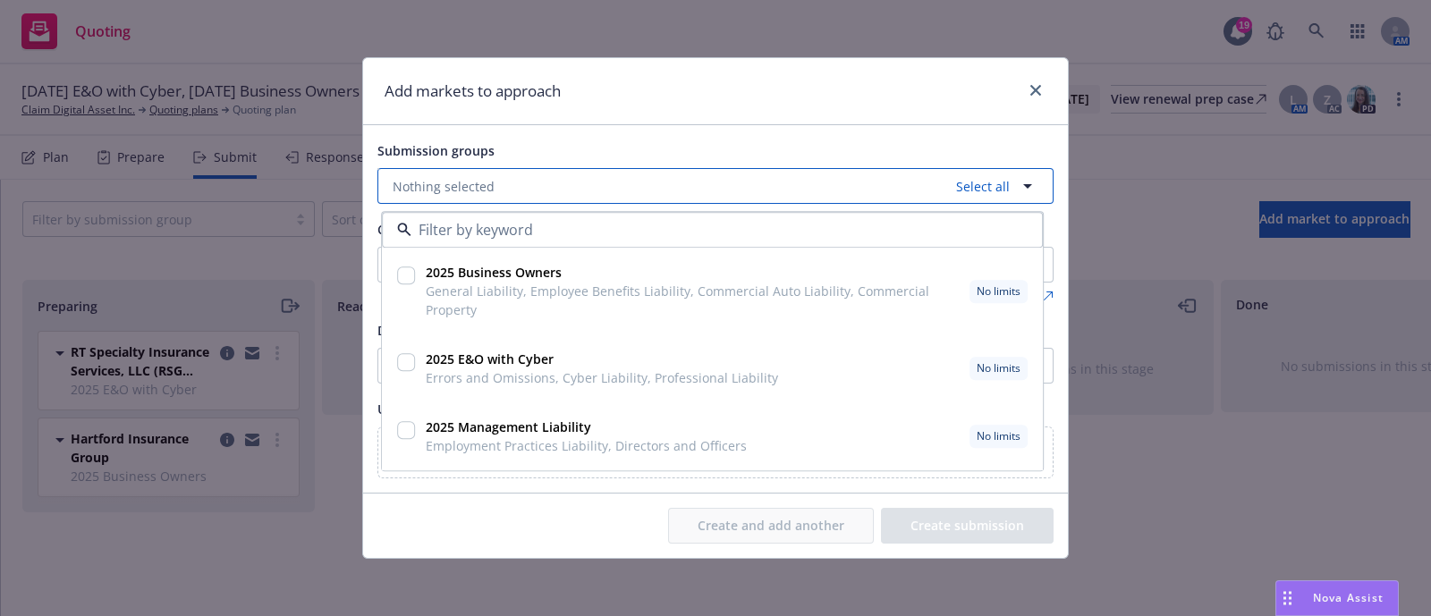
click at [800, 185] on button "Nothing selected Select all" at bounding box center [715, 186] width 676 height 36
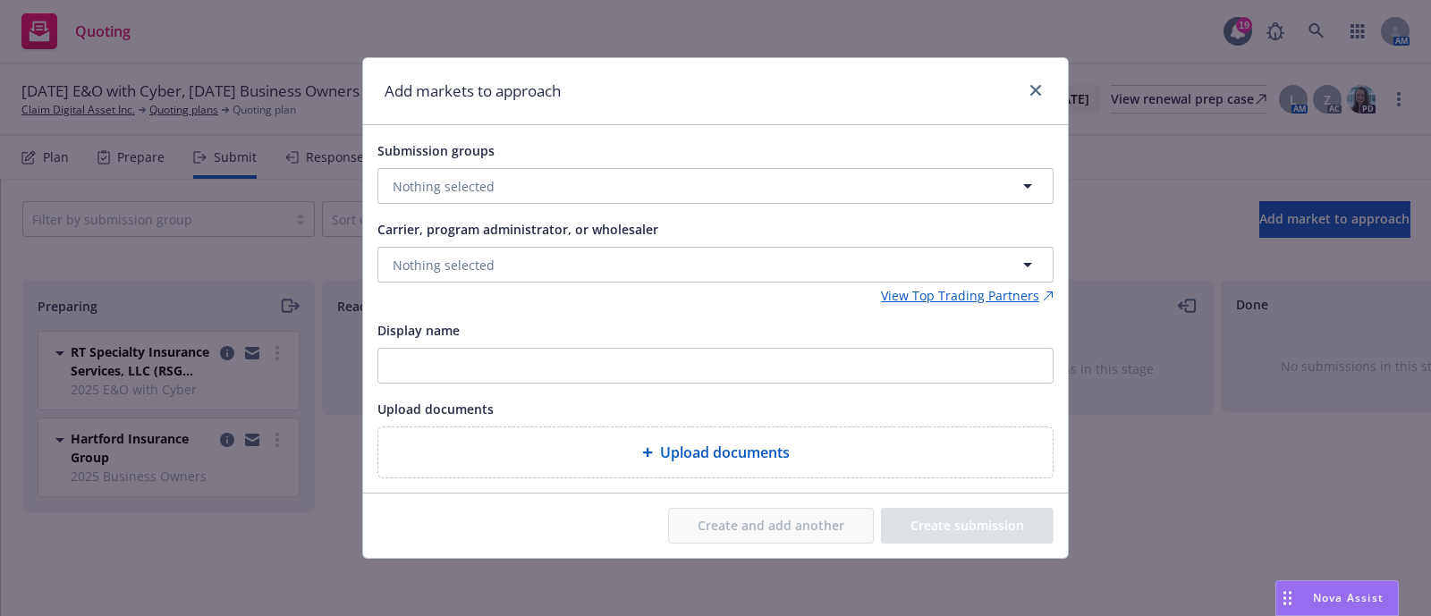
click at [718, 216] on div "Submission groups Nothing selected Carrier, program administrator, or wholesale…" at bounding box center [715, 309] width 676 height 339
click at [708, 199] on button "Nothing selected" at bounding box center [715, 186] width 676 height 36
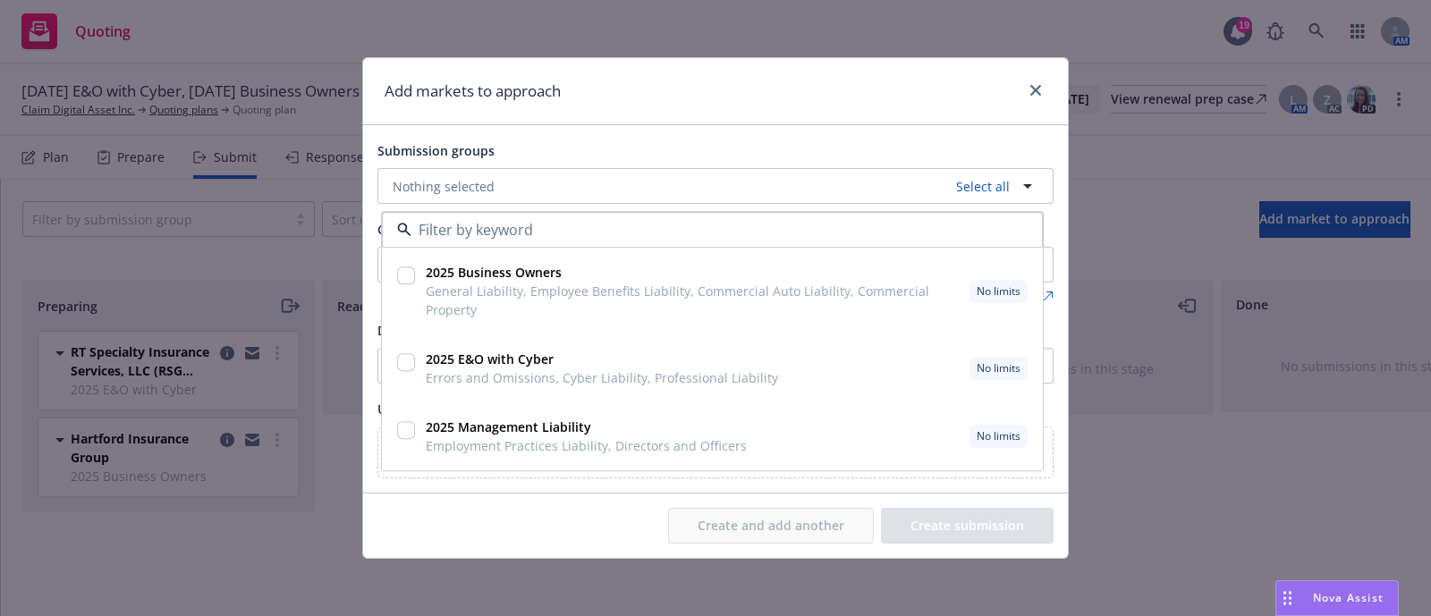
click at [510, 426] on strong "2025 Management Liability" at bounding box center [508, 428] width 165 height 17
checkbox input "true"
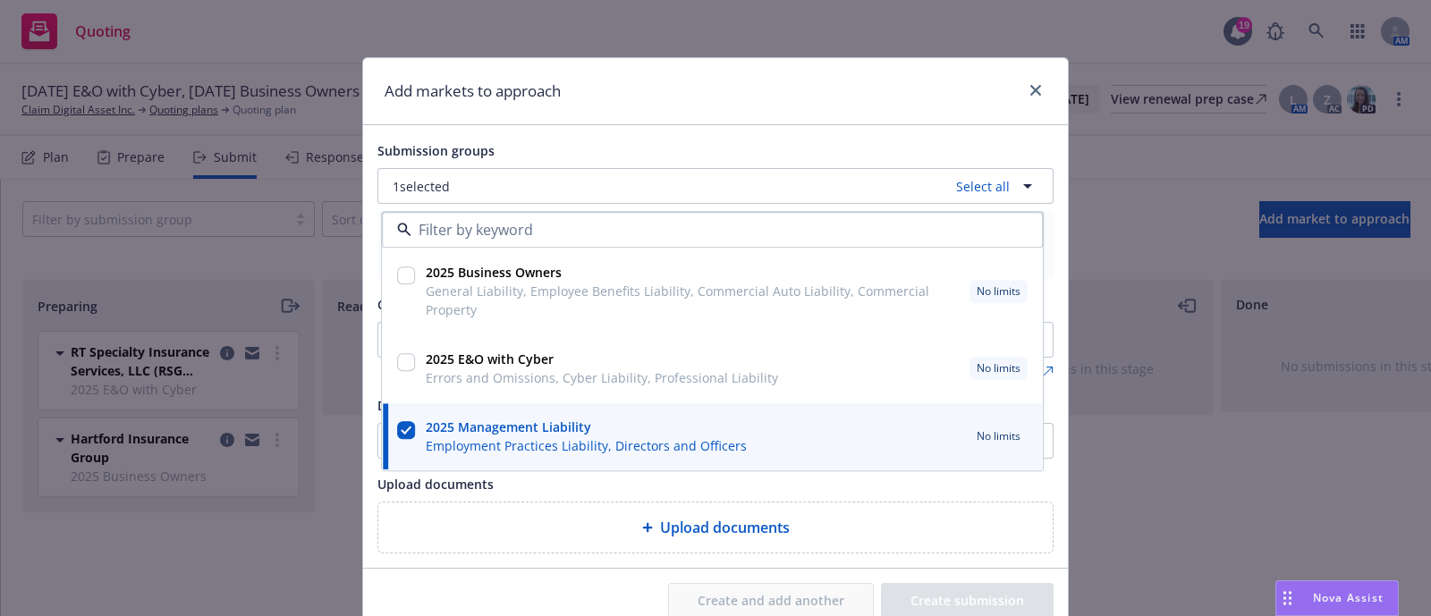
click at [619, 561] on div "Submission groups 1 selected Select all 2025 Business Owners General Liability,…" at bounding box center [715, 346] width 705 height 443
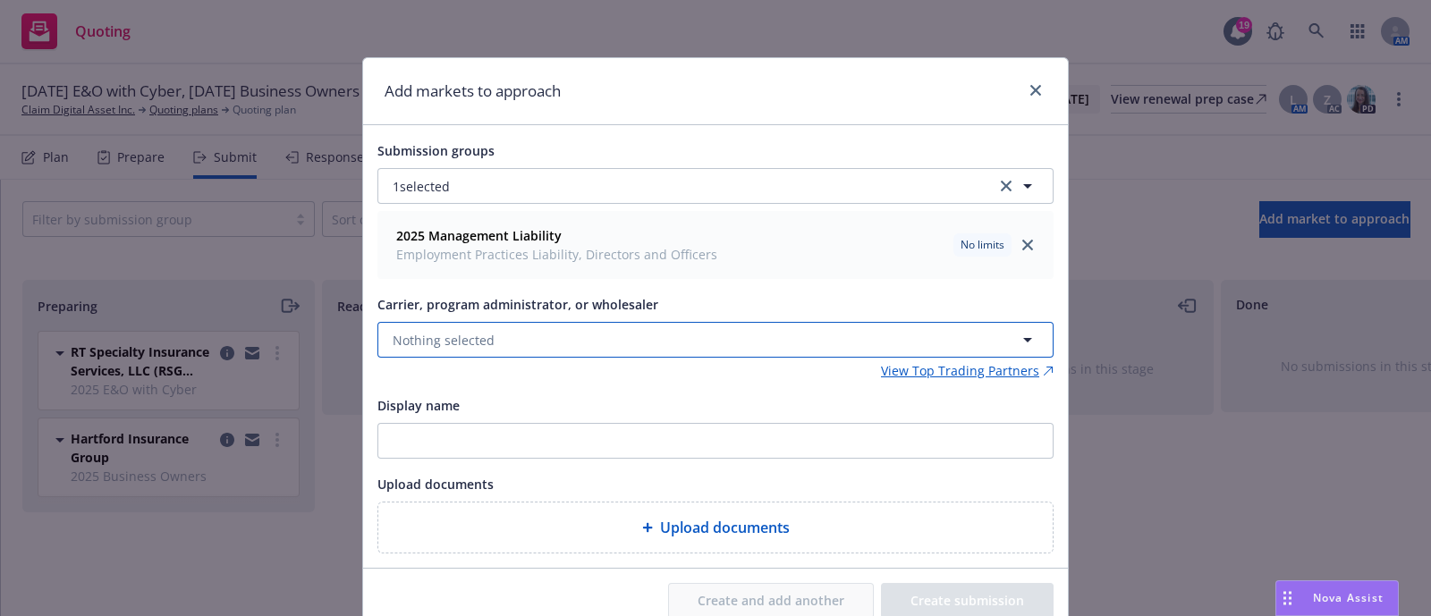
click at [564, 337] on button "Nothing selected" at bounding box center [715, 340] width 676 height 36
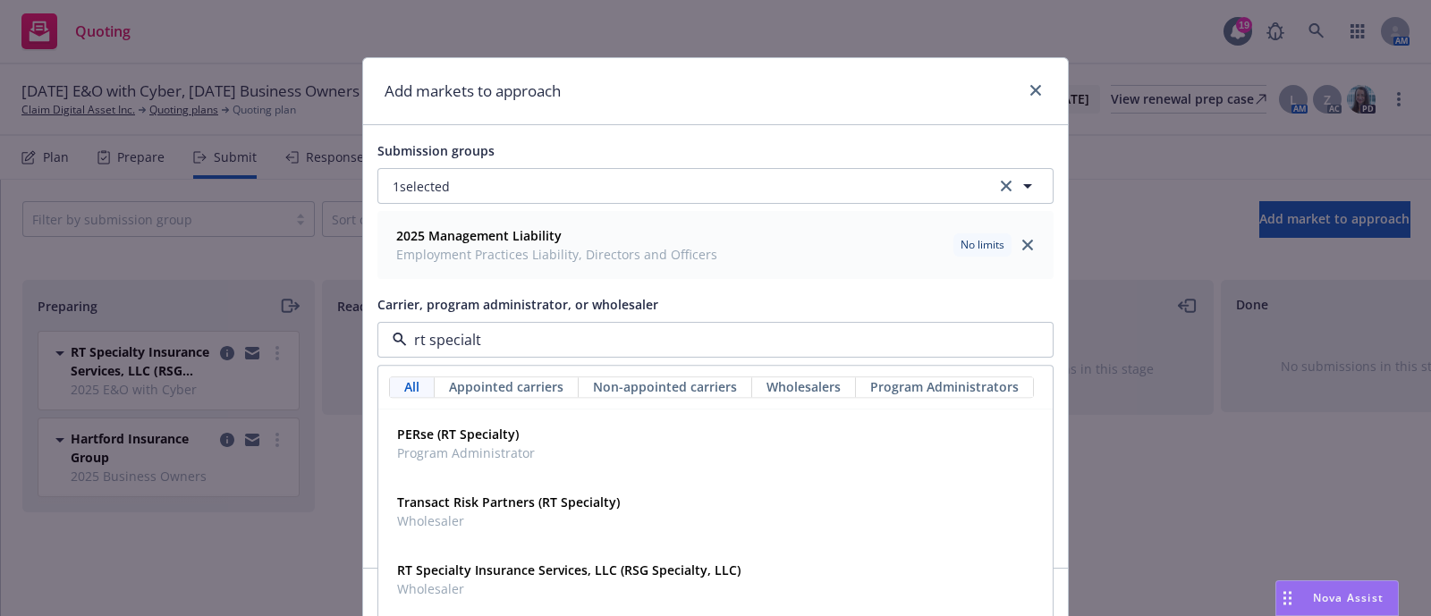
type input "rt specialty"
click at [501, 564] on strong "RT Specialty Insurance Services, LLC (RSG Specialty, LLC)" at bounding box center [568, 571] width 343 height 17
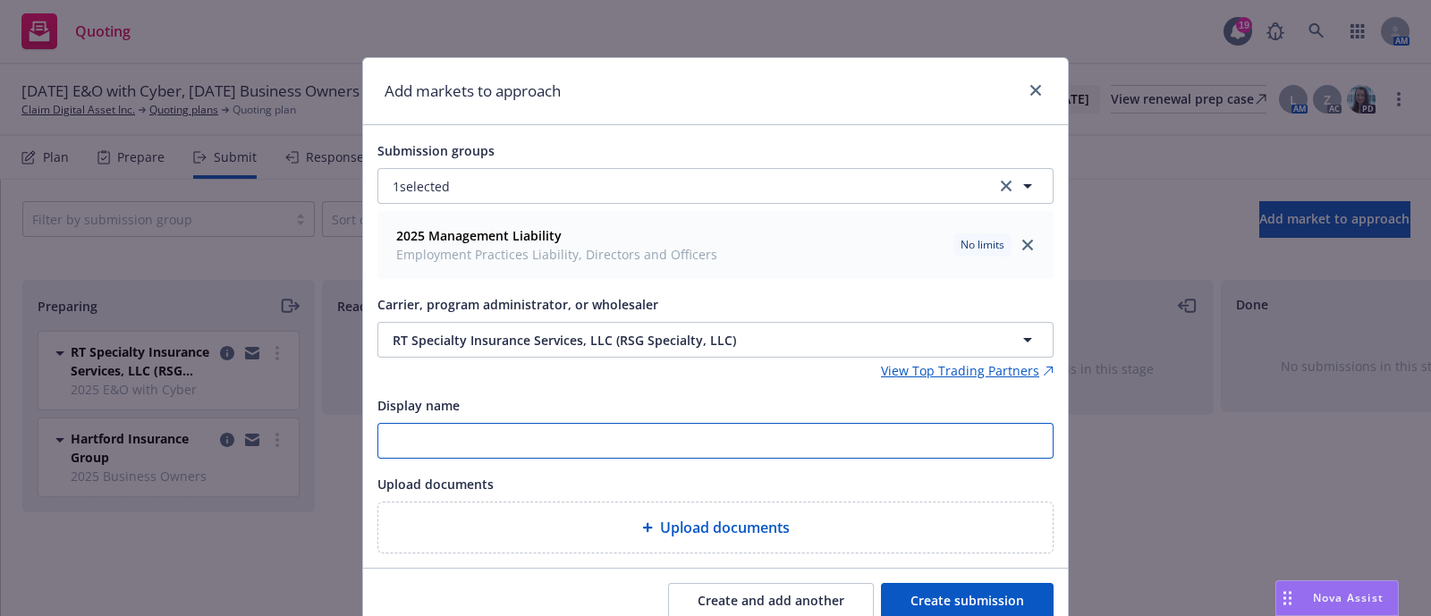
click at [456, 438] on input "Display name" at bounding box center [715, 441] width 674 height 34
type input "2025 Management Liability"
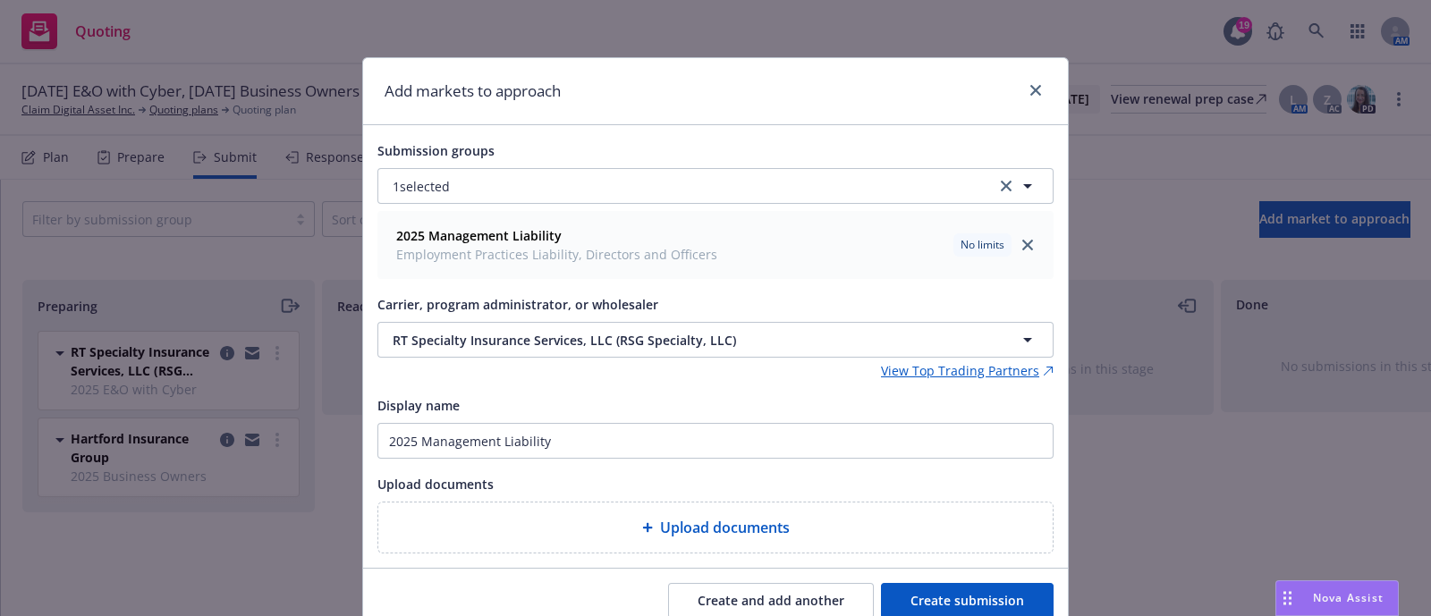
click at [490, 507] on div "Upload documents" at bounding box center [715, 528] width 674 height 50
type textarea "x"
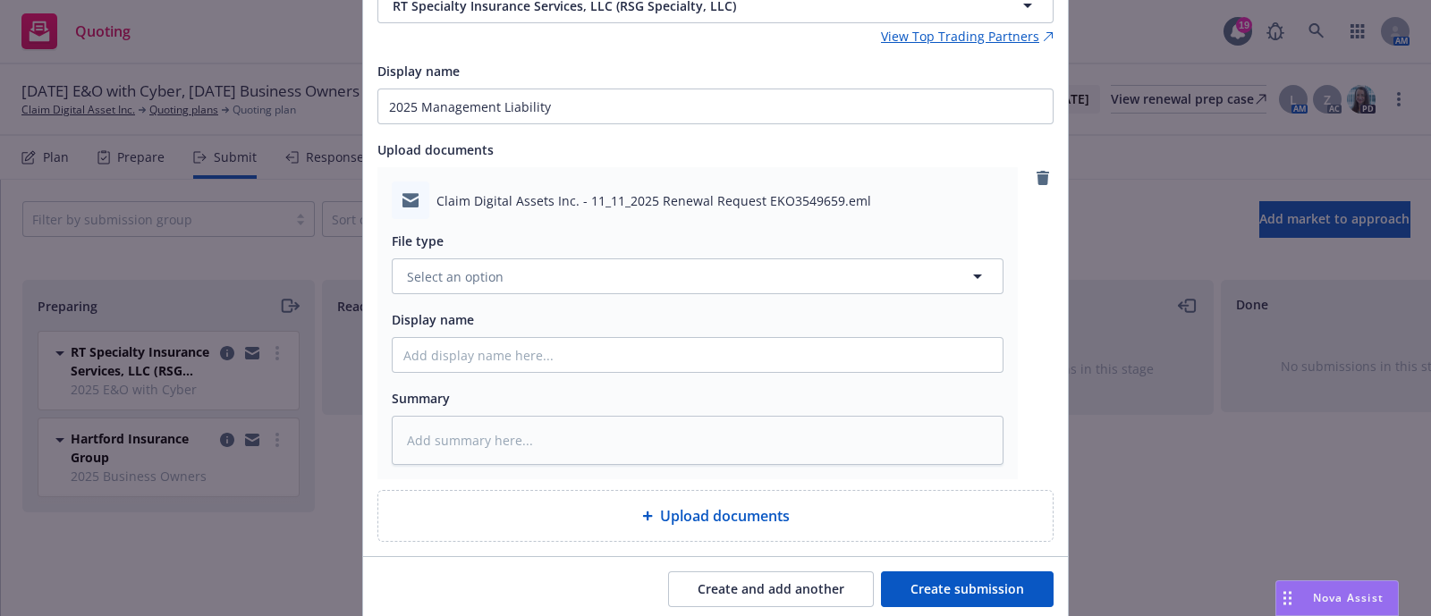
scroll to position [335, 0]
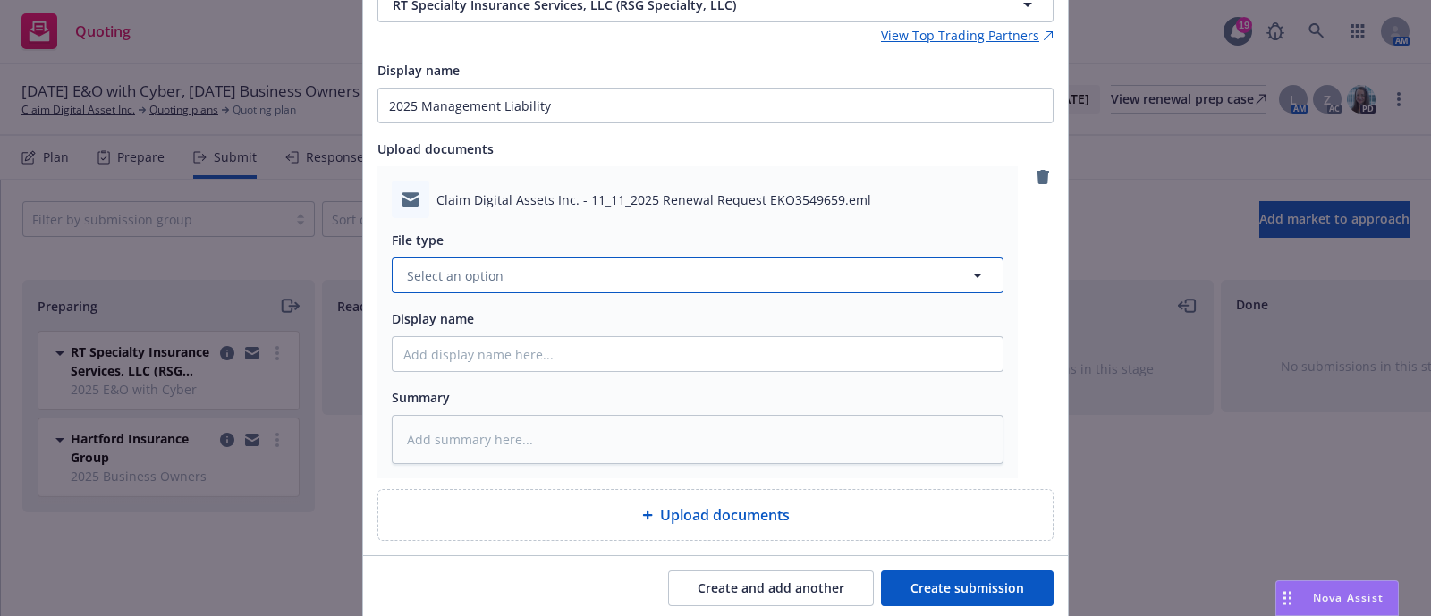
click at [519, 266] on button "Select an option" at bounding box center [698, 276] width 612 height 36
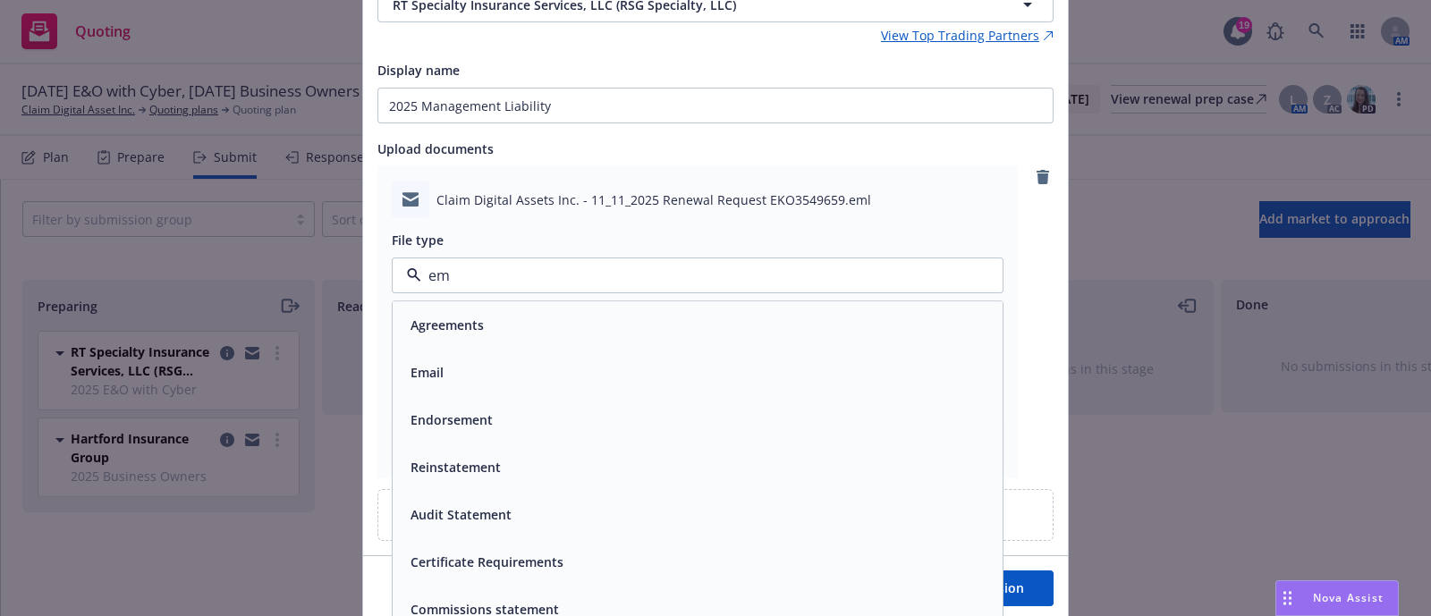
type input "ema"
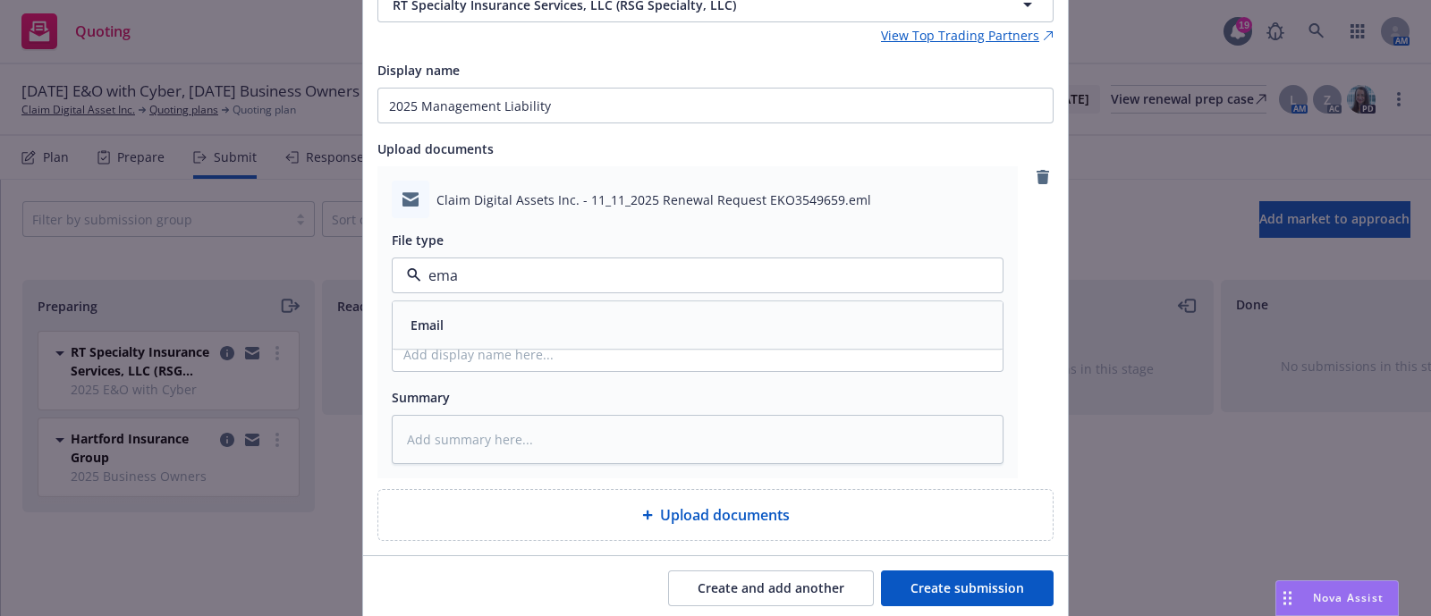
click at [517, 319] on div "Email" at bounding box center [697, 326] width 589 height 26
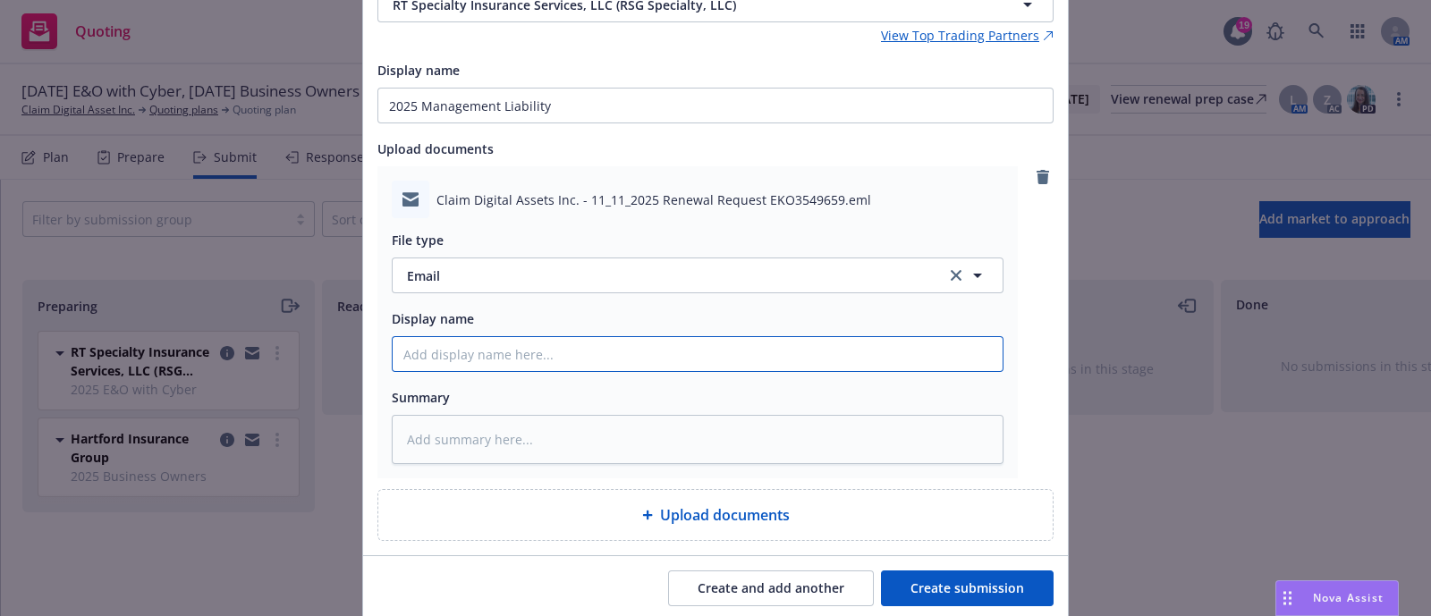
click at [521, 363] on input "Display name" at bounding box center [698, 354] width 610 height 34
paste input "[YR] [POLICY TYPE] Request for Renewal Requirements to [UNDERWRITER/COMPANY]"
type textarea "x"
type input "[YR] [POLICY TYPE] Request for Renewal Requirements to [UNDERWRITER/COMPANY]"
drag, startPoint x: 508, startPoint y: 358, endPoint x: 379, endPoint y: 333, distance: 131.2
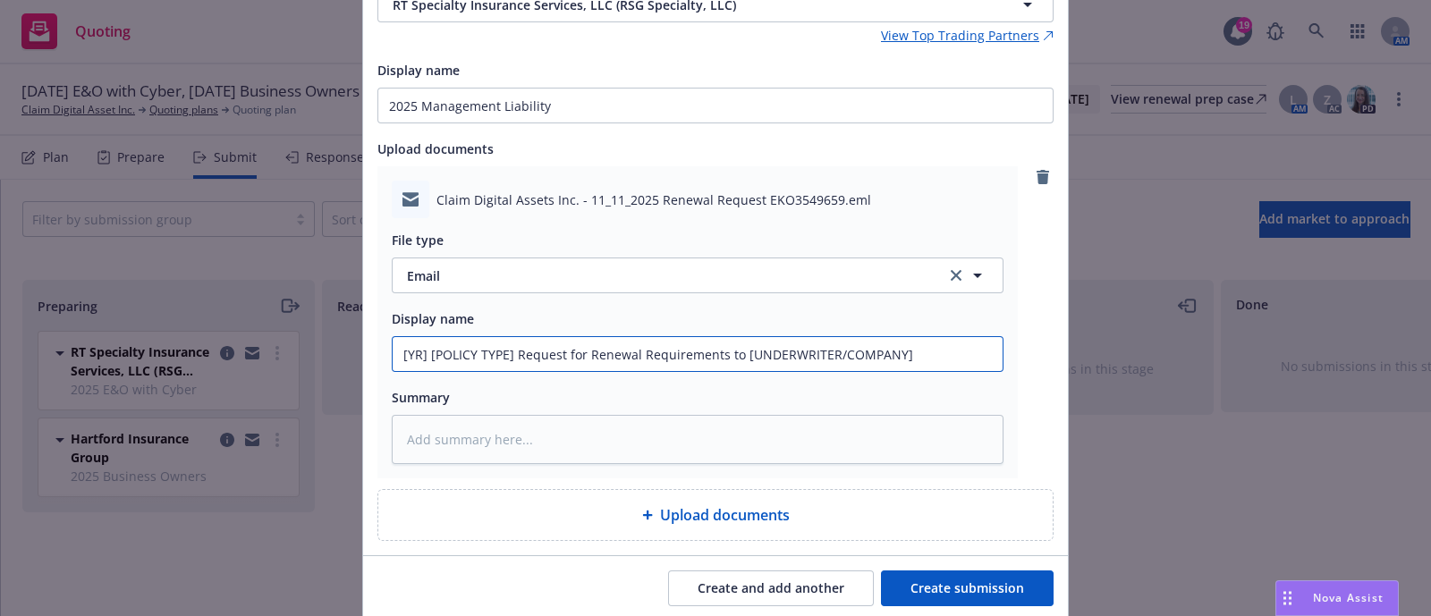
click at [379, 333] on div "Claim Digital Assets Inc. - 11_11_2025 Renewal Request EKO3549659.eml File type…" at bounding box center [697, 322] width 640 height 312
type textarea "x"
type input "20Request for Renewal Requirements to [UNDERWRITER/COMPANY]"
type textarea "x"
type input "202Request for Renewal Requirements to [UNDERWRITER/COMPANY]"
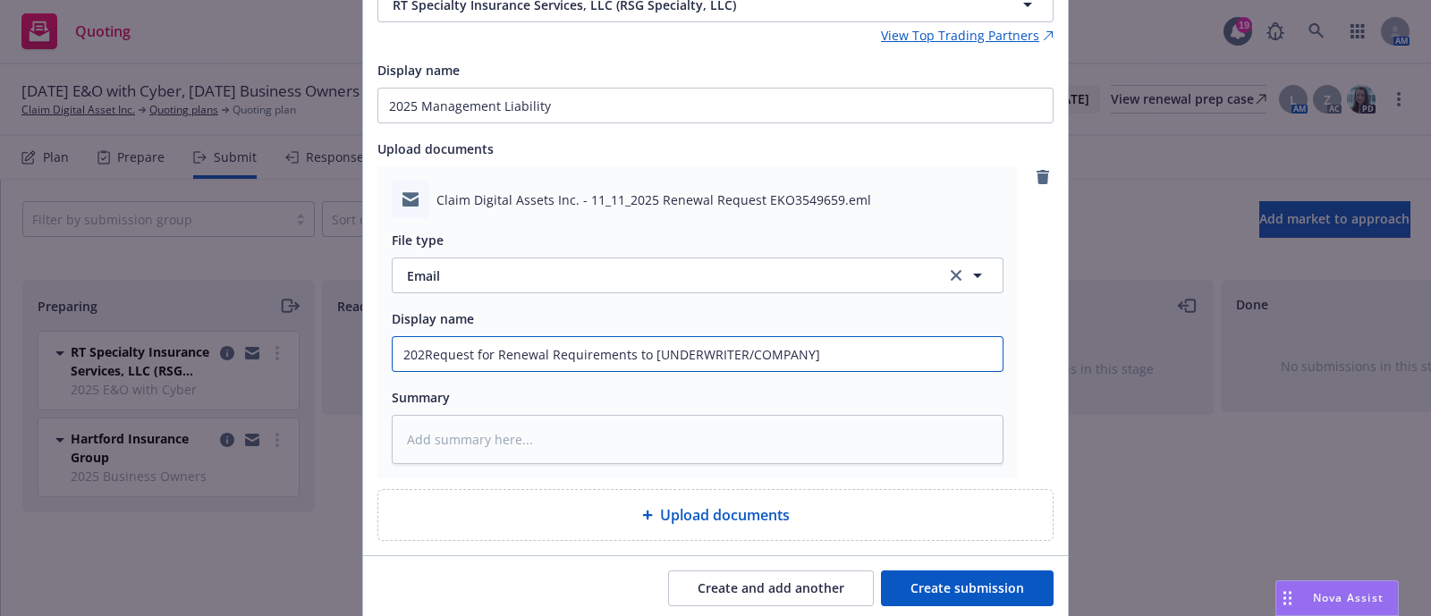
type textarea "x"
type input "2025Request for Renewal Requirements to [UNDERWRITER/COMPANY]"
type textarea "x"
type input "2025 Request for Renewal Requirements to [UNDERWRITER/COMPANY]"
type textarea "x"
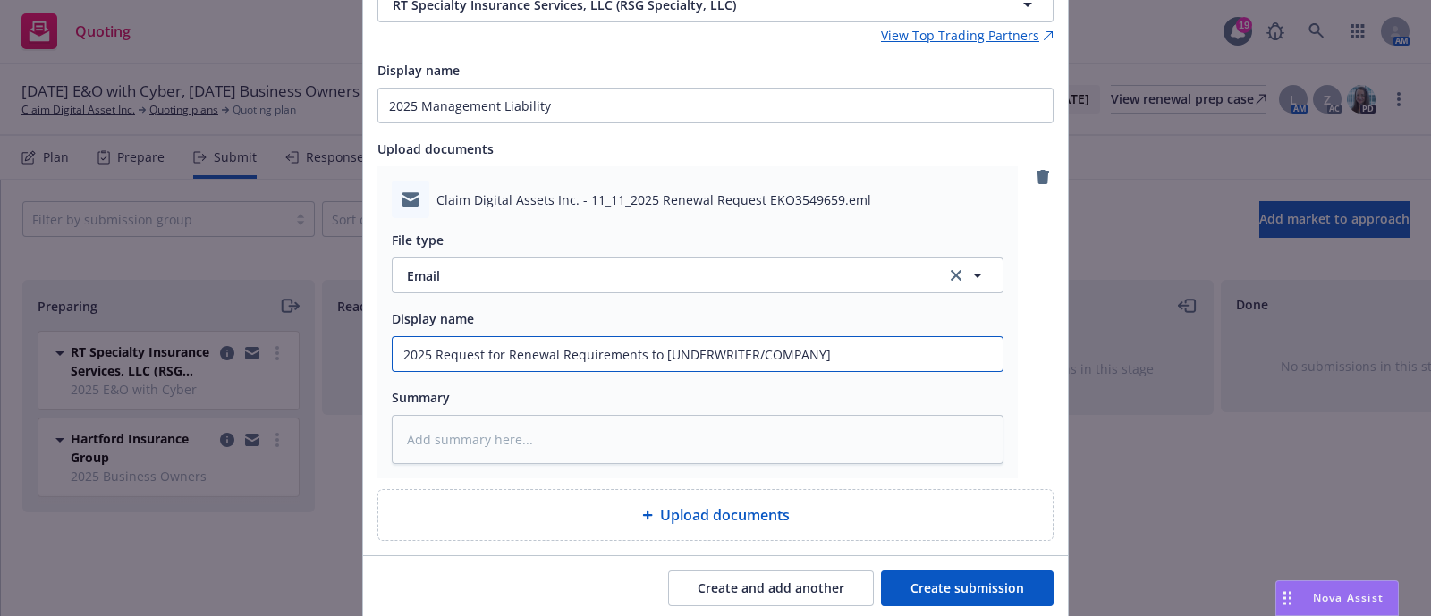
type input "2025 MRequest for Renewal Requirements to [UNDERWRITER/COMPANY]"
type textarea "x"
type input "2025 MaRequest for Renewal Requirements to [UNDERWRITER/COMPANY]"
type textarea "x"
type input "2025 ManRequest for Renewal Requirements to [UNDERWRITER/COMPANY]"
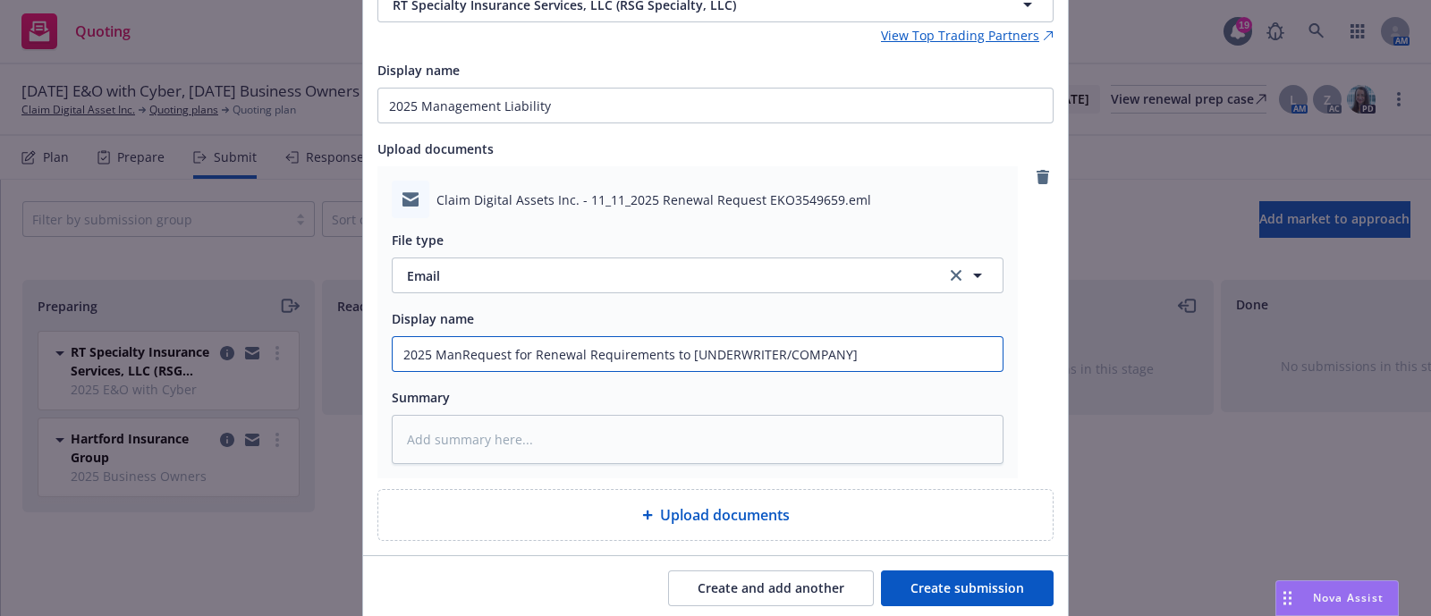
type textarea "x"
type input "2025 ManaRequest for Renewal Requirements to [UNDERWRITER/COMPANY]"
drag, startPoint x: 962, startPoint y: 347, endPoint x: 777, endPoint y: 335, distance: 184.7
click at [777, 335] on div "Display name 2025 Management Liability Request for Renewal Requirements to [UND…" at bounding box center [698, 340] width 612 height 64
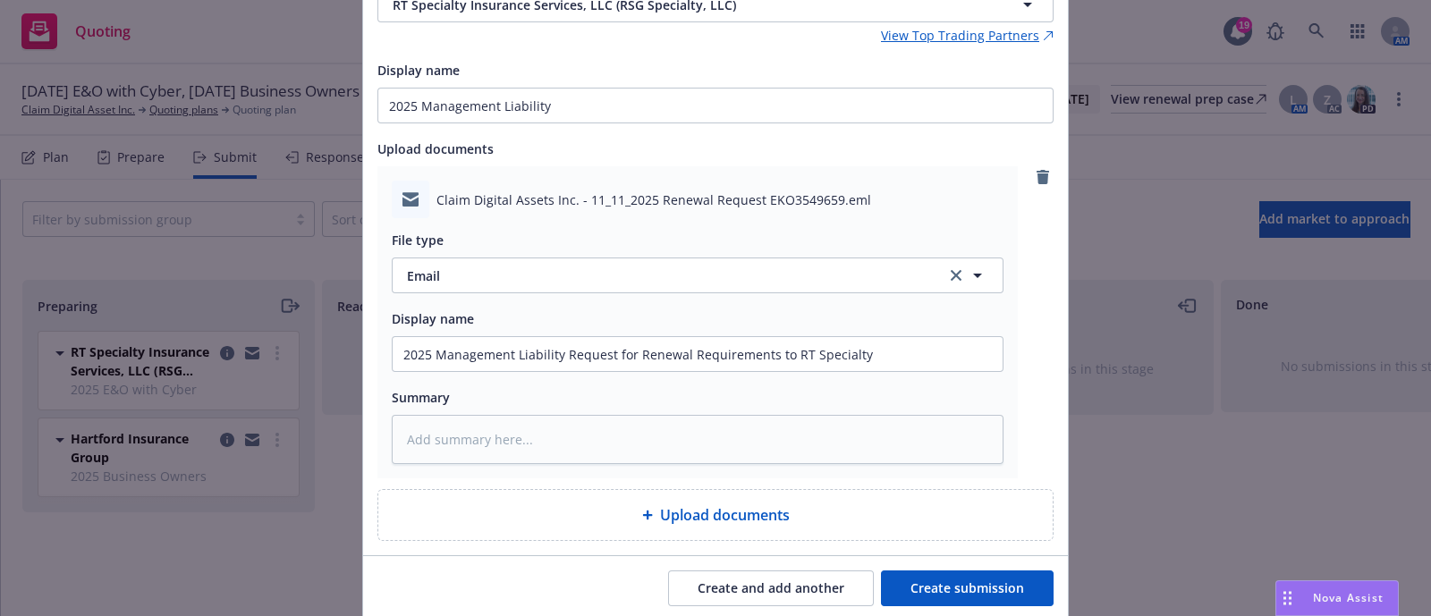
click at [929, 591] on button "Create submission" at bounding box center [967, 589] width 173 height 36
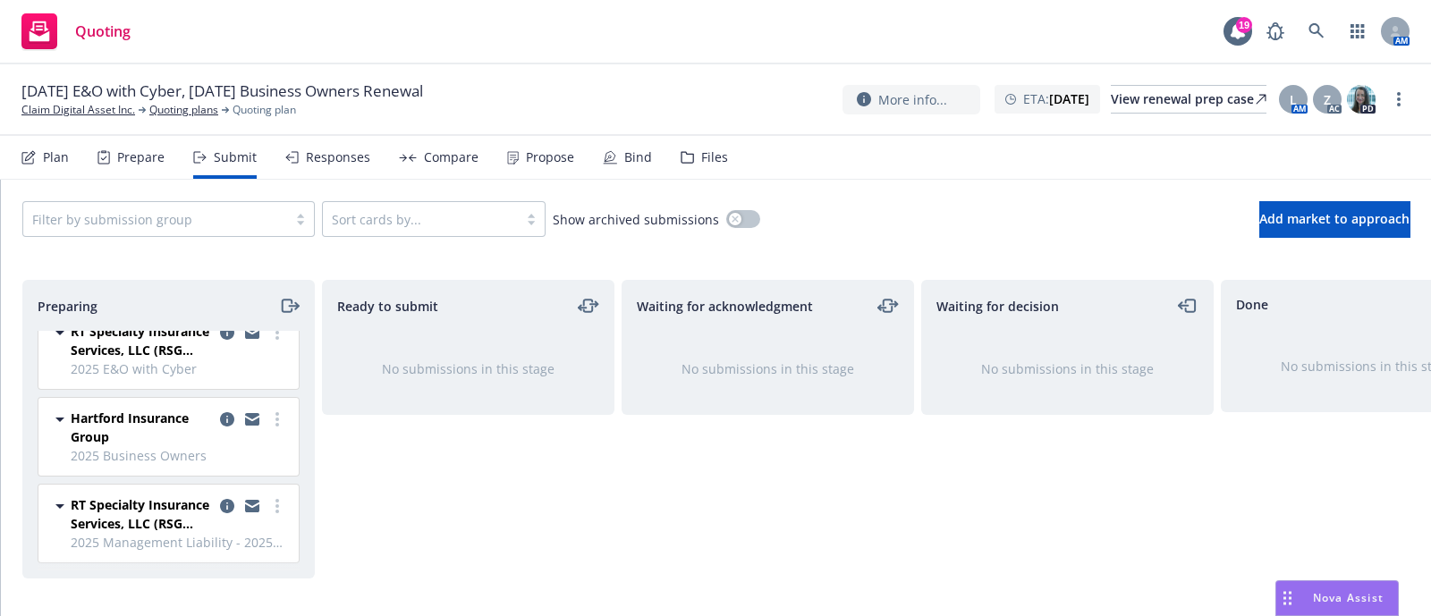
scroll to position [0, 0]
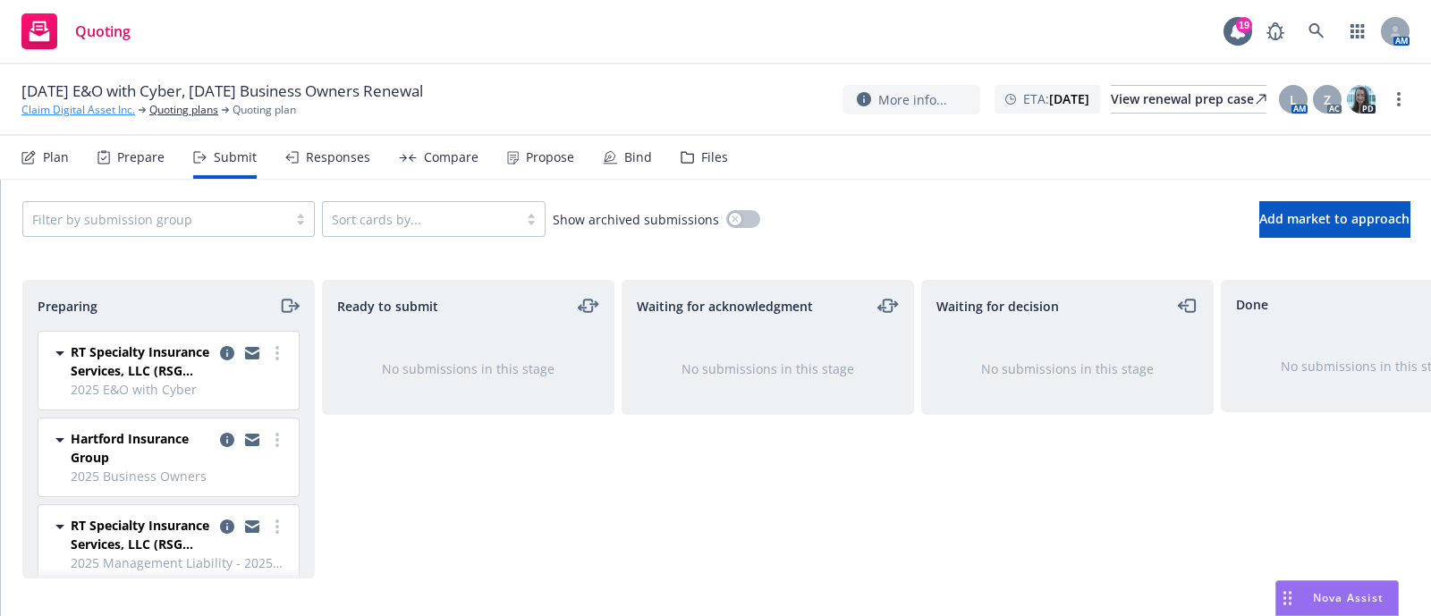
click at [97, 103] on link "Claim Digital Asset Inc." at bounding box center [78, 110] width 114 height 16
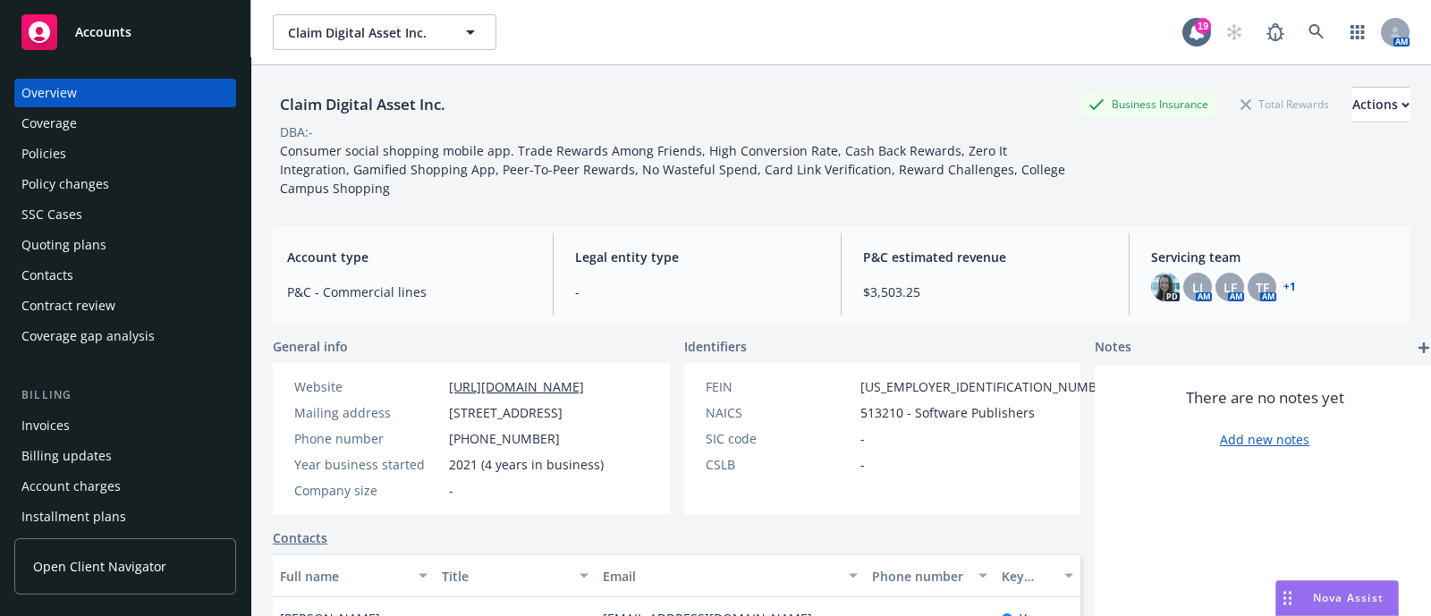
click at [100, 233] on div "Quoting plans" at bounding box center [63, 245] width 85 height 29
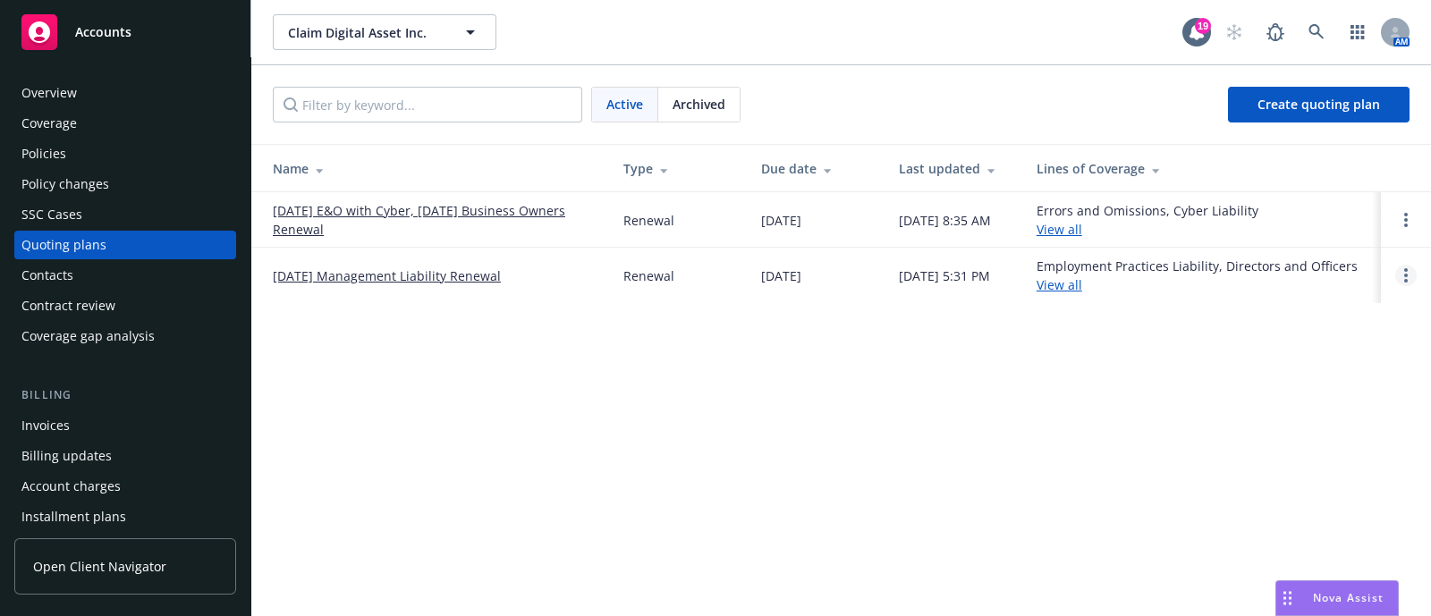
click at [1404, 275] on icon "Open options" at bounding box center [1406, 275] width 4 height 14
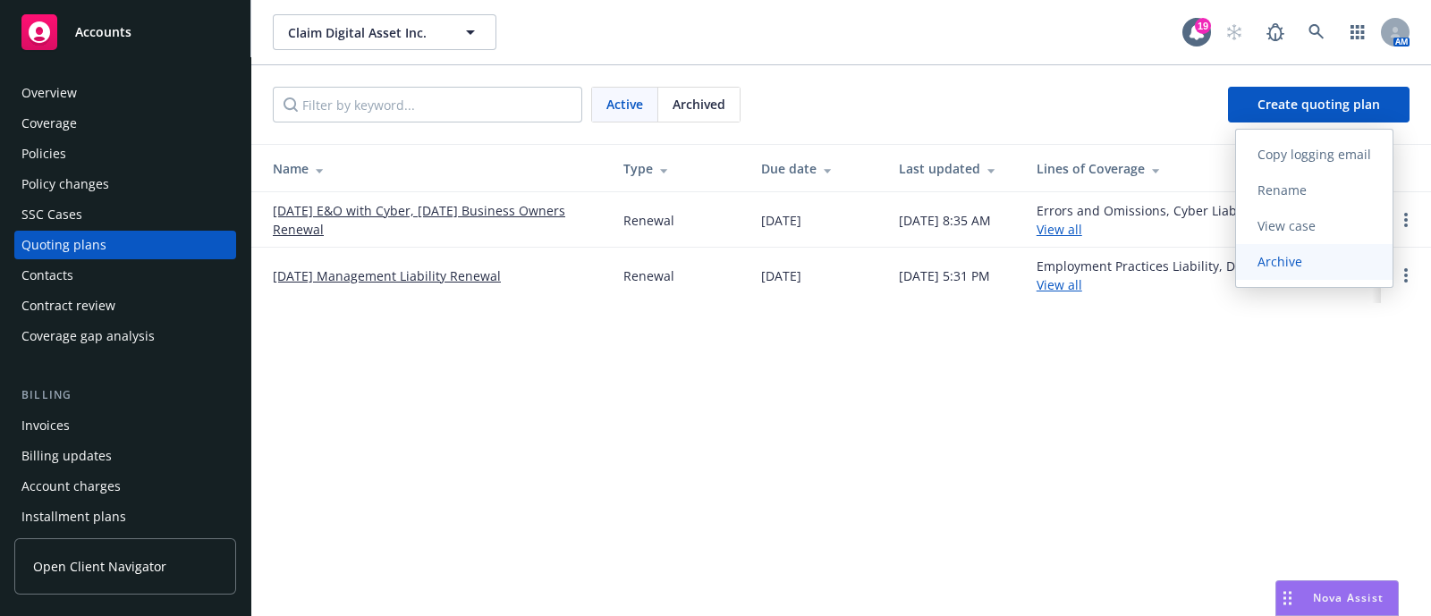
click at [1316, 271] on link "Archive" at bounding box center [1314, 262] width 157 height 36
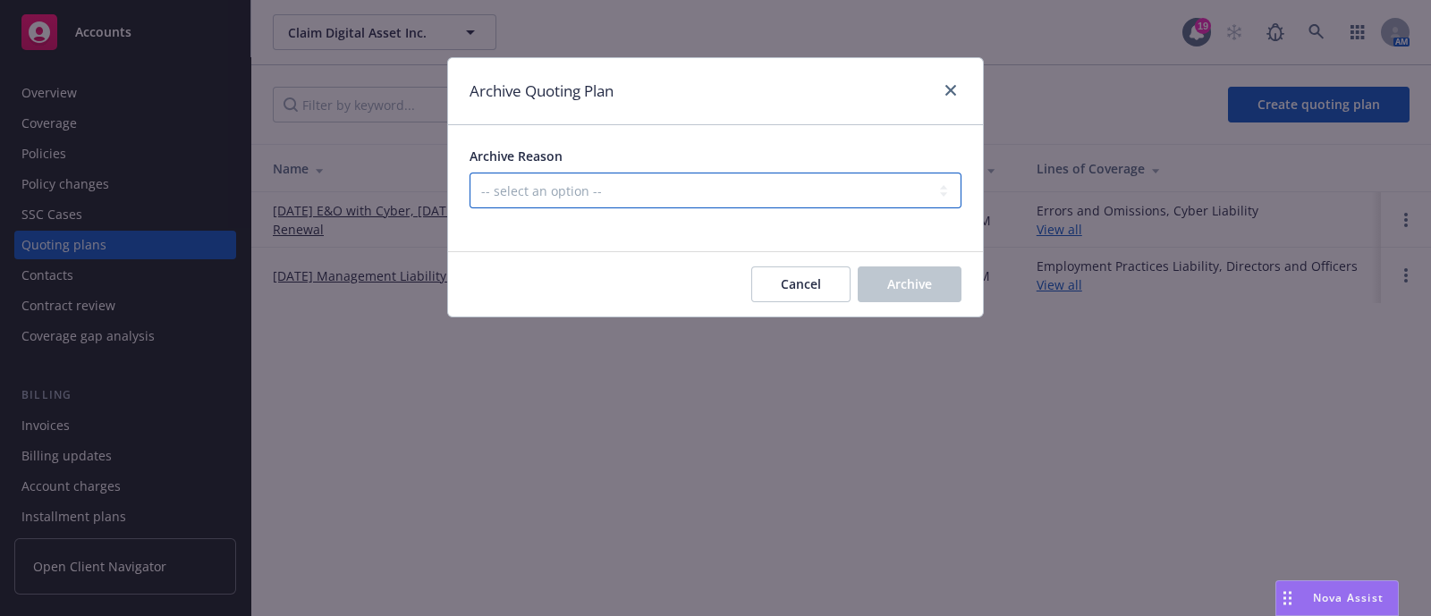
click at [843, 198] on select "-- select an option -- All policies in this renewal plan are auto-renewed Creat…" at bounding box center [716, 191] width 492 height 36
select select "ARCHIVED_DUPLICATE"
click at [470, 173] on select "-- select an option -- All policies in this renewal plan are auto-renewed Creat…" at bounding box center [716, 191] width 492 height 36
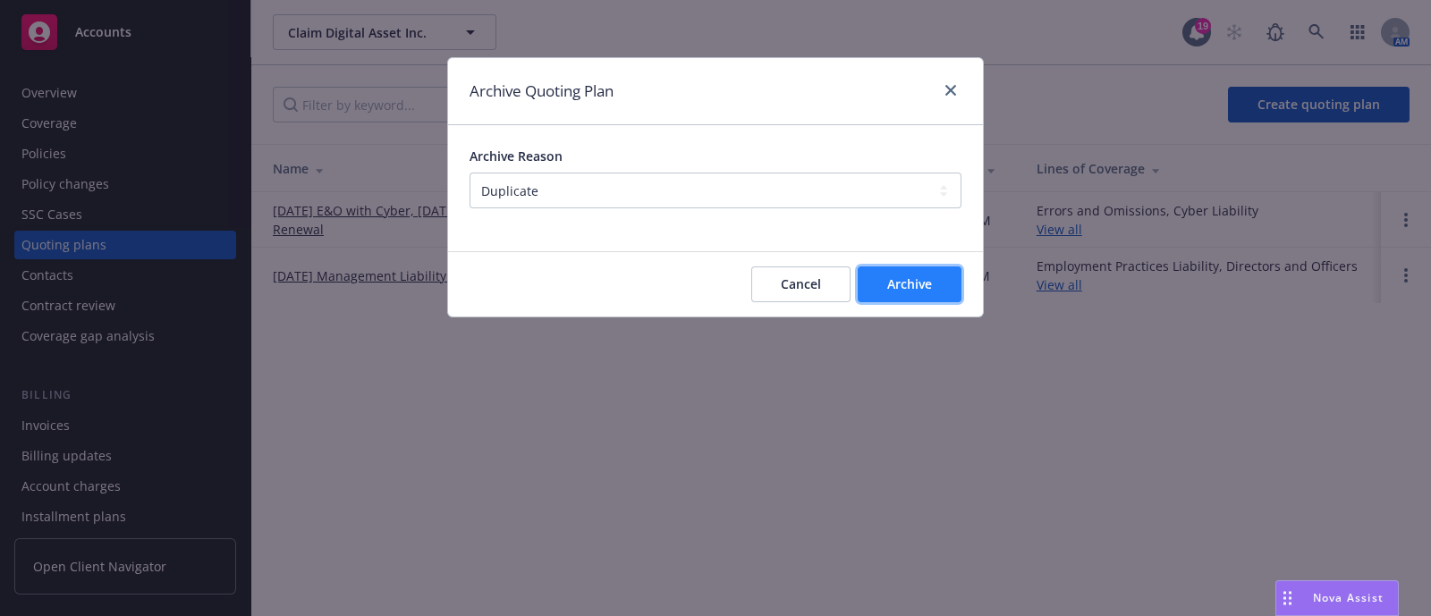
click at [906, 270] on button "Archive" at bounding box center [910, 285] width 104 height 36
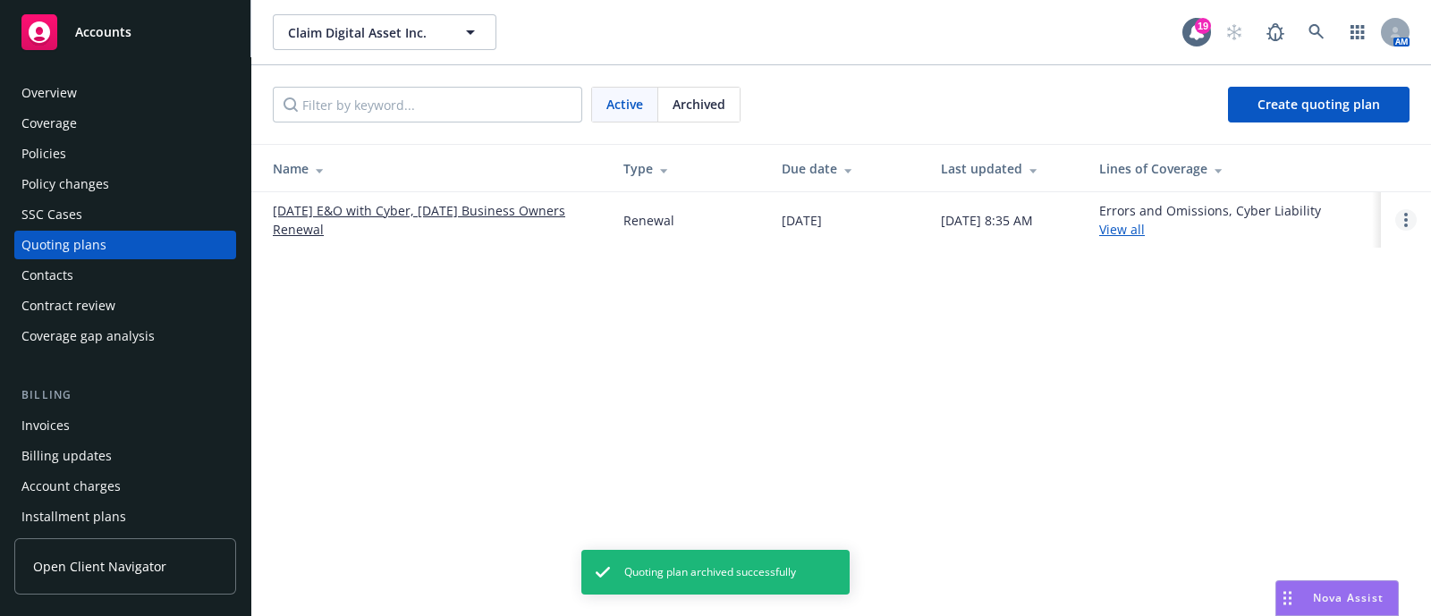
click at [1398, 219] on link "Open options" at bounding box center [1405, 219] width 21 height 21
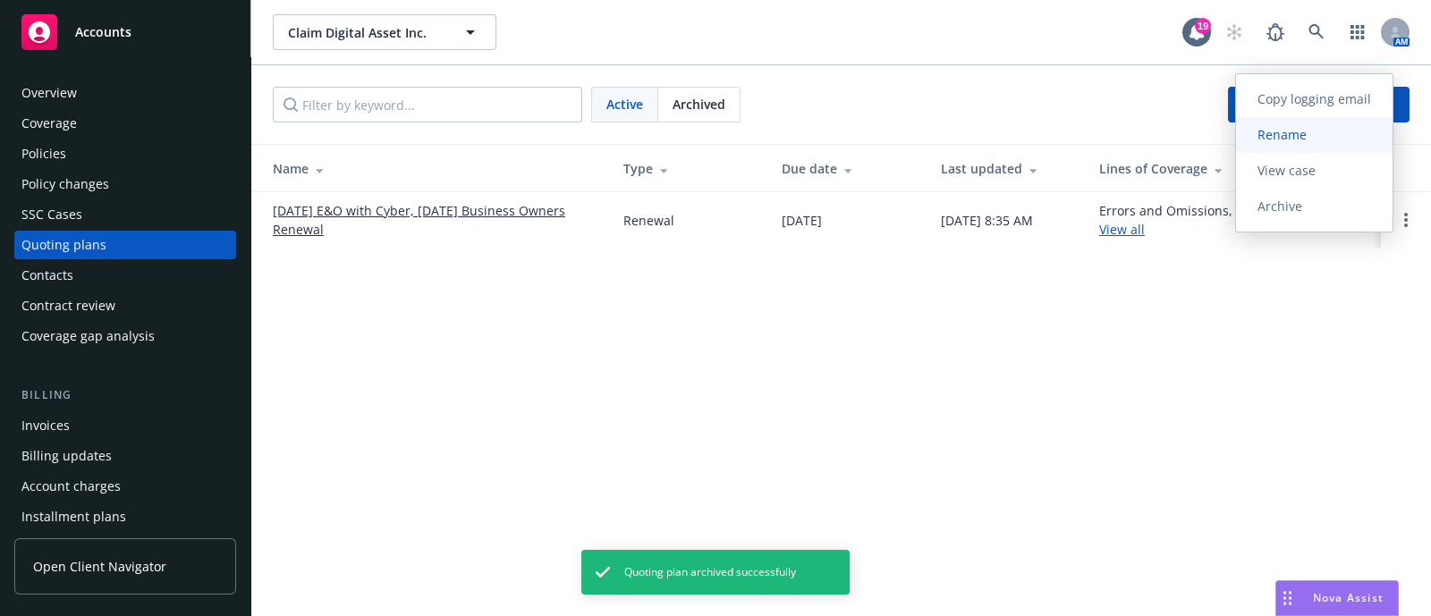
click at [1272, 138] on span "Rename" at bounding box center [1282, 134] width 92 height 17
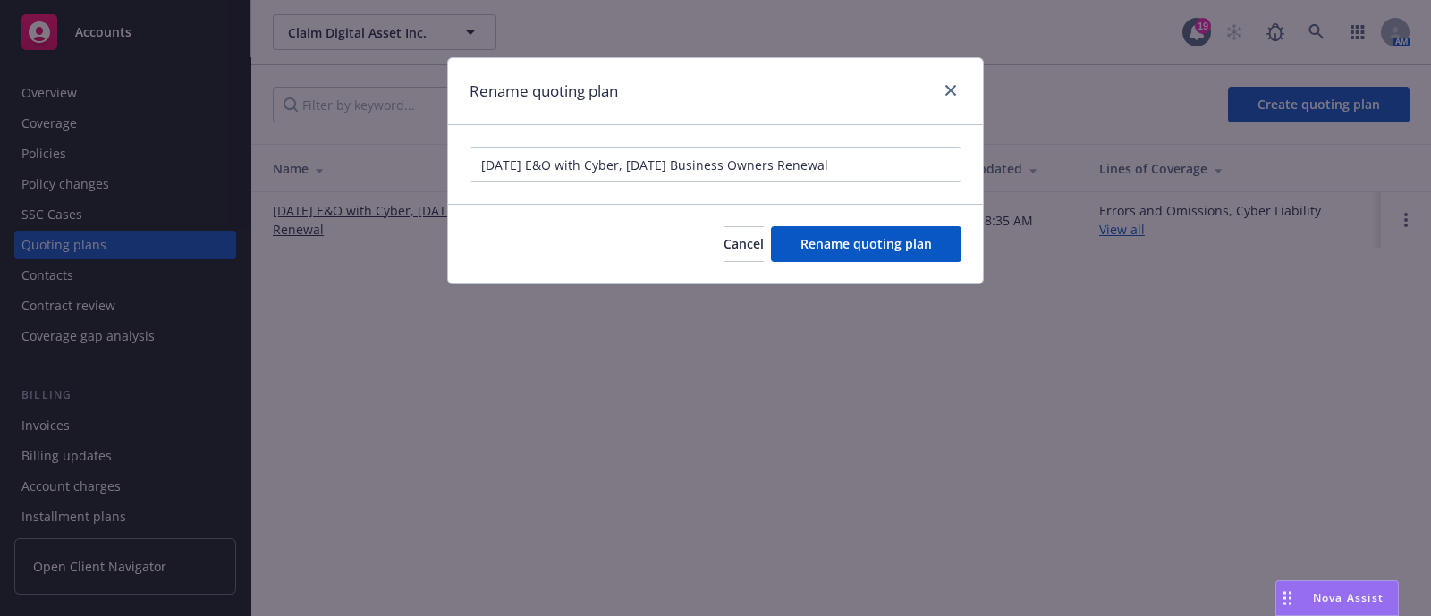
click at [793, 167] on input "[DATE] E&O with Cyber, [DATE] Business Owners Renewal" at bounding box center [716, 165] width 492 height 36
type input "[DATE] E&O with Cyber, [DATE] Business Owners, Management Liability Renewal"
click at [819, 235] on span "Rename quoting plan" at bounding box center [866, 243] width 131 height 17
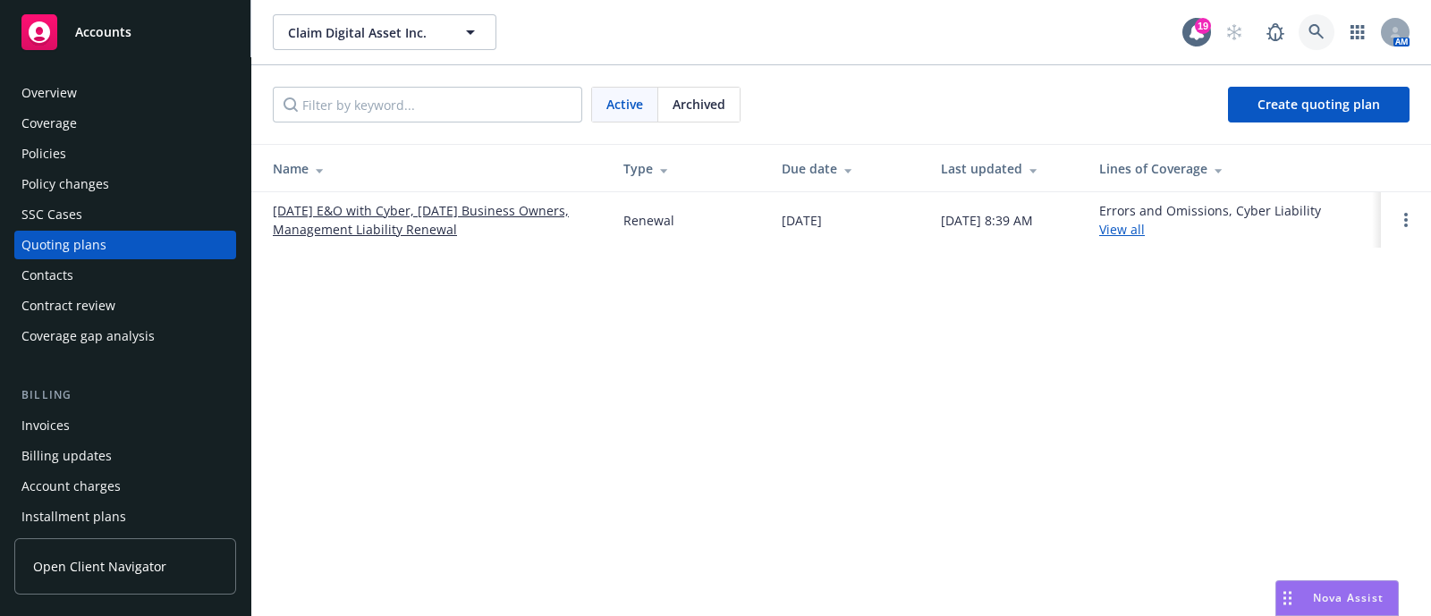
click at [1325, 38] on link at bounding box center [1317, 32] width 36 height 36
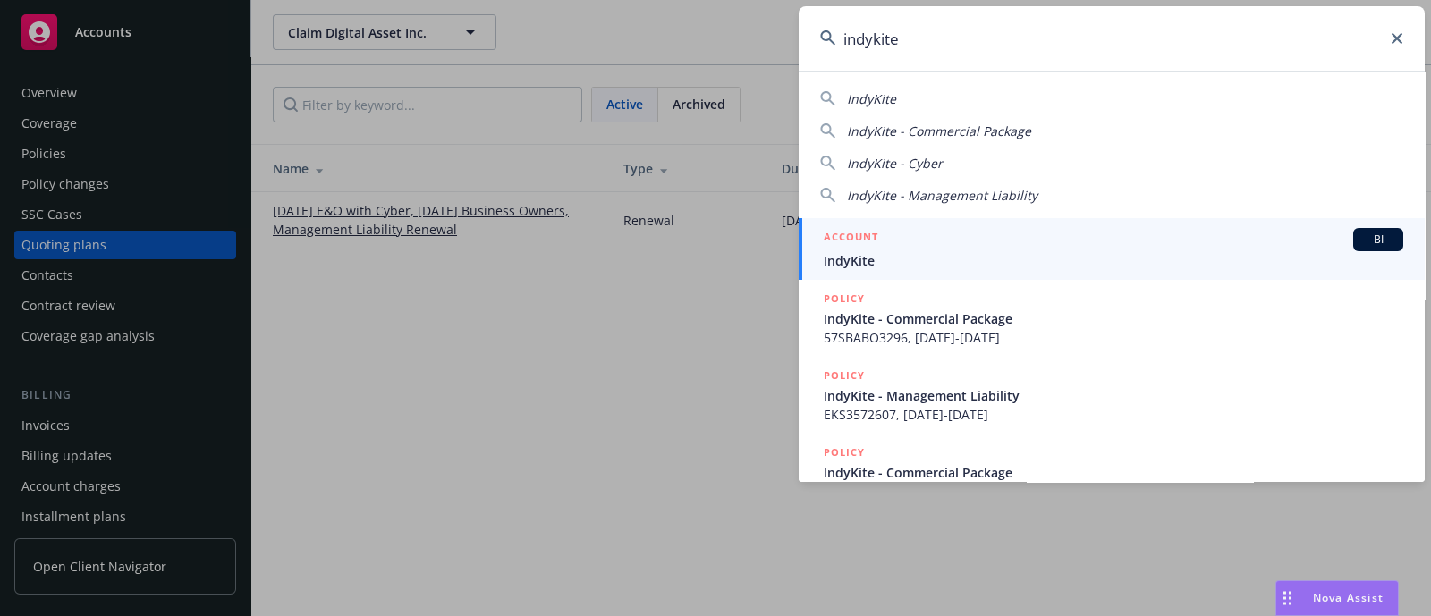
type input "indykite"
click at [981, 255] on span "IndyKite" at bounding box center [1114, 260] width 580 height 19
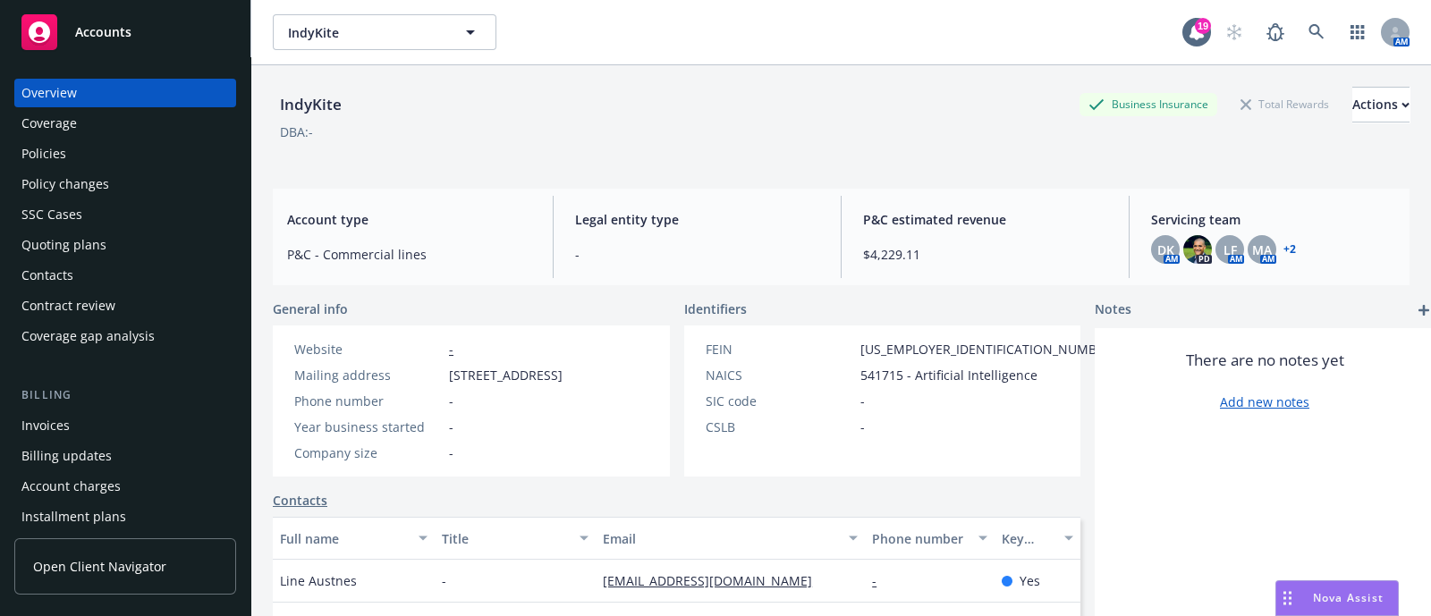
click at [135, 148] on div "Policies" at bounding box center [125, 154] width 208 height 29
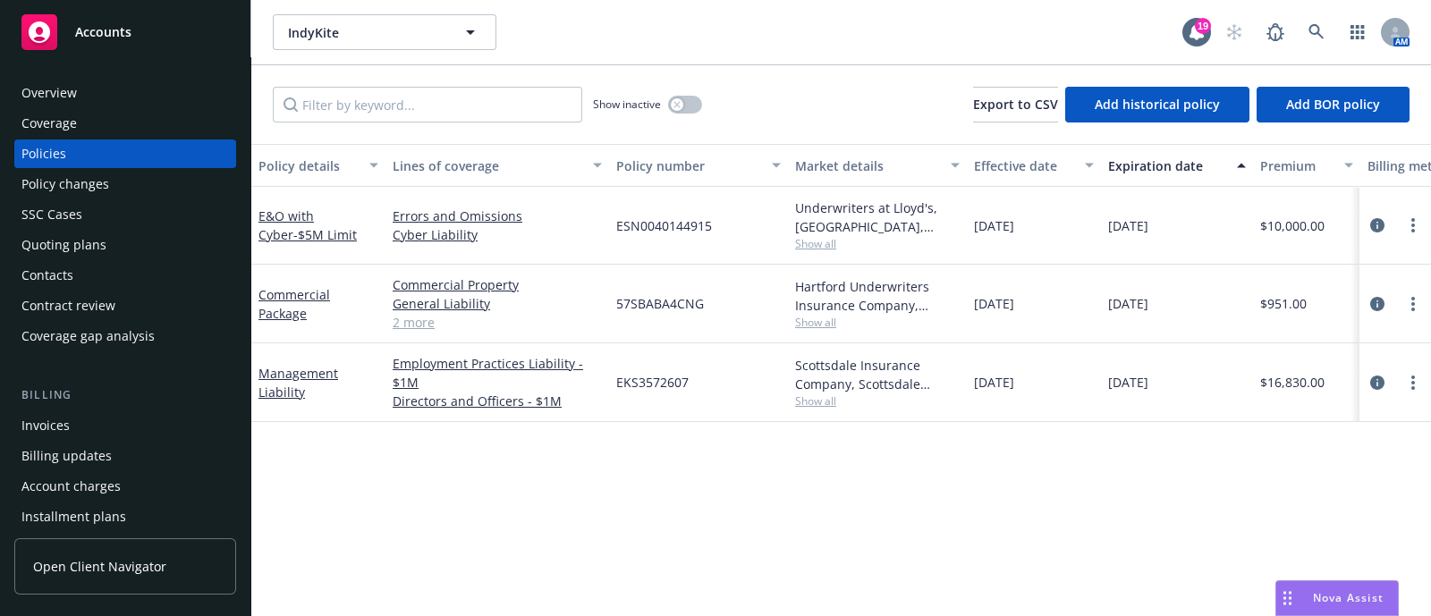
click at [815, 241] on span "Show all" at bounding box center [877, 243] width 165 height 15
click at [1376, 225] on icon "circleInformation" at bounding box center [1377, 225] width 14 height 14
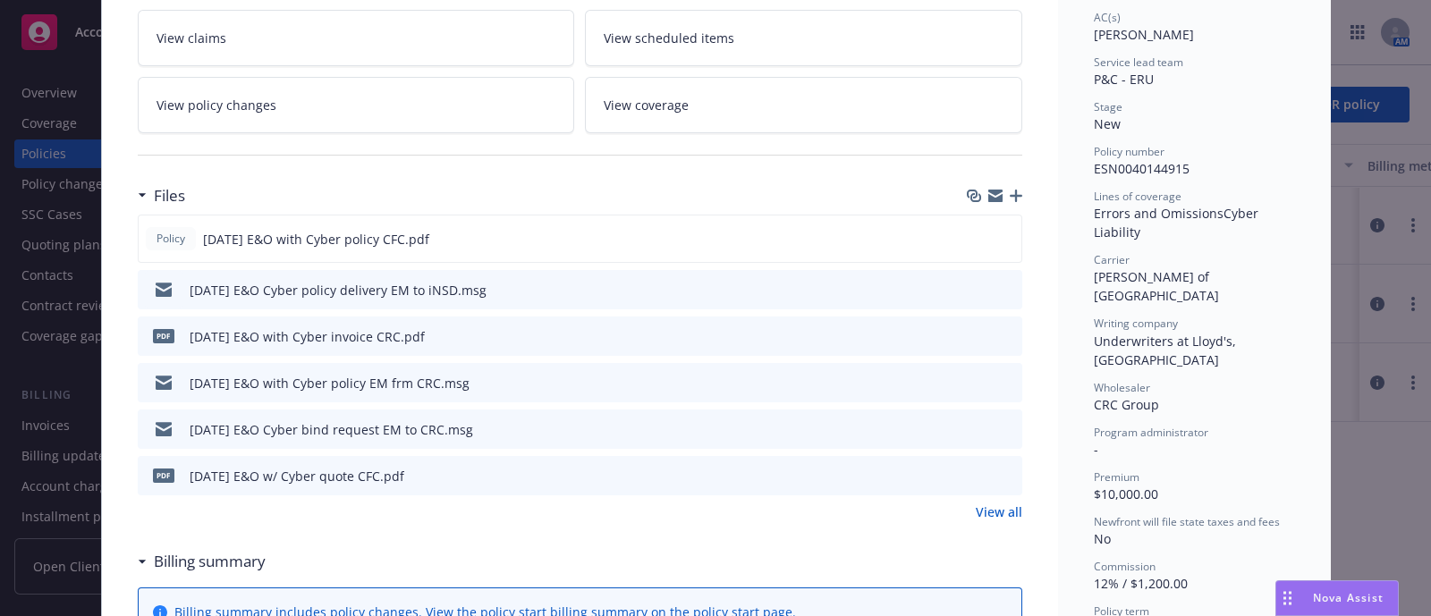
scroll to position [318, 0]
click at [997, 377] on icon "preview file" at bounding box center [1005, 381] width 16 height 13
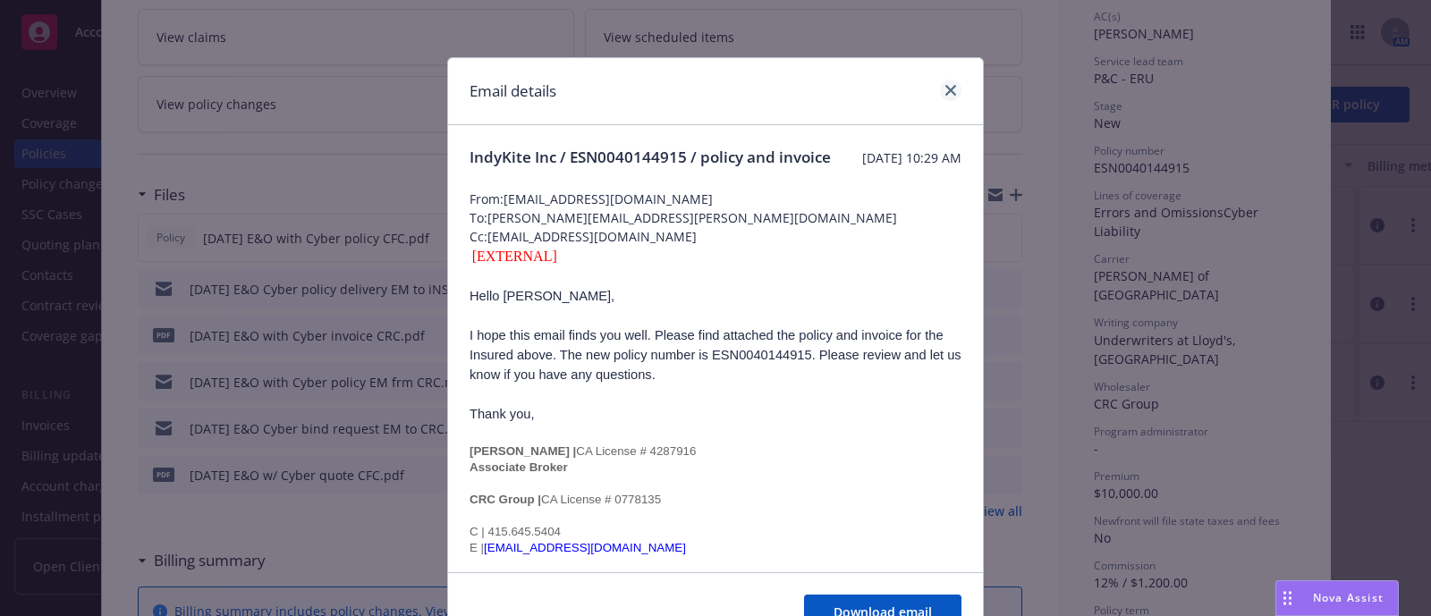
click at [942, 96] on div at bounding box center [947, 91] width 29 height 23
click at [942, 96] on link "close" at bounding box center [950, 90] width 21 height 21
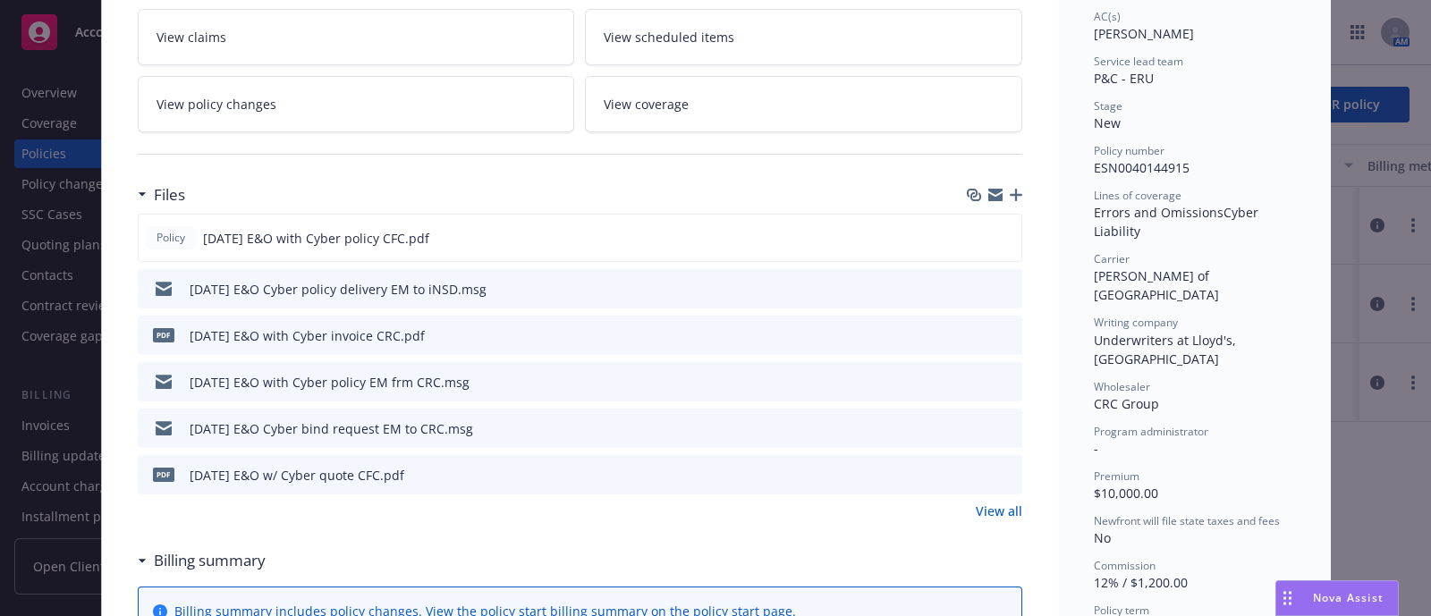
scroll to position [0, 0]
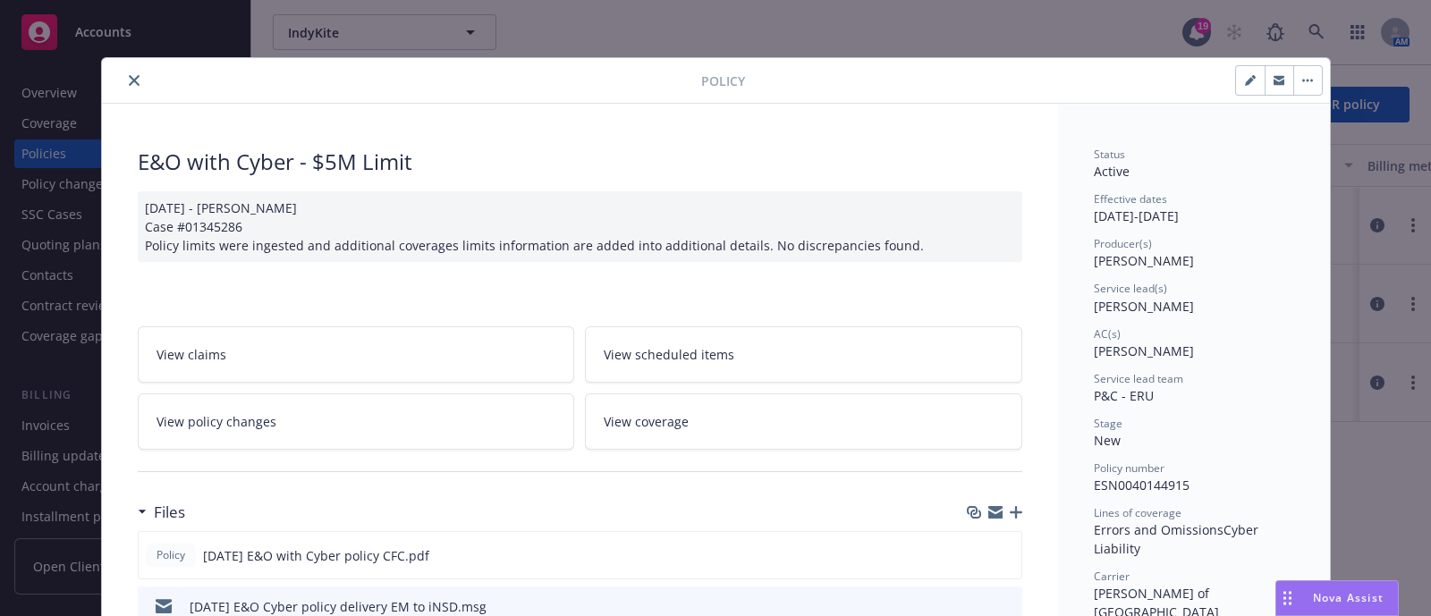
click at [127, 84] on div at bounding box center [405, 80] width 592 height 21
click at [129, 84] on icon "close" at bounding box center [134, 80] width 11 height 11
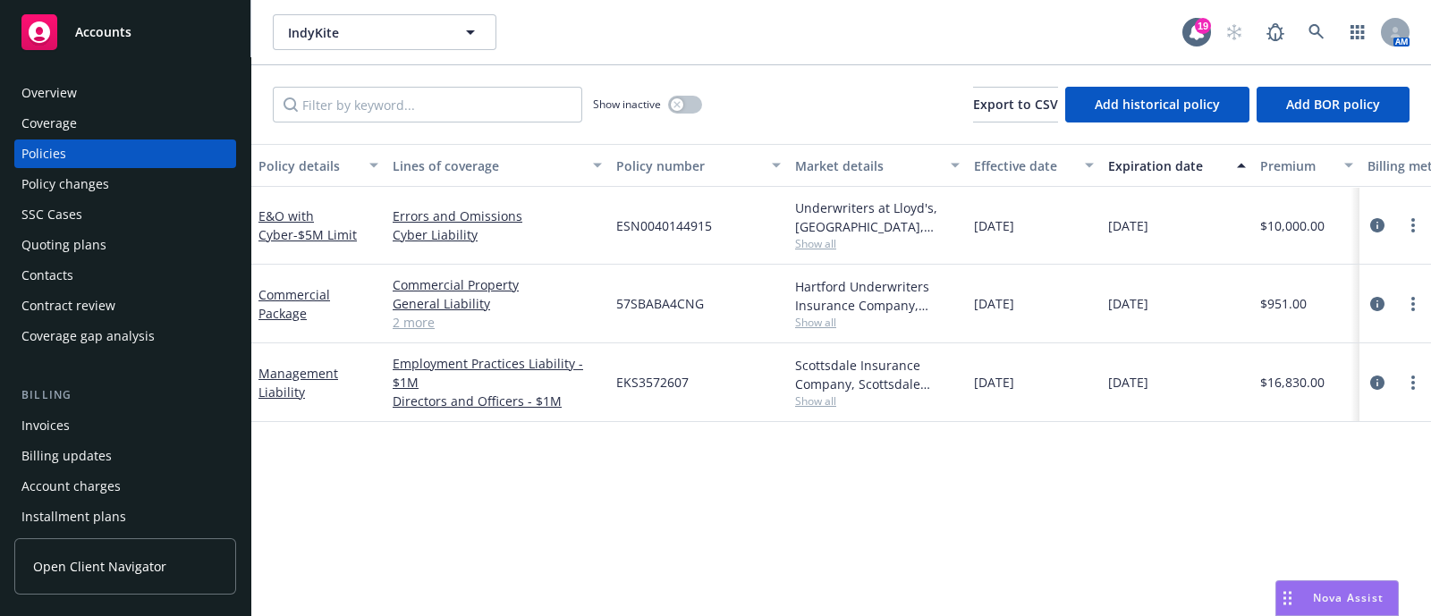
click at [88, 234] on div "Quoting plans" at bounding box center [63, 245] width 85 height 29
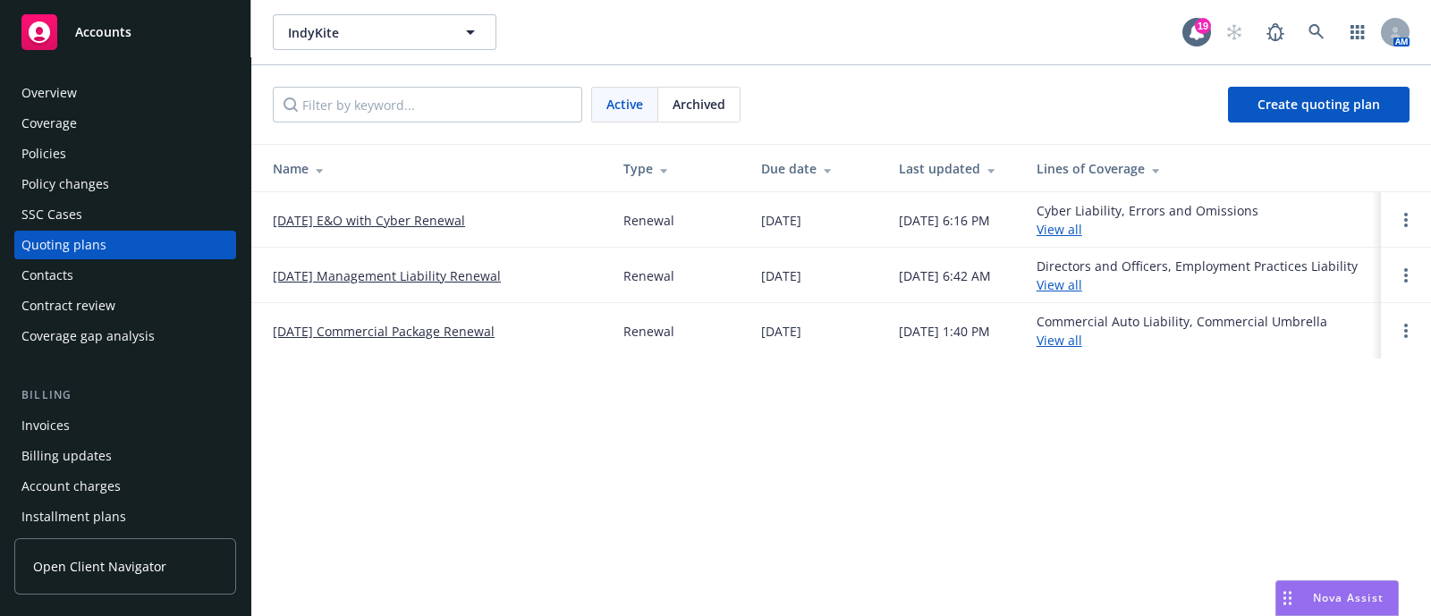
click at [420, 223] on link "[DATE] E&O with Cyber Renewal" at bounding box center [369, 220] width 192 height 19
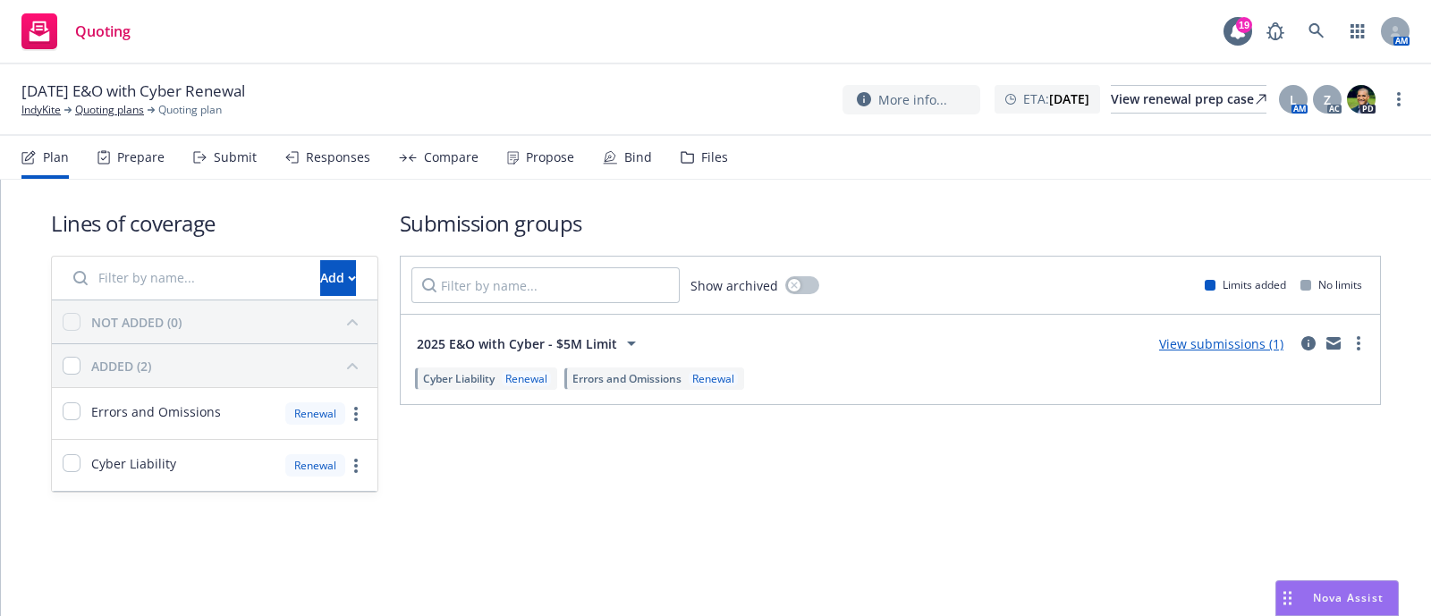
click at [224, 136] on div "Submit" at bounding box center [225, 157] width 64 height 43
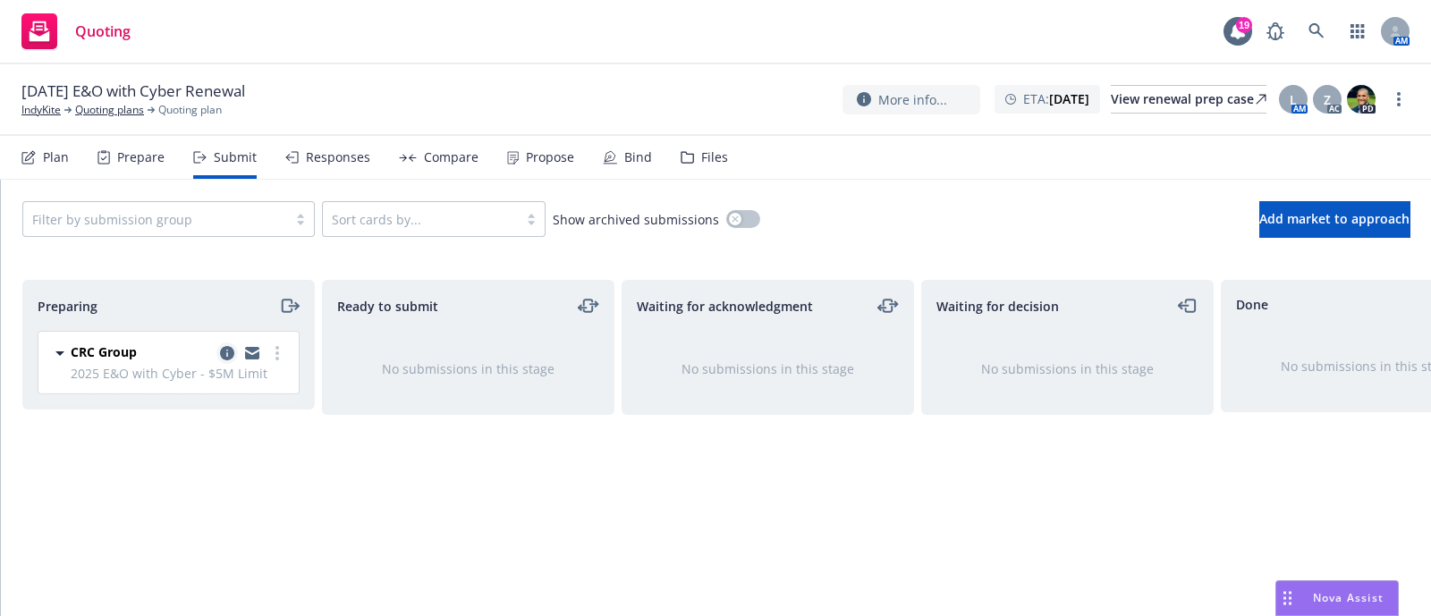
click at [225, 356] on icon "copy logging email" at bounding box center [227, 353] width 14 height 14
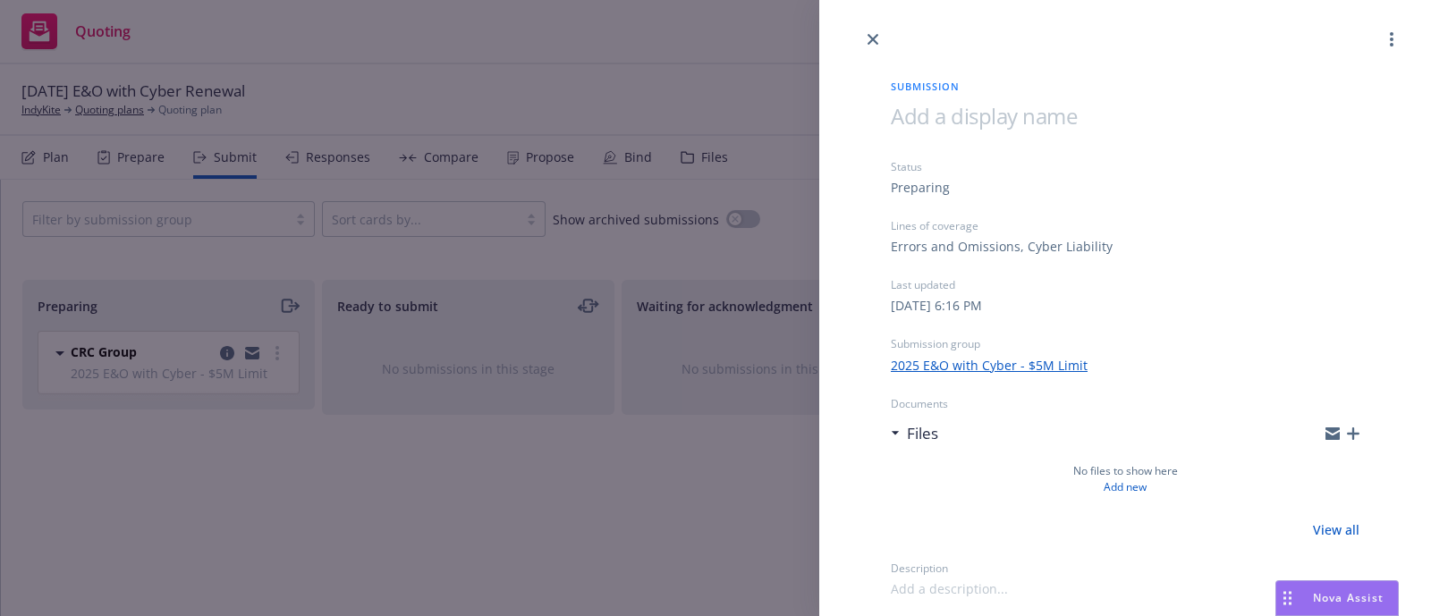
click at [1344, 437] on div at bounding box center [1343, 434] width 34 height 14
click at [1352, 438] on icon "button" at bounding box center [1353, 434] width 13 height 13
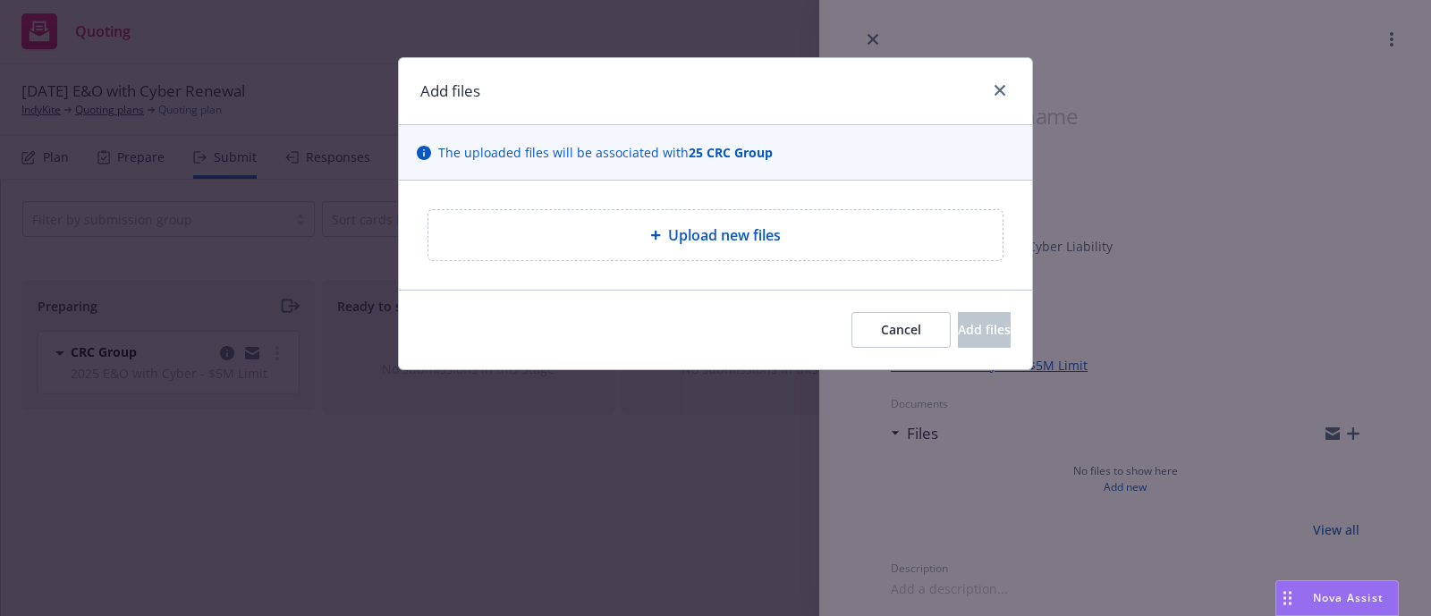
click at [835, 248] on div "Upload new files" at bounding box center [715, 235] width 574 height 50
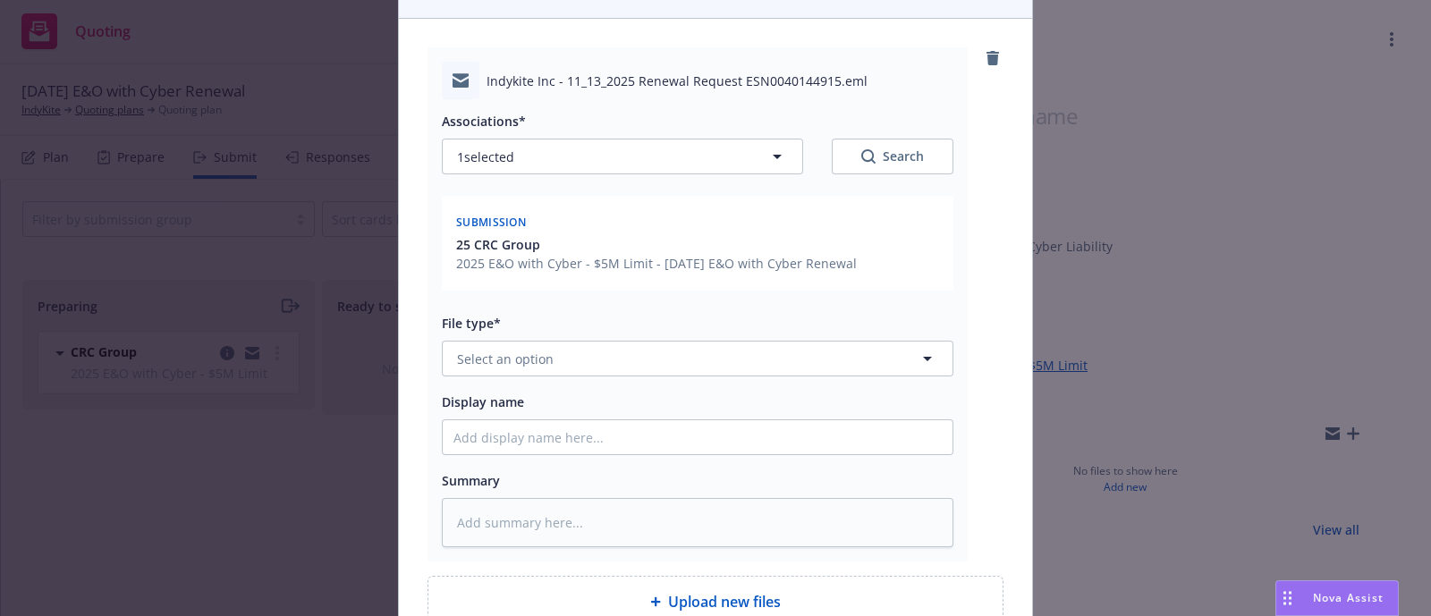
scroll to position [163, 0]
click at [528, 370] on button "Select an option" at bounding box center [698, 358] width 512 height 36
type input "email"
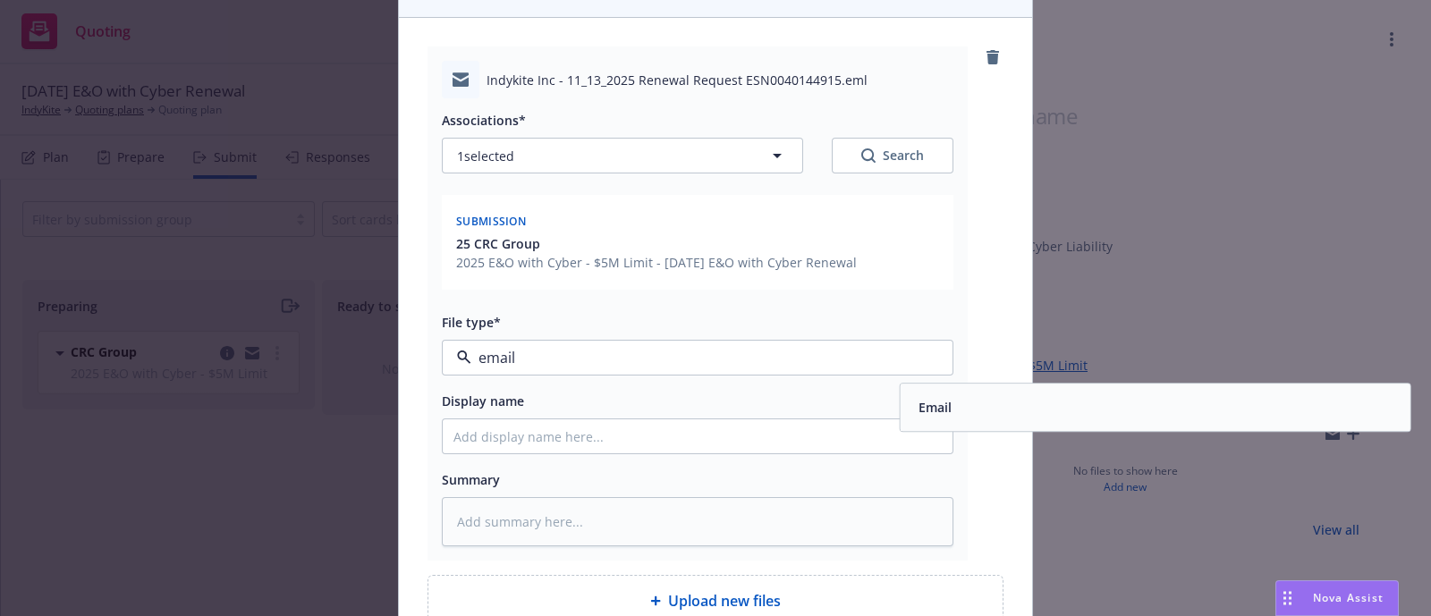
click at [911, 395] on div "Email" at bounding box center [933, 408] width 44 height 26
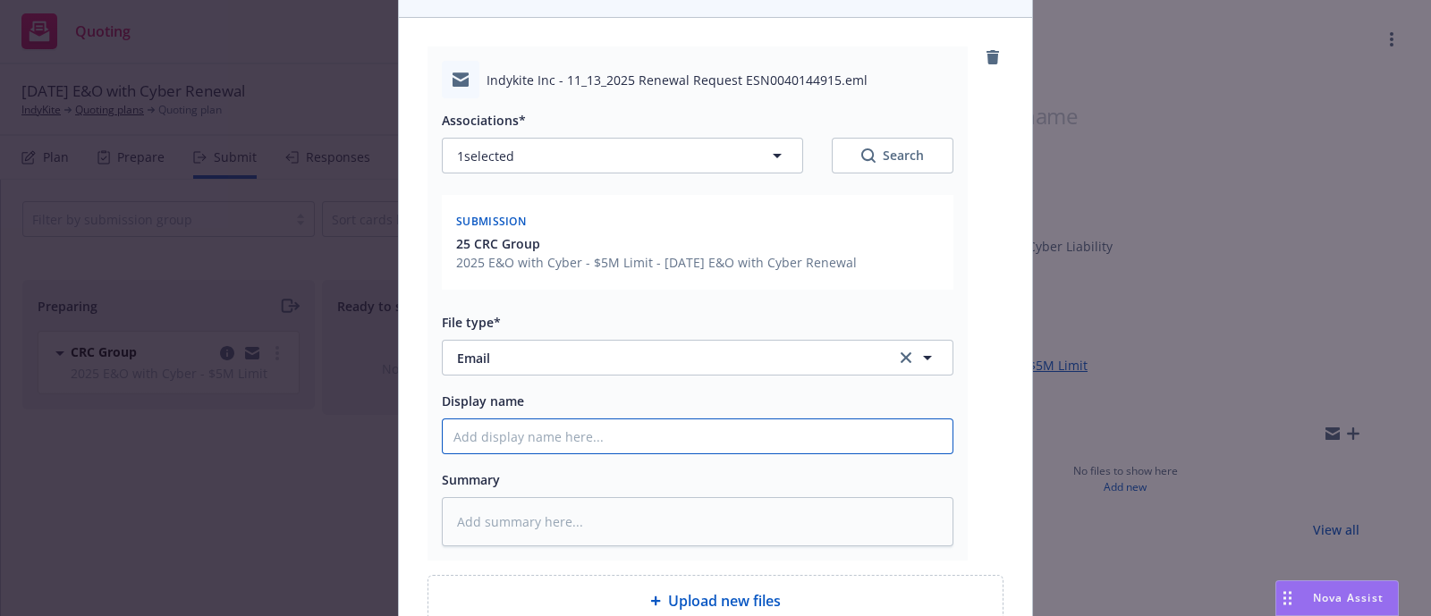
click at [725, 423] on input "Display name" at bounding box center [698, 437] width 510 height 34
paste input "[YR] [POLICY TYPE] Request for Renewal Requirements to [UNDERWRITER/COMPANY]"
type textarea "x"
type input "[YR] [POLICY TYPE] Request for Renewal Requirements to [UNDERWRITER/COMPANY]"
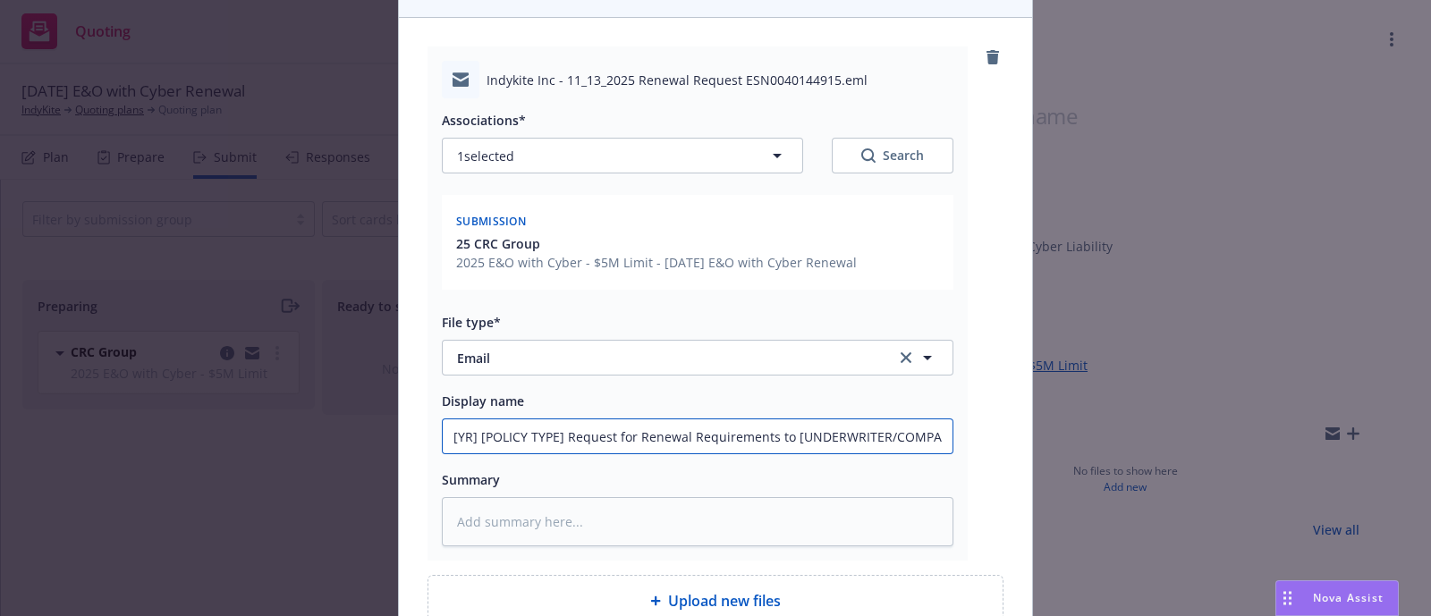
drag, startPoint x: 547, startPoint y: 436, endPoint x: 152, endPoint y: 418, distance: 395.8
click at [152, 418] on div "Add files The uploaded files will be associated with 25 CRC Group Indykite Inc …" at bounding box center [715, 308] width 1431 height 616
type textarea "x"
type input "20Request for Renewal Requirements to [UNDERWRITER/COMPANY]"
type textarea "x"
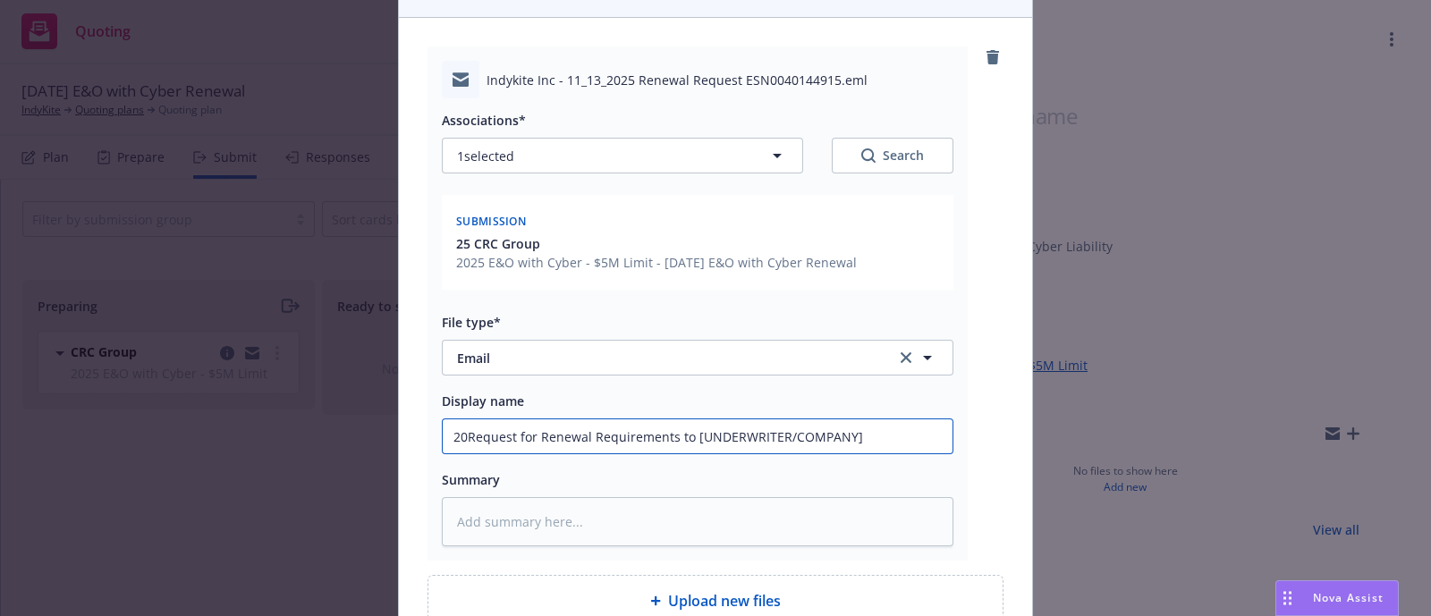
type input "202Request for Renewal Requirements to [UNDERWRITER/COMPANY]"
type textarea "x"
type input "2025Request for Renewal Requirements to [UNDERWRITER/COMPANY]"
type textarea "x"
type input "2025 Request for Renewal Requirements to [UNDERWRITER/COMPANY]"
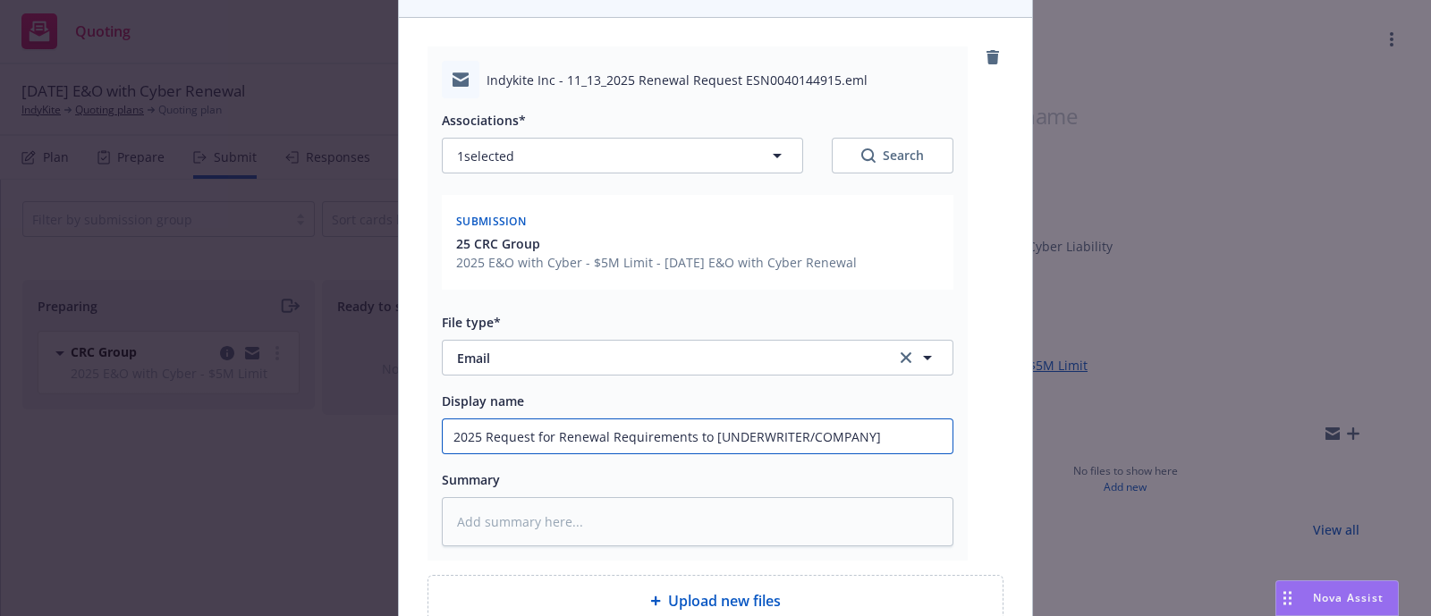
type textarea "x"
type input "2025 ERequest for Renewal Requirements to [UNDERWRITER/COMPANY]"
type textarea "x"
type input "2025 E&Request for Renewal Requirements to [UNDERWRITER/COMPANY]"
type textarea "x"
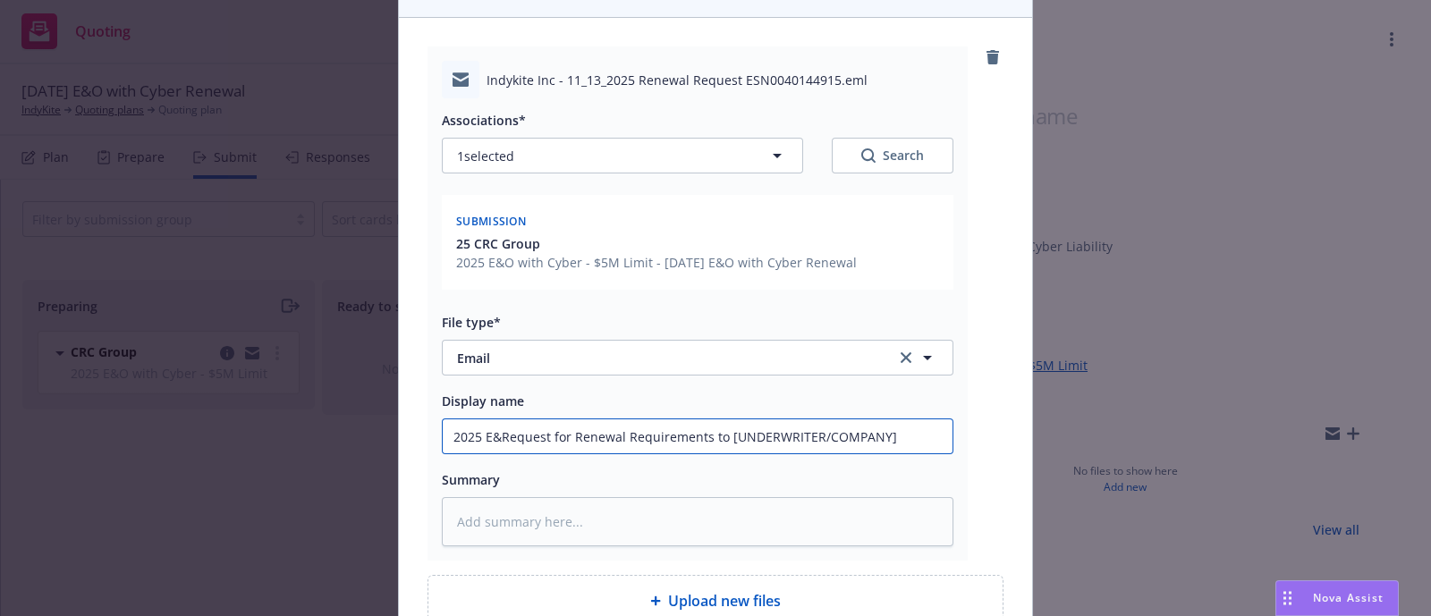
type input "2025 E&ORequest for Renewal Requirements to [UNDERWRITER/COMPANY]"
type textarea "x"
type input "2025 E&O/Request for Renewal Requirements to [UNDERWRITER/COMPANY]"
type textarea "x"
type input "2025 E&O/CRequest for Renewal Requirements to [UNDERWRITER/COMPANY]"
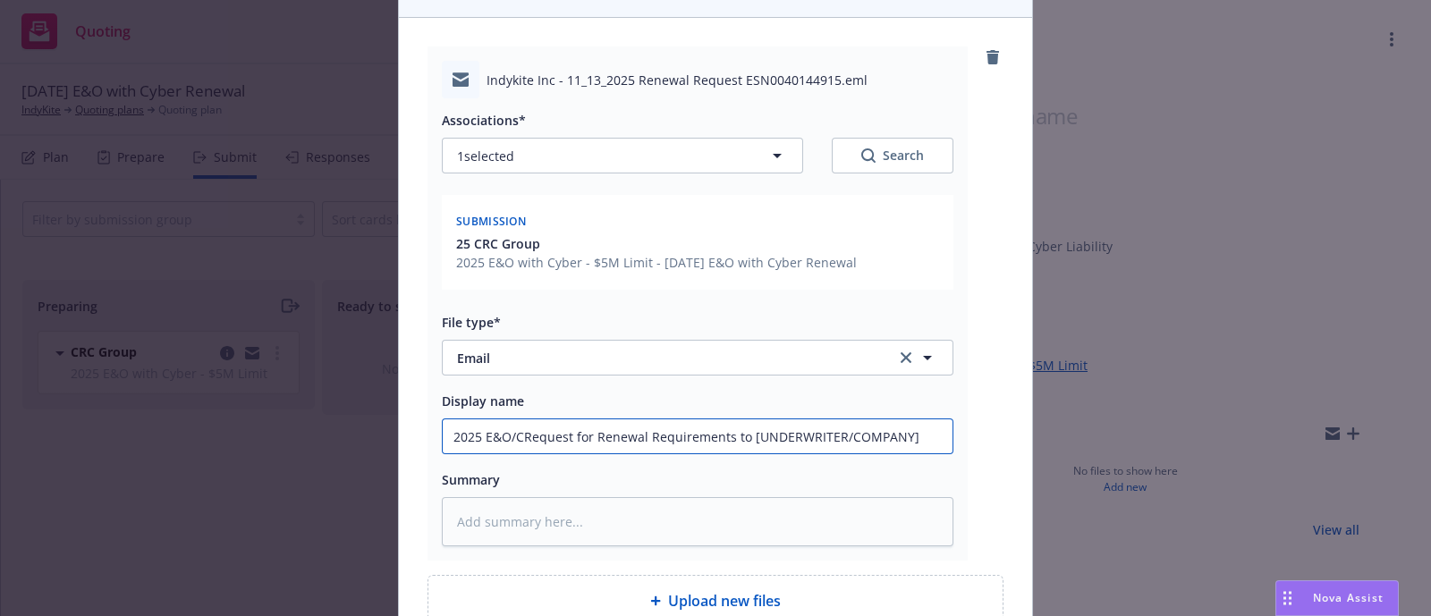
type textarea "x"
type input "2025 E&O/CyRequest for Renewal Requirements to [UNDERWRITER/COMPANY]"
type textarea "x"
type input "2025 E&O/CybeRequest for Renewal Requirements to [UNDERWRITER/COMPANY]"
type textarea "x"
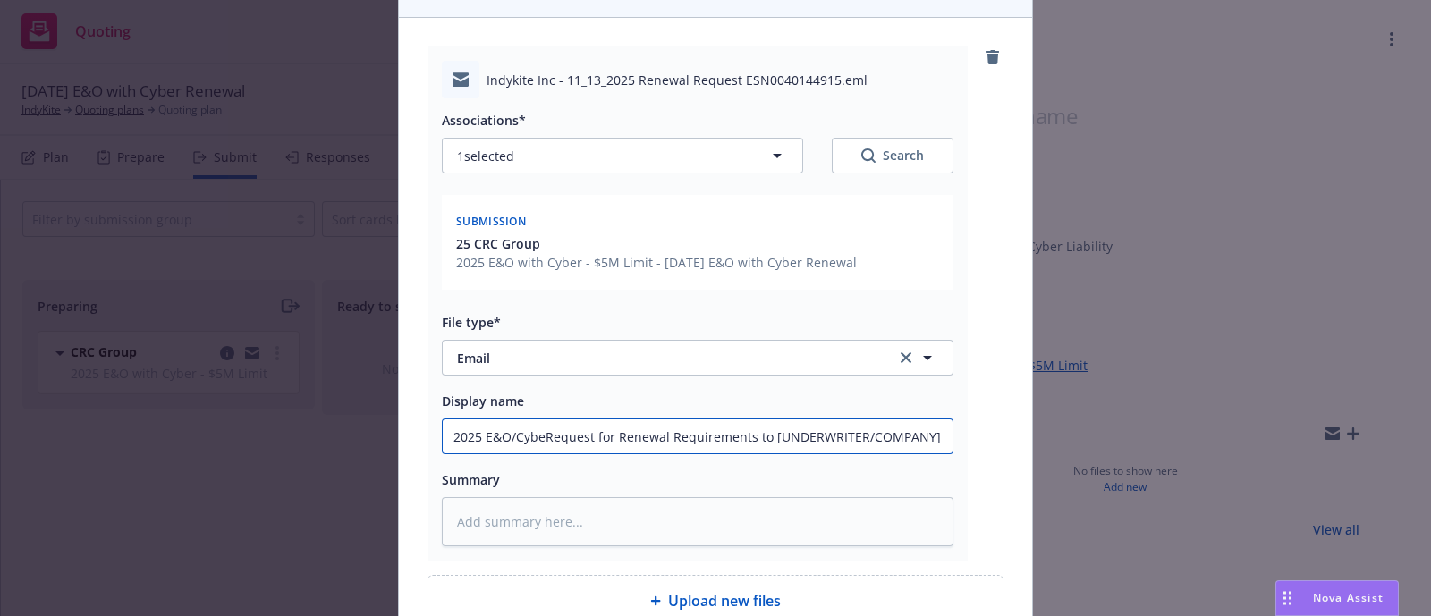
type input "2025 E&O/CyberRequest for Renewal Requirements to [UNDERWRITER/COMPANY]"
type textarea "x"
type input "2025 E&O/Cyber Request for Renewal Requirements to [UNDERWRITER/COMPANY]"
drag, startPoint x: 937, startPoint y: 435, endPoint x: 765, endPoint y: 414, distance: 173.9
click at [765, 414] on div "Display name 2025 E&O/Cyber Request for Renewal Requirements to [UNDERWRITER/CO…" at bounding box center [698, 422] width 512 height 64
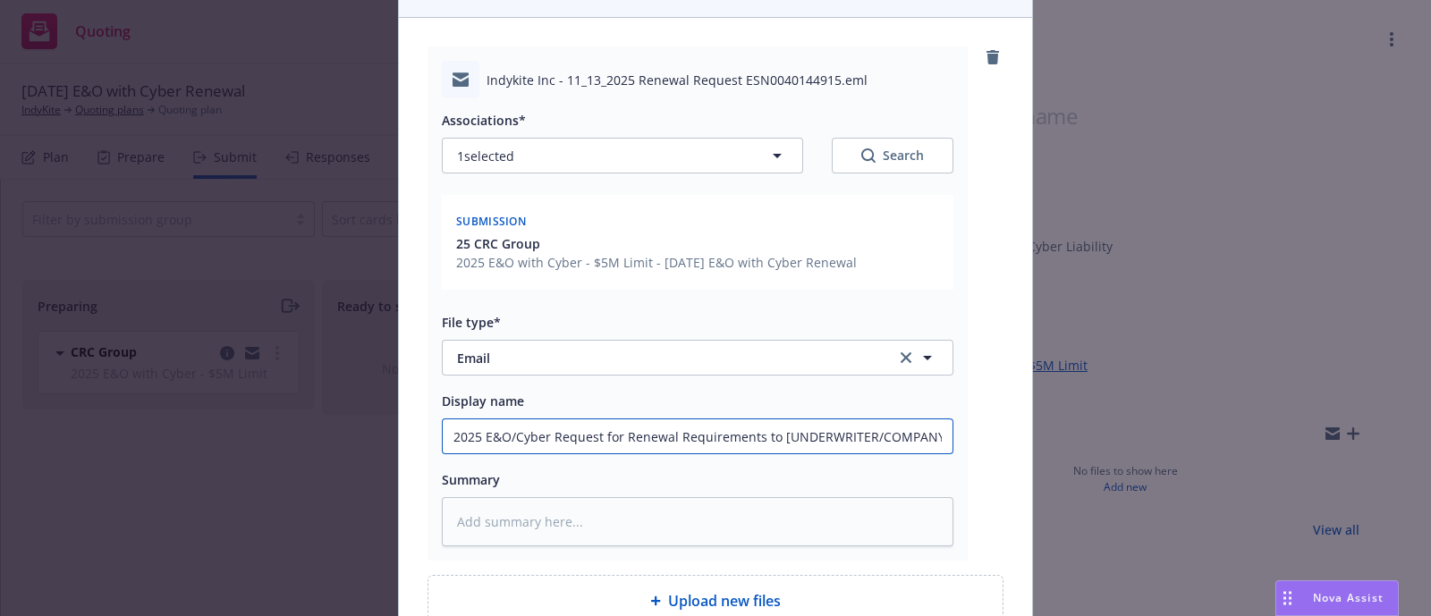
type textarea "x"
type input "2025 E&O/Cyber Request for Renewal Requirements to"
type textarea "x"
type input "2025 E&O/Cyber Request for Renewal Requirements to"
type textarea "x"
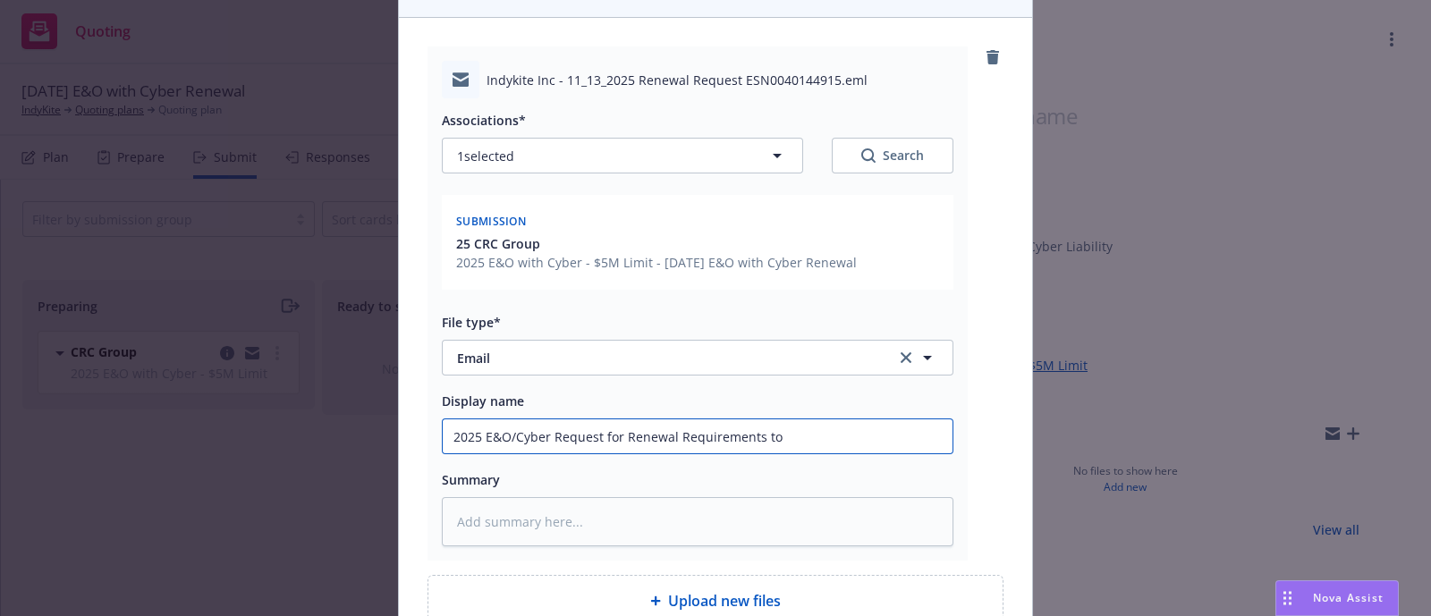
type input "2025 E&O/Cyber Request for Renewal Requirements to C"
type textarea "x"
type input "2025 E&O/Cyber Request for Renewal Requirements to CR"
type textarea "x"
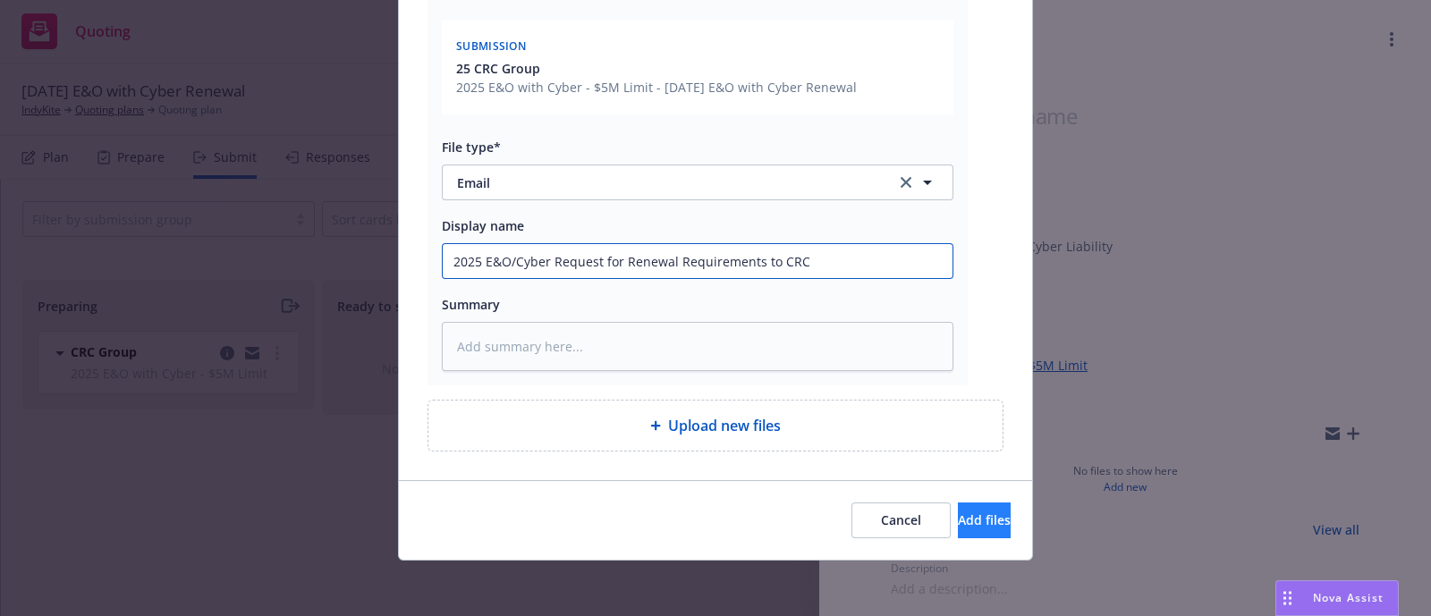
type input "2025 E&O/Cyber Request for Renewal Requirements to CRC"
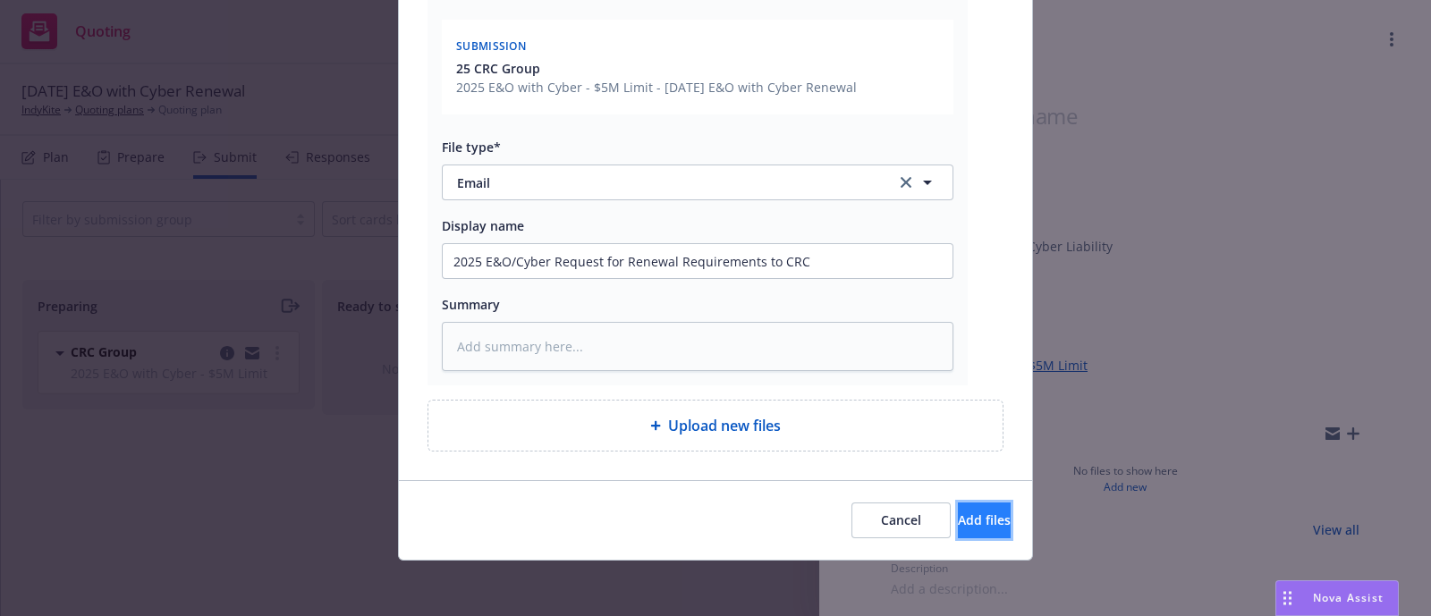
click at [988, 518] on button "Add files" at bounding box center [984, 521] width 53 height 36
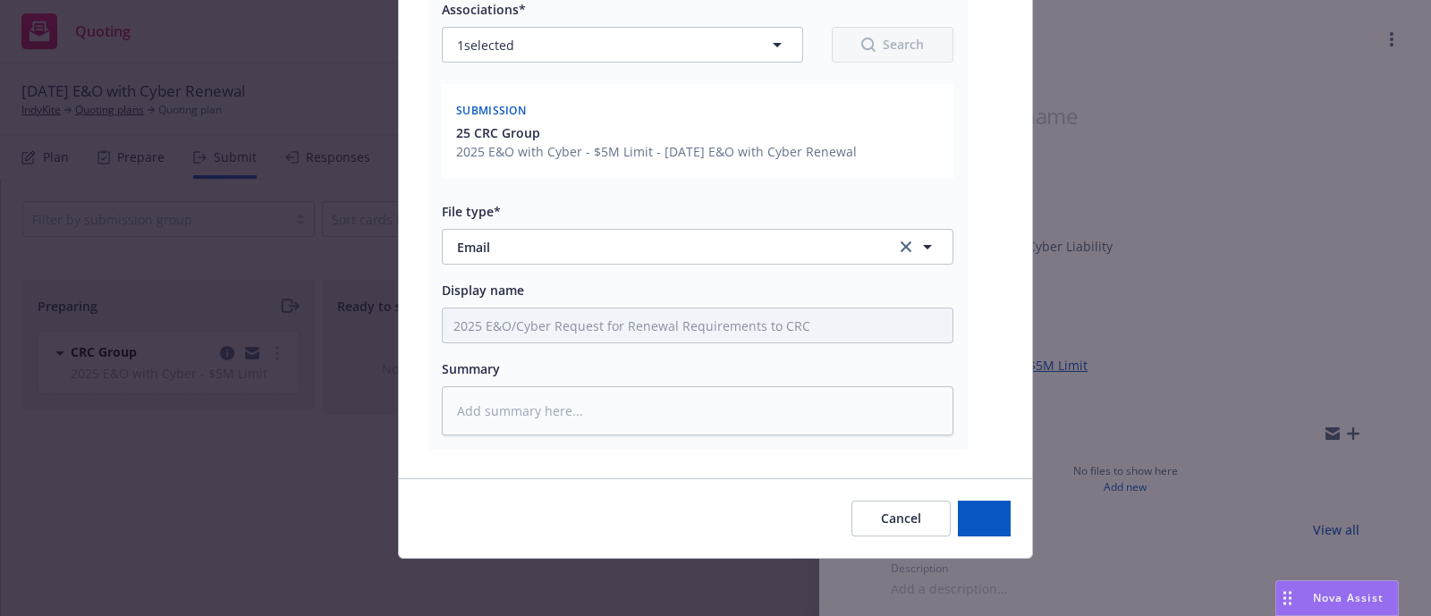
scroll to position [273, 0]
type textarea "x"
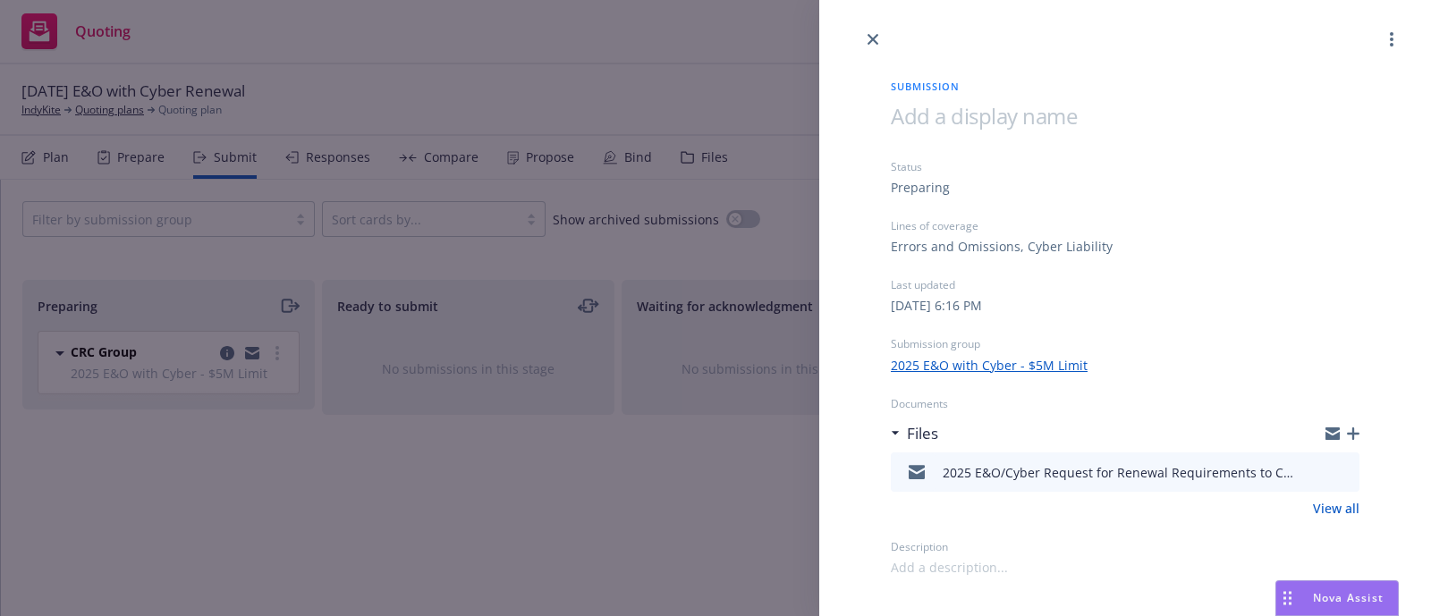
click at [632, 72] on div "Submission Status Preparing Lines of coverage Errors and Omissions, Cyber Liabi…" at bounding box center [715, 308] width 1431 height 616
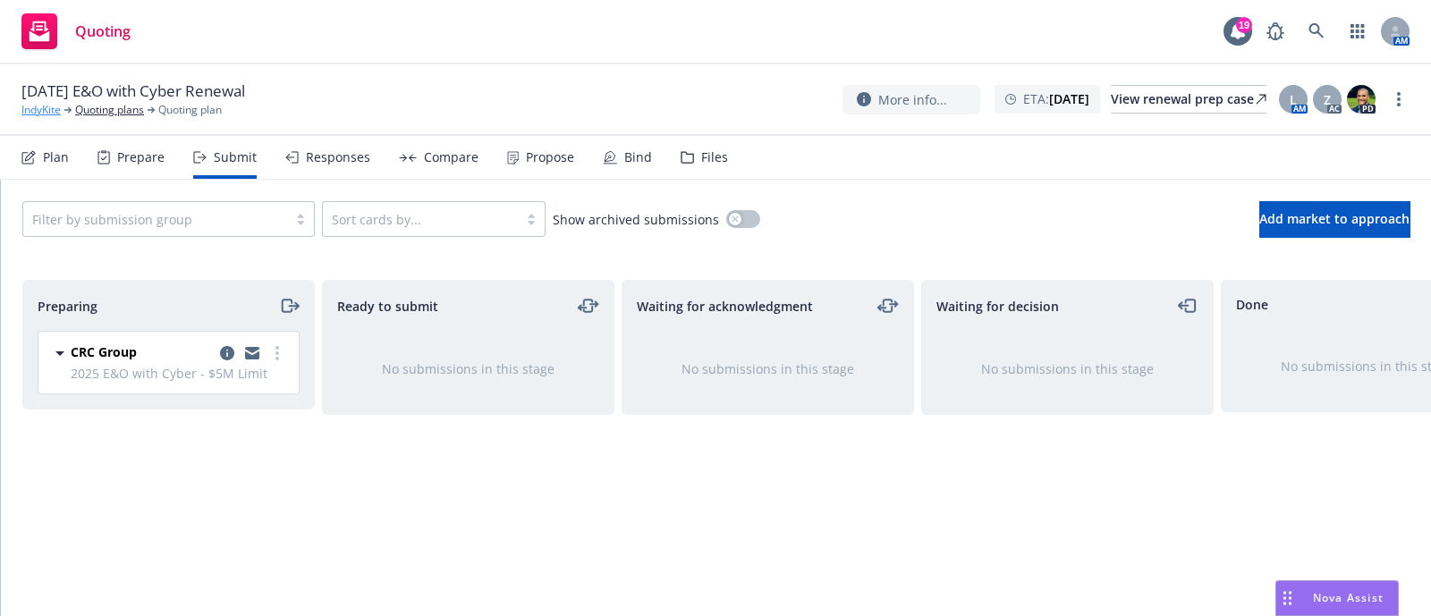
click at [52, 114] on link "IndyKite" at bounding box center [40, 110] width 39 height 16
